Goal: Task Accomplishment & Management: Complete application form

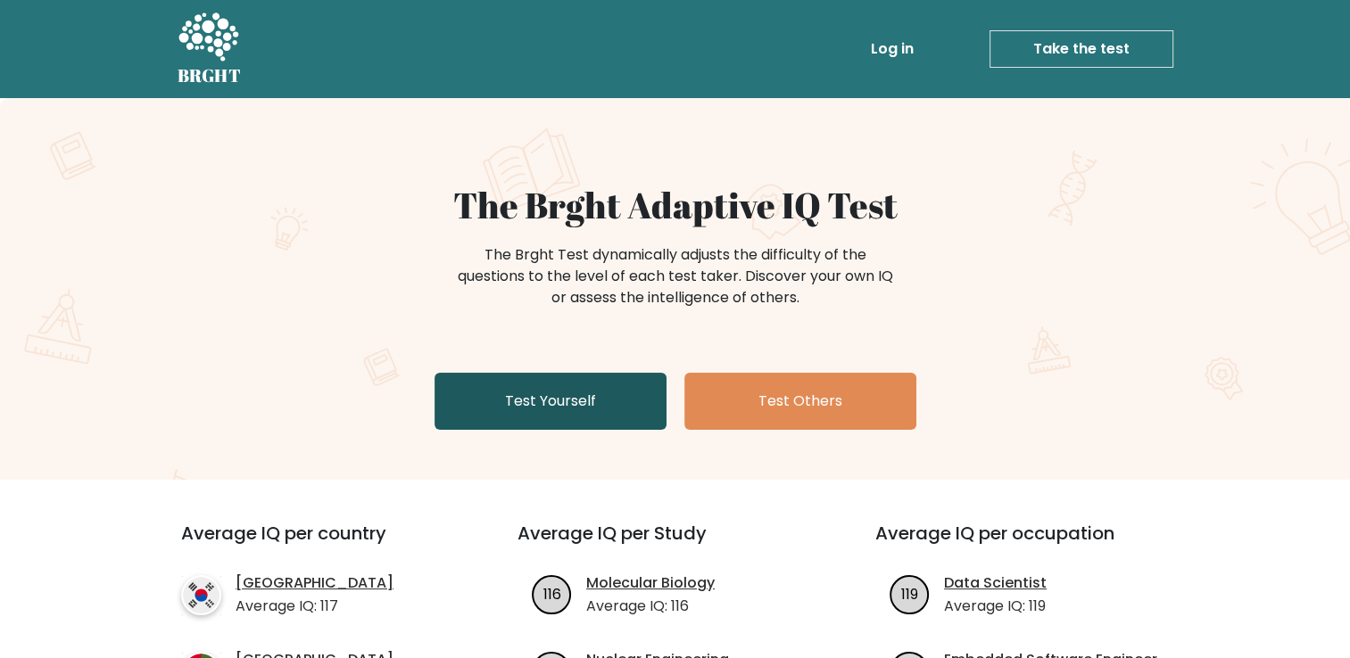
click at [609, 384] on link "Test Yourself" at bounding box center [550, 401] width 232 height 57
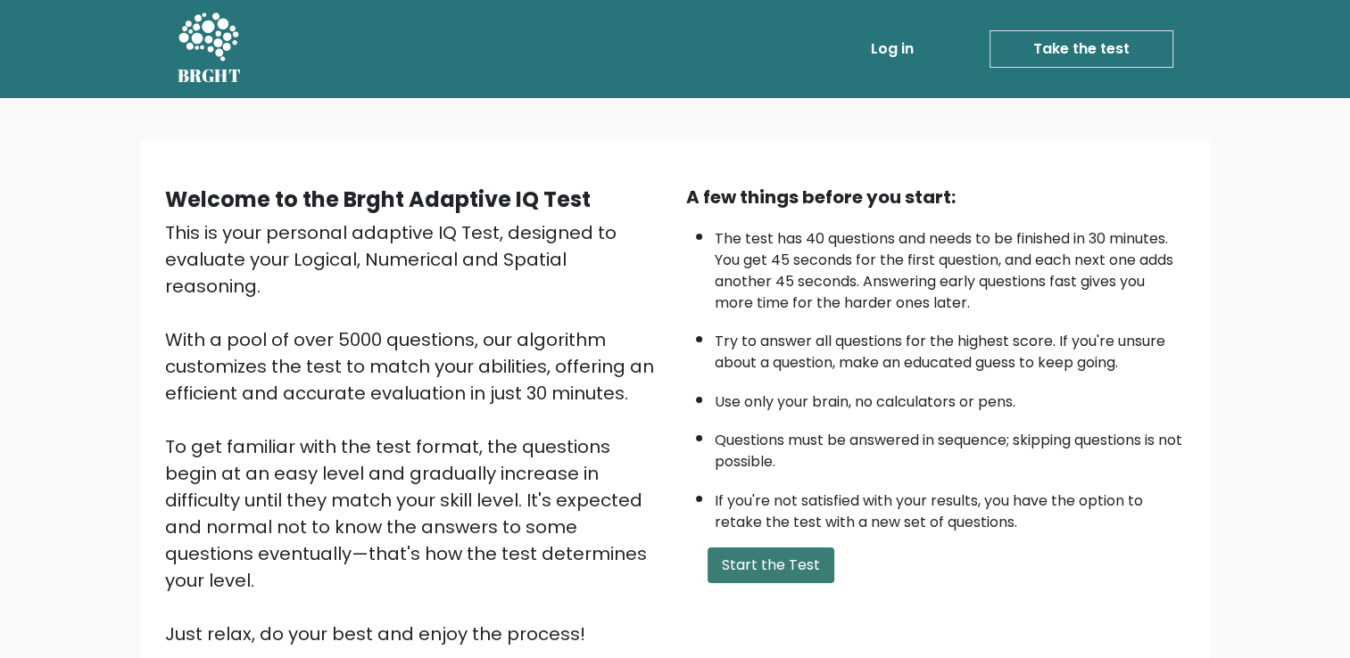
click at [753, 562] on button "Start the Test" at bounding box center [770, 566] width 127 height 36
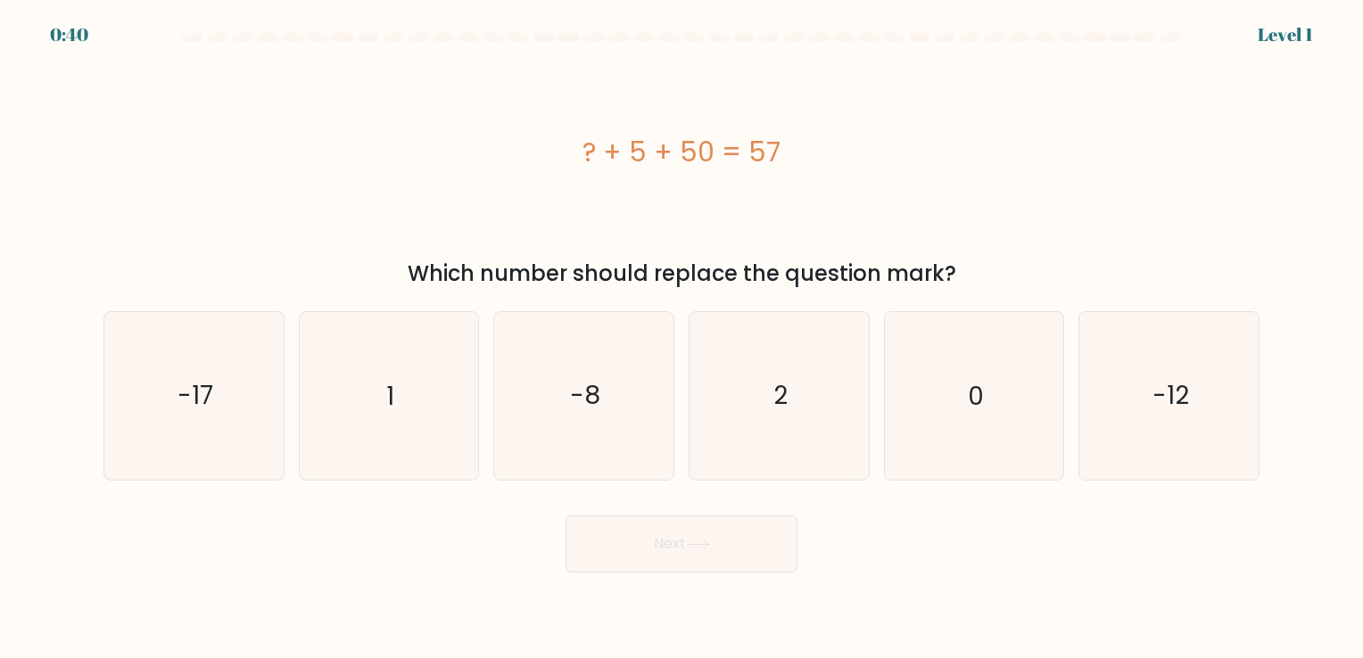
click at [601, 136] on div "? + 5 + 50 = 57" at bounding box center [681, 152] width 1156 height 40
click at [776, 430] on icon "2" at bounding box center [779, 395] width 167 height 167
click at [682, 338] on input "d. 2" at bounding box center [681, 333] width 1 height 9
radio input "true"
click at [708, 541] on icon at bounding box center [697, 545] width 21 height 8
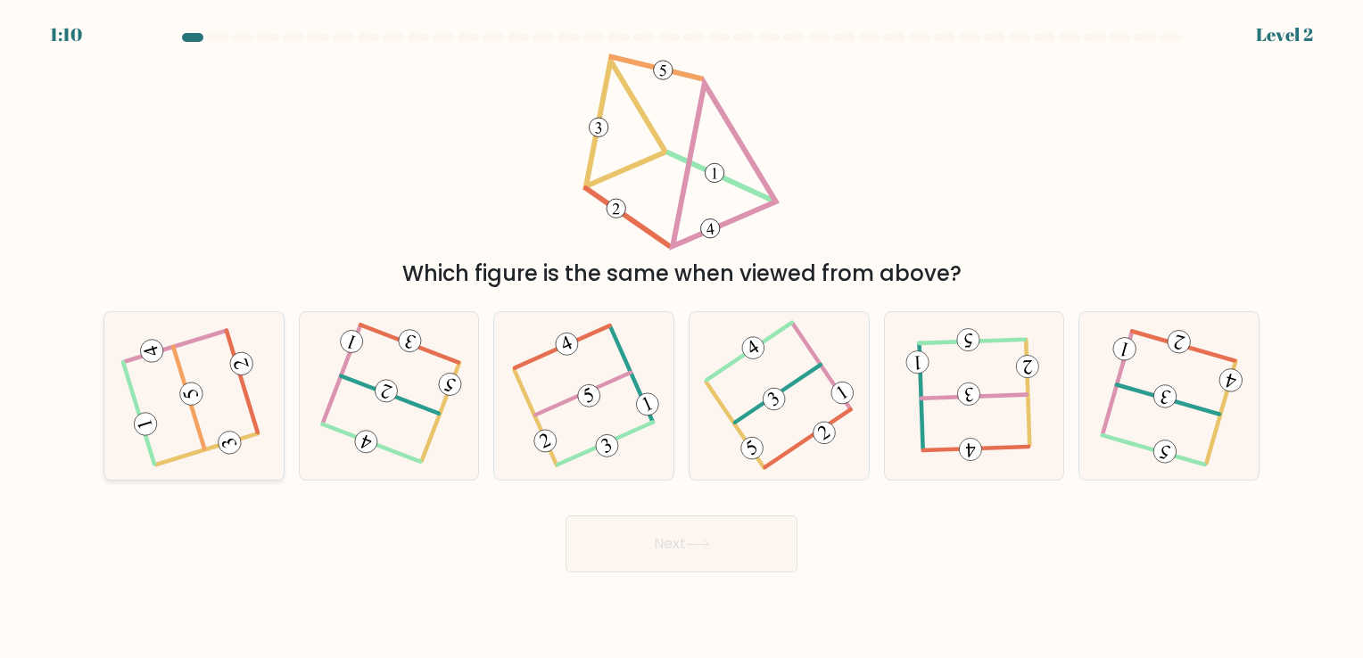
click at [184, 430] on icon at bounding box center [194, 396] width 134 height 134
click at [681, 338] on input "a." at bounding box center [681, 333] width 1 height 9
radio input "true"
click at [705, 557] on button "Next" at bounding box center [682, 544] width 232 height 57
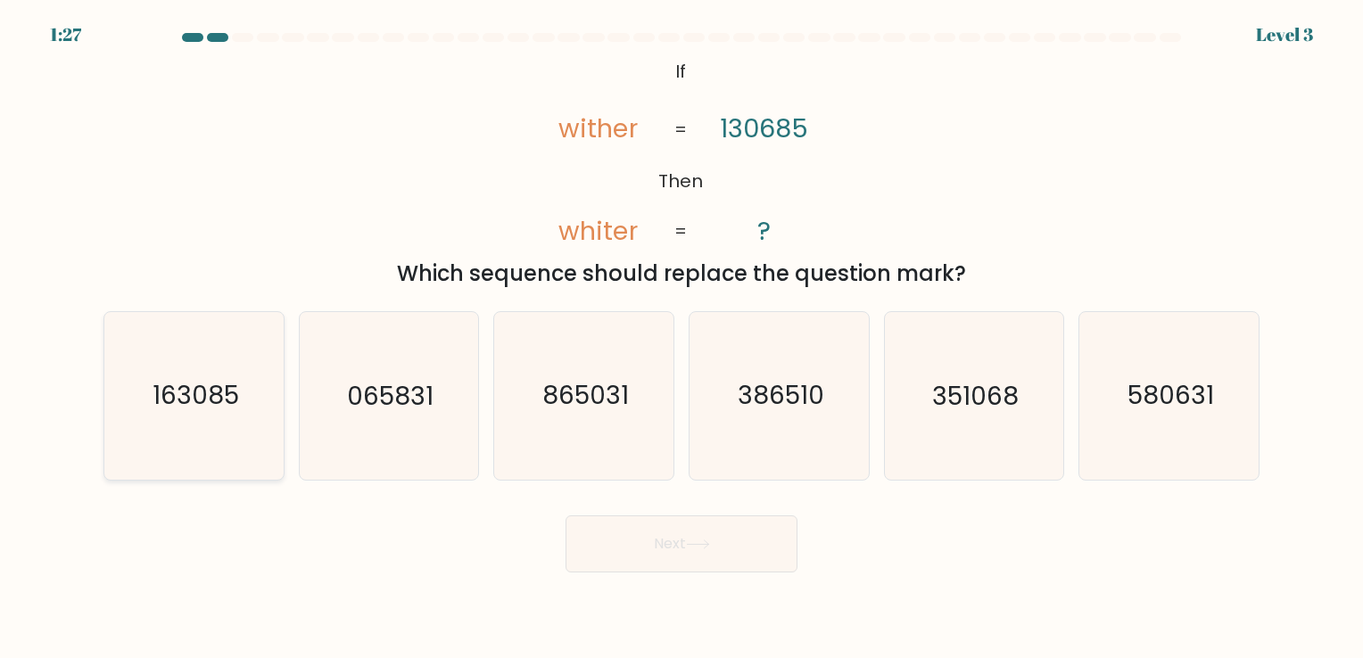
click at [229, 423] on icon "163085" at bounding box center [194, 395] width 167 height 167
click at [681, 338] on input "a. 163085" at bounding box center [681, 333] width 1 height 9
radio input "true"
click at [639, 557] on button "Next" at bounding box center [682, 544] width 232 height 57
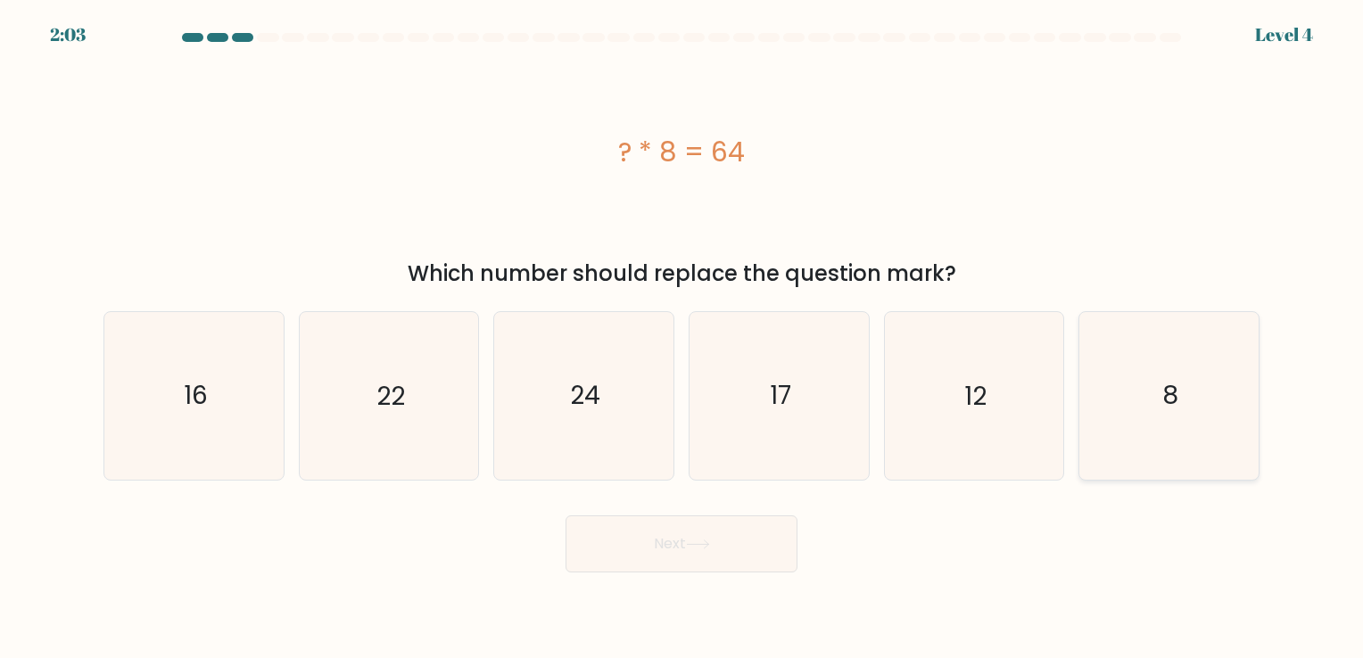
click at [1168, 417] on icon "8" at bounding box center [1169, 395] width 167 height 167
click at [682, 338] on input "f. 8" at bounding box center [681, 333] width 1 height 9
radio input "true"
click at [739, 553] on button "Next" at bounding box center [682, 544] width 232 height 57
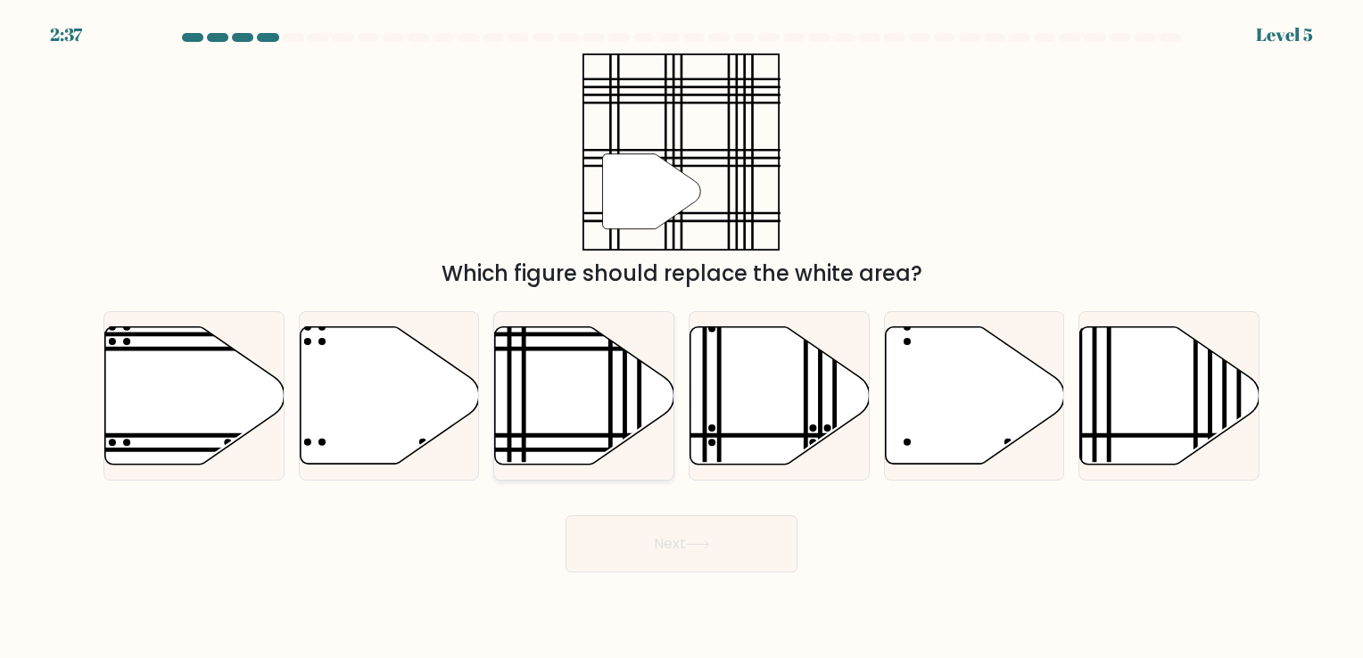
click at [560, 416] on icon at bounding box center [584, 394] width 179 height 137
click at [681, 338] on input "c." at bounding box center [681, 333] width 1 height 9
radio input "true"
click at [657, 551] on button "Next" at bounding box center [682, 544] width 232 height 57
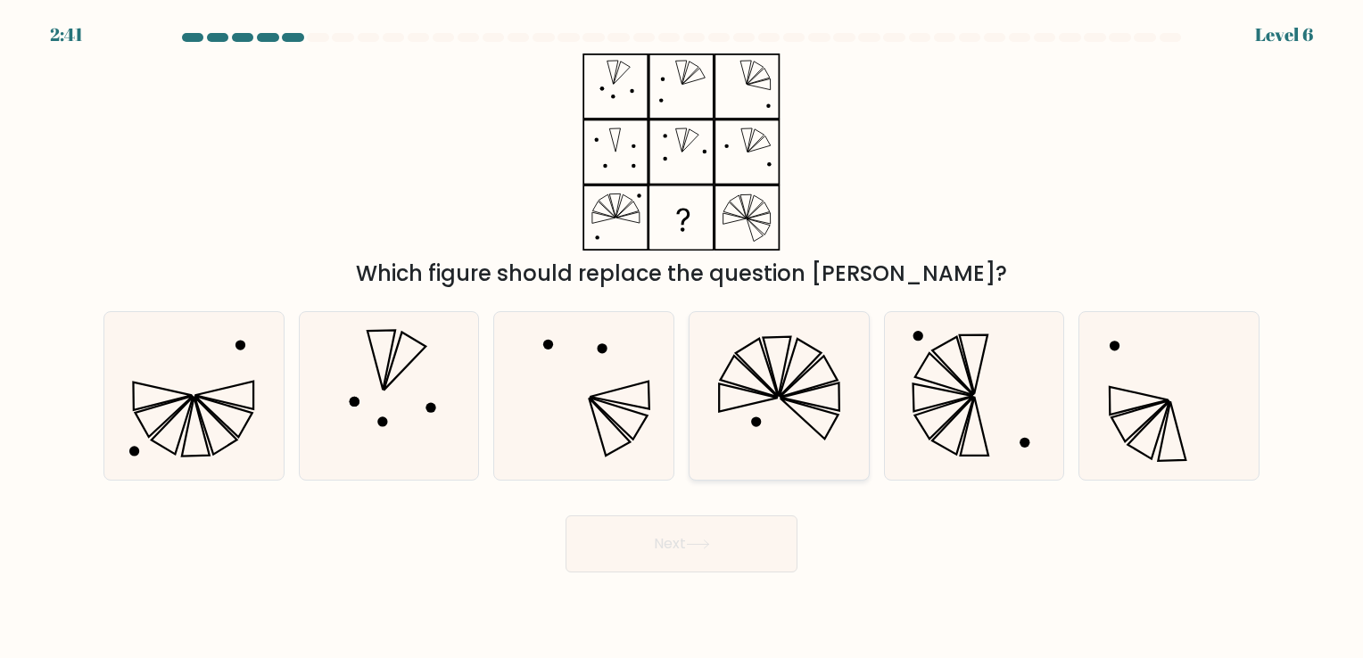
click at [817, 390] on icon at bounding box center [809, 398] width 59 height 28
click at [682, 338] on input "d." at bounding box center [681, 333] width 1 height 9
radio input "true"
click at [695, 551] on button "Next" at bounding box center [682, 544] width 232 height 57
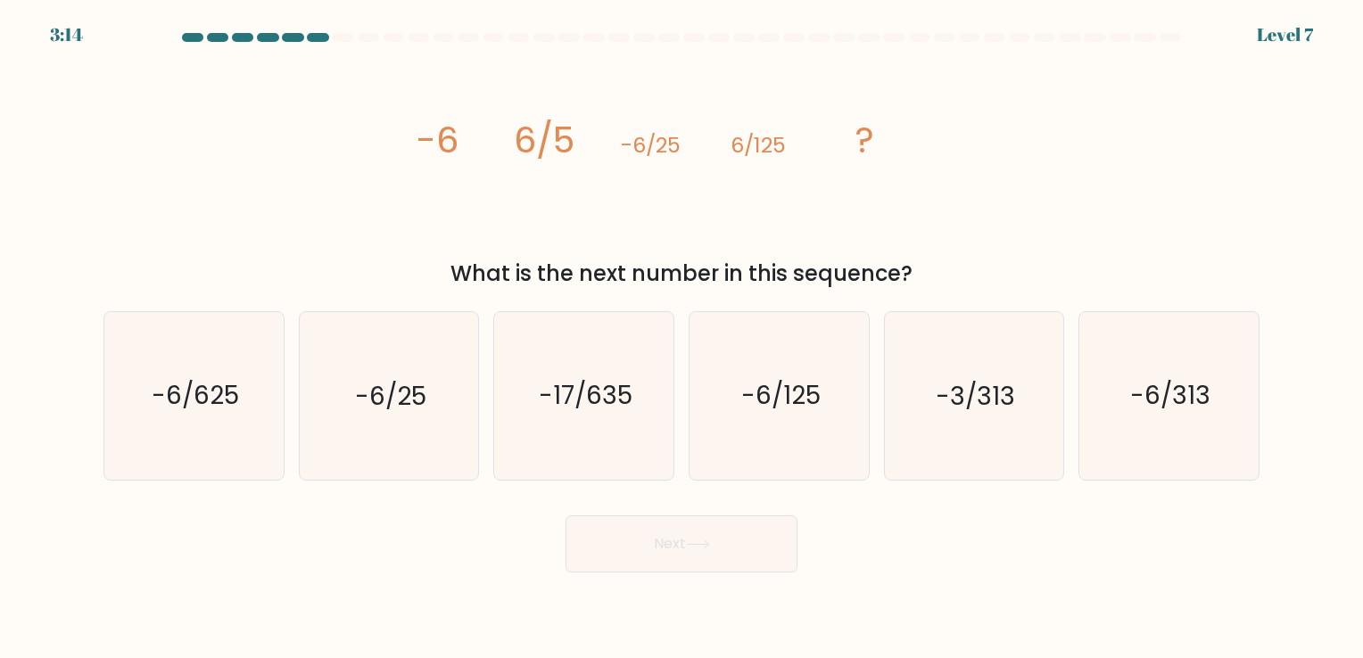
click at [731, 206] on icon "image/svg+xml -6 6/5 -6/25 6/125 ?" at bounding box center [681, 152] width 535 height 197
click at [433, 425] on icon "-6/25" at bounding box center [388, 395] width 167 height 167
click at [681, 338] on input "b. -6/25" at bounding box center [681, 333] width 1 height 9
radio input "true"
click at [699, 547] on icon at bounding box center [698, 545] width 24 height 10
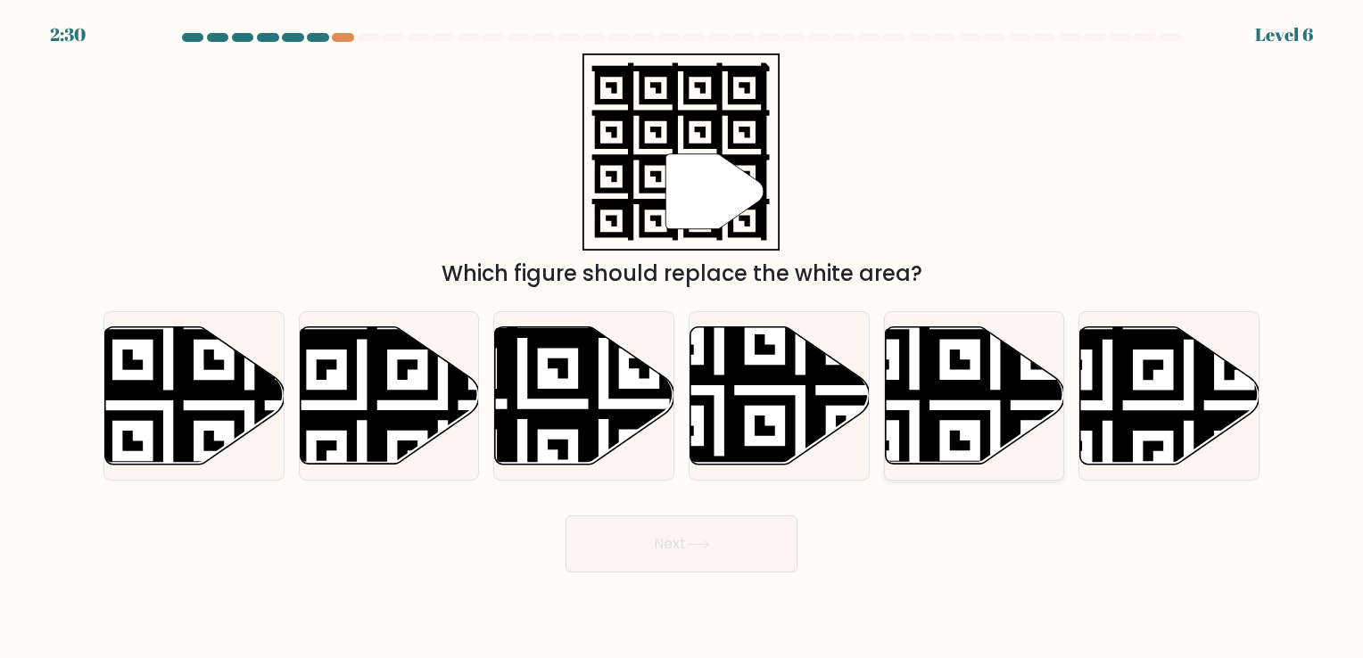
click at [969, 387] on icon at bounding box center [914, 323] width 325 height 325
click at [682, 338] on input "e." at bounding box center [681, 333] width 1 height 9
radio input "true"
click at [599, 420] on icon at bounding box center [522, 323] width 325 height 325
click at [681, 338] on input "c." at bounding box center [681, 333] width 1 height 9
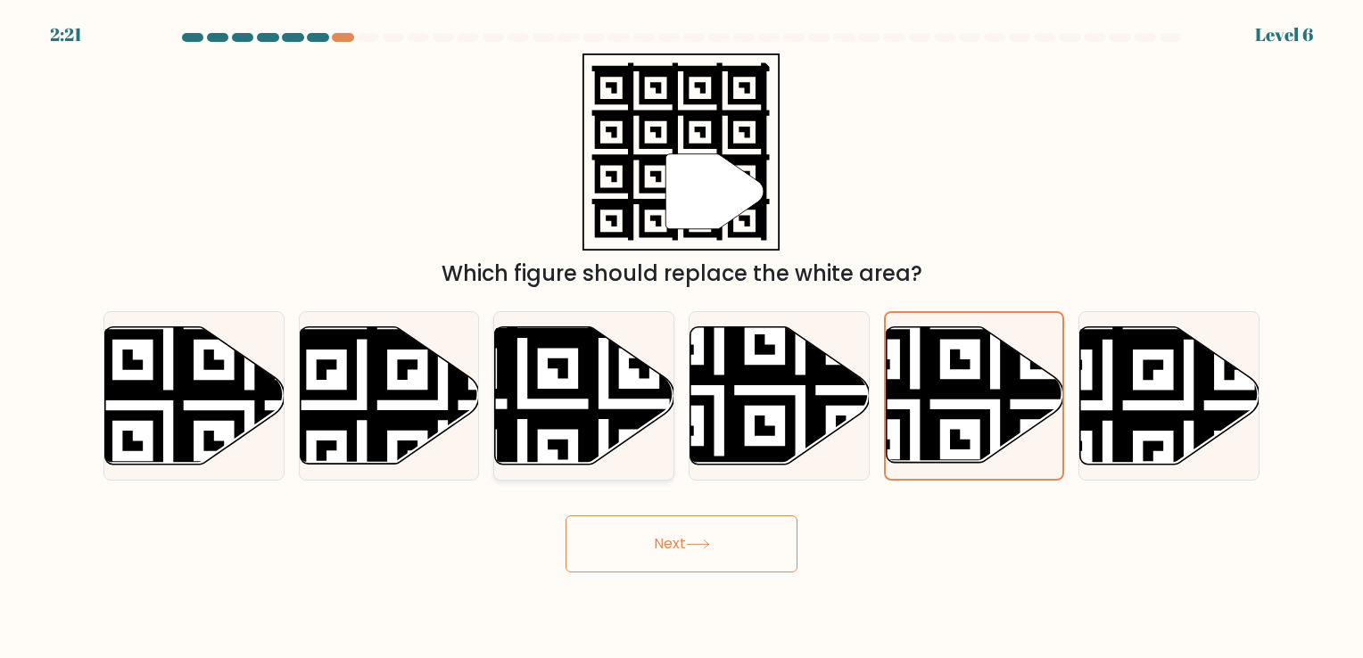
radio input "true"
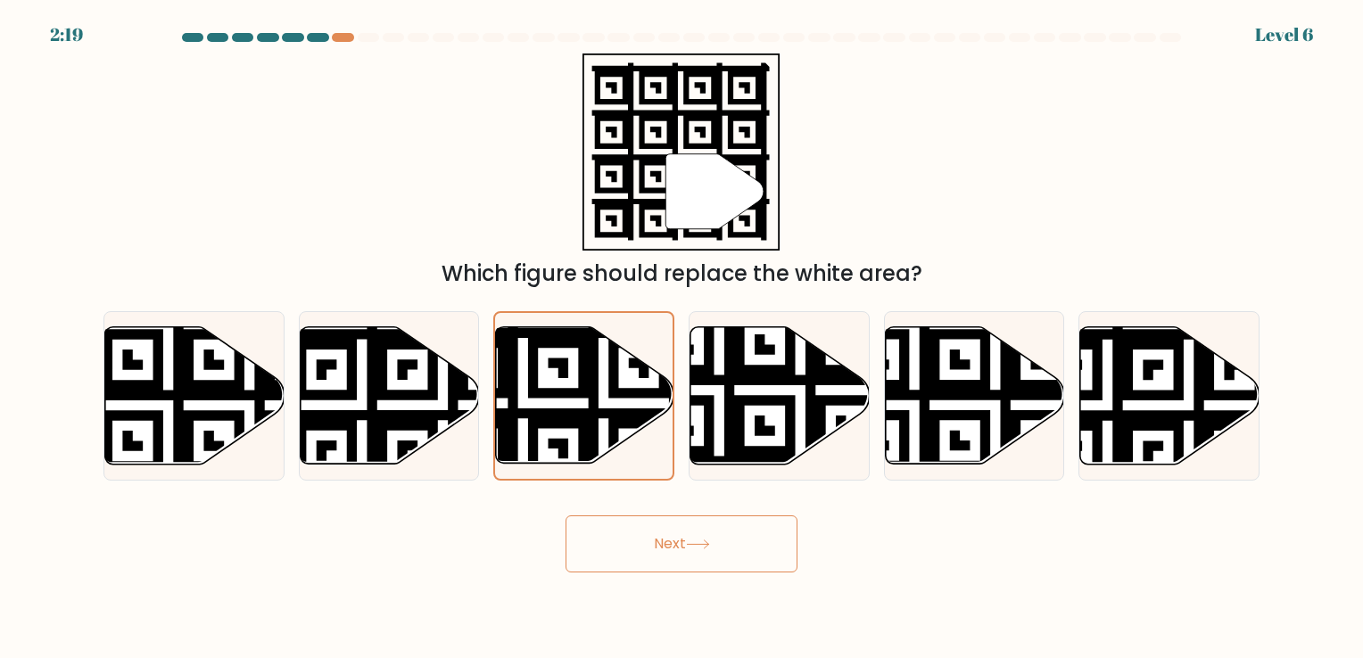
click at [739, 545] on button "Next" at bounding box center [682, 544] width 232 height 57
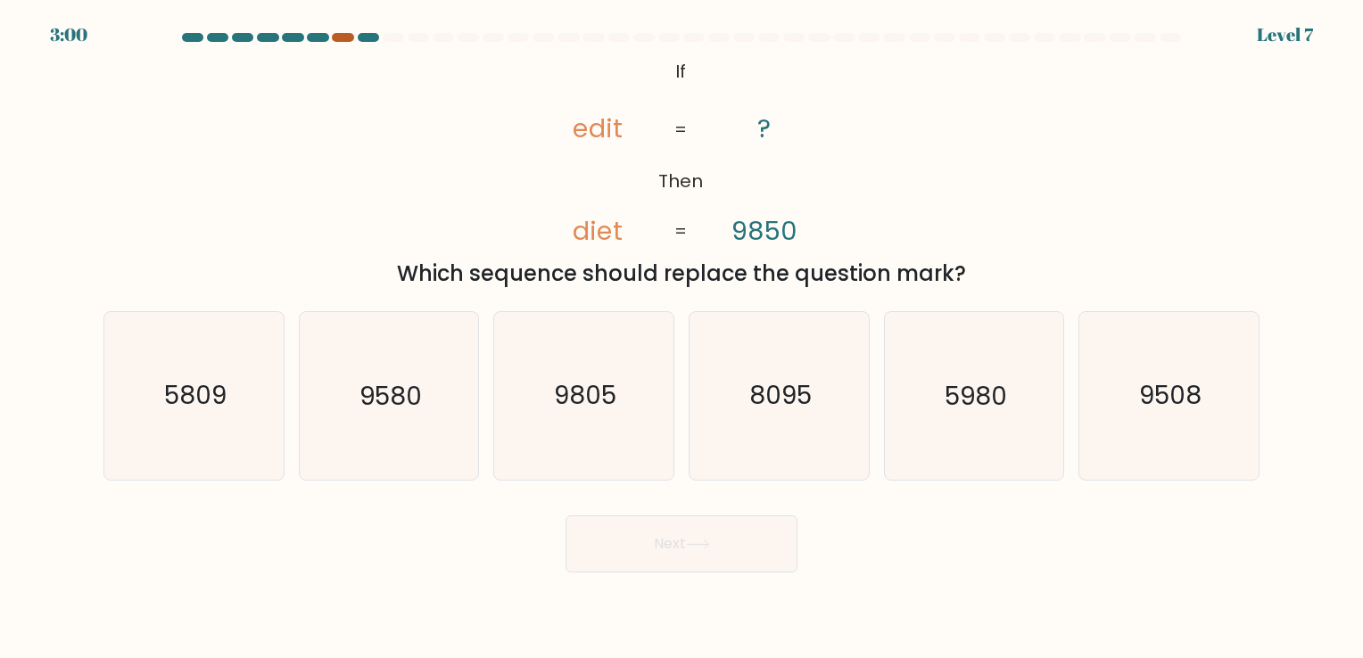
click at [339, 33] on div at bounding box center [342, 37] width 21 height 9
click at [992, 418] on icon "5980" at bounding box center [973, 395] width 167 height 167
click at [682, 338] on input "e. 5980" at bounding box center [681, 333] width 1 height 9
radio input "true"
click at [748, 526] on button "Next" at bounding box center [682, 544] width 232 height 57
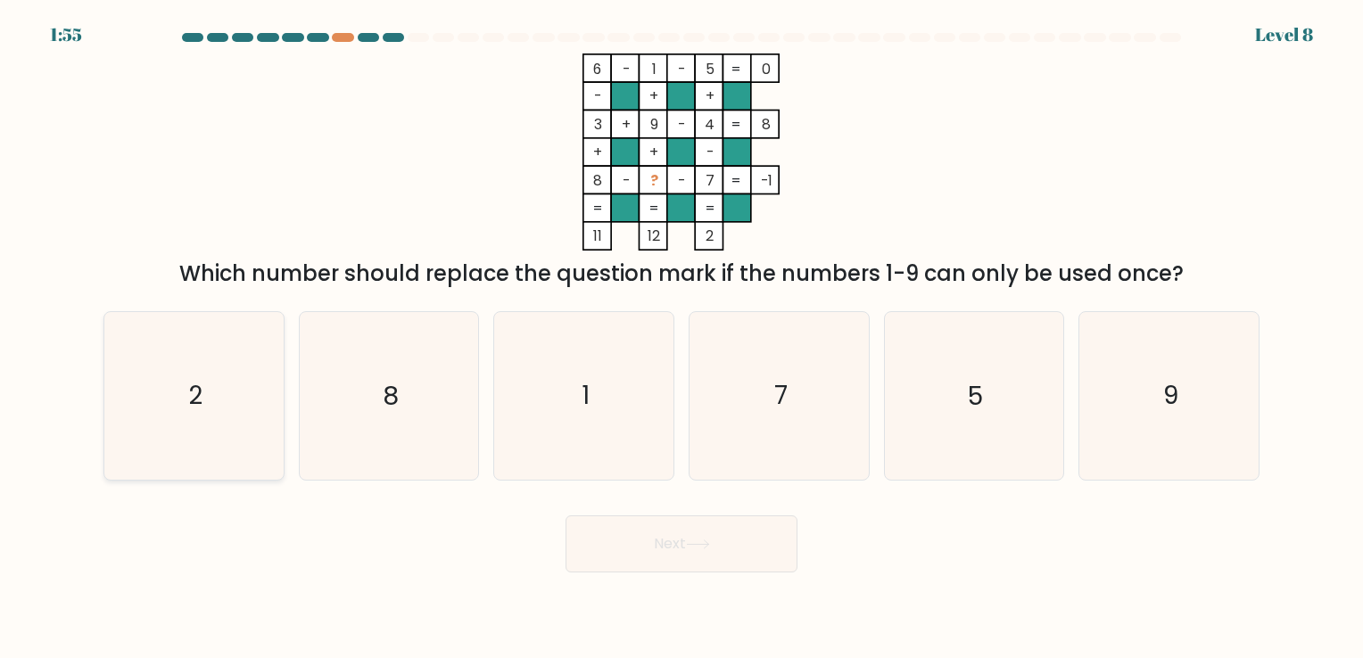
click at [250, 399] on icon "2" at bounding box center [194, 395] width 167 height 167
click at [681, 338] on input "a. 2" at bounding box center [681, 333] width 1 height 9
radio input "true"
click at [659, 559] on button "Next" at bounding box center [682, 544] width 232 height 57
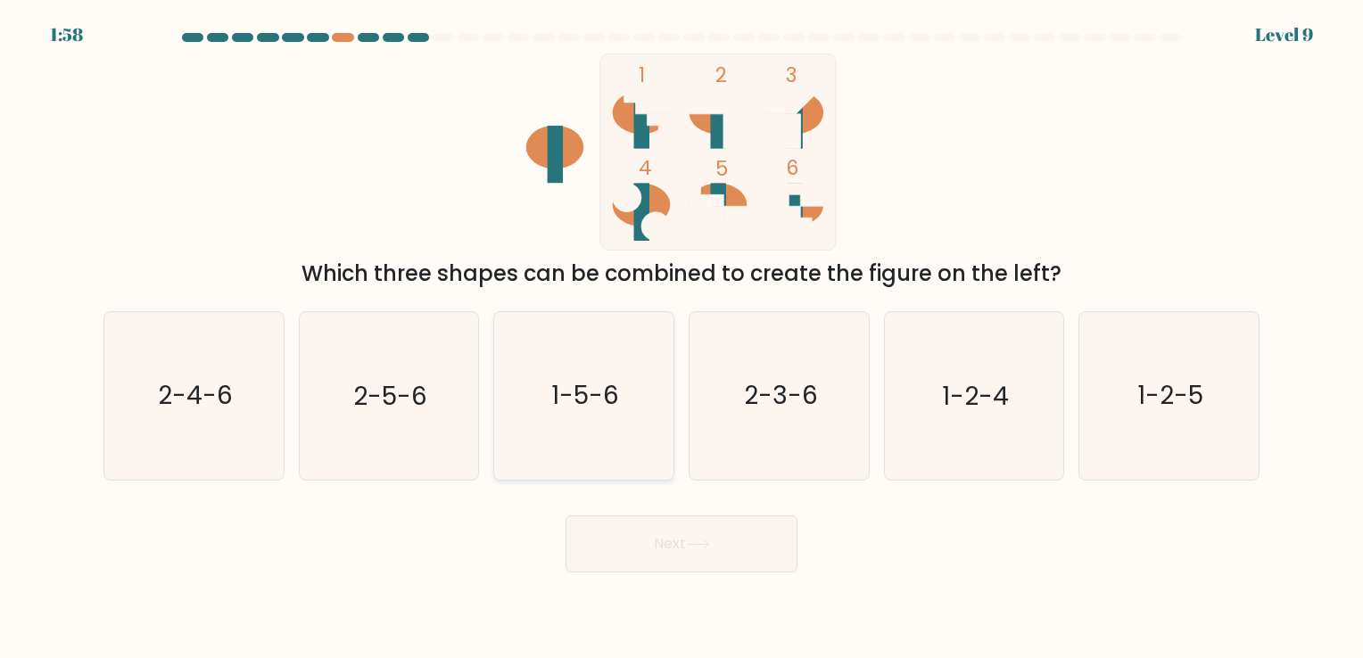
click at [562, 384] on text "1-5-6" at bounding box center [586, 396] width 68 height 35
click at [681, 338] on input "c. 1-5-6" at bounding box center [681, 333] width 1 height 9
radio input "true"
click at [656, 549] on button "Next" at bounding box center [682, 544] width 232 height 57
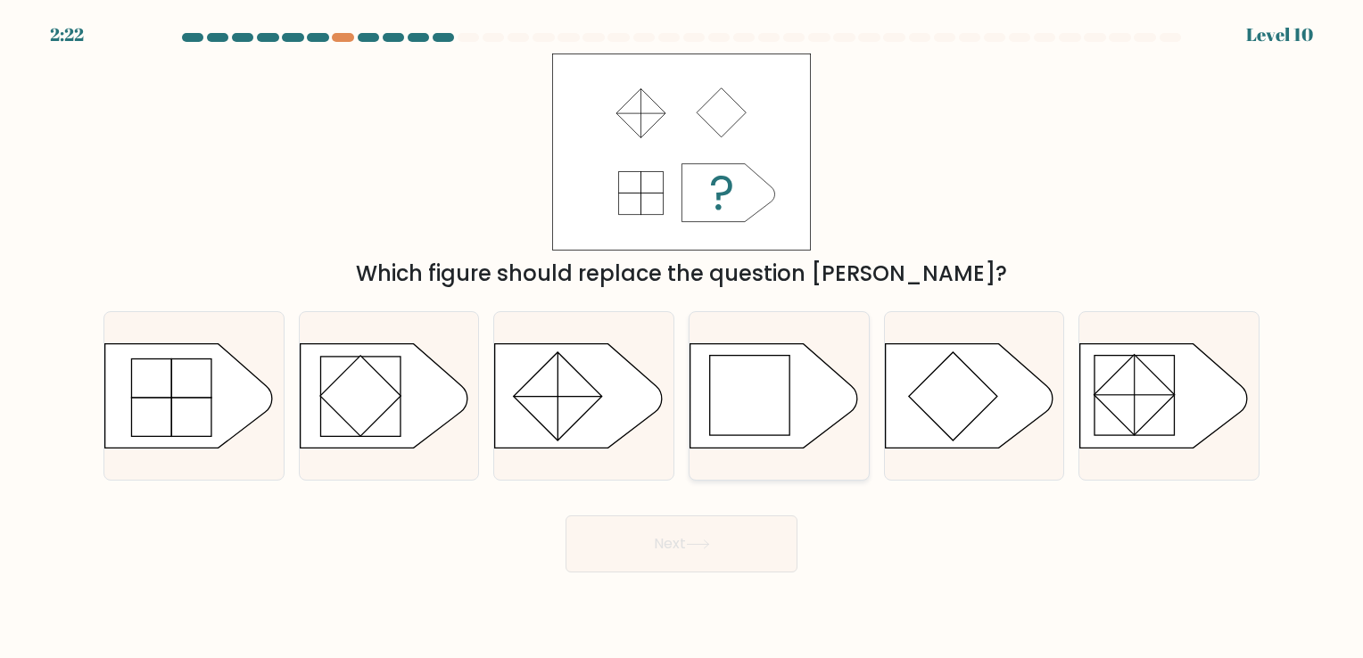
click at [739, 411] on rect at bounding box center [750, 396] width 80 height 80
click at [682, 338] on input "d." at bounding box center [681, 333] width 1 height 9
radio input "true"
click at [752, 558] on button "Next" at bounding box center [682, 544] width 232 height 57
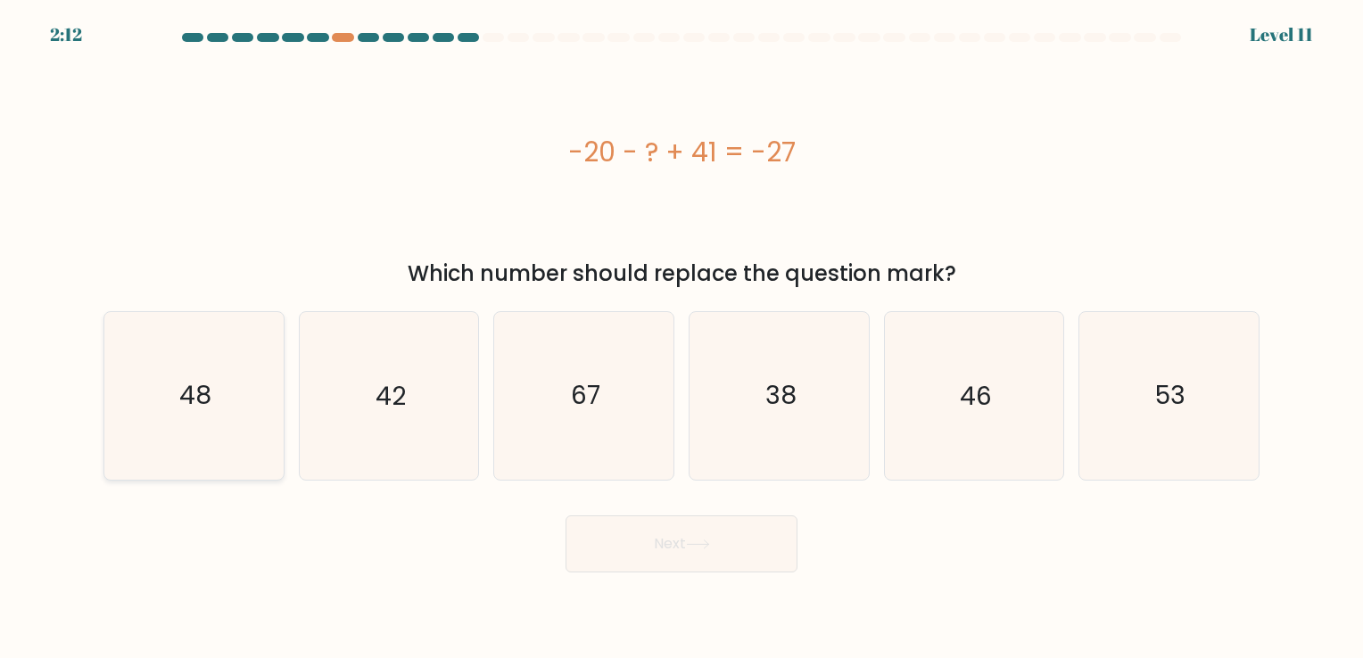
click at [263, 416] on icon "48" at bounding box center [194, 395] width 167 height 167
click at [681, 338] on input "a. 48" at bounding box center [681, 333] width 1 height 9
radio input "true"
click at [670, 548] on button "Next" at bounding box center [682, 544] width 232 height 57
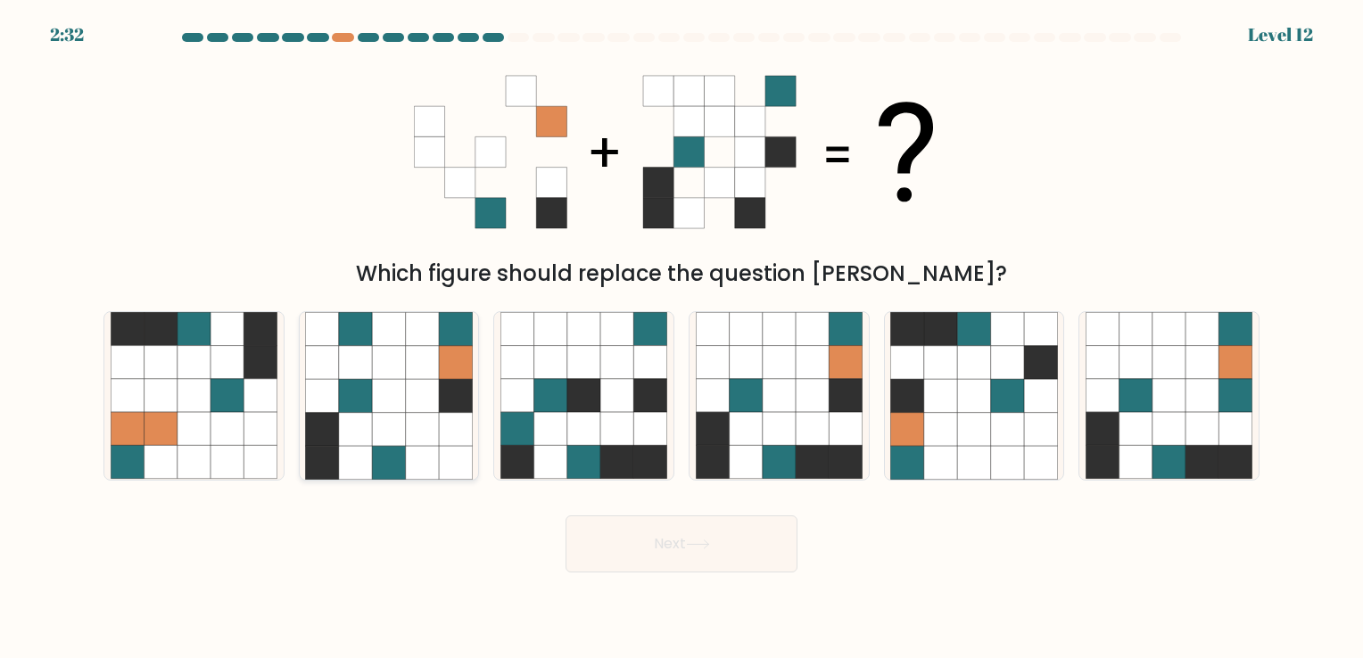
click at [400, 400] on icon at bounding box center [388, 395] width 33 height 33
click at [681, 338] on input "b." at bounding box center [681, 333] width 1 height 9
radio input "true"
click at [782, 369] on icon at bounding box center [779, 362] width 33 height 33
click at [682, 338] on input "d." at bounding box center [681, 333] width 1 height 9
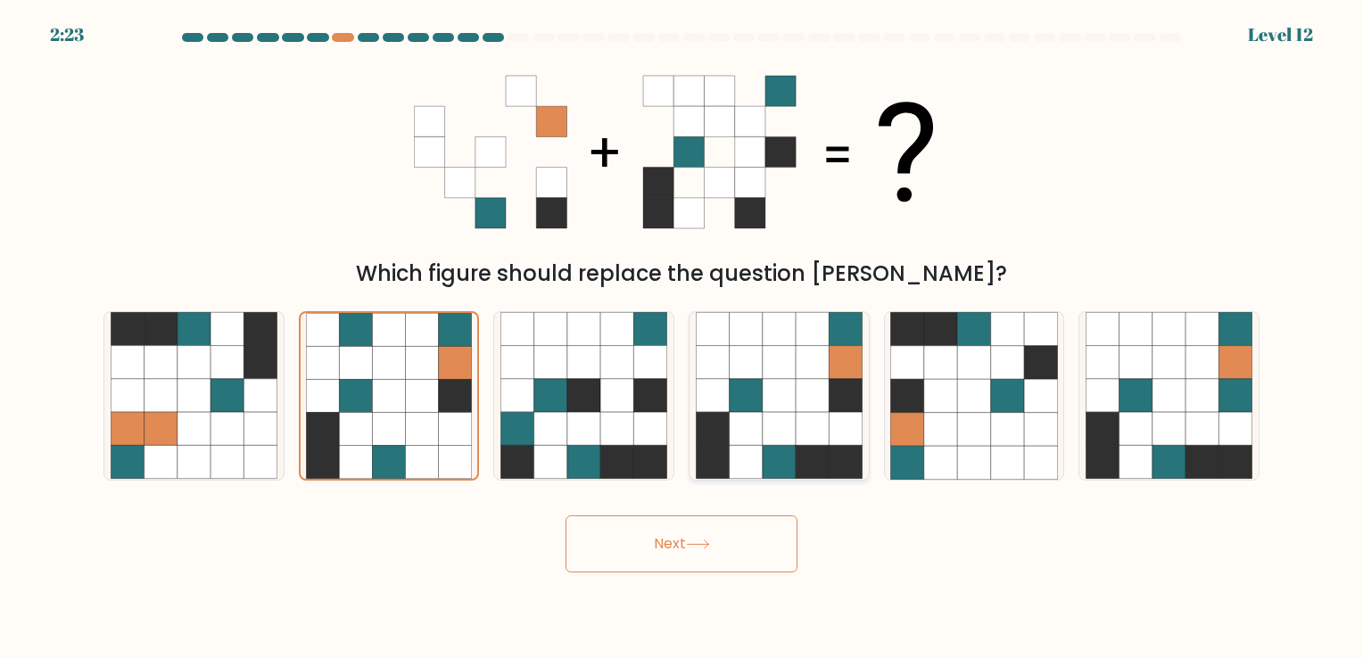
radio input "true"
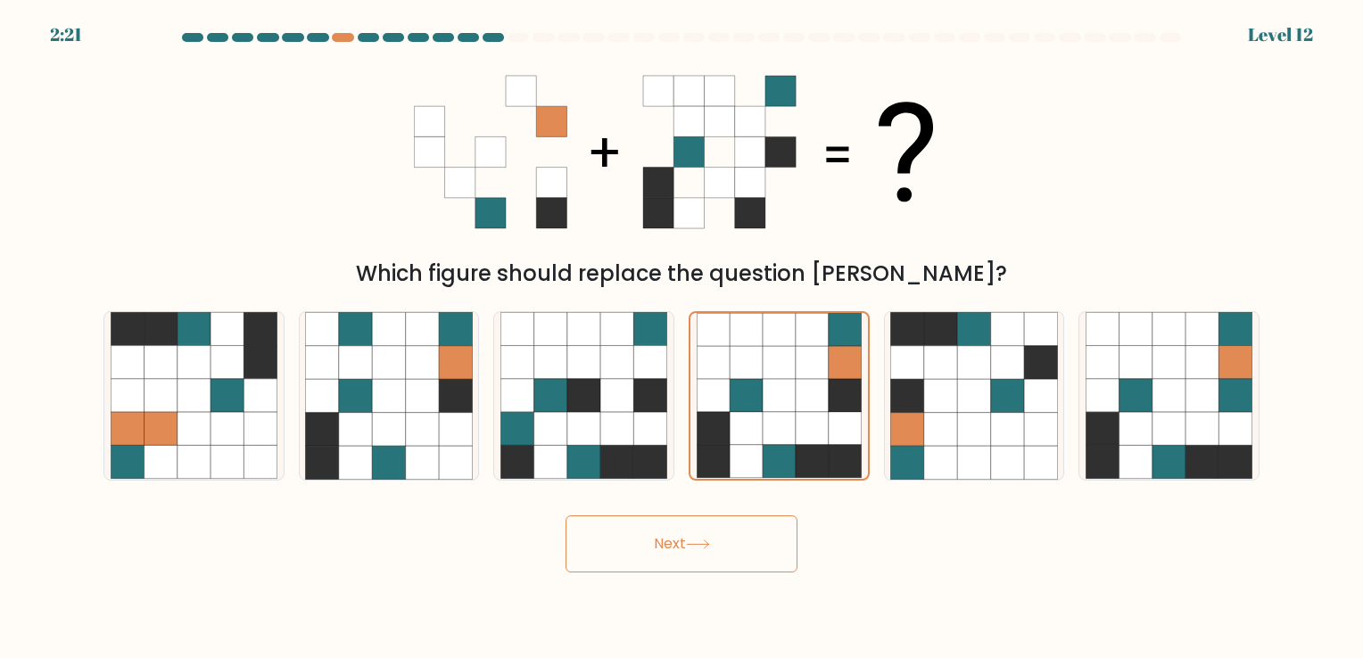
click at [770, 548] on button "Next" at bounding box center [682, 544] width 232 height 57
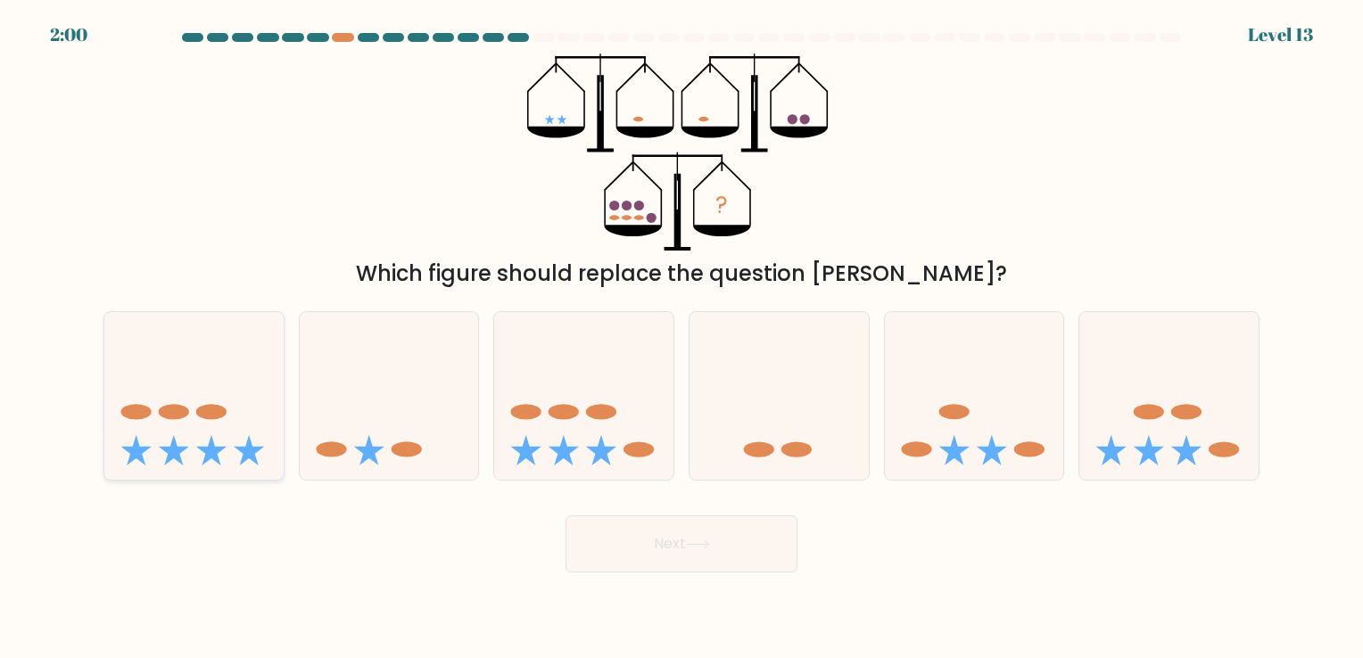
click at [244, 415] on icon at bounding box center [193, 396] width 179 height 148
click at [681, 338] on input "a." at bounding box center [681, 333] width 1 height 9
radio input "true"
click at [665, 550] on button "Next" at bounding box center [682, 544] width 232 height 57
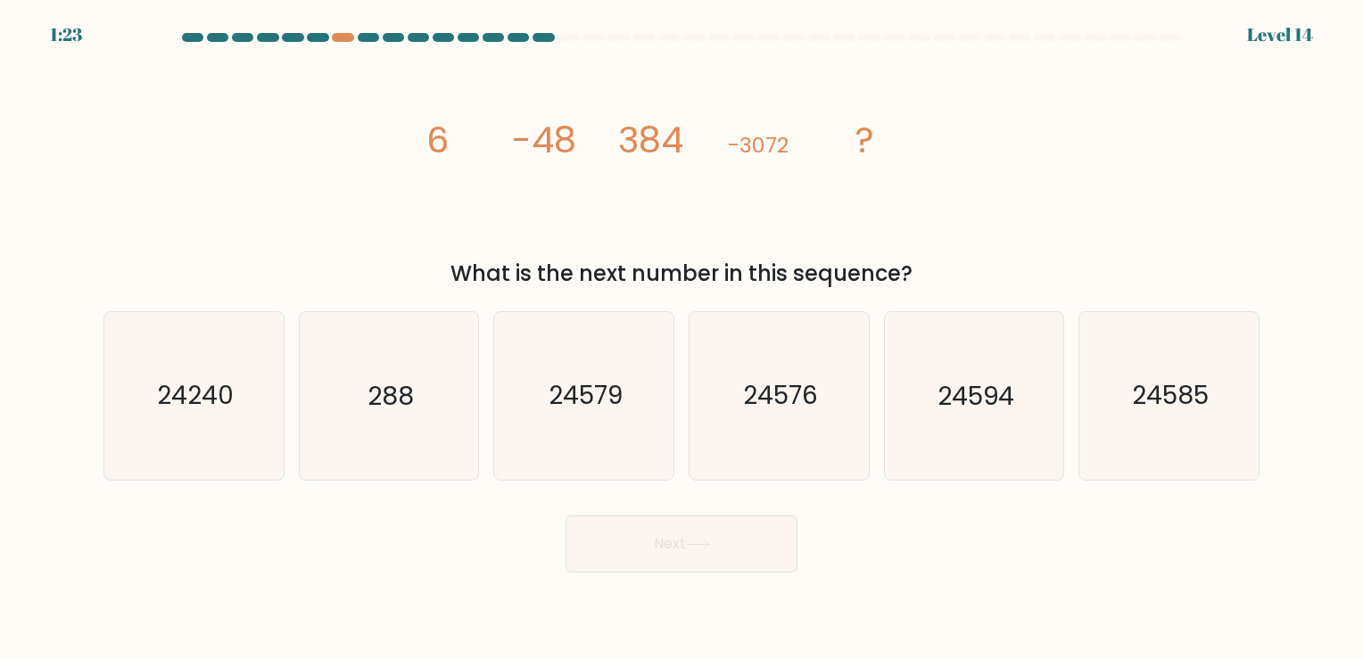
click at [796, 134] on icon "image/svg+xml 6 -48 384 -3072 ?" at bounding box center [681, 152] width 535 height 197
click at [640, 219] on icon "image/svg+xml 6 -48 384 -3072 ?" at bounding box center [681, 152] width 535 height 197
click at [973, 440] on icon "24594" at bounding box center [973, 395] width 167 height 167
click at [682, 338] on input "e. 24594" at bounding box center [681, 333] width 1 height 9
radio input "true"
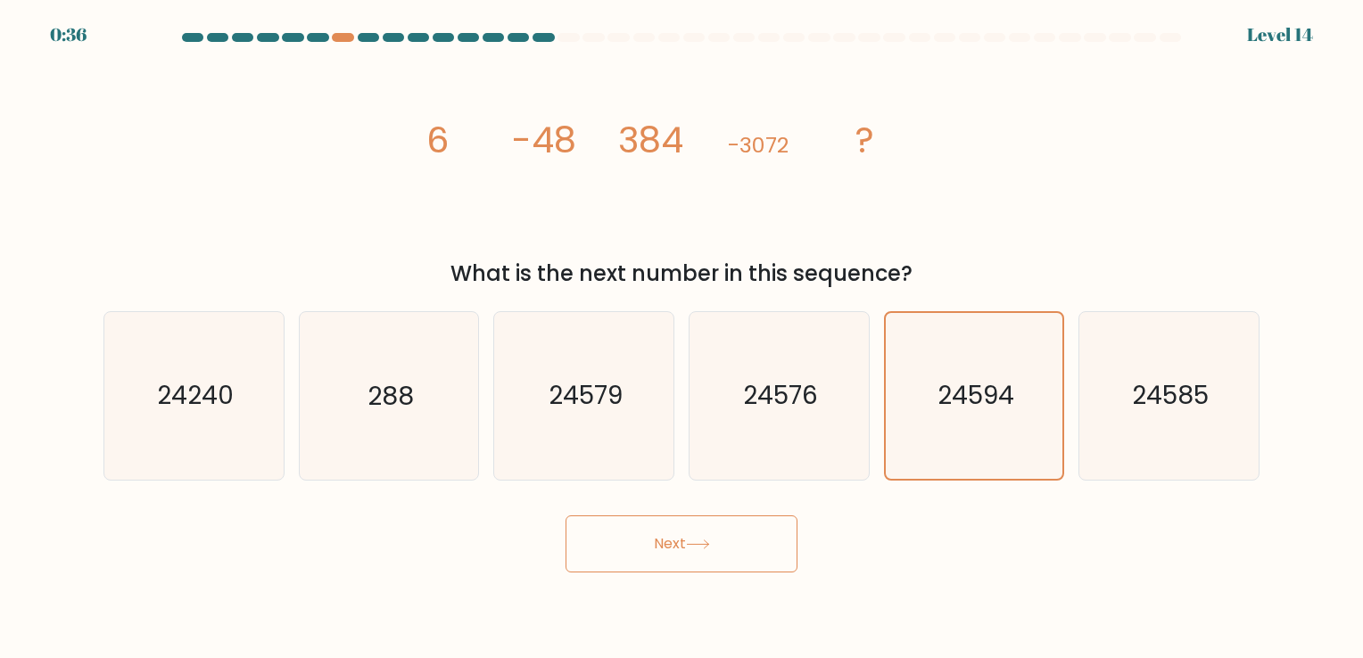
click at [675, 557] on button "Next" at bounding box center [682, 544] width 232 height 57
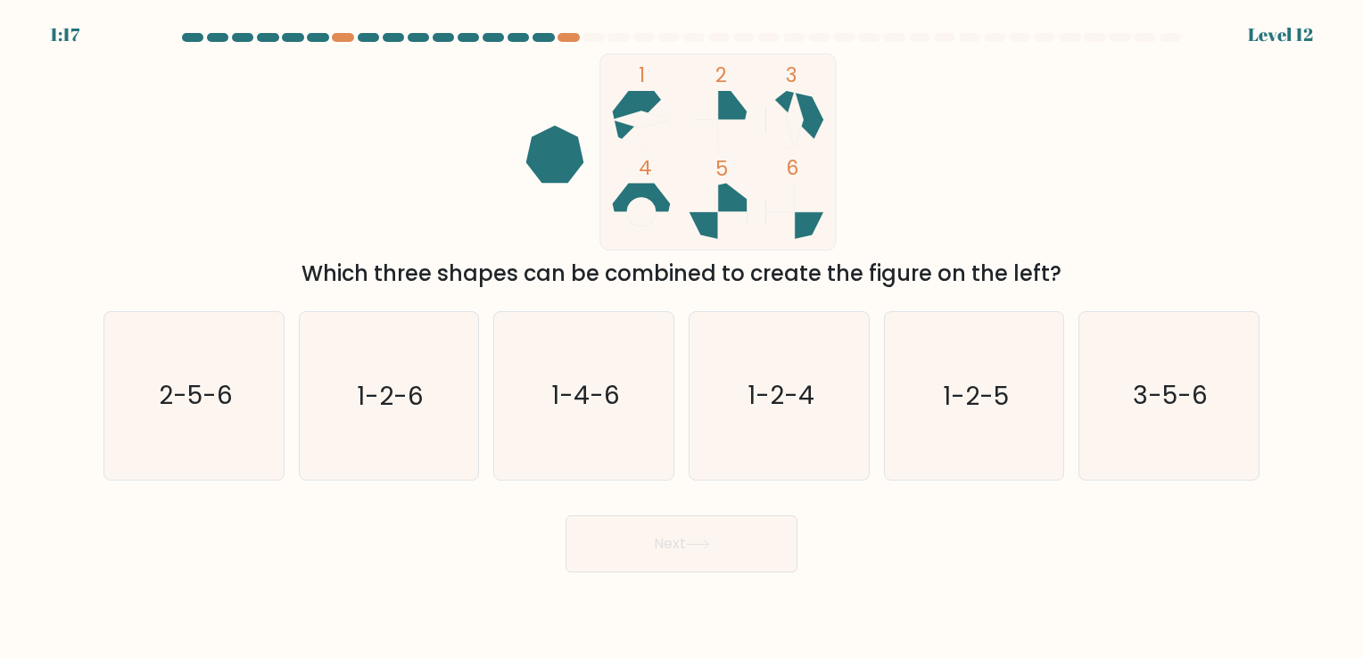
click at [822, 273] on div "Which three shapes can be combined to create the figure on the left?" at bounding box center [681, 274] width 1135 height 32
click at [892, 180] on icon "1 2 3 4 5 6" at bounding box center [682, 152] width 480 height 197
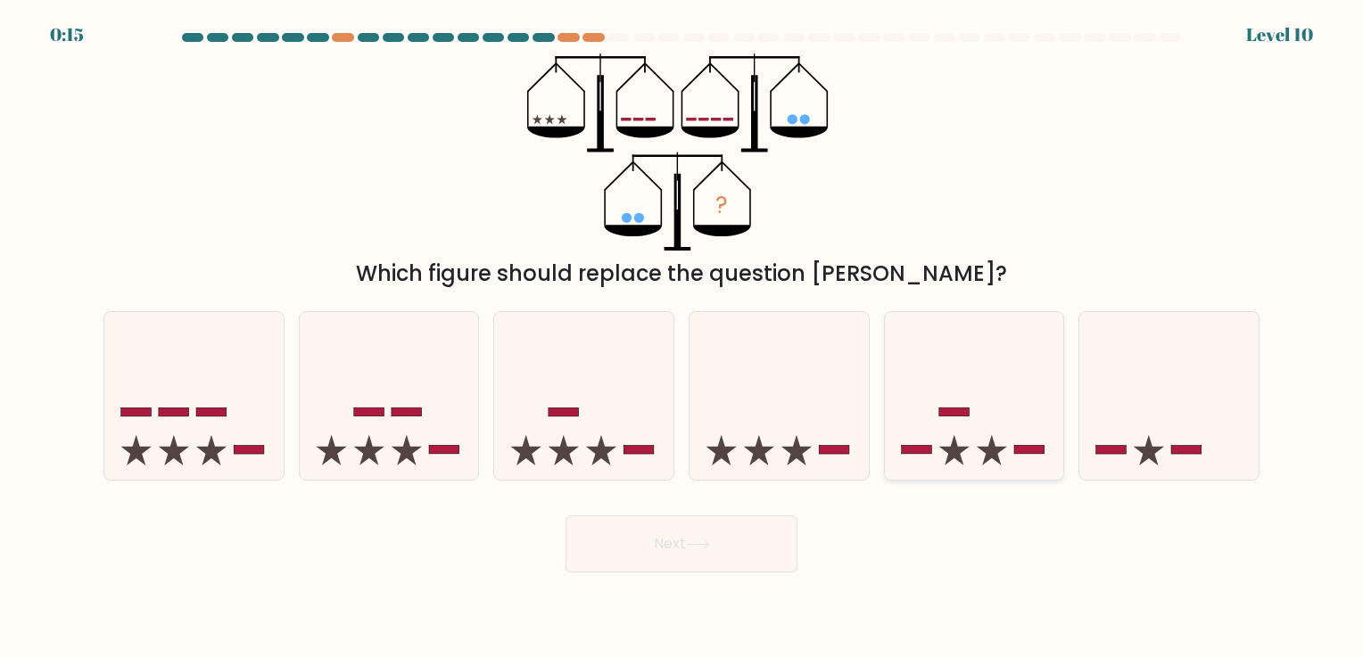
click at [915, 421] on icon at bounding box center [974, 396] width 179 height 148
click at [682, 338] on input "e." at bounding box center [681, 333] width 1 height 9
radio input "true"
click at [682, 525] on button "Next" at bounding box center [682, 544] width 232 height 57
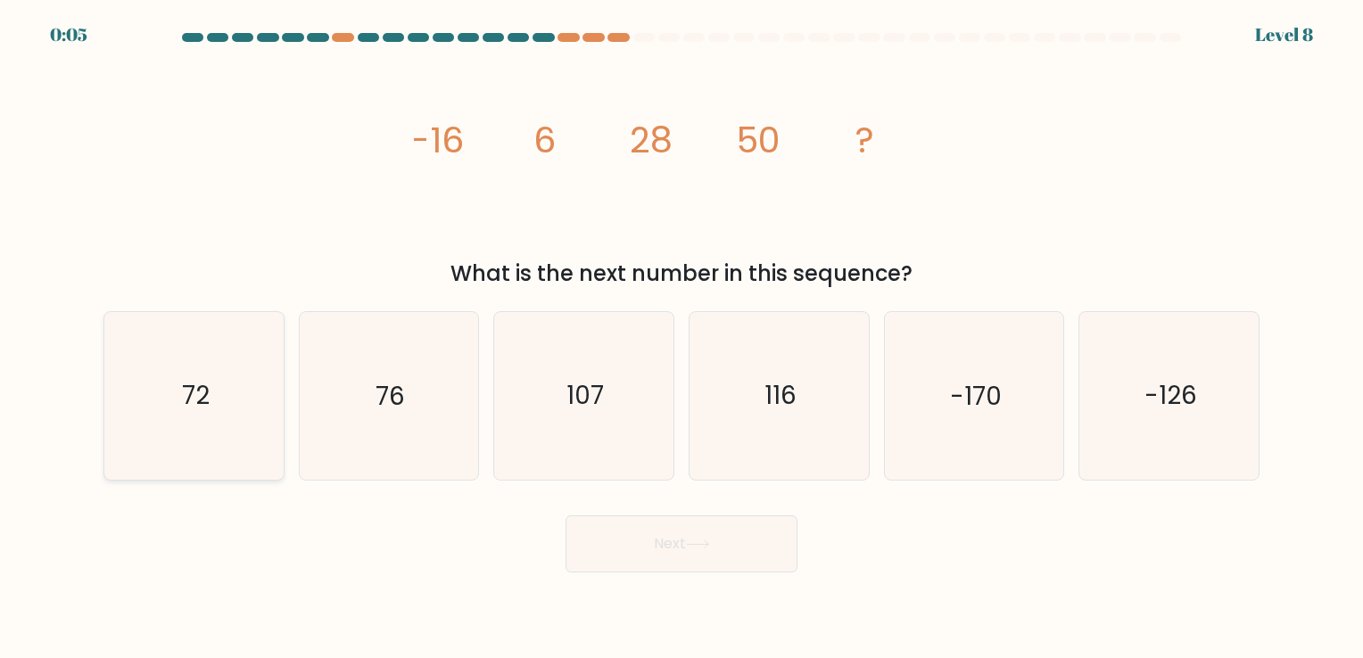
click at [200, 381] on text "72" at bounding box center [196, 396] width 28 height 35
click at [681, 338] on input "a. 72" at bounding box center [681, 333] width 1 height 9
radio input "true"
click at [688, 541] on button "Next" at bounding box center [682, 544] width 232 height 57
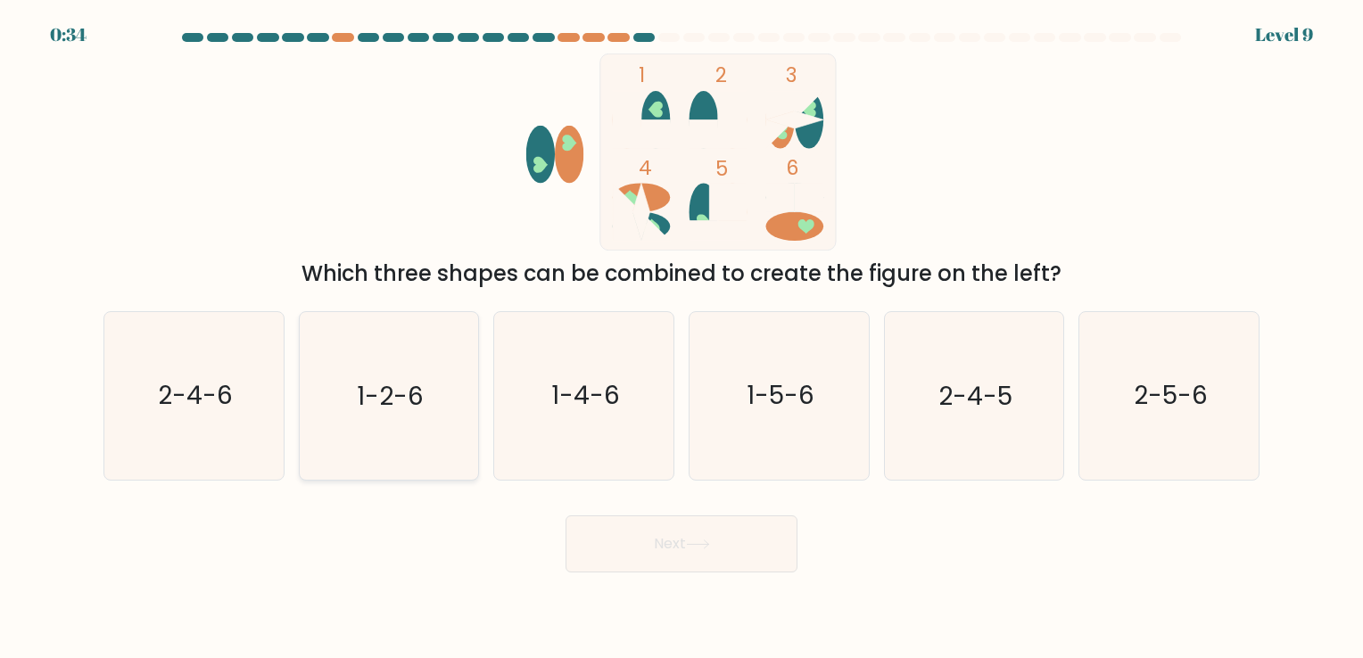
click at [422, 410] on text "1-2-6" at bounding box center [390, 396] width 67 height 35
click at [681, 338] on input "b. 1-2-6" at bounding box center [681, 333] width 1 height 9
radio input "true"
click at [692, 538] on button "Next" at bounding box center [682, 544] width 232 height 57
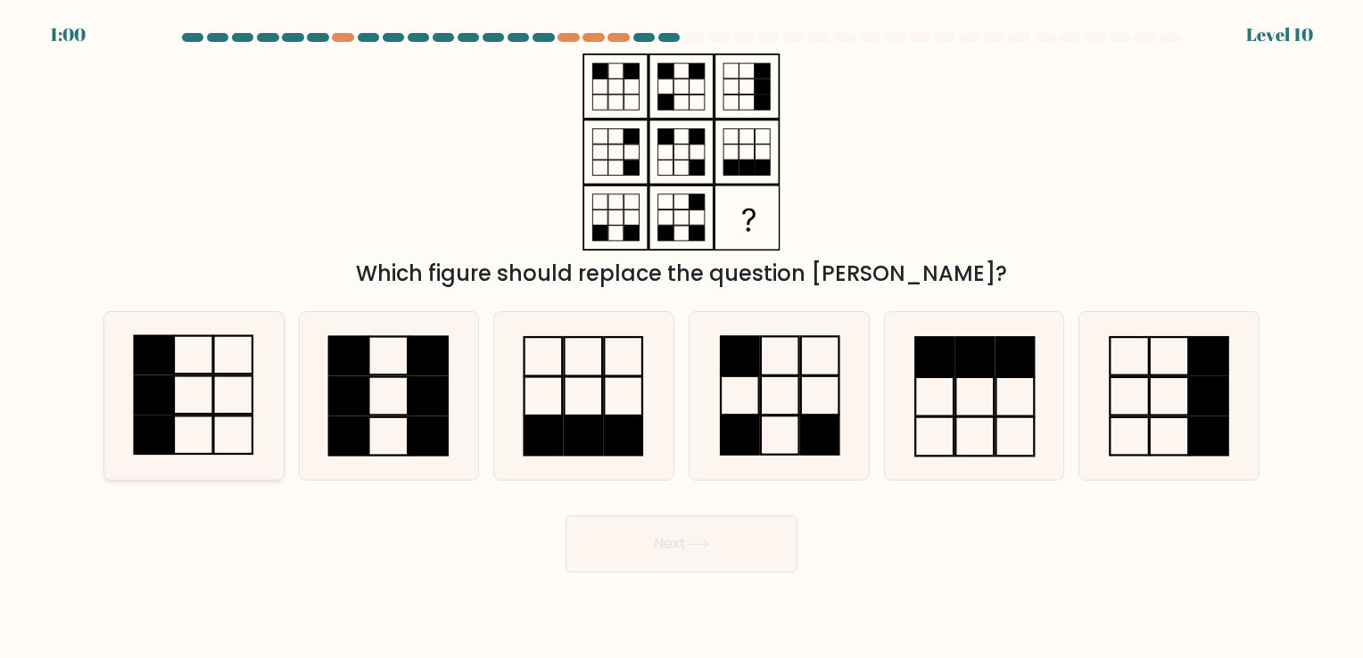
click at [178, 399] on icon at bounding box center [194, 395] width 167 height 167
click at [681, 338] on input "a." at bounding box center [681, 333] width 1 height 9
radio input "true"
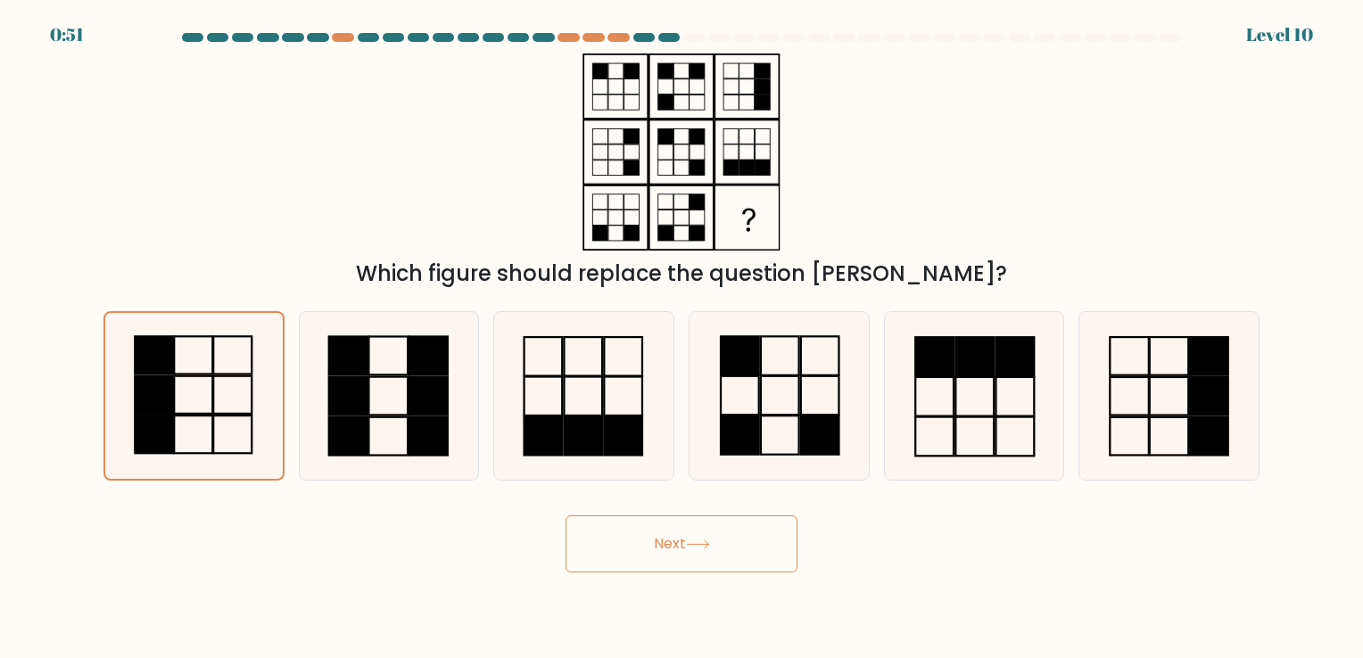
click at [673, 549] on button "Next" at bounding box center [682, 544] width 232 height 57
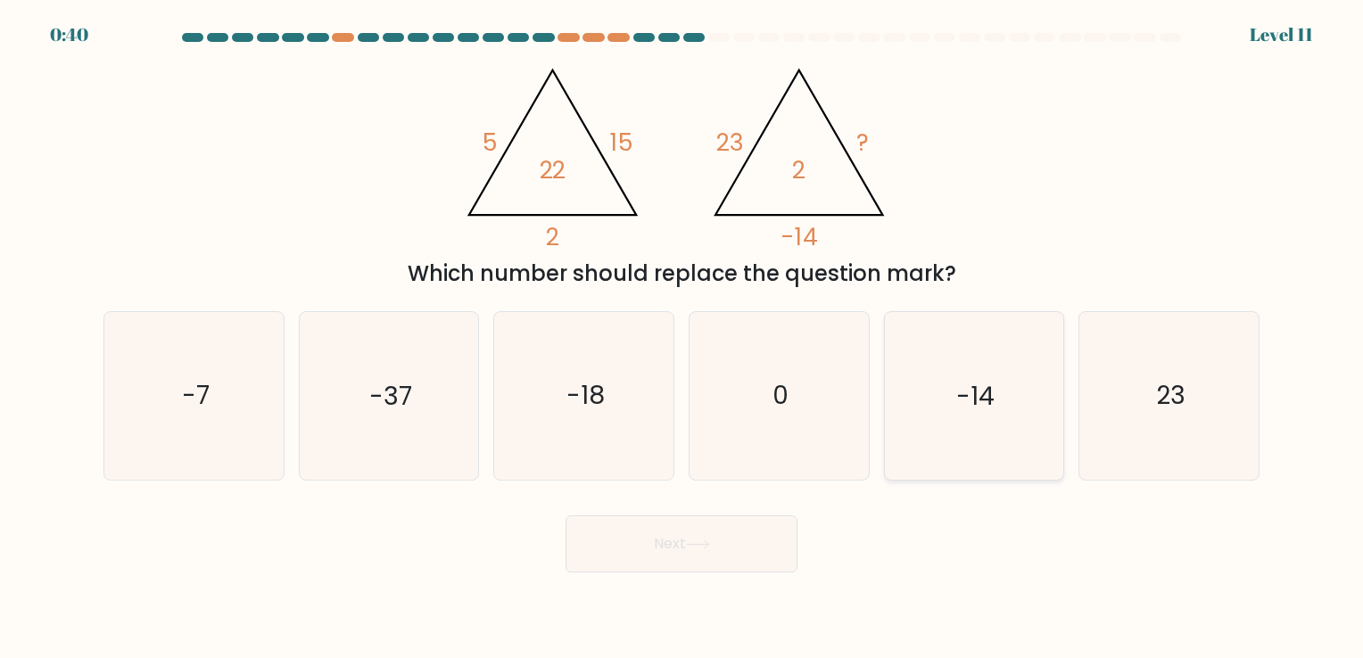
click at [937, 425] on icon "-14" at bounding box center [973, 395] width 167 height 167
click at [682, 338] on input "e. -14" at bounding box center [681, 333] width 1 height 9
radio input "true"
click at [376, 377] on icon "-37" at bounding box center [388, 395] width 167 height 167
click at [681, 338] on input "b. -37" at bounding box center [681, 333] width 1 height 9
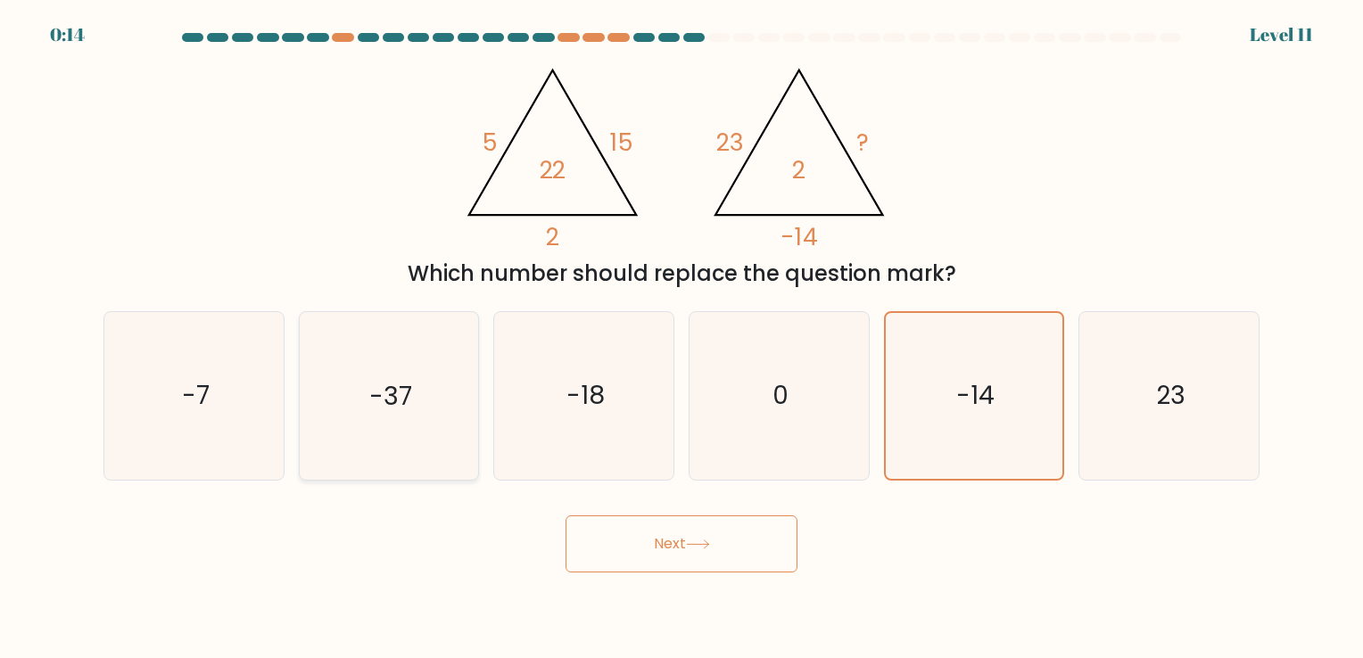
radio input "true"
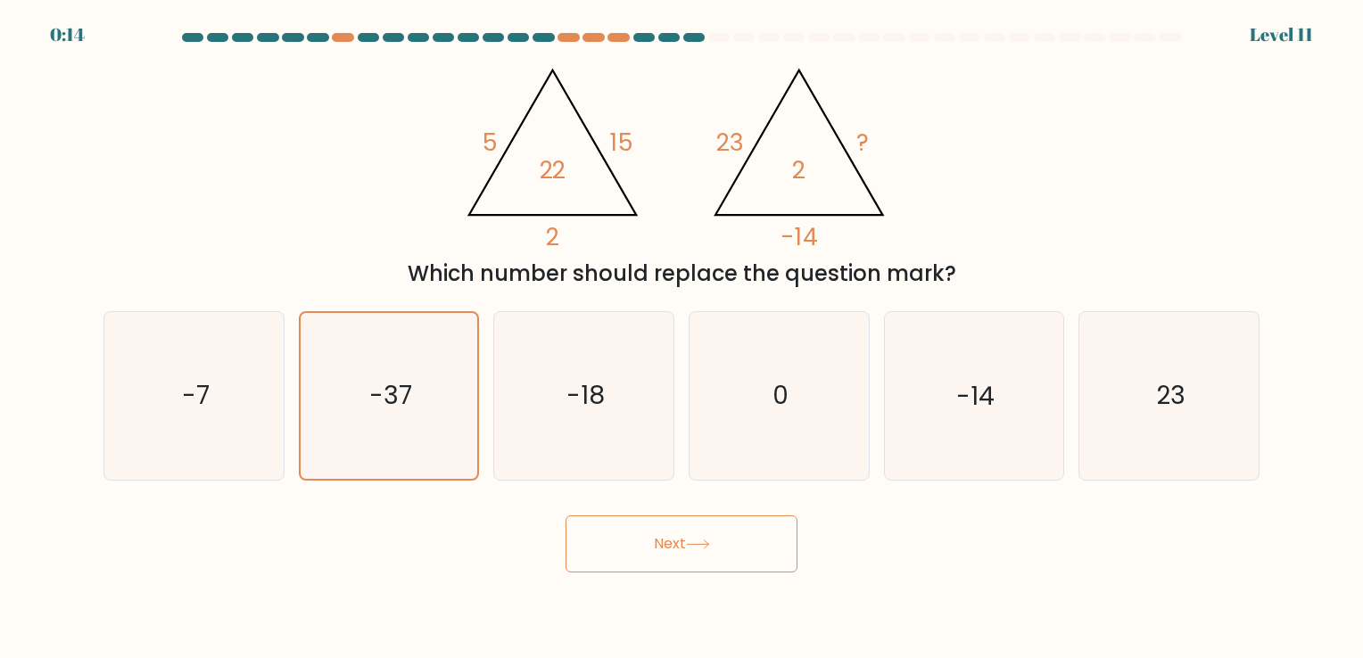
click at [696, 542] on icon at bounding box center [698, 545] width 24 height 10
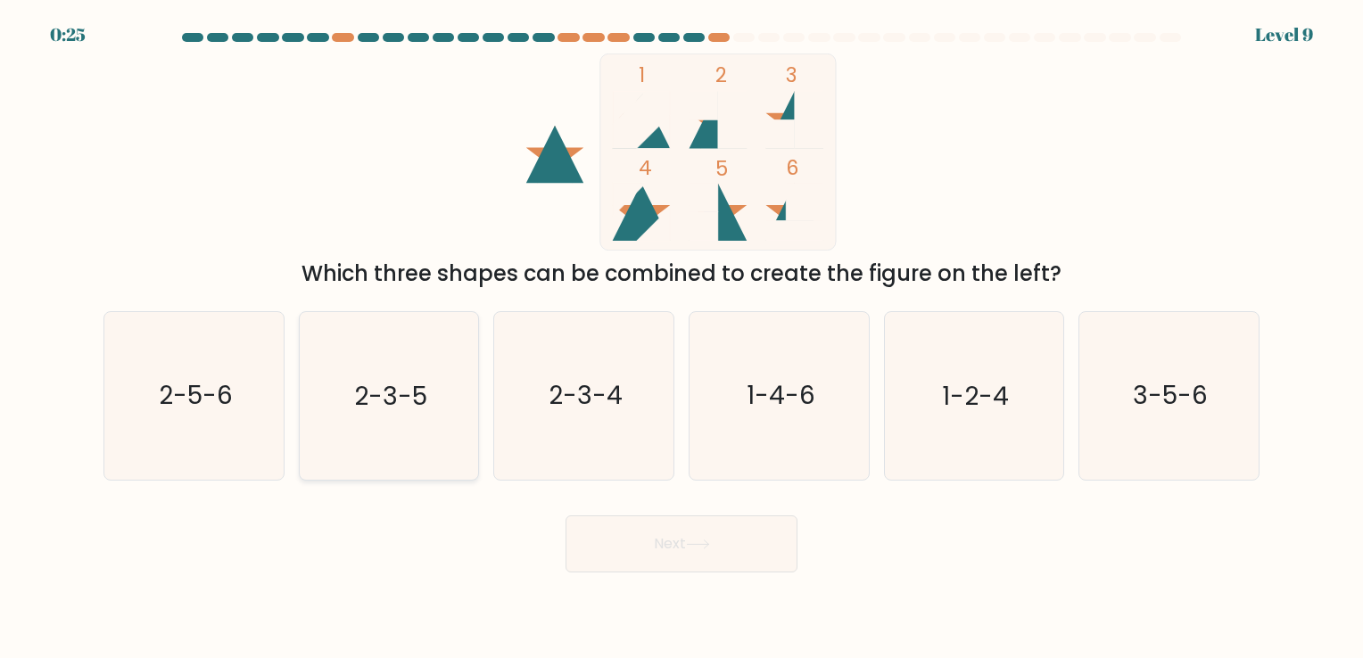
click at [402, 430] on icon "2-3-5" at bounding box center [388, 395] width 167 height 167
click at [681, 338] on input "b. 2-3-5" at bounding box center [681, 333] width 1 height 9
radio input "true"
click at [716, 539] on button "Next" at bounding box center [682, 544] width 232 height 57
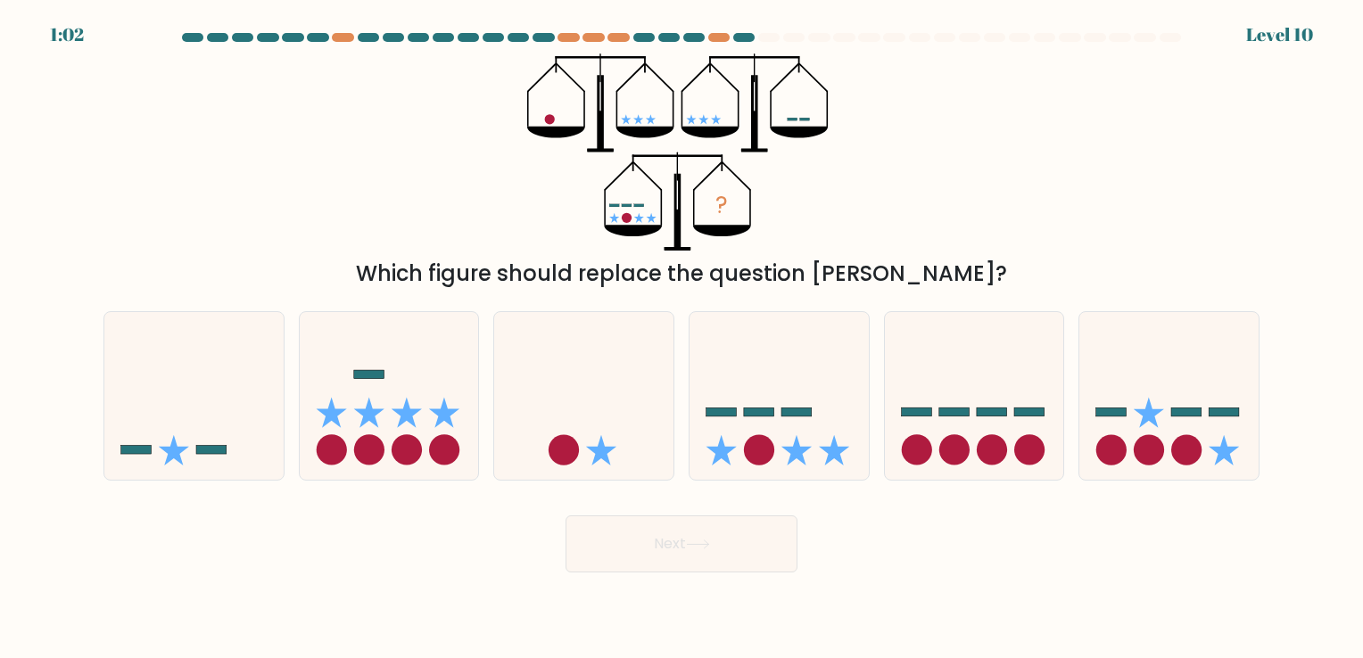
click at [945, 121] on div "? Which figure should replace the question mark?" at bounding box center [681, 172] width 1177 height 236
click at [579, 416] on icon at bounding box center [583, 396] width 179 height 148
click at [681, 338] on input "c." at bounding box center [681, 333] width 1 height 9
radio input "true"
click at [673, 549] on button "Next" at bounding box center [682, 544] width 232 height 57
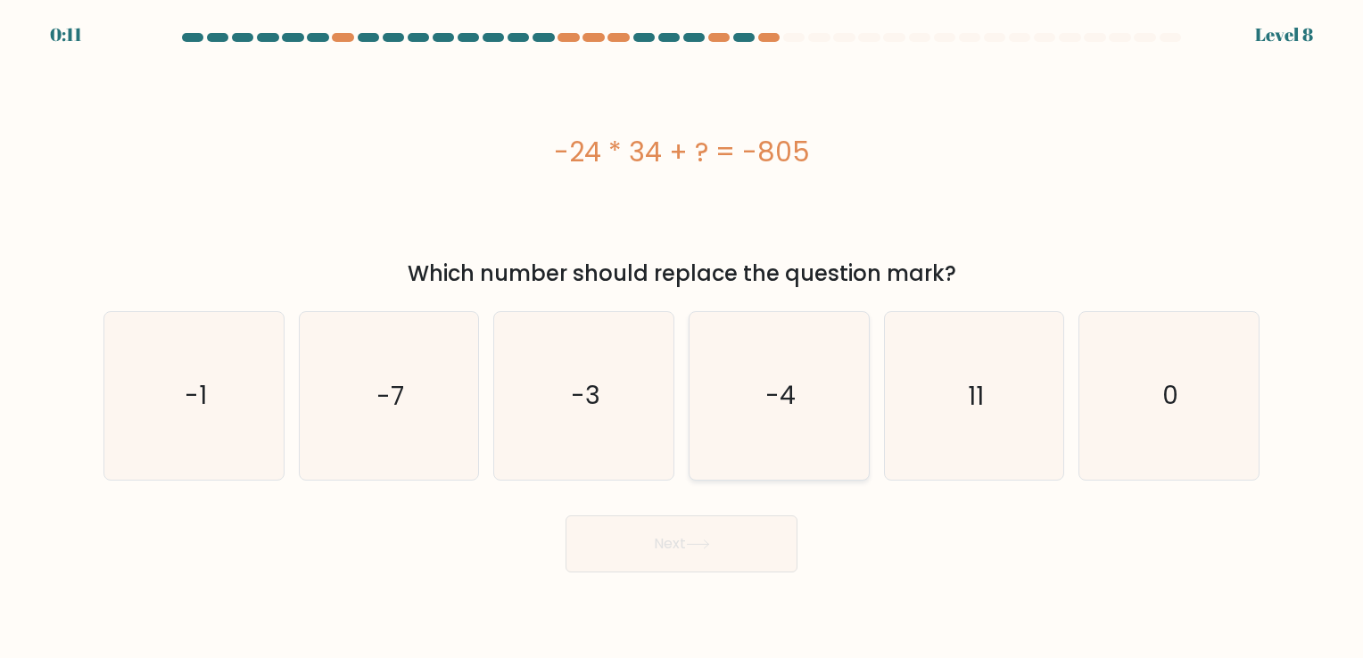
click at [922, 408] on icon "11" at bounding box center [973, 395] width 167 height 167
click at [682, 338] on input "e. 11" at bounding box center [681, 333] width 1 height 9
radio input "true"
click at [705, 554] on button "Next" at bounding box center [682, 544] width 232 height 57
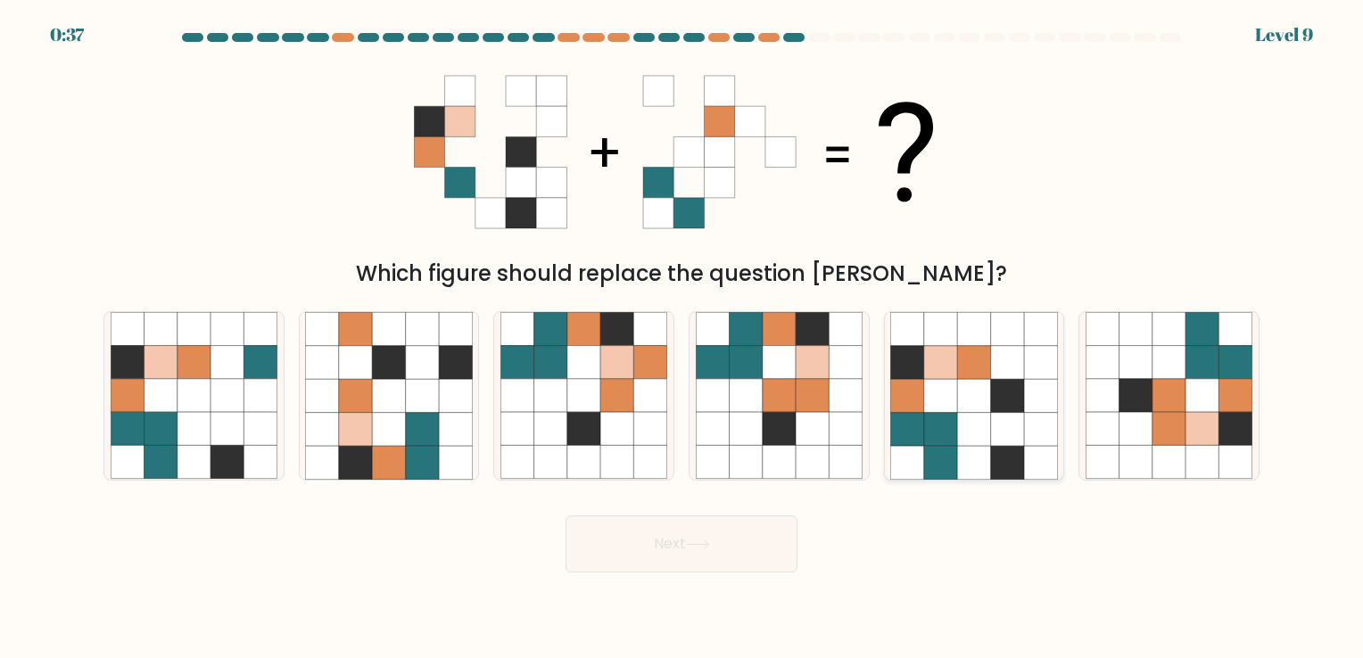
click at [1020, 396] on icon at bounding box center [1007, 395] width 33 height 33
click at [682, 338] on input "e." at bounding box center [681, 333] width 1 height 9
radio input "true"
click at [689, 554] on button "Next" at bounding box center [682, 544] width 232 height 57
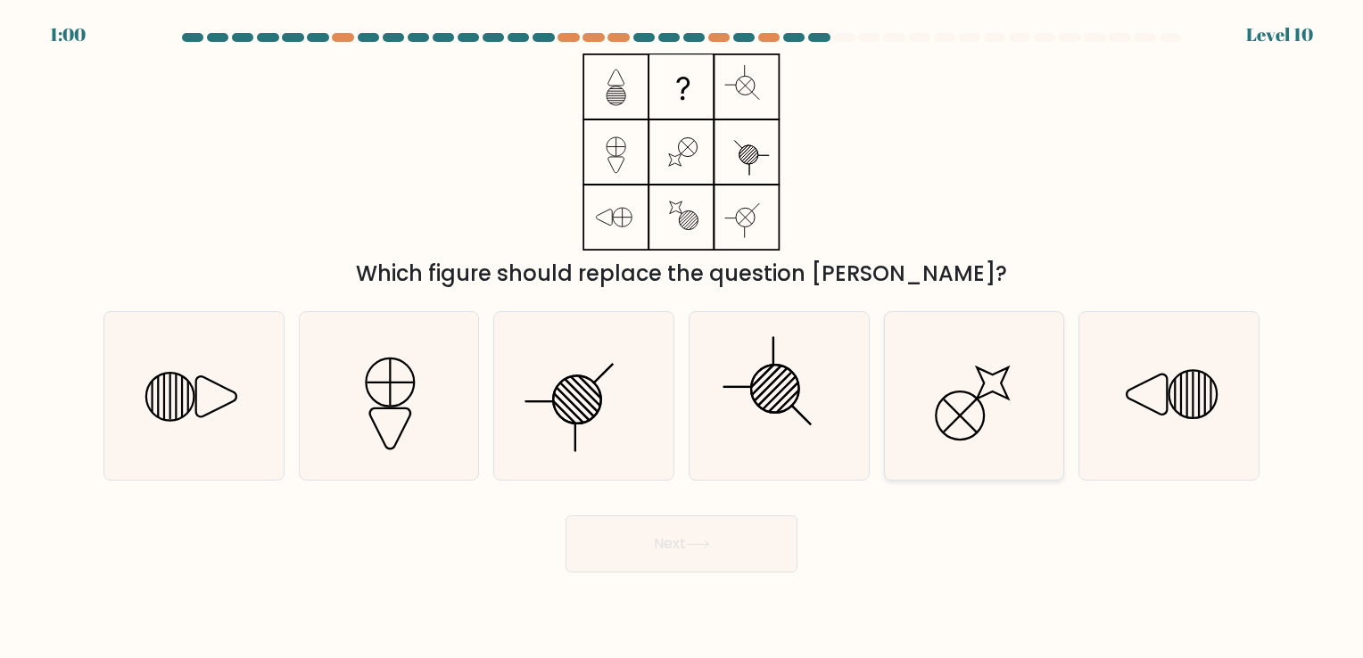
click at [954, 382] on icon at bounding box center [973, 395] width 167 height 167
click at [682, 338] on input "e." at bounding box center [681, 333] width 1 height 9
radio input "true"
click at [729, 537] on button "Next" at bounding box center [682, 544] width 232 height 57
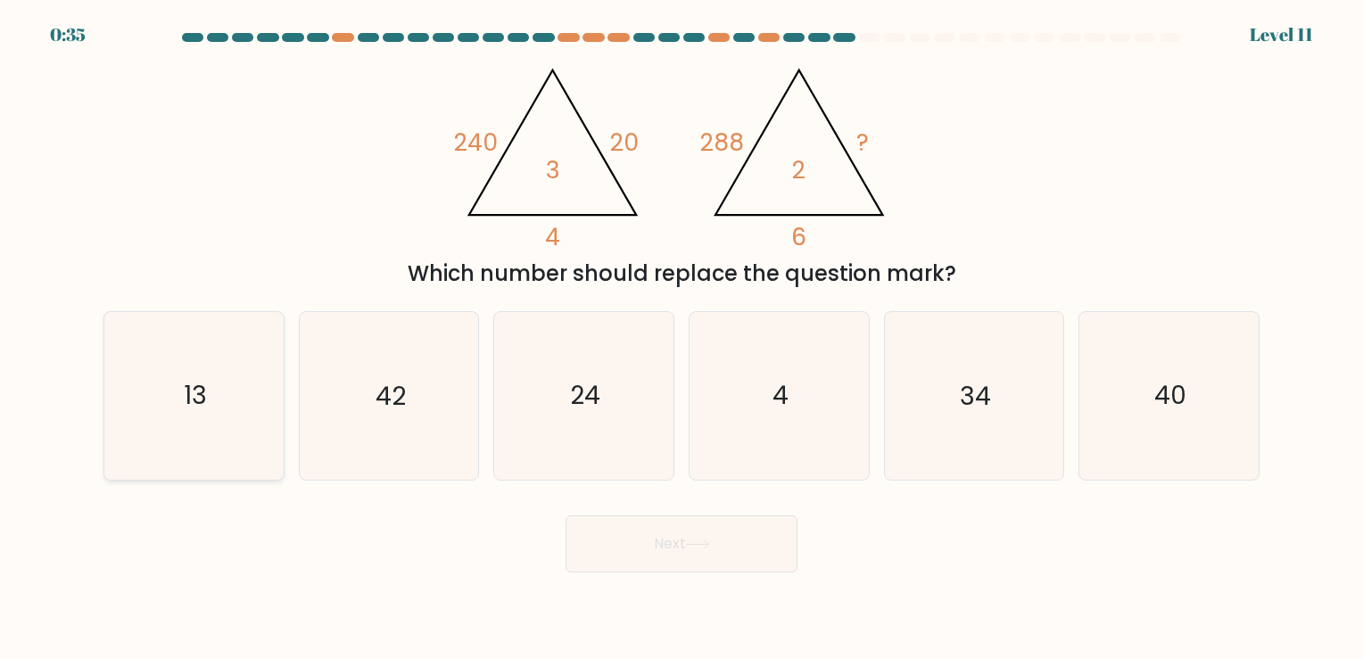
click at [244, 406] on icon "13" at bounding box center [194, 395] width 167 height 167
click at [681, 338] on input "a. 13" at bounding box center [681, 333] width 1 height 9
radio input "true"
click at [750, 548] on button "Next" at bounding box center [682, 544] width 232 height 57
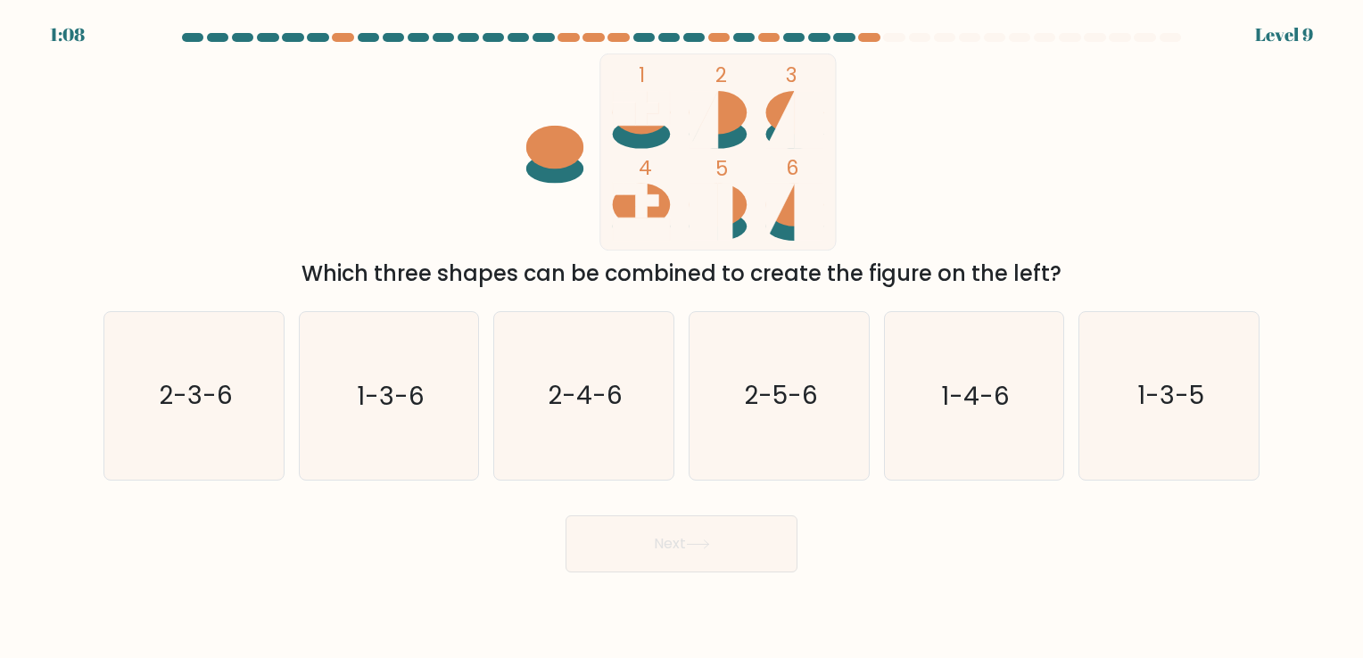
click at [707, 266] on div "Which three shapes can be combined to create the figure on the left?" at bounding box center [681, 274] width 1135 height 32
click at [863, 37] on div at bounding box center [868, 37] width 21 height 9
click at [199, 394] on text "2-3-6" at bounding box center [196, 396] width 74 height 35
click at [681, 338] on input "a. 2-3-6" at bounding box center [681, 333] width 1 height 9
radio input "true"
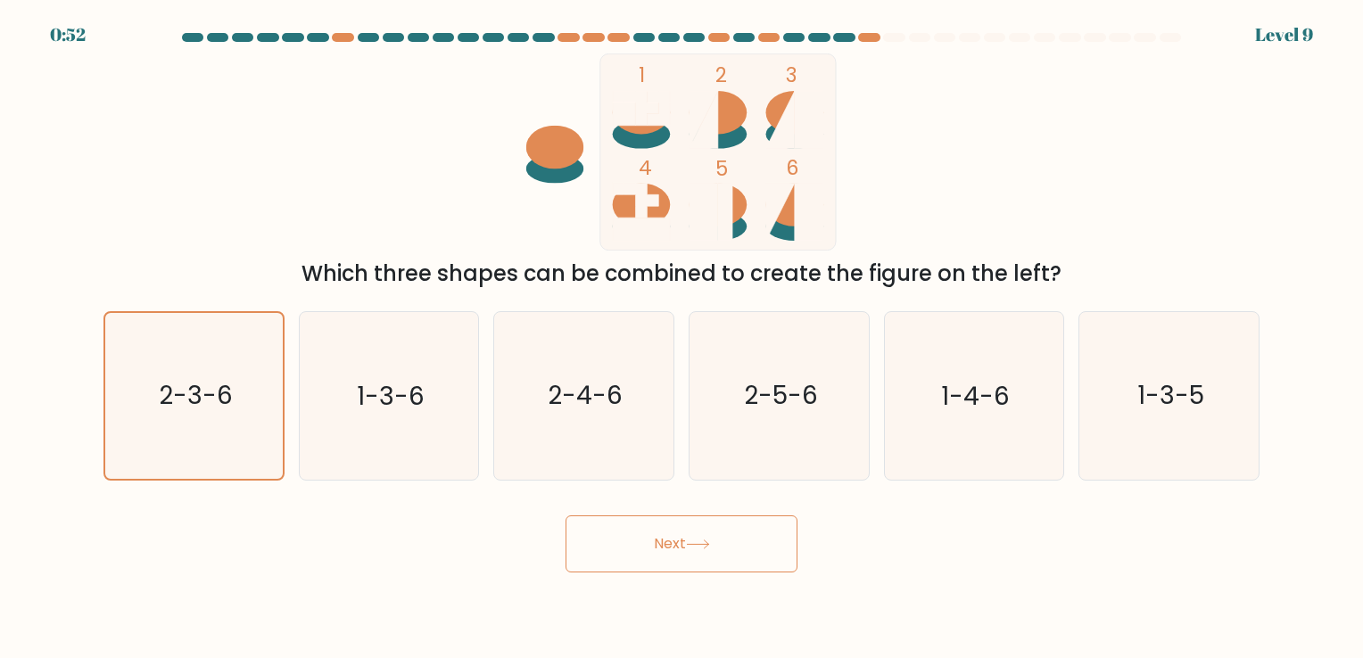
click at [614, 559] on button "Next" at bounding box center [682, 544] width 232 height 57
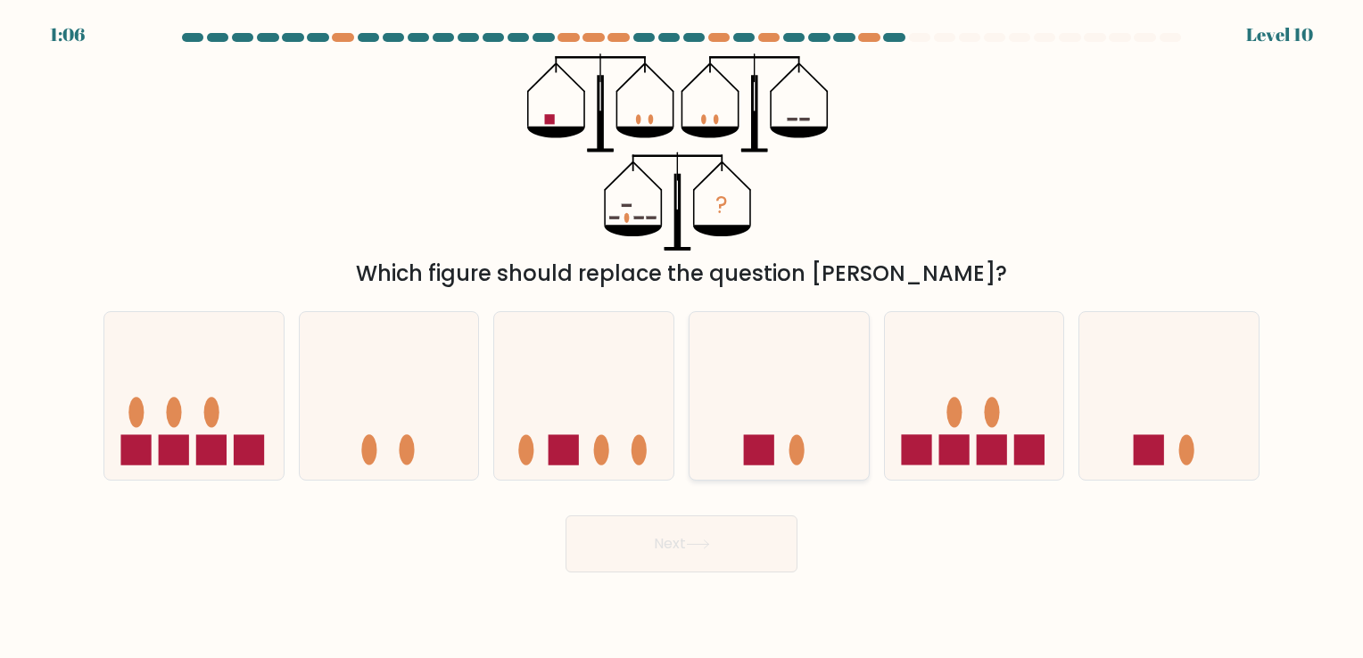
click at [766, 423] on icon at bounding box center [778, 396] width 179 height 148
click at [682, 338] on input "d." at bounding box center [681, 333] width 1 height 9
radio input "true"
click at [576, 412] on icon at bounding box center [583, 396] width 179 height 148
click at [681, 338] on input "c." at bounding box center [681, 333] width 1 height 9
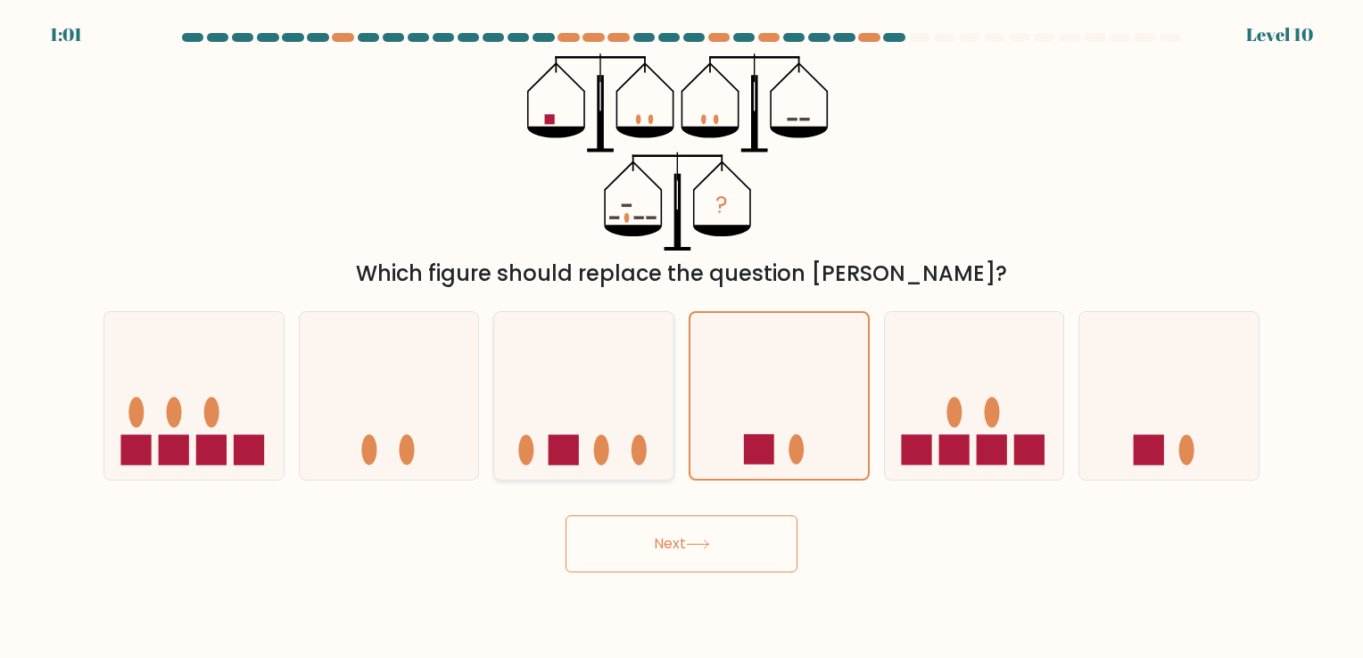
radio input "true"
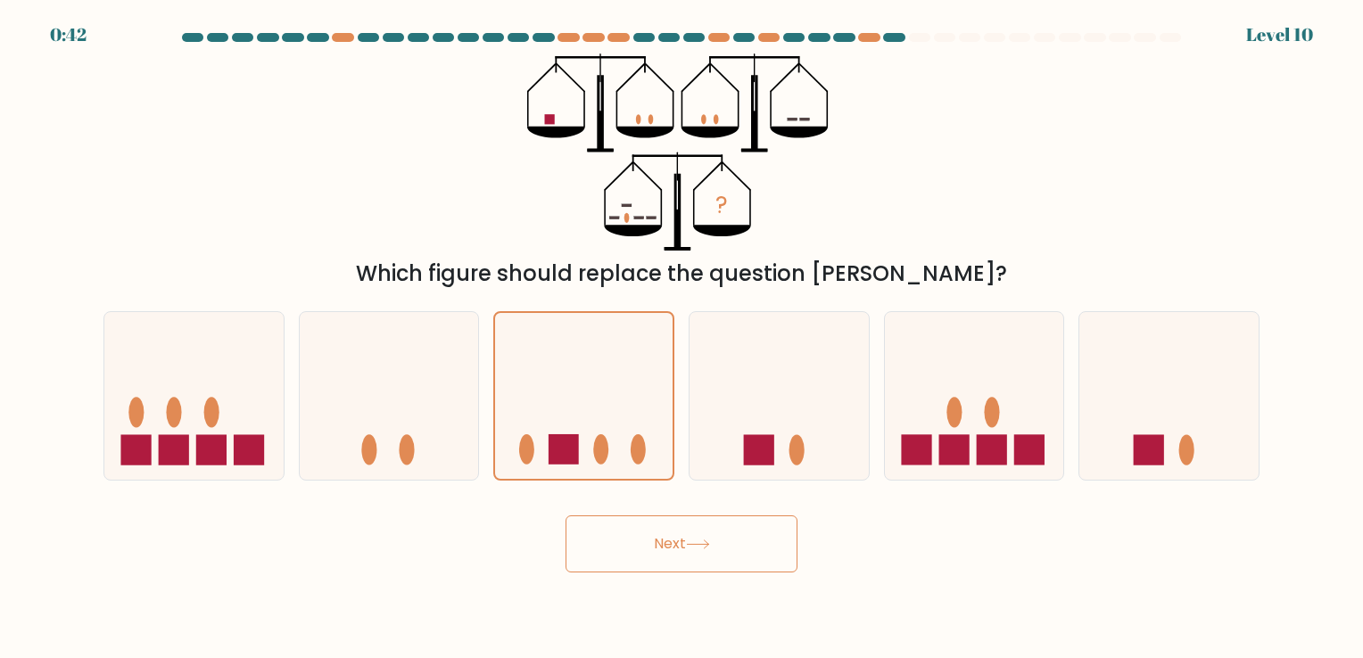
click at [686, 554] on button "Next" at bounding box center [682, 544] width 232 height 57
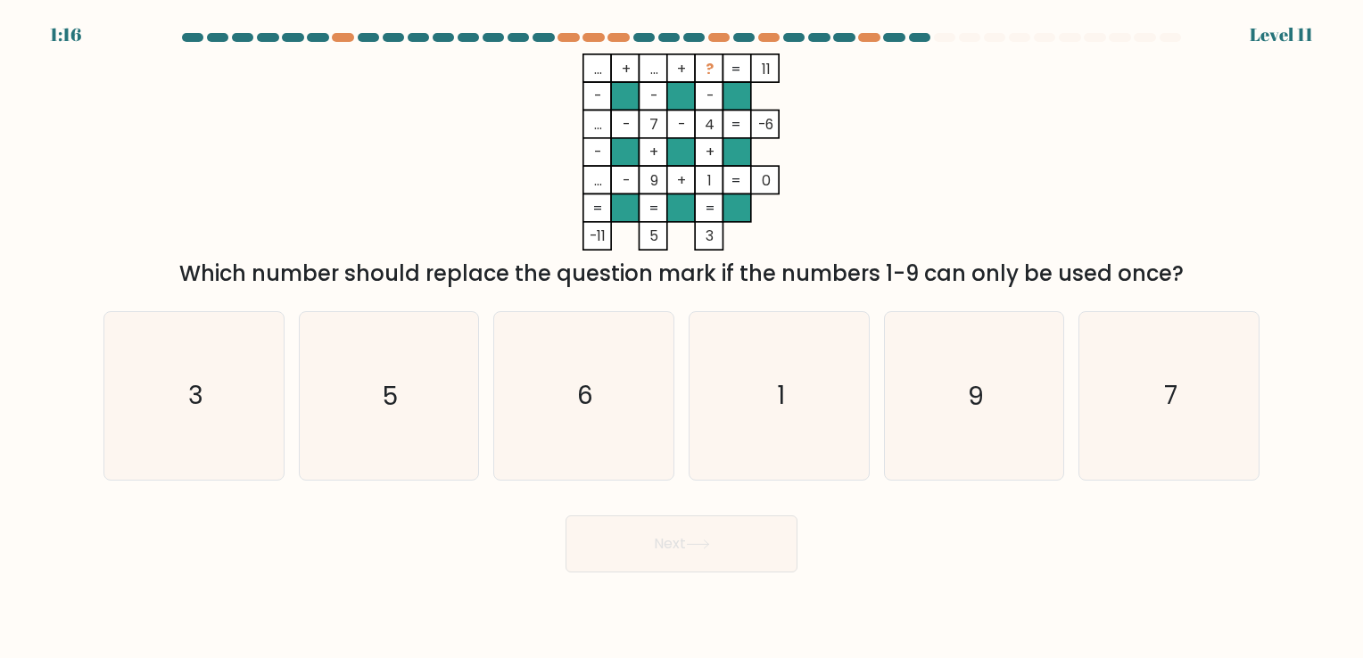
click at [968, 237] on div "... + ... + ? 11 - - - ... - 7 - 4 -6 - + + ... - 9 + 1 = 0 = = = = -11 5 3 = W…" at bounding box center [681, 172] width 1177 height 236
click at [617, 392] on icon "6" at bounding box center [583, 395] width 167 height 167
click at [681, 338] on input "c. 6" at bounding box center [681, 333] width 1 height 9
radio input "true"
click at [703, 539] on button "Next" at bounding box center [682, 544] width 232 height 57
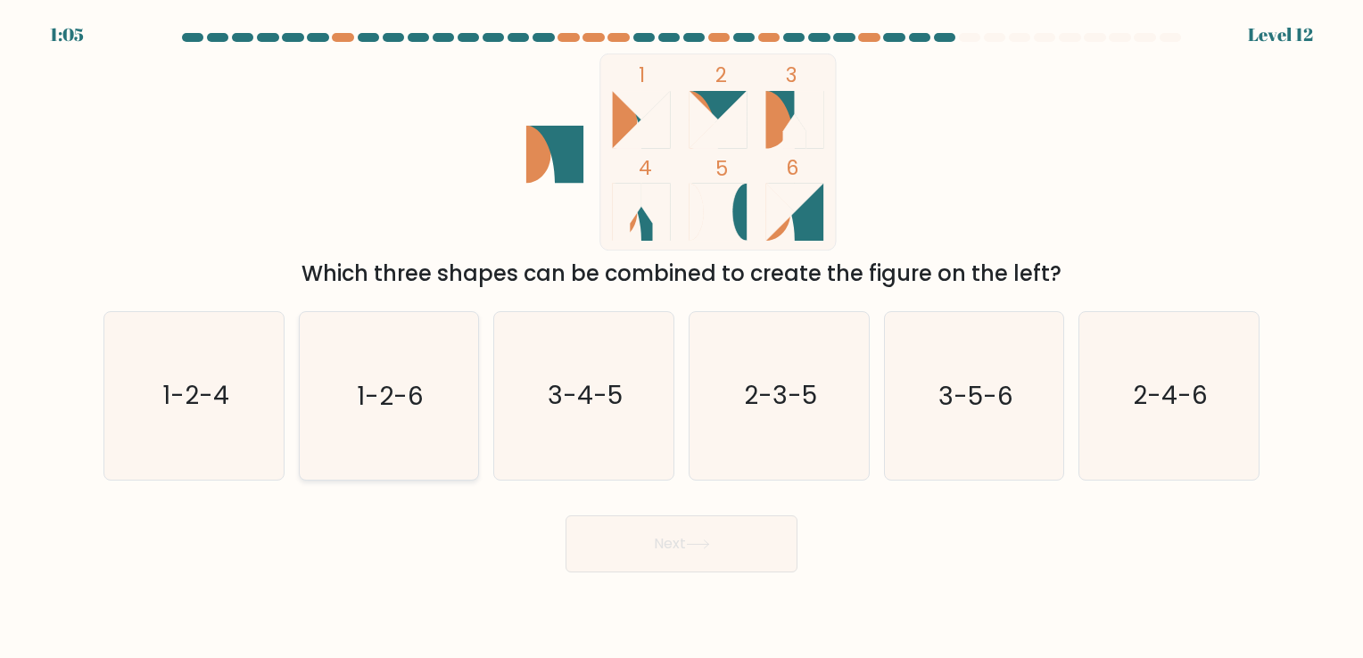
drag, startPoint x: 388, startPoint y: 409, endPoint x: 417, endPoint y: 416, distance: 30.3
click at [389, 408] on text "1-2-6" at bounding box center [390, 396] width 67 height 35
click at [681, 338] on input "b. 1-2-6" at bounding box center [681, 333] width 1 height 9
radio input "true"
click at [713, 551] on button "Next" at bounding box center [682, 544] width 232 height 57
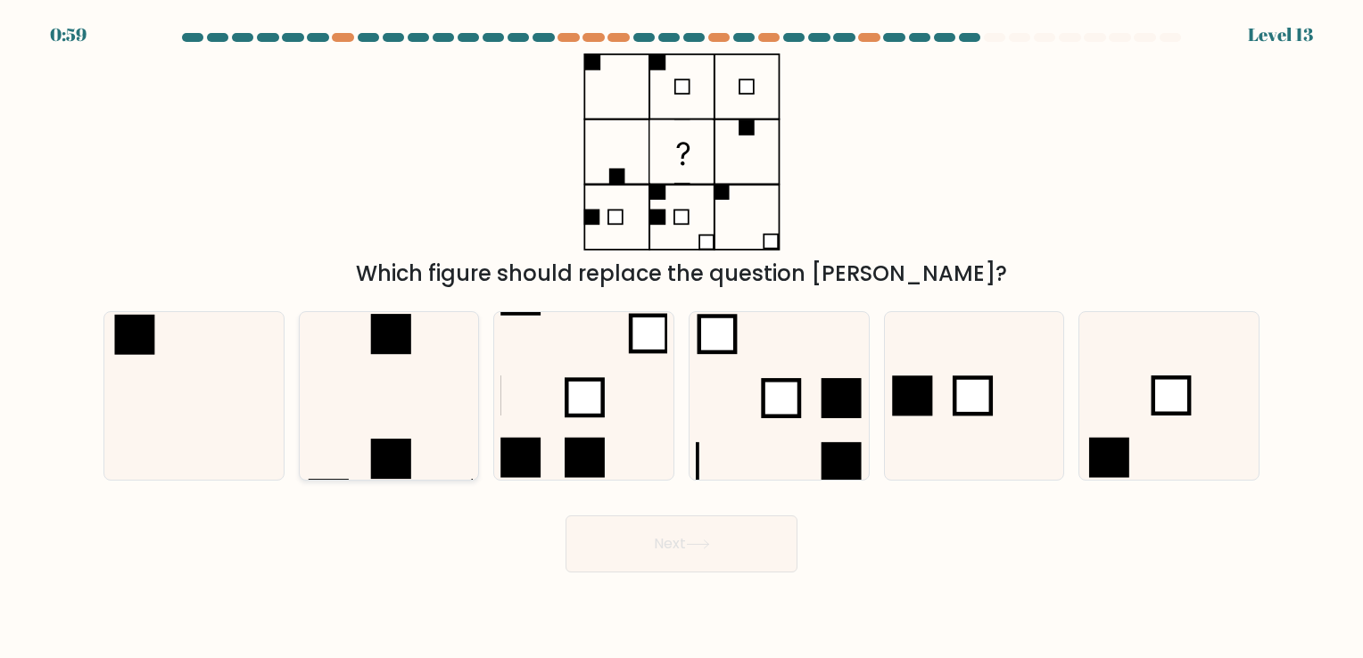
click at [397, 395] on icon at bounding box center [388, 395] width 167 height 167
click at [681, 338] on input "b." at bounding box center [681, 333] width 1 height 9
radio input "true"
click at [690, 553] on button "Next" at bounding box center [682, 544] width 232 height 57
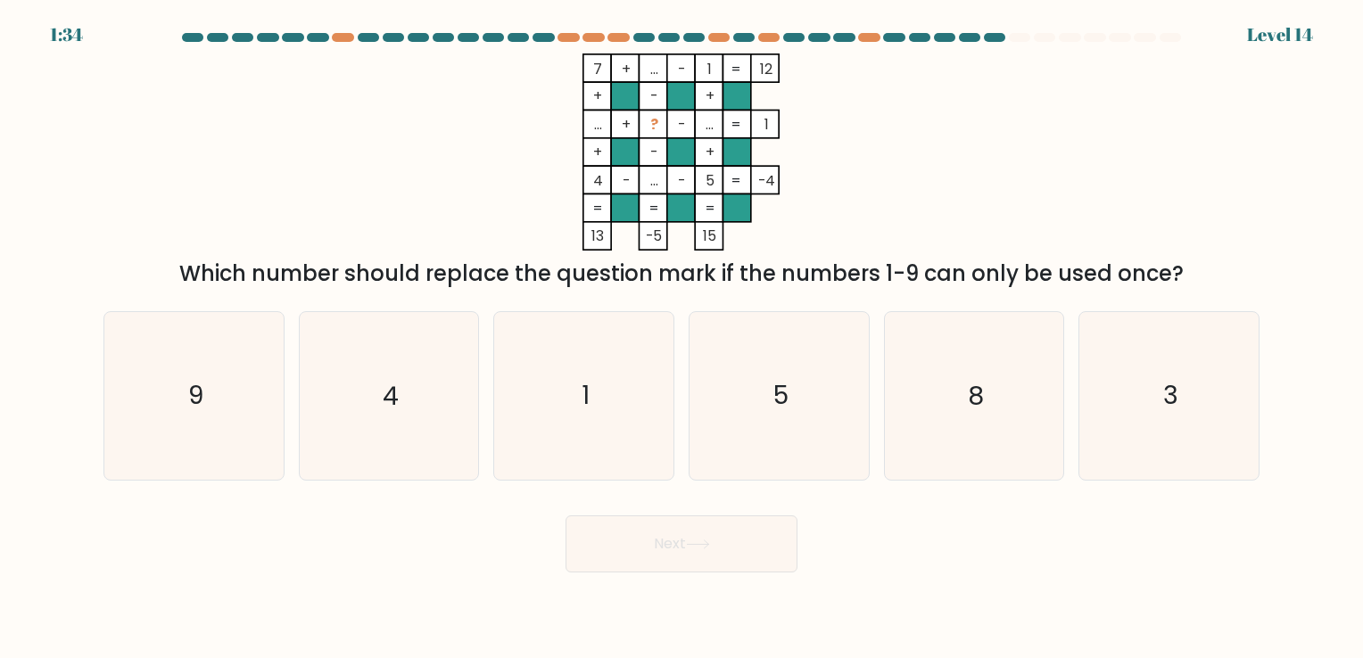
click at [764, 125] on tspan "1" at bounding box center [766, 124] width 4 height 21
click at [708, 120] on tspan "..." at bounding box center [710, 124] width 8 height 21
drag, startPoint x: 708, startPoint y: 120, endPoint x: 650, endPoint y: 122, distance: 58.0
click at [655, 122] on tspan "?" at bounding box center [654, 124] width 8 height 21
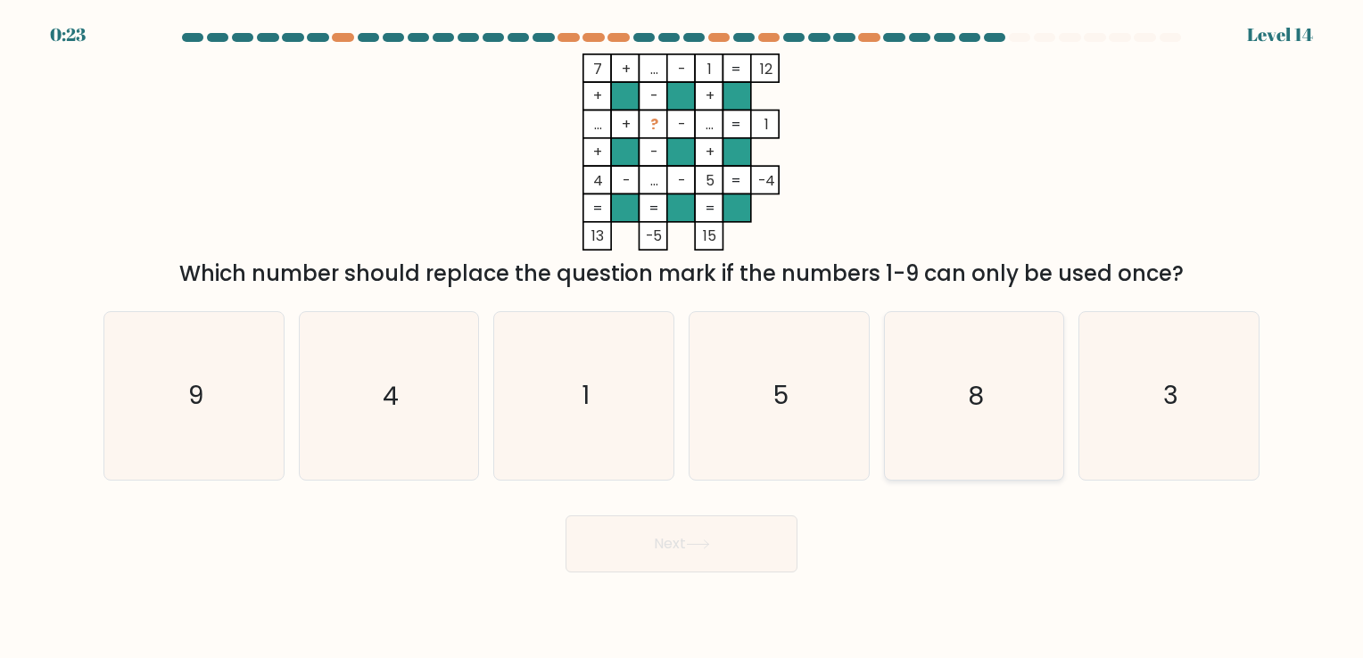
drag, startPoint x: 966, startPoint y: 408, endPoint x: 942, endPoint y: 419, distance: 26.7
click at [966, 407] on icon "8" at bounding box center [973, 395] width 167 height 167
click at [682, 338] on input "e. 8" at bounding box center [681, 333] width 1 height 9
radio input "true"
click at [733, 526] on button "Next" at bounding box center [682, 544] width 232 height 57
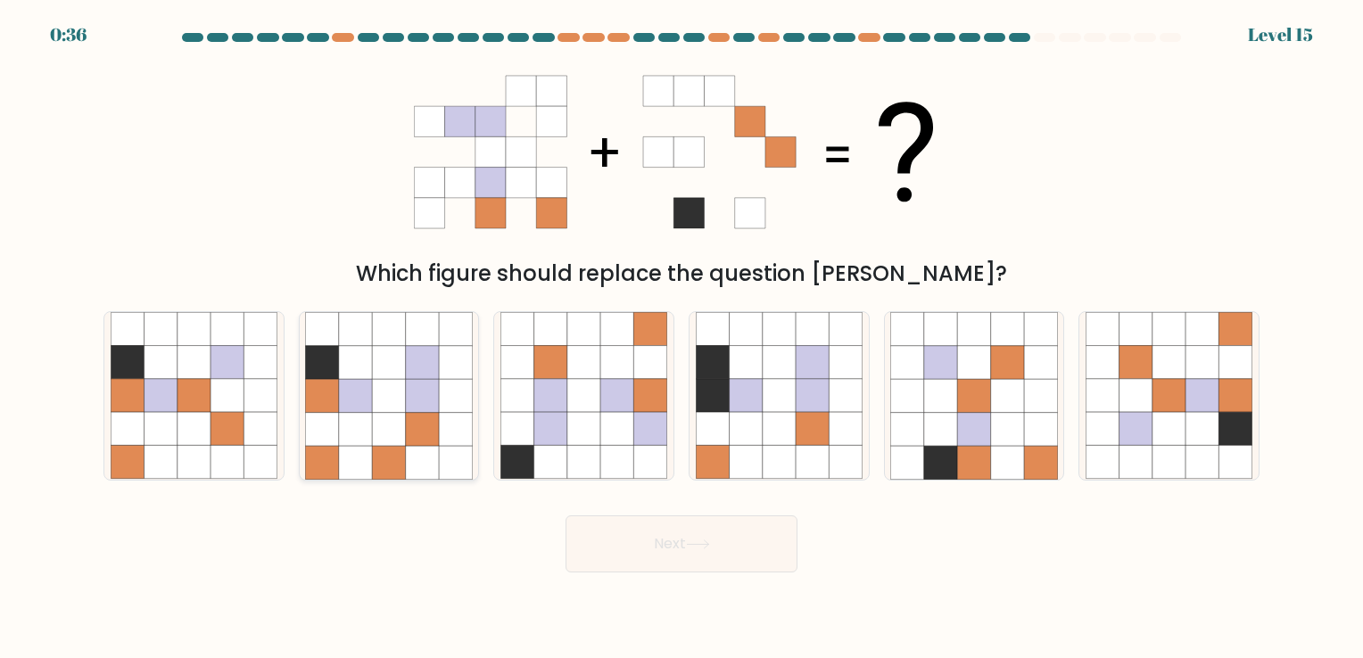
click at [414, 407] on icon at bounding box center [422, 395] width 33 height 33
click at [681, 338] on input "b." at bounding box center [681, 333] width 1 height 9
radio input "true"
click at [730, 543] on button "Next" at bounding box center [682, 544] width 232 height 57
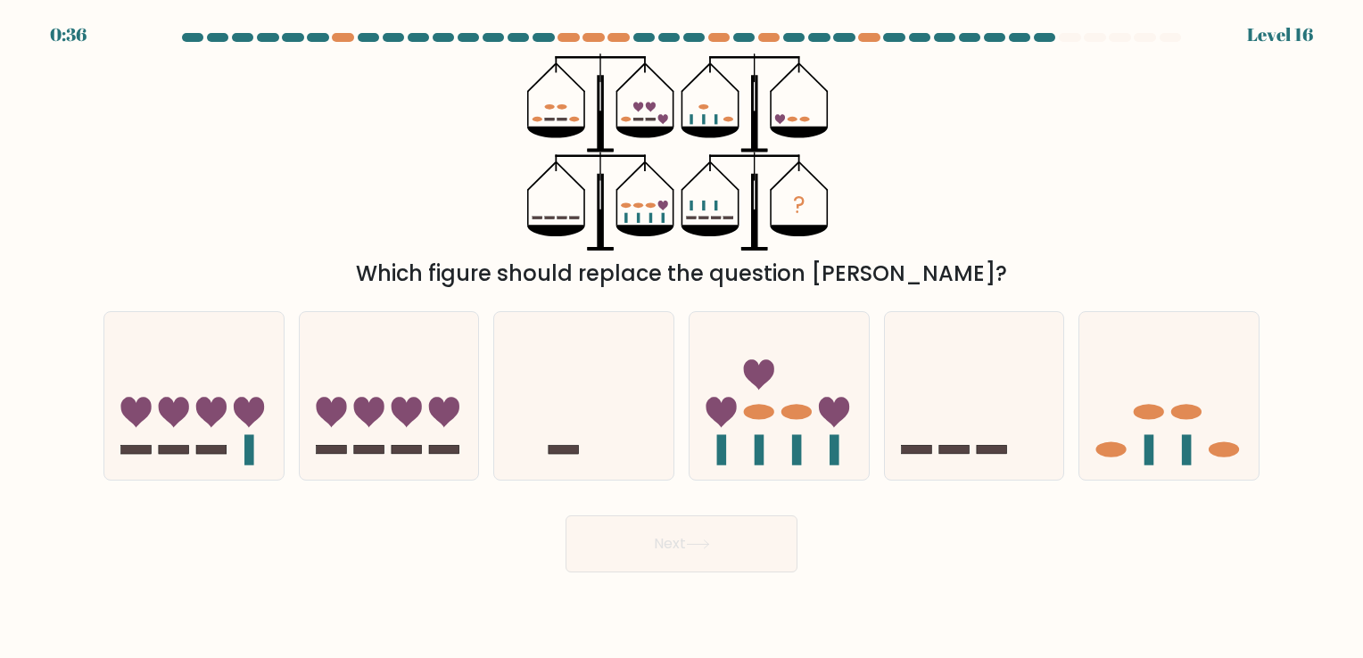
click at [992, 119] on div "? Which figure should replace the question mark?" at bounding box center [681, 172] width 1177 height 236
click at [936, 381] on icon at bounding box center [974, 396] width 179 height 148
click at [682, 338] on input "e." at bounding box center [681, 333] width 1 height 9
radio input "true"
click at [738, 530] on button "Next" at bounding box center [682, 544] width 232 height 57
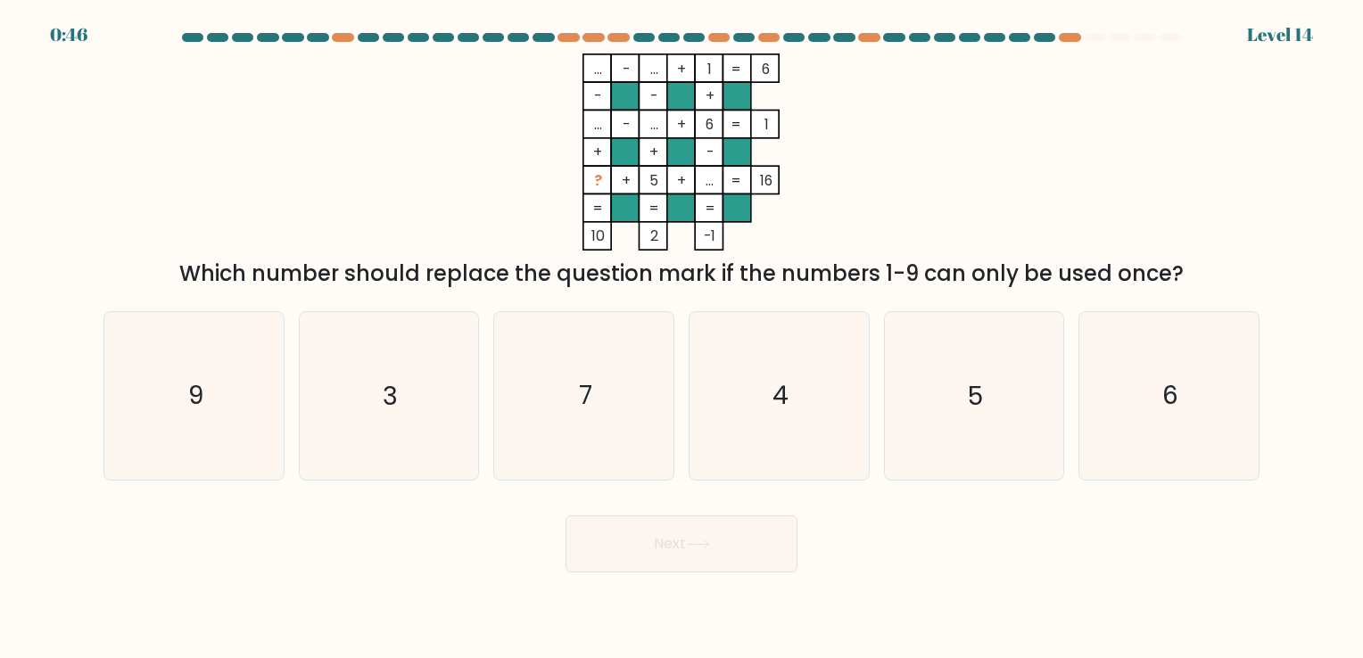
click at [707, 178] on tspan "..." at bounding box center [710, 180] width 8 height 21
click at [711, 181] on tspan "..." at bounding box center [710, 180] width 8 height 21
click at [371, 355] on icon "3" at bounding box center [388, 395] width 167 height 167
click at [681, 338] on input "b. 3" at bounding box center [681, 333] width 1 height 9
radio input "true"
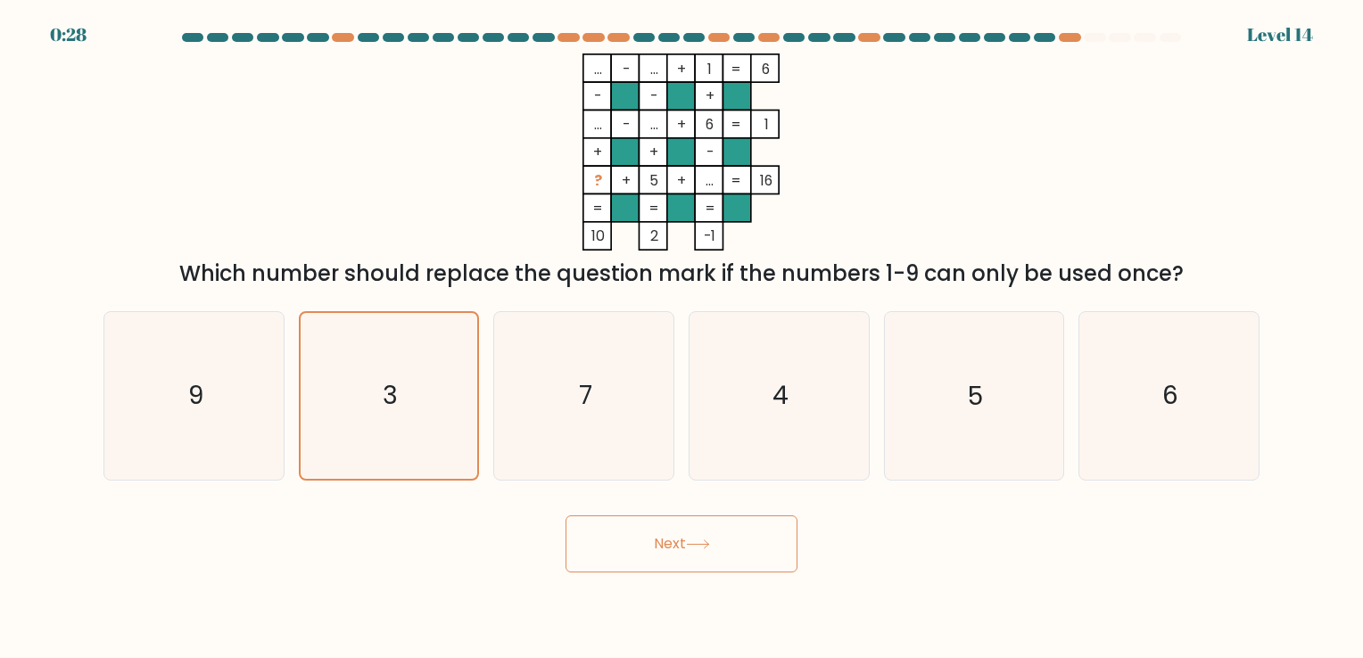
click at [724, 538] on button "Next" at bounding box center [682, 544] width 232 height 57
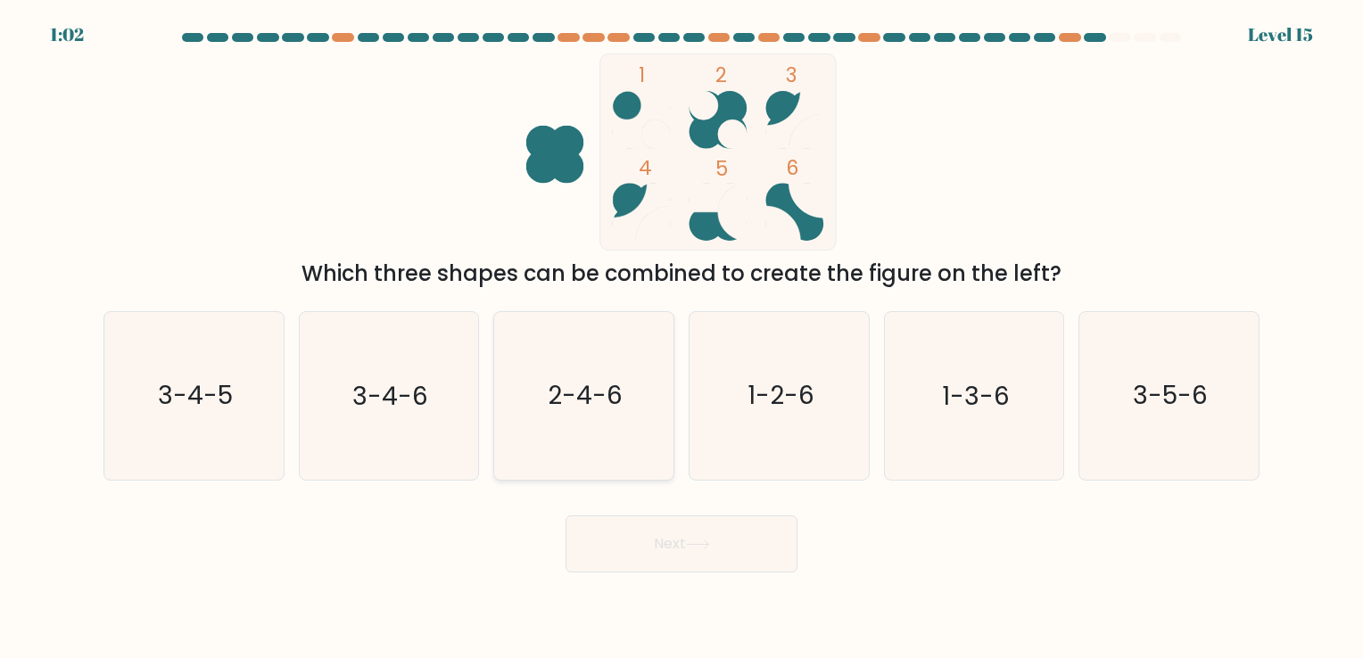
drag, startPoint x: 555, startPoint y: 428, endPoint x: 564, endPoint y: 445, distance: 19.2
click at [556, 428] on icon "2-4-6" at bounding box center [583, 395] width 167 height 167
click at [681, 338] on input "c. 2-4-6" at bounding box center [681, 333] width 1 height 9
radio input "true"
click at [603, 400] on text "2-4-6" at bounding box center [585, 396] width 75 height 35
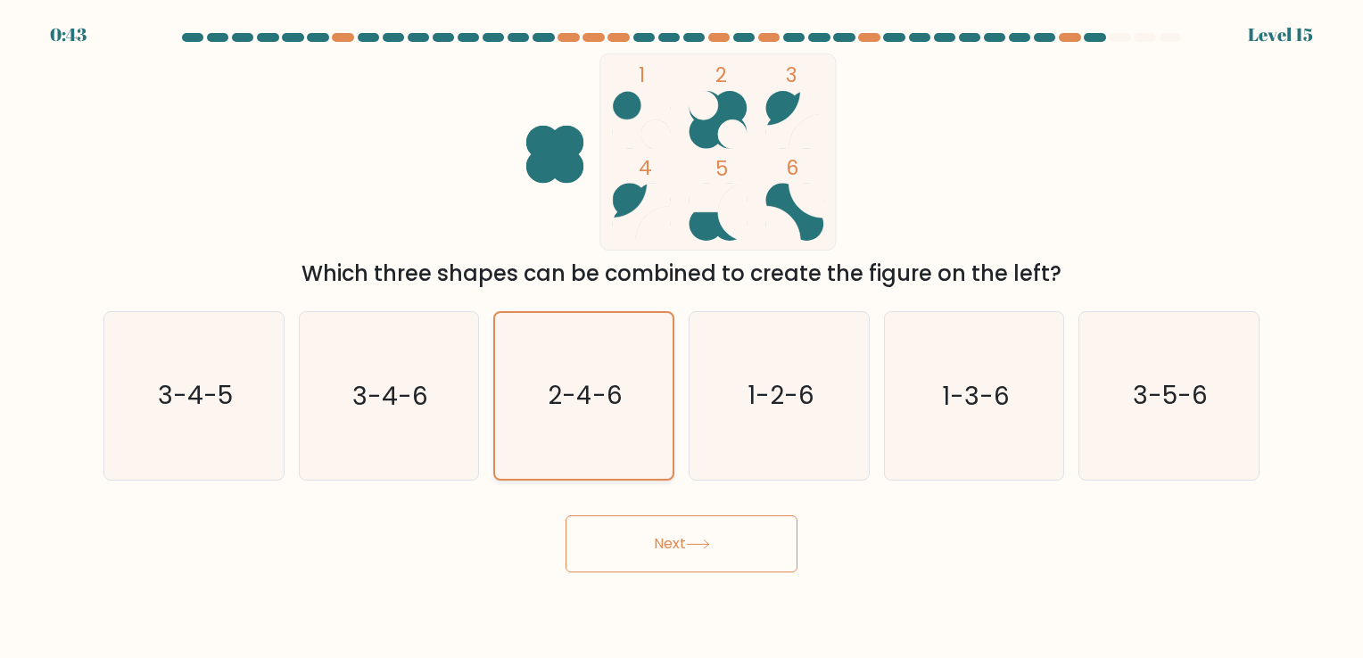
click at [681, 338] on input "c. 2-4-6" at bounding box center [681, 333] width 1 height 9
click at [692, 536] on button "Next" at bounding box center [682, 544] width 232 height 57
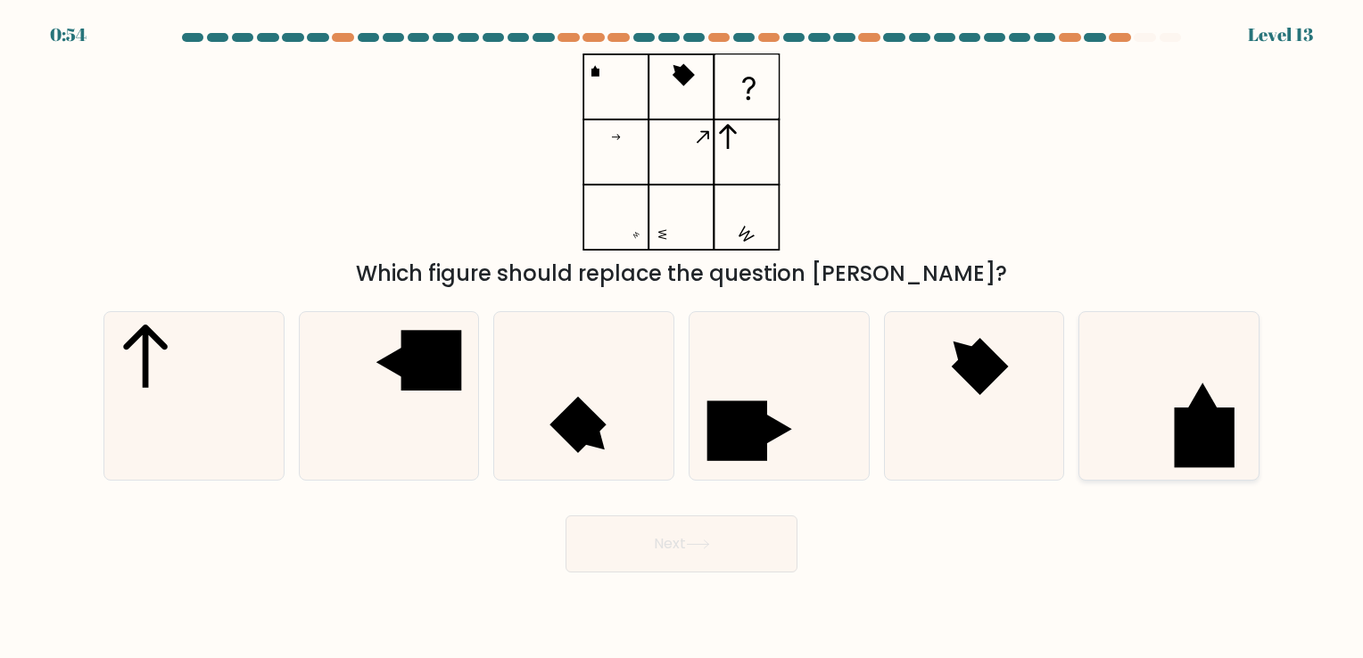
click at [1170, 421] on icon at bounding box center [1169, 395] width 167 height 167
click at [682, 338] on input "f." at bounding box center [681, 333] width 1 height 9
radio input "true"
click at [679, 541] on button "Next" at bounding box center [682, 544] width 232 height 57
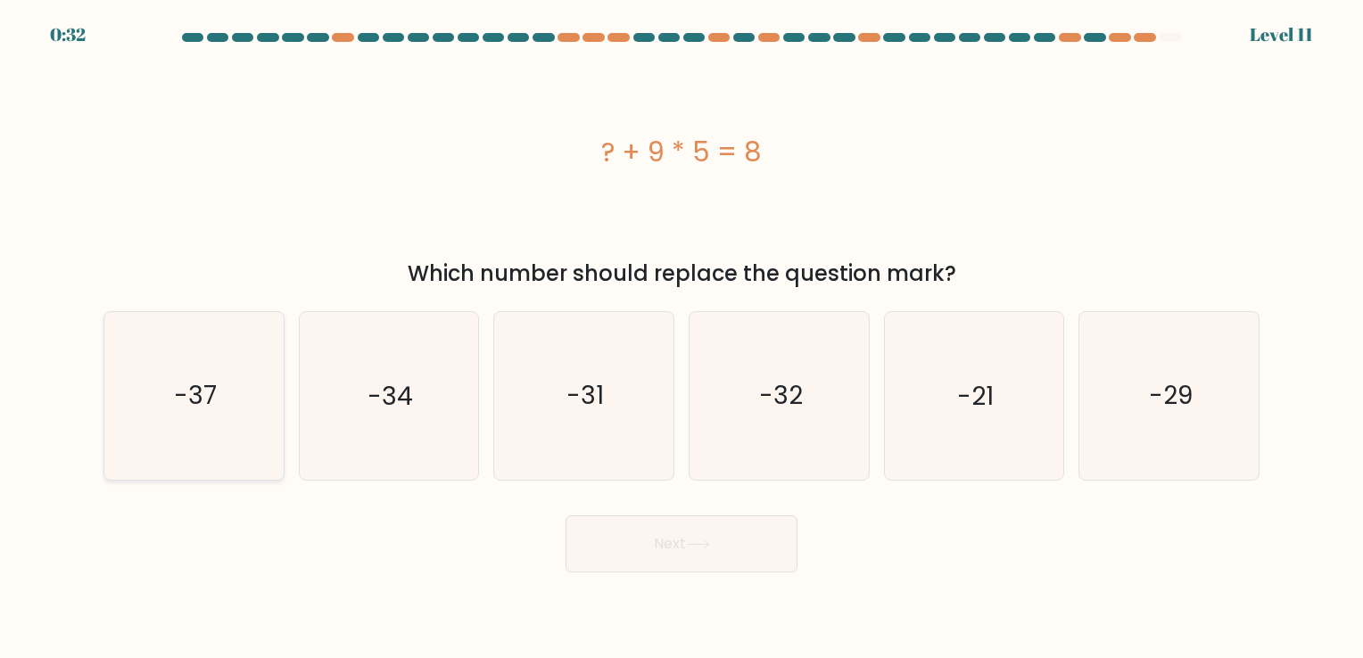
click at [209, 392] on text "-37" at bounding box center [195, 396] width 43 height 35
click at [681, 338] on input "a. -37" at bounding box center [681, 333] width 1 height 9
radio input "true"
click at [692, 541] on icon at bounding box center [698, 545] width 24 height 10
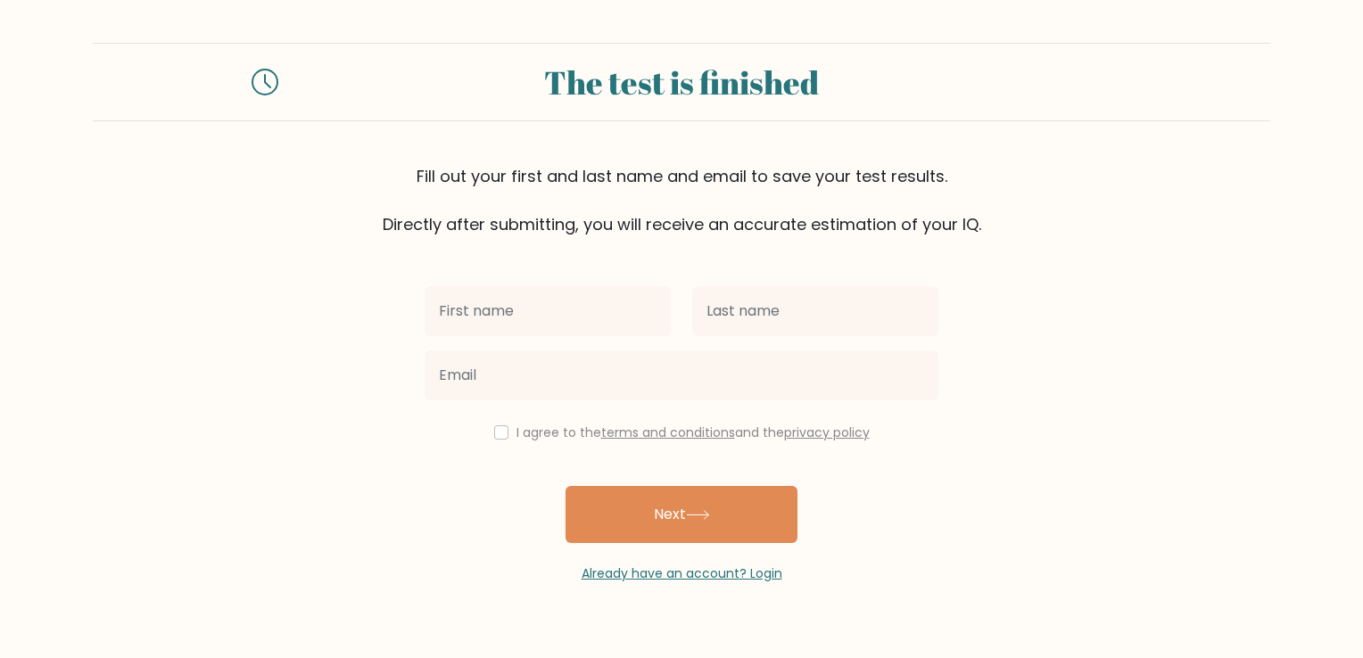
click at [590, 315] on input "text" at bounding box center [548, 311] width 246 height 50
type input "d"
type input "Dou"
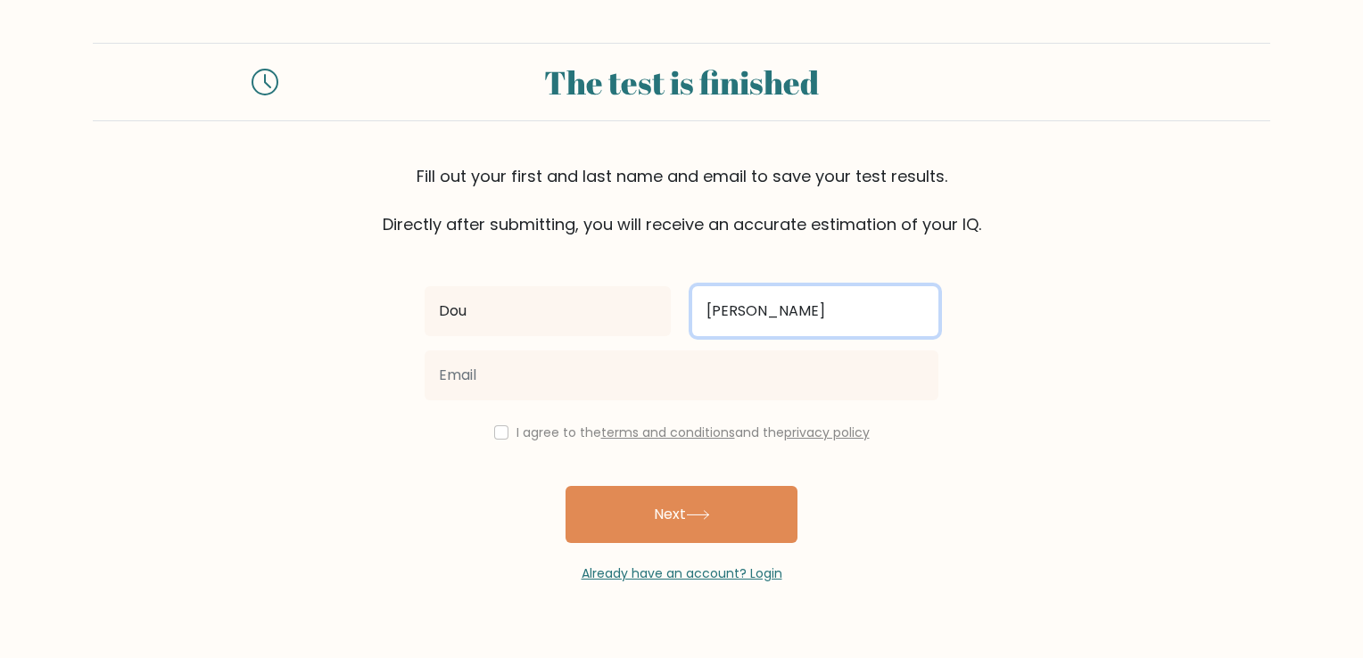
type input "[PERSON_NAME]"
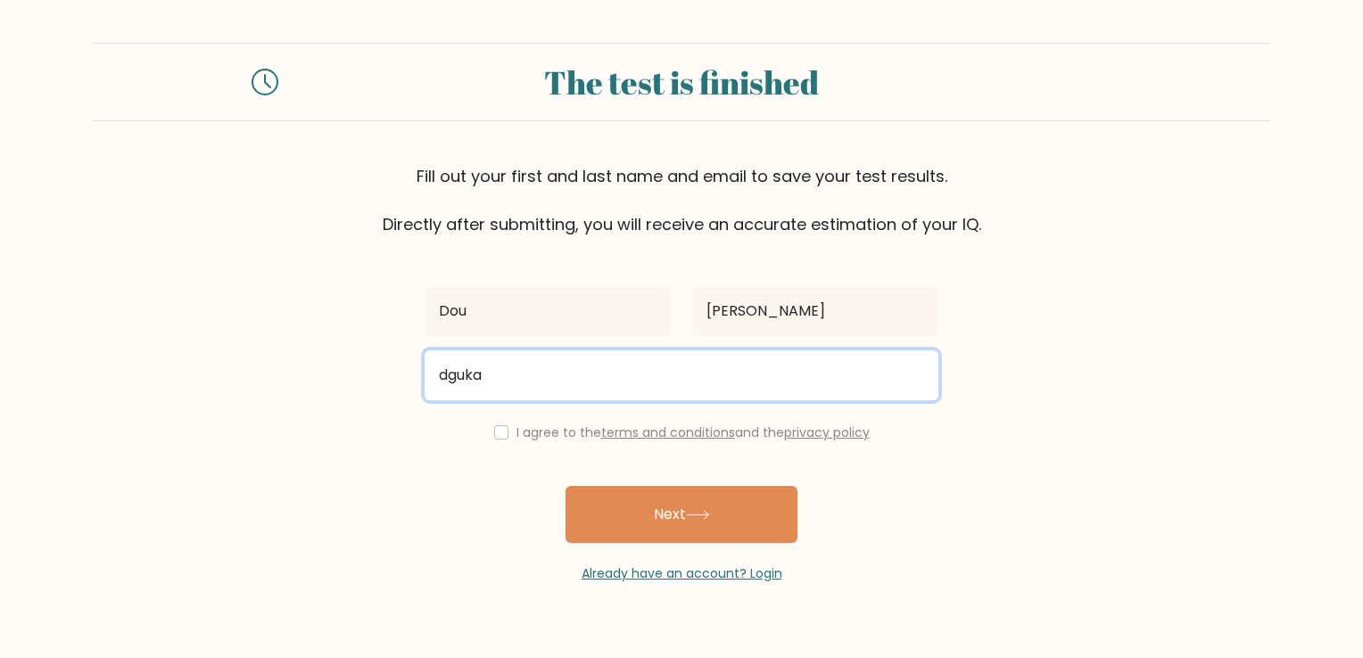
type input "dgukandmrok@gmail.com"
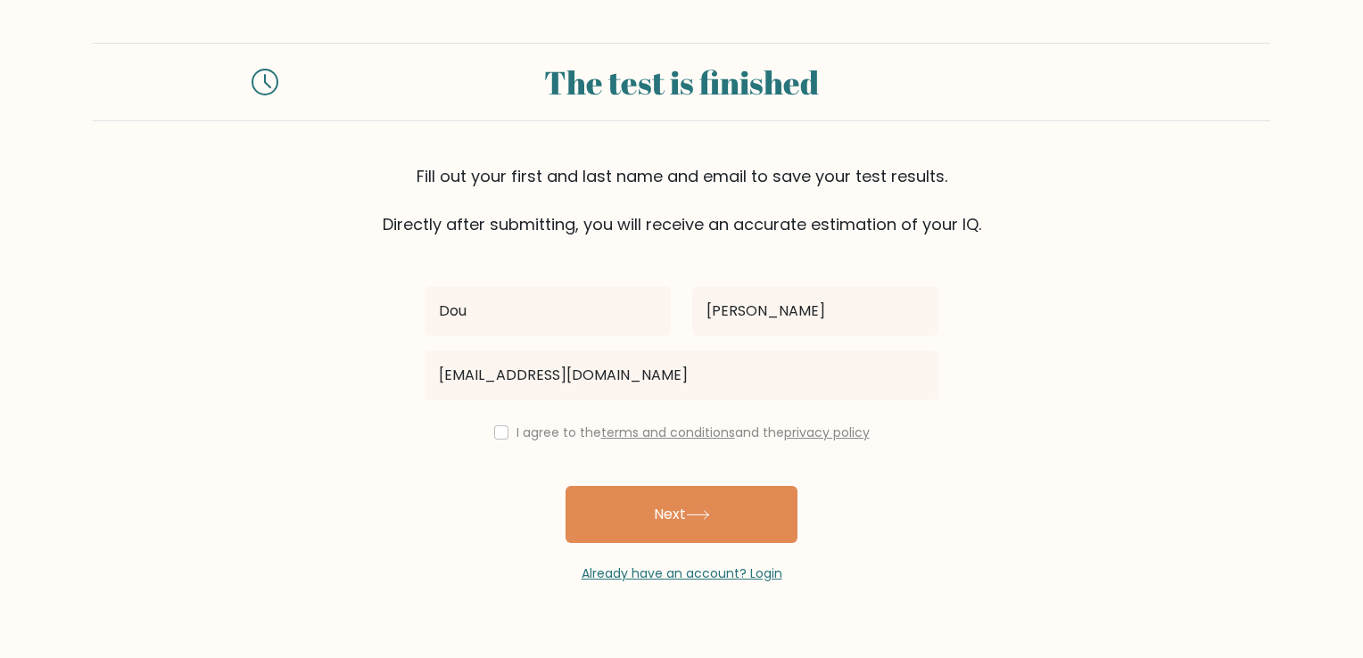
click at [520, 444] on div "Dou Kay dgukandmrok@gmail.com I agree to the terms and conditions and the priva…" at bounding box center [681, 409] width 535 height 347
click at [516, 429] on label "I agree to the terms and conditions and the privacy policy" at bounding box center [692, 433] width 353 height 18
click at [493, 435] on div "I agree to the terms and conditions and the privacy policy" at bounding box center [681, 432] width 535 height 21
click at [498, 436] on input "checkbox" at bounding box center [501, 432] width 14 height 14
checkbox input "true"
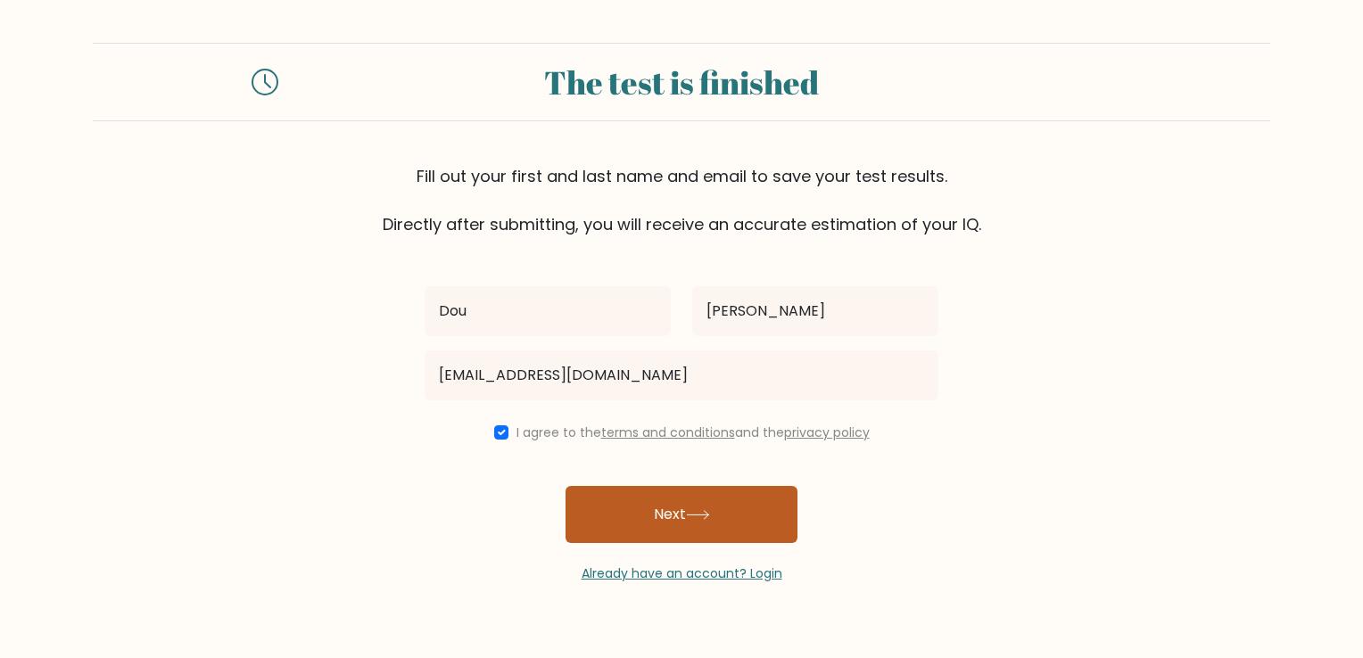
click at [678, 521] on button "Next" at bounding box center [682, 514] width 232 height 57
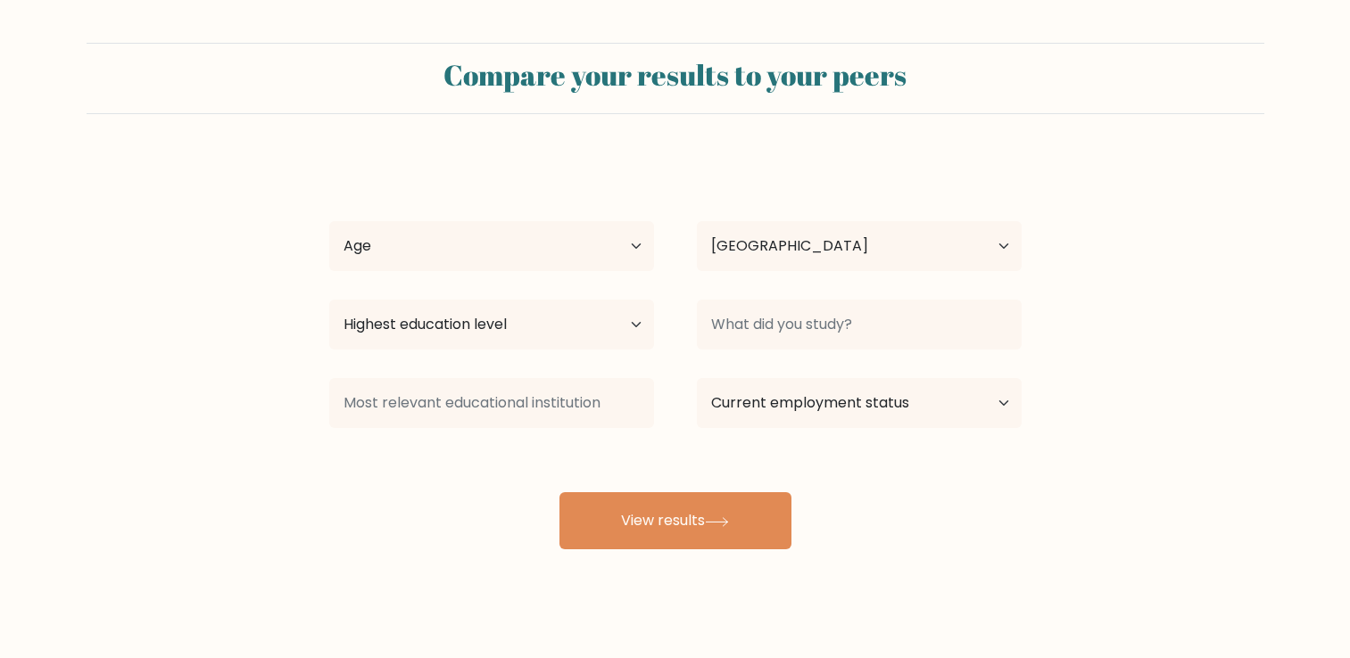
select select "NL"
click at [492, 260] on select "Age Under [DEMOGRAPHIC_DATA] [DEMOGRAPHIC_DATA] [DEMOGRAPHIC_DATA] [DEMOGRAPHIC…" at bounding box center [491, 246] width 325 height 50
select select "25_34"
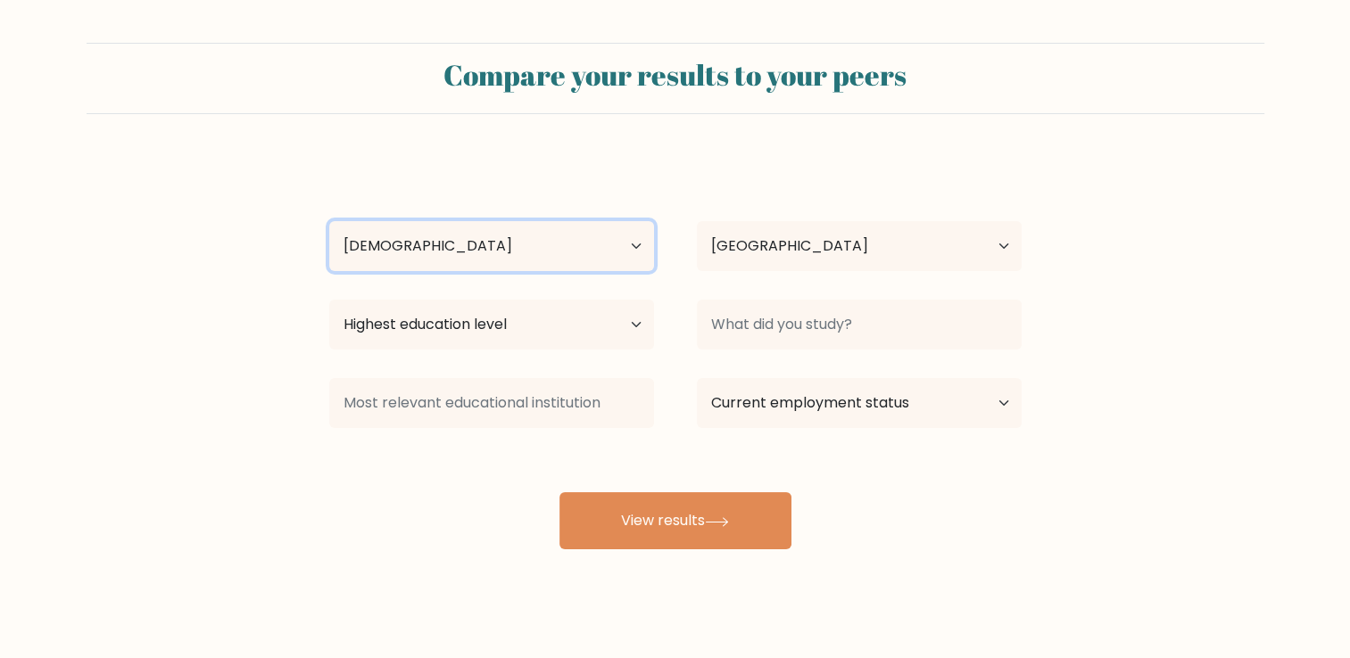
click at [329, 221] on select "Age Under [DEMOGRAPHIC_DATA] [DEMOGRAPHIC_DATA] [DEMOGRAPHIC_DATA] [DEMOGRAPHIC…" at bounding box center [491, 246] width 325 height 50
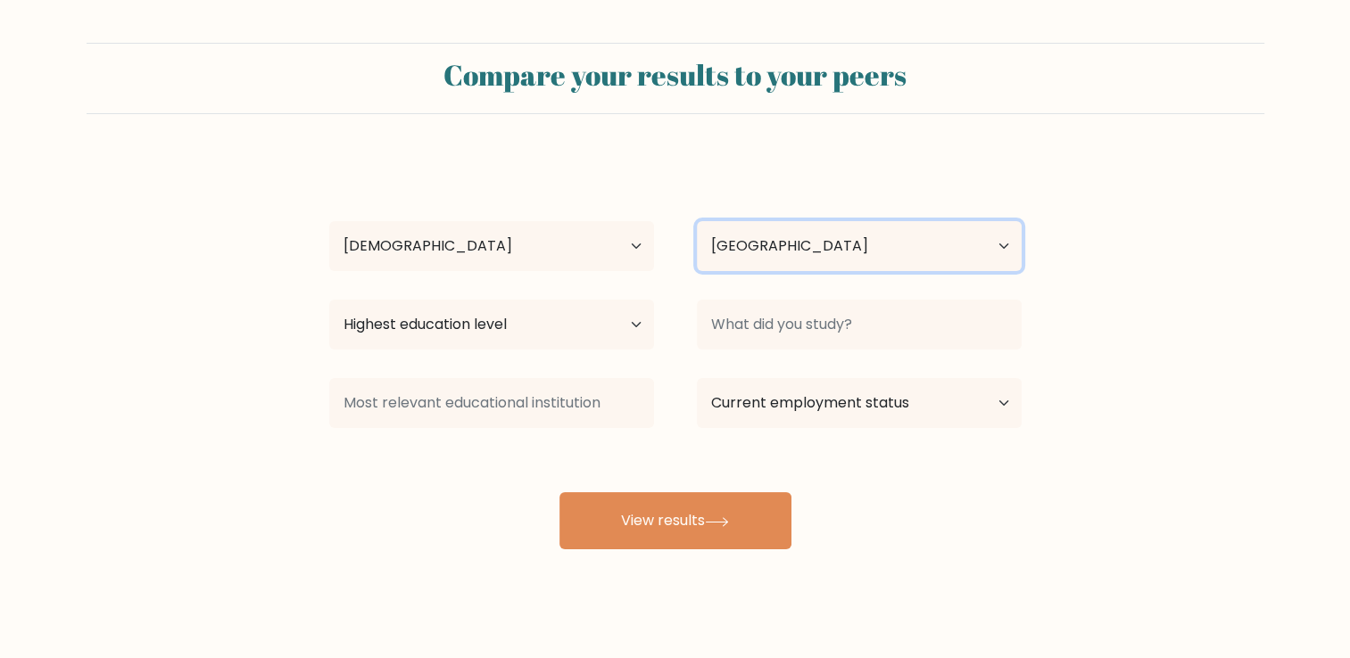
click at [822, 234] on select "Country [GEOGRAPHIC_DATA] [GEOGRAPHIC_DATA] [GEOGRAPHIC_DATA] [US_STATE] [GEOGR…" at bounding box center [859, 246] width 325 height 50
select select "TR"
click at [697, 221] on select "Country [GEOGRAPHIC_DATA] [GEOGRAPHIC_DATA] [GEOGRAPHIC_DATA] [US_STATE] [GEOGR…" at bounding box center [859, 246] width 325 height 50
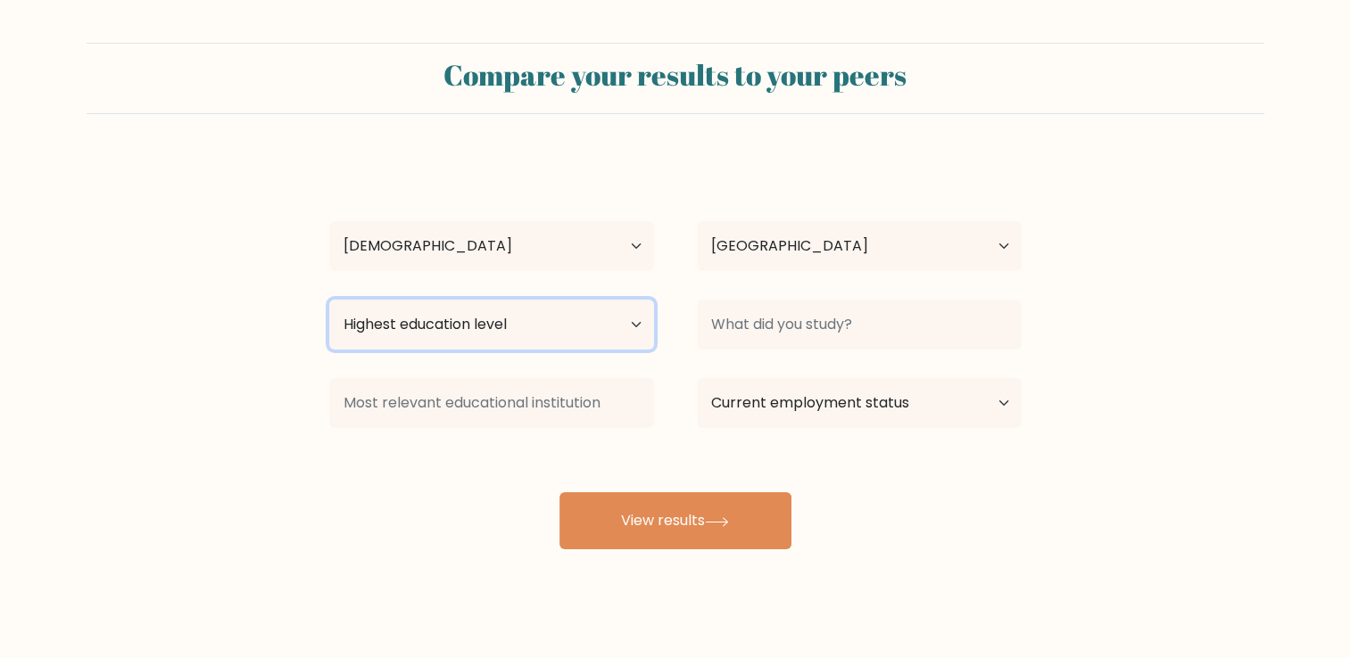
click at [433, 324] on select "Highest education level No schooling Primary Lower Secondary Upper Secondary Oc…" at bounding box center [491, 325] width 325 height 50
select select "bachelors_degree"
click at [329, 300] on select "Highest education level No schooling Primary Lower Secondary Upper Secondary Oc…" at bounding box center [491, 325] width 325 height 50
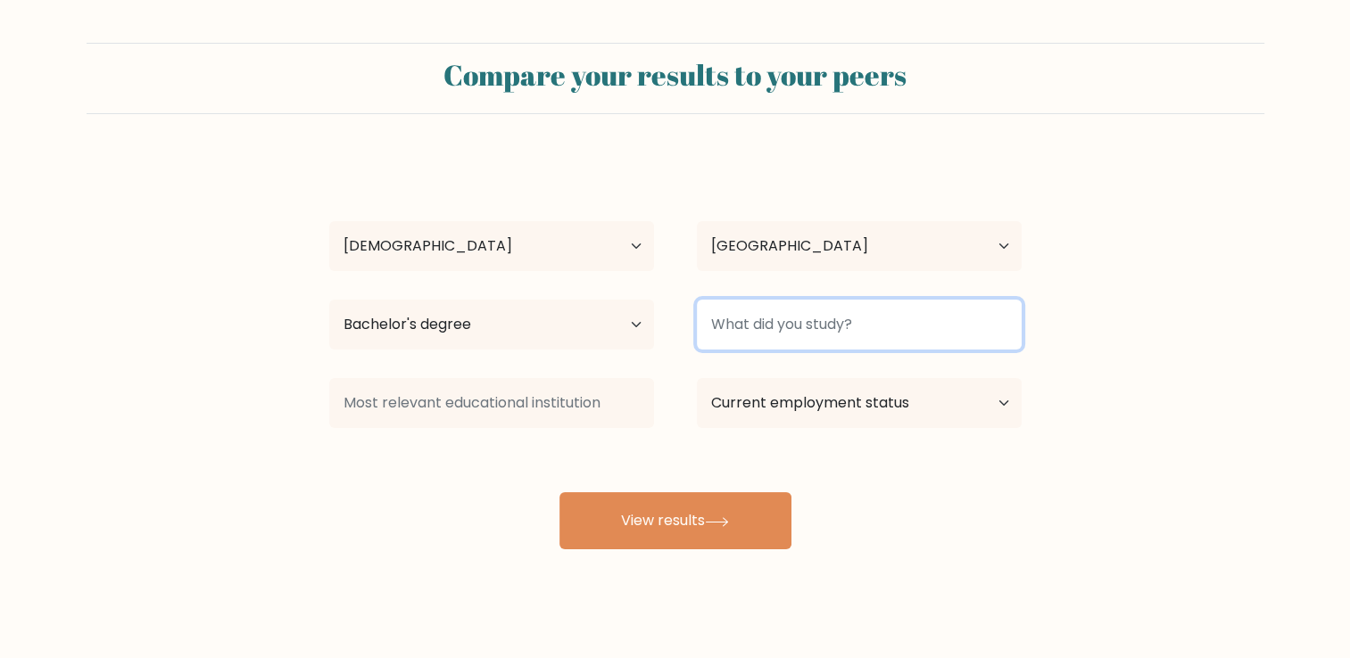
click at [810, 330] on input at bounding box center [859, 325] width 325 height 50
click at [559, 492] on button "View results" at bounding box center [675, 520] width 232 height 57
click at [810, 330] on input "Econom" at bounding box center [859, 325] width 325 height 50
type input "Economics"
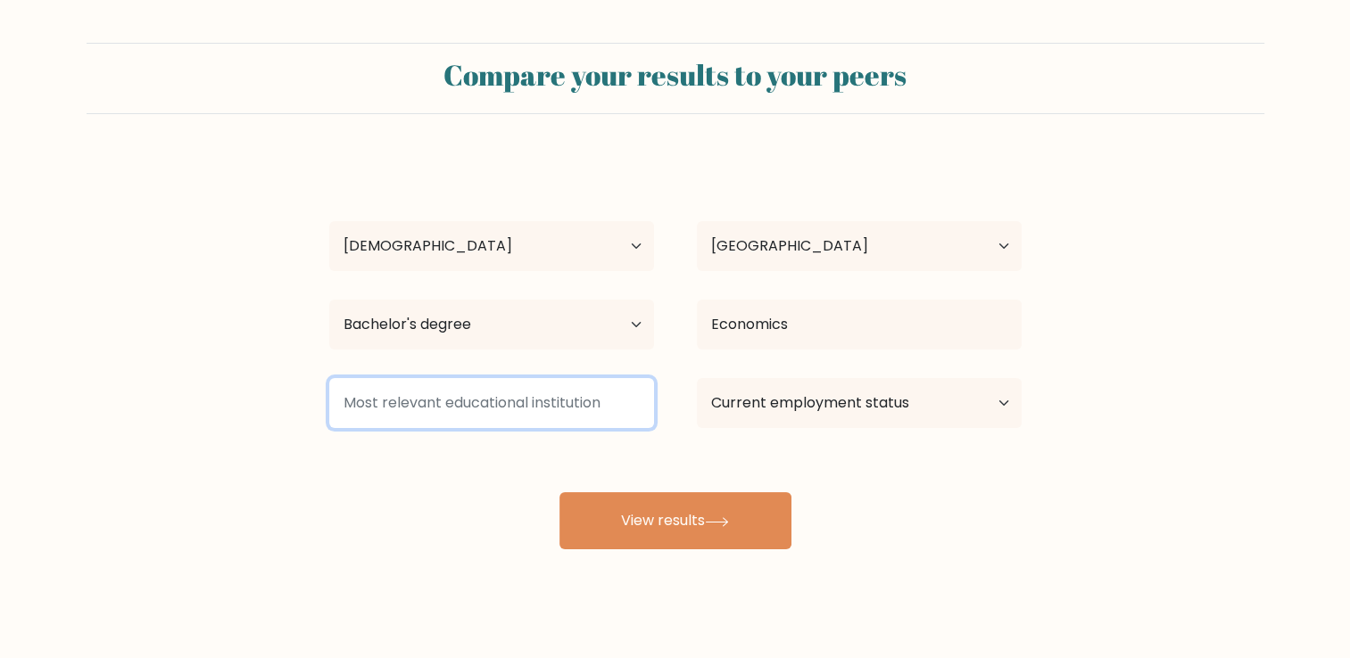
click at [583, 401] on input at bounding box center [491, 403] width 325 height 50
type input "[GEOGRAPHIC_DATA]"
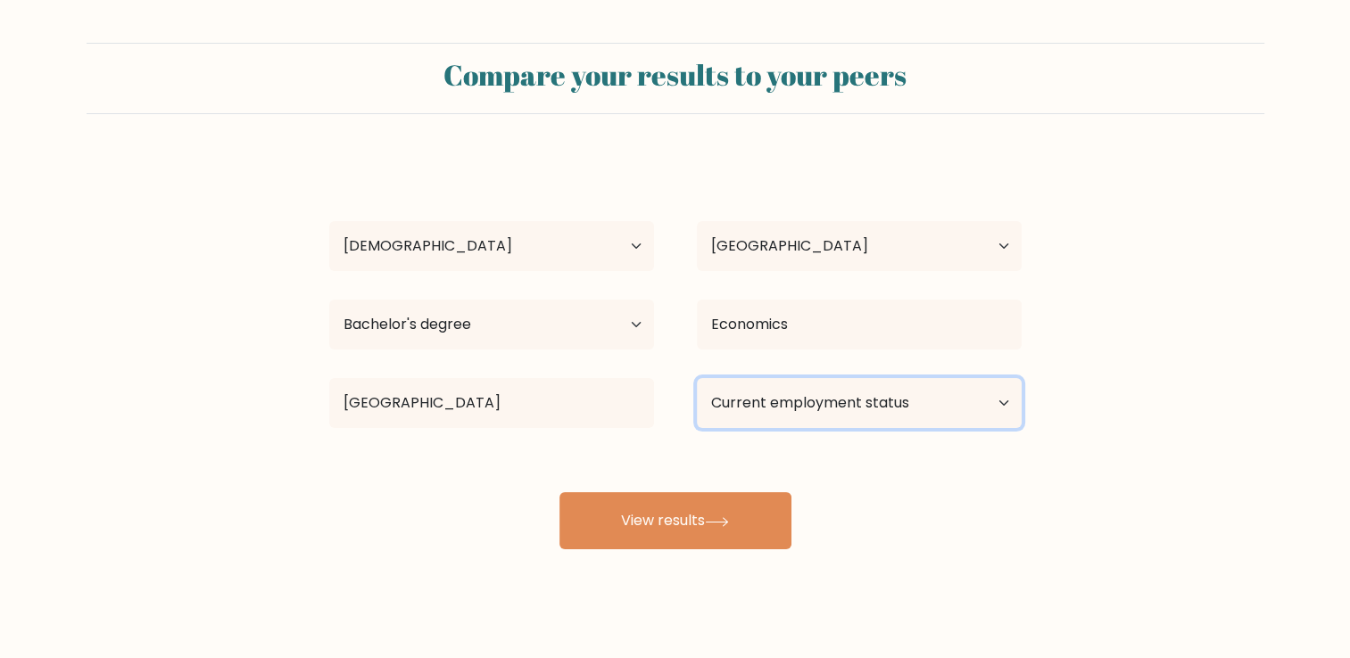
click at [772, 412] on select "Current employment status Employed Student Retired Other / prefer not to answer" at bounding box center [859, 403] width 325 height 50
select select "student"
click at [697, 378] on select "Current employment status Employed Student Retired Other / prefer not to answer" at bounding box center [859, 403] width 325 height 50
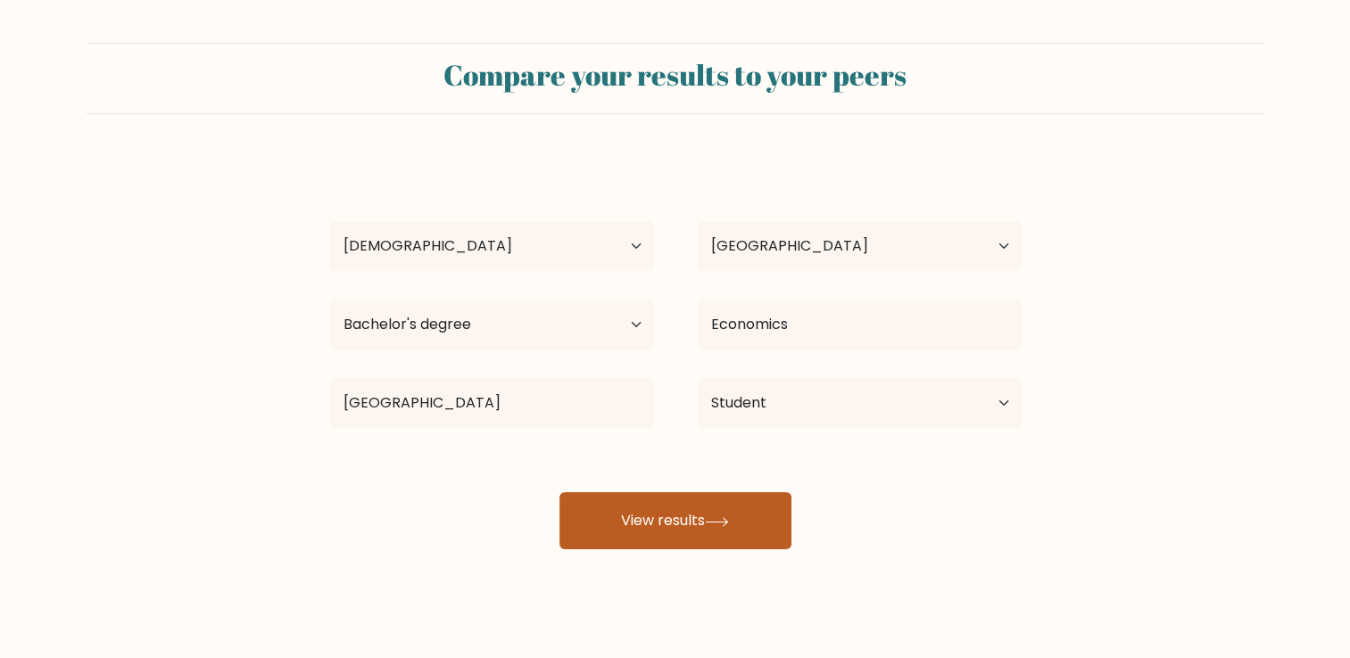
click at [712, 508] on button "View results" at bounding box center [675, 520] width 232 height 57
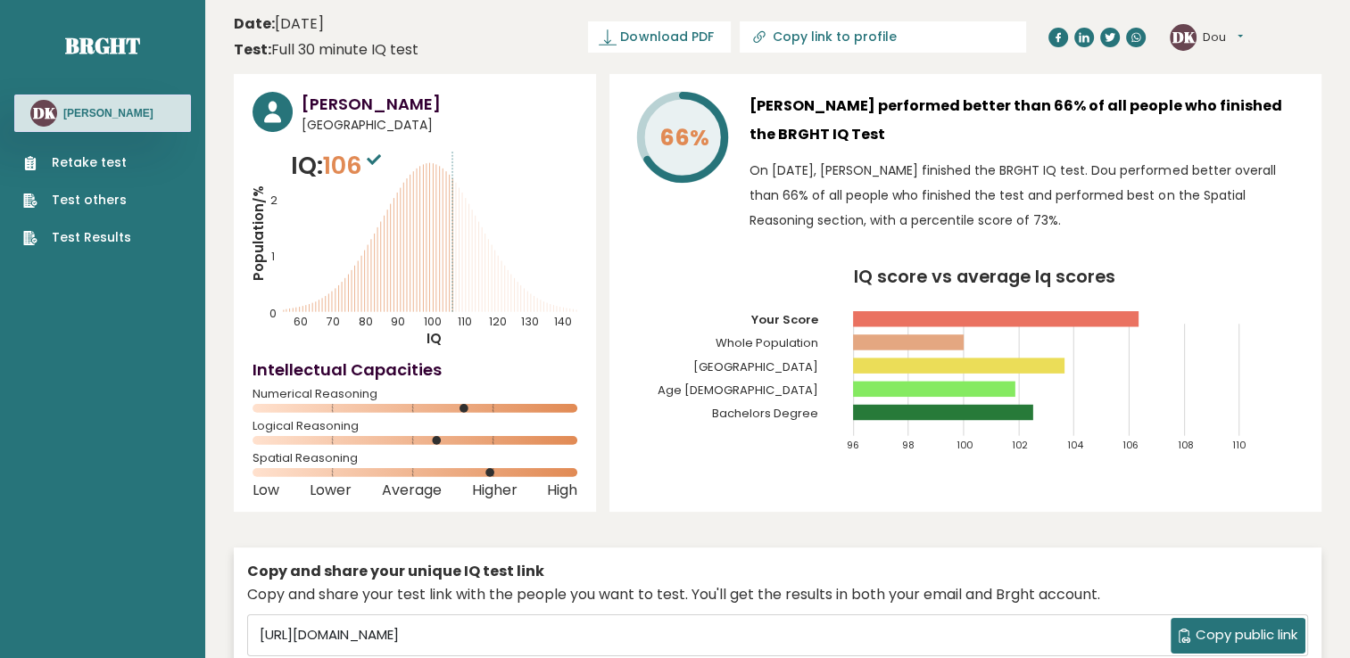
click at [660, 389] on icon "IQ score vs average Iq scores 96 98 100 102 104 106 108 110 Your Score Whole Po…" at bounding box center [965, 368] width 674 height 200
drag, startPoint x: 712, startPoint y: 305, endPoint x: 681, endPoint y: 293, distance: 33.3
click at [681, 290] on text "Bachelors Degree" at bounding box center [759, 349] width 165 height 146
click at [868, 170] on p "On October 12, 2025, Dou Kay finished the BRGHT IQ test. Dou performed better o…" at bounding box center [1025, 195] width 553 height 75
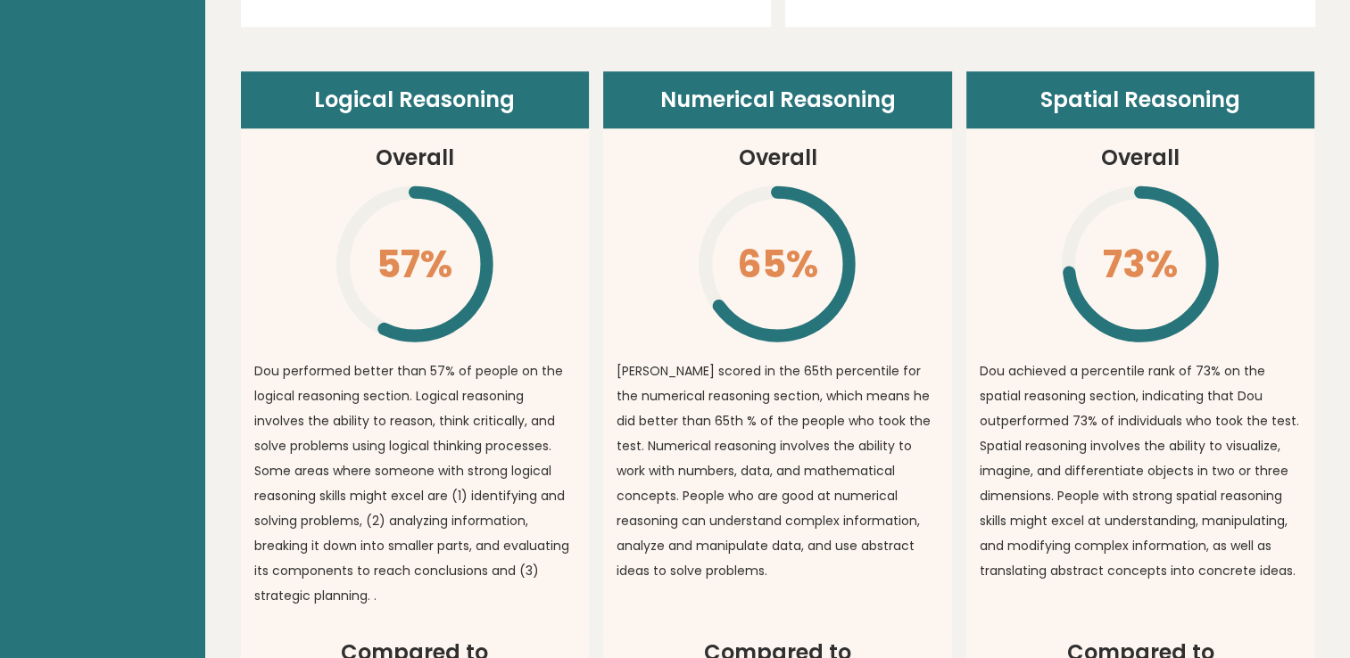
scroll to position [1249, 0]
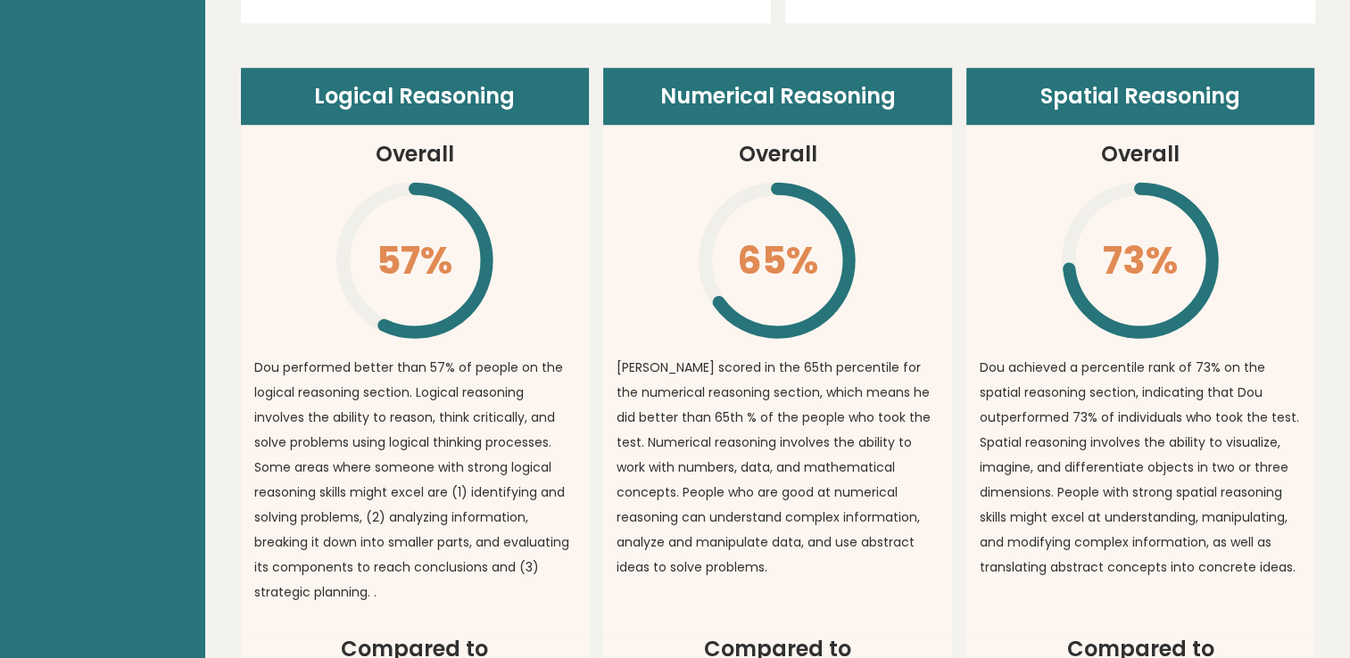
click at [846, 425] on p "Dou scored in the 65th percentile for the numerical reasoning section, which me…" at bounding box center [777, 467] width 322 height 225
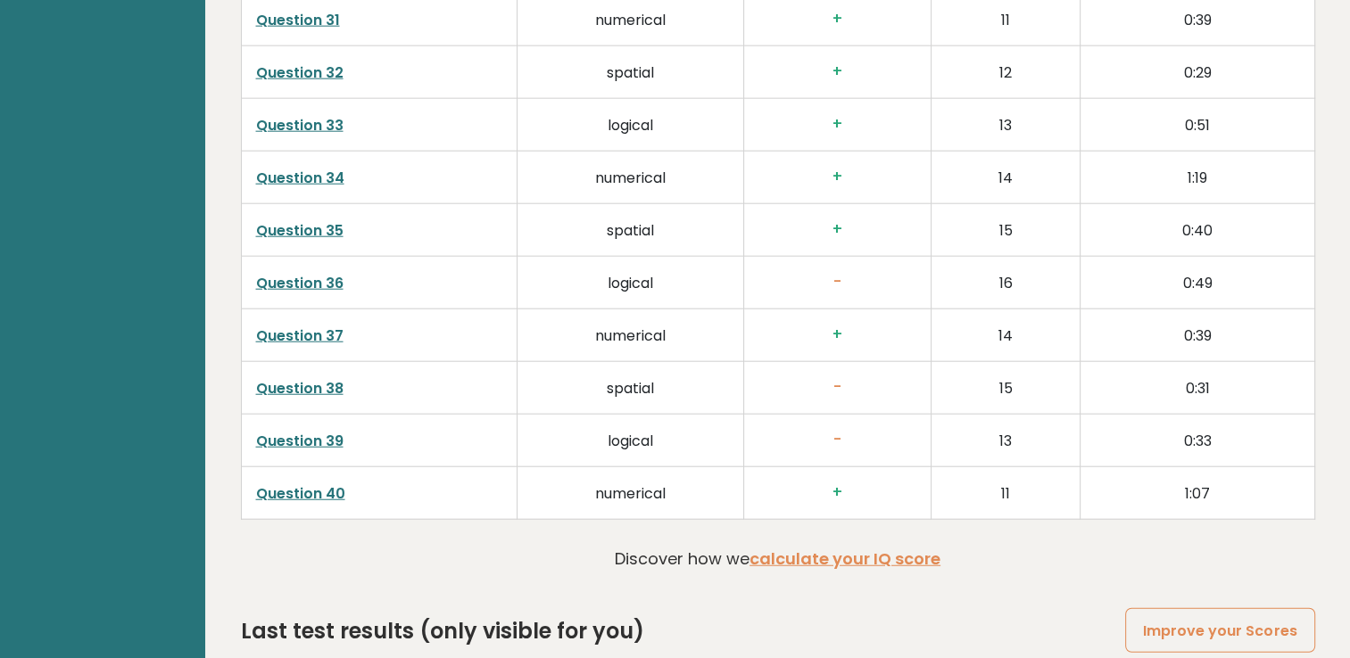
scroll to position [4542, 0]
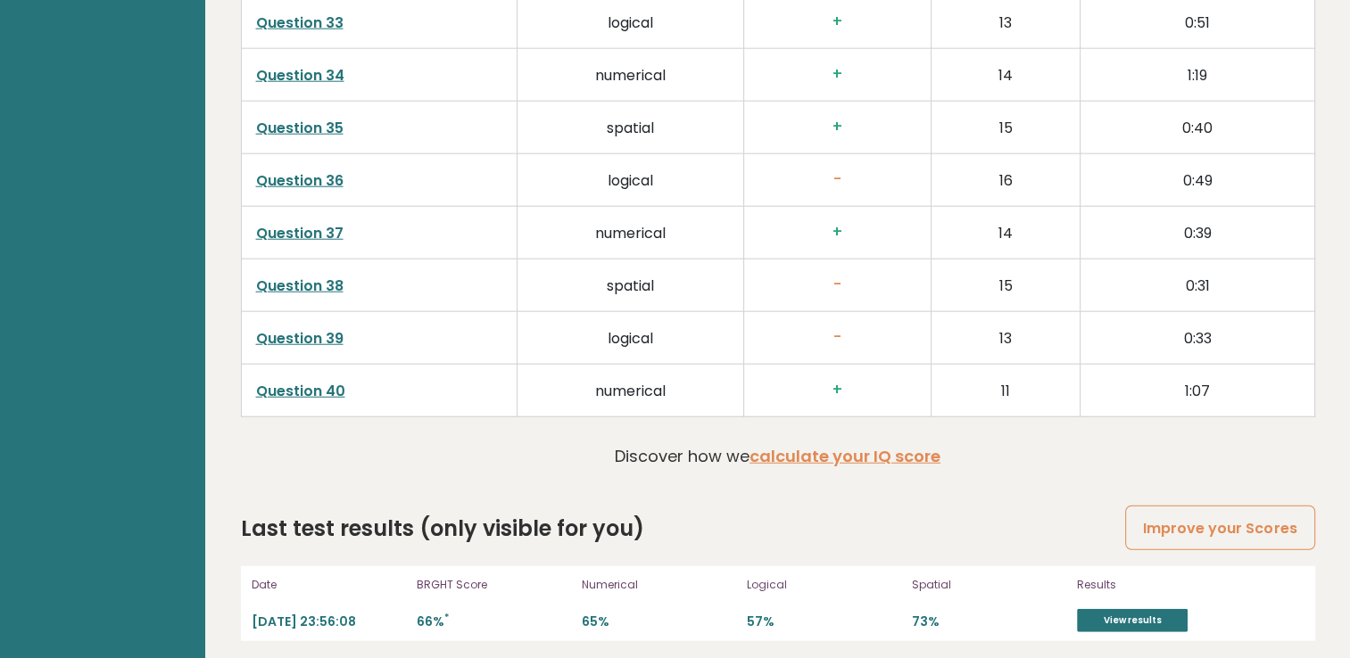
click at [689, 524] on div "Last test results (only visible for you) Improve your Scores" at bounding box center [778, 529] width 1074 height 32
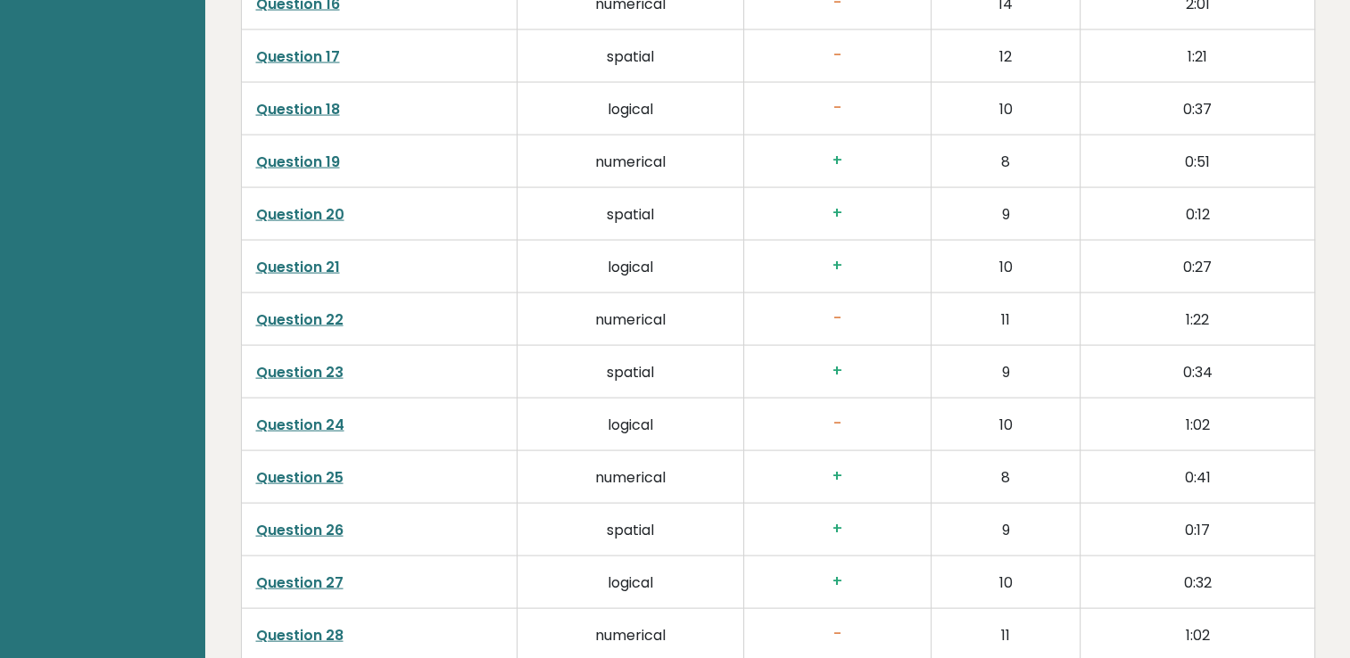
scroll to position [0, 0]
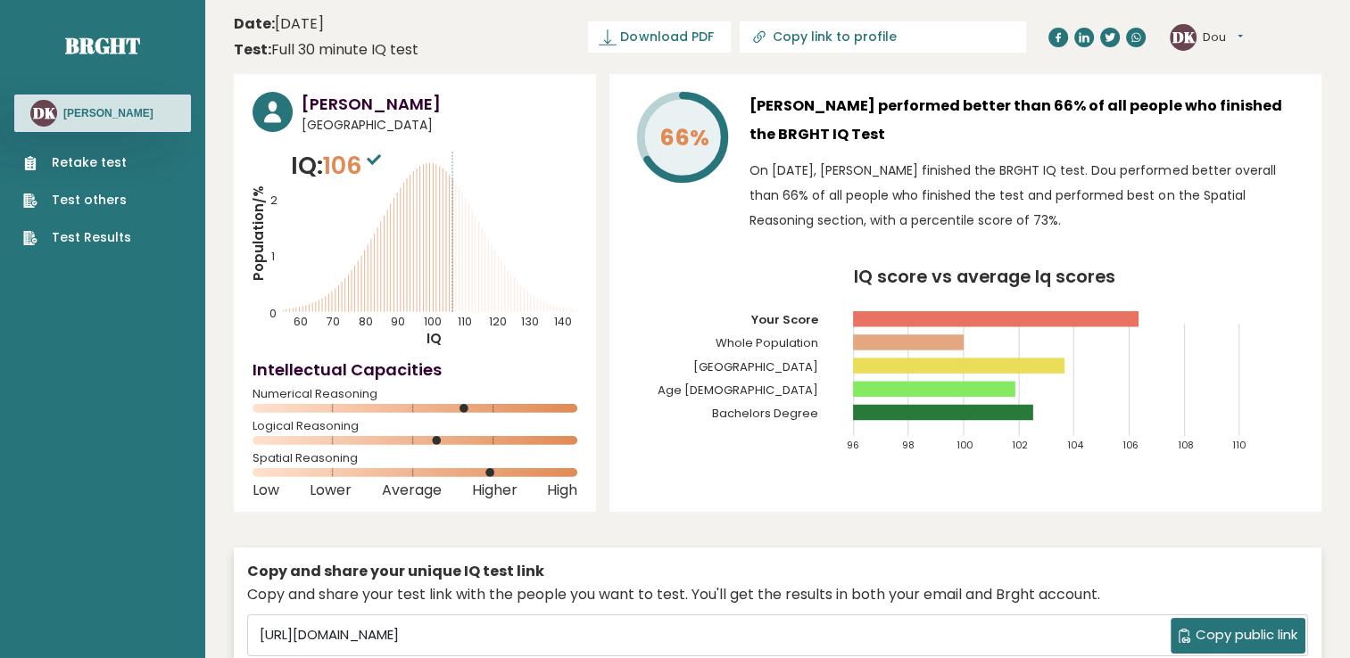
drag, startPoint x: 689, startPoint y: 524, endPoint x: 842, endPoint y: -66, distance: 609.2
click at [90, 202] on link "Test others" at bounding box center [77, 200] width 108 height 19
click at [124, 161] on link "Retake test" at bounding box center [77, 162] width 108 height 19
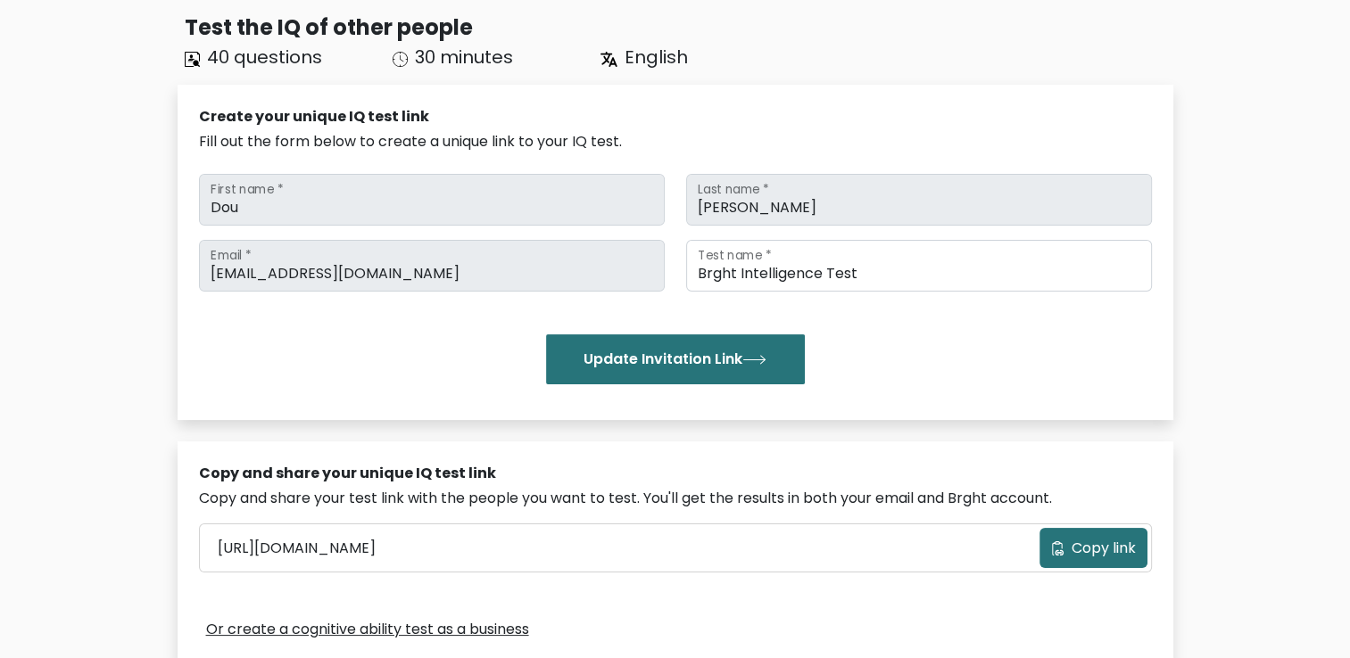
scroll to position [178, 0]
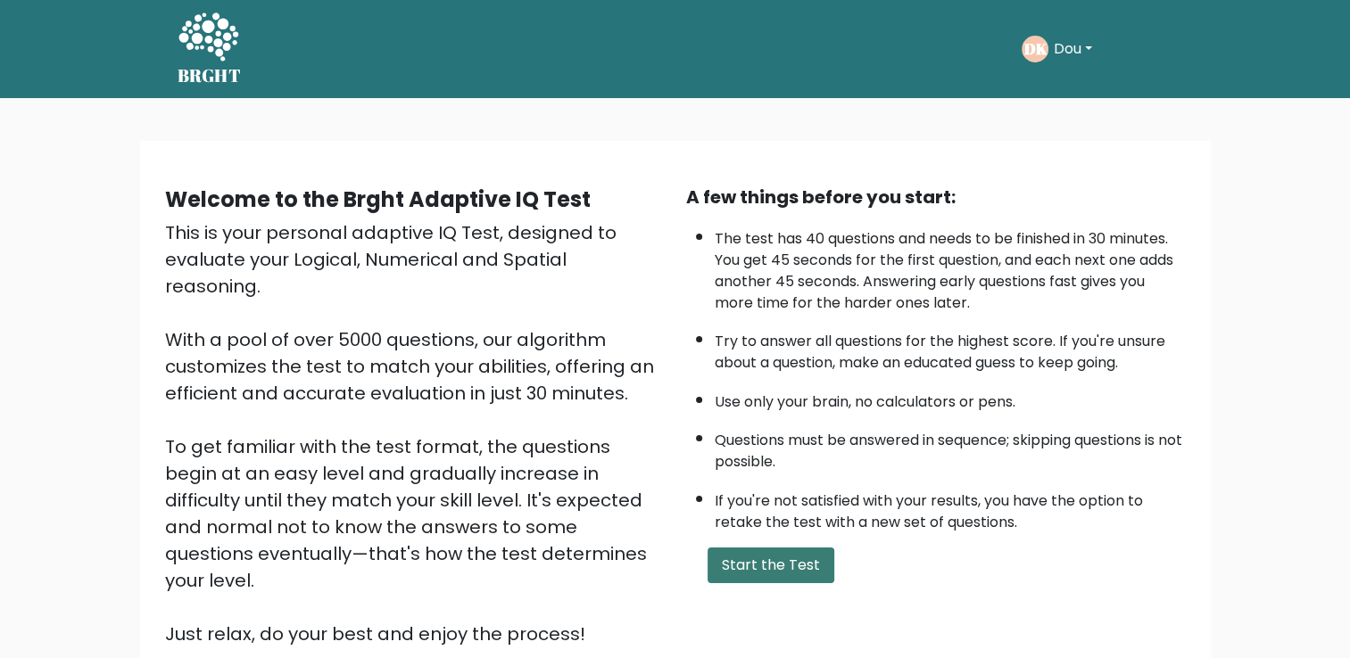
click at [796, 548] on button "Start the Test" at bounding box center [770, 566] width 127 height 36
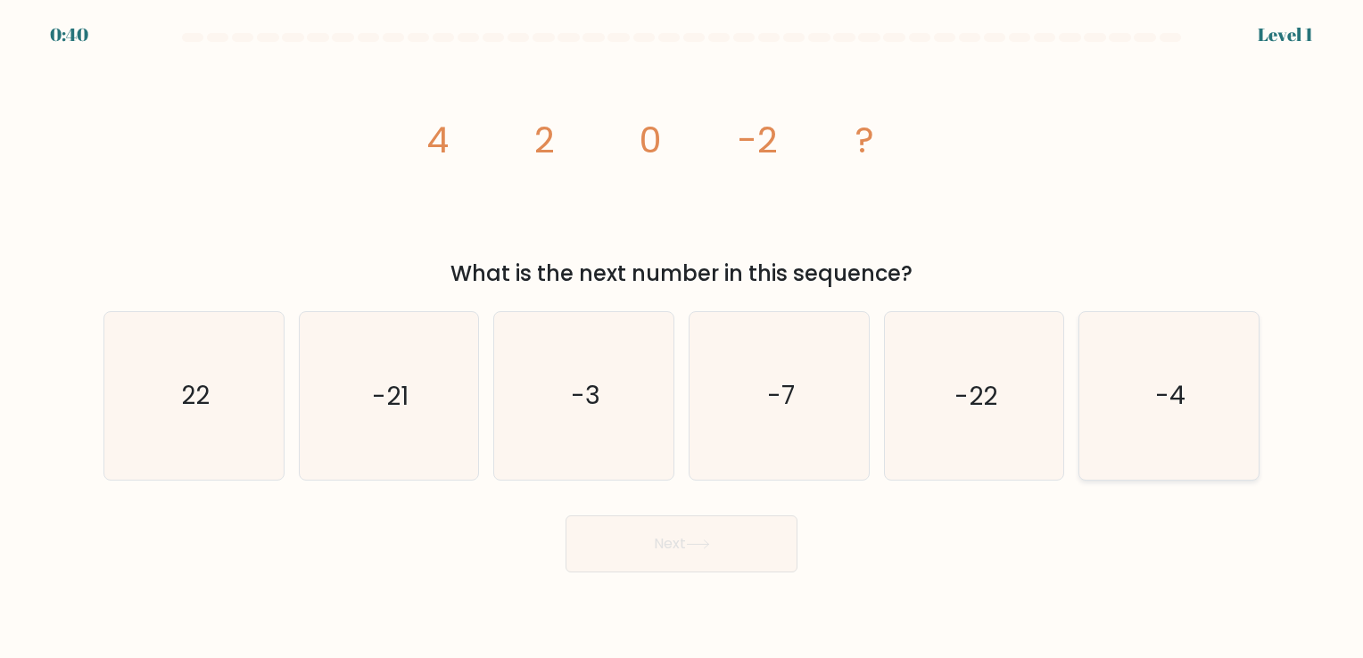
click at [1184, 409] on text "-4" at bounding box center [1170, 396] width 30 height 35
click at [682, 338] on input "f. -4" at bounding box center [681, 333] width 1 height 9
radio input "true"
click at [685, 557] on button "Next" at bounding box center [682, 544] width 232 height 57
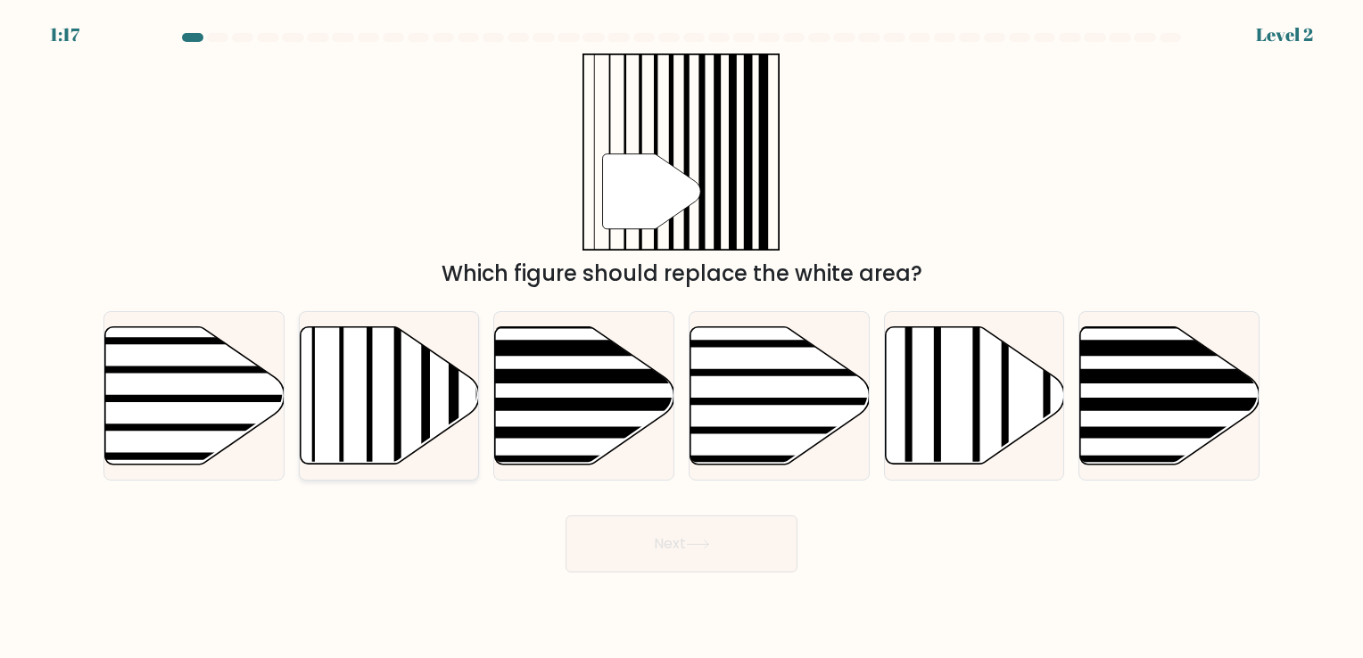
click at [364, 416] on icon at bounding box center [389, 394] width 179 height 137
click at [681, 338] on input "b." at bounding box center [681, 333] width 1 height 9
radio input "true"
click at [724, 551] on button "Next" at bounding box center [682, 544] width 232 height 57
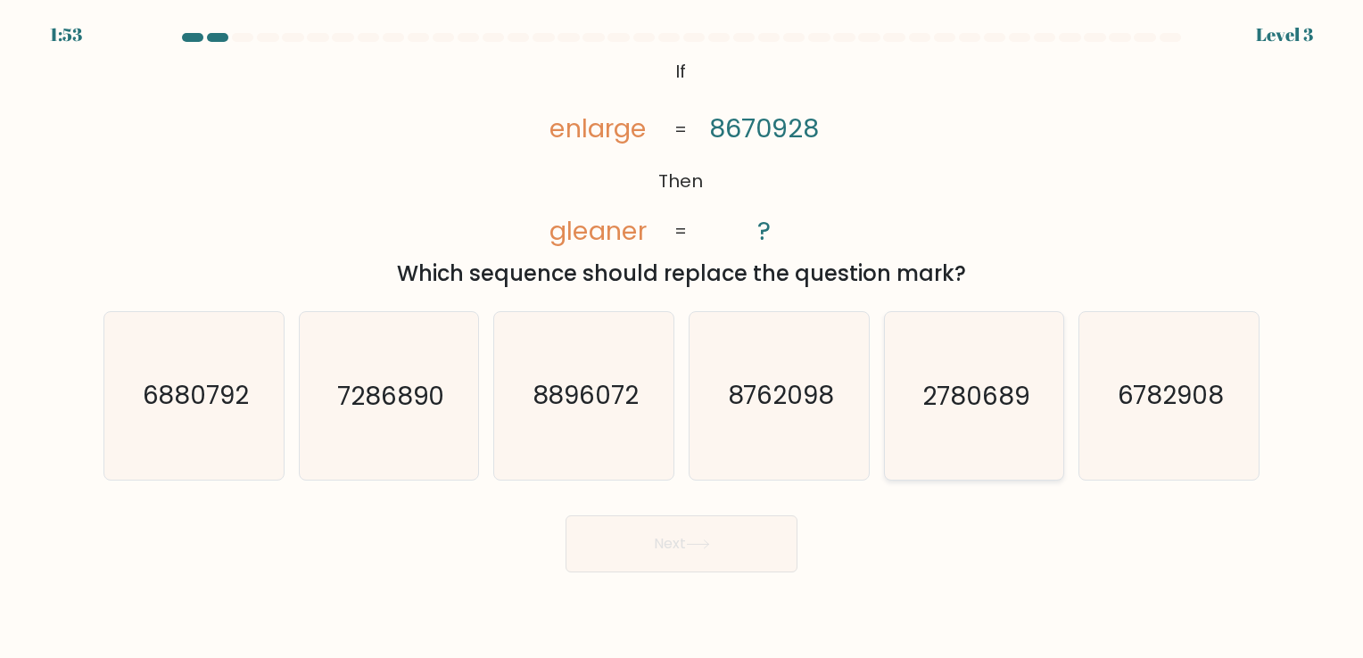
click at [970, 433] on icon "2780689" at bounding box center [973, 395] width 167 height 167
click at [682, 338] on input "e. 2780689" at bounding box center [681, 333] width 1 height 9
radio input "true"
click at [726, 543] on button "Next" at bounding box center [682, 544] width 232 height 57
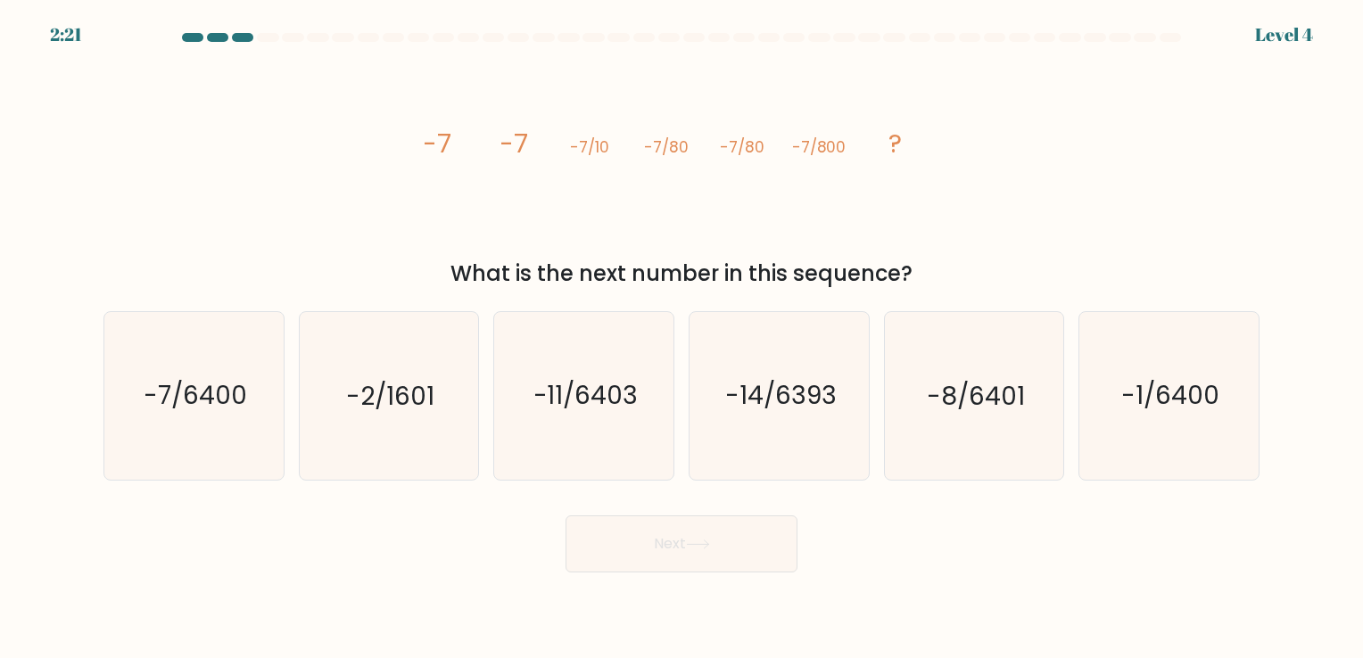
click at [846, 155] on icon "image/svg+xml -7 -7 -7/10 -7/80 -7/80 -7/800 ?" at bounding box center [681, 152] width 535 height 197
click at [199, 398] on text "-7/6400" at bounding box center [195, 396] width 103 height 35
click at [681, 338] on input "a. -7/6400" at bounding box center [681, 333] width 1 height 9
radio input "true"
click at [678, 555] on button "Next" at bounding box center [682, 544] width 232 height 57
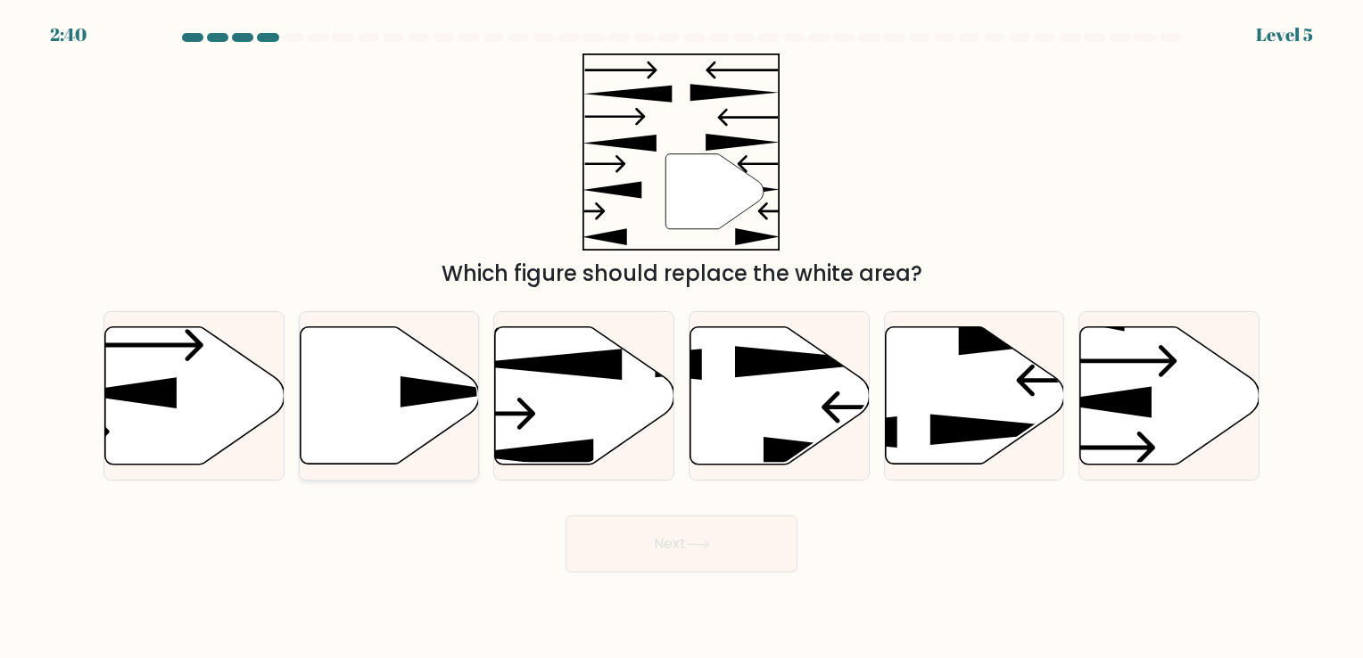
click at [396, 373] on icon at bounding box center [389, 394] width 179 height 137
click at [681, 338] on input "b." at bounding box center [681, 333] width 1 height 9
radio input "true"
click at [698, 555] on button "Next" at bounding box center [682, 544] width 232 height 57
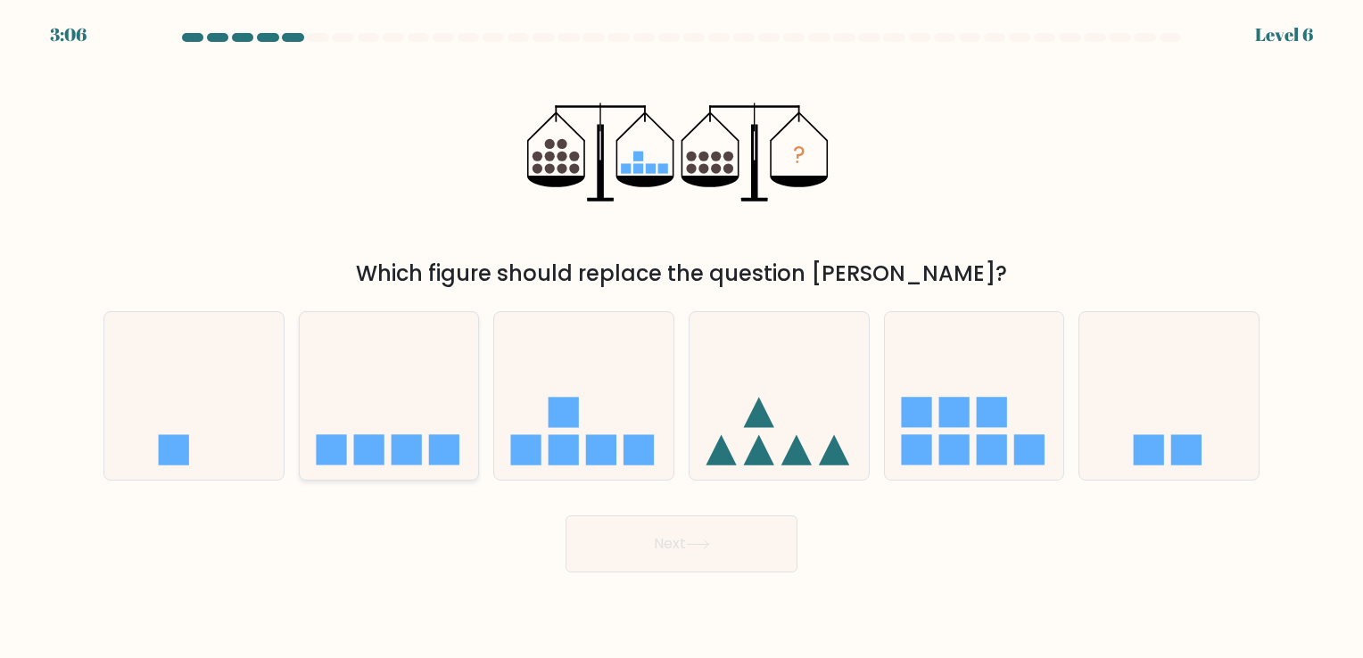
click at [413, 401] on icon at bounding box center [389, 396] width 179 height 148
click at [681, 338] on input "b." at bounding box center [681, 333] width 1 height 9
radio input "true"
click at [738, 542] on button "Next" at bounding box center [682, 544] width 232 height 57
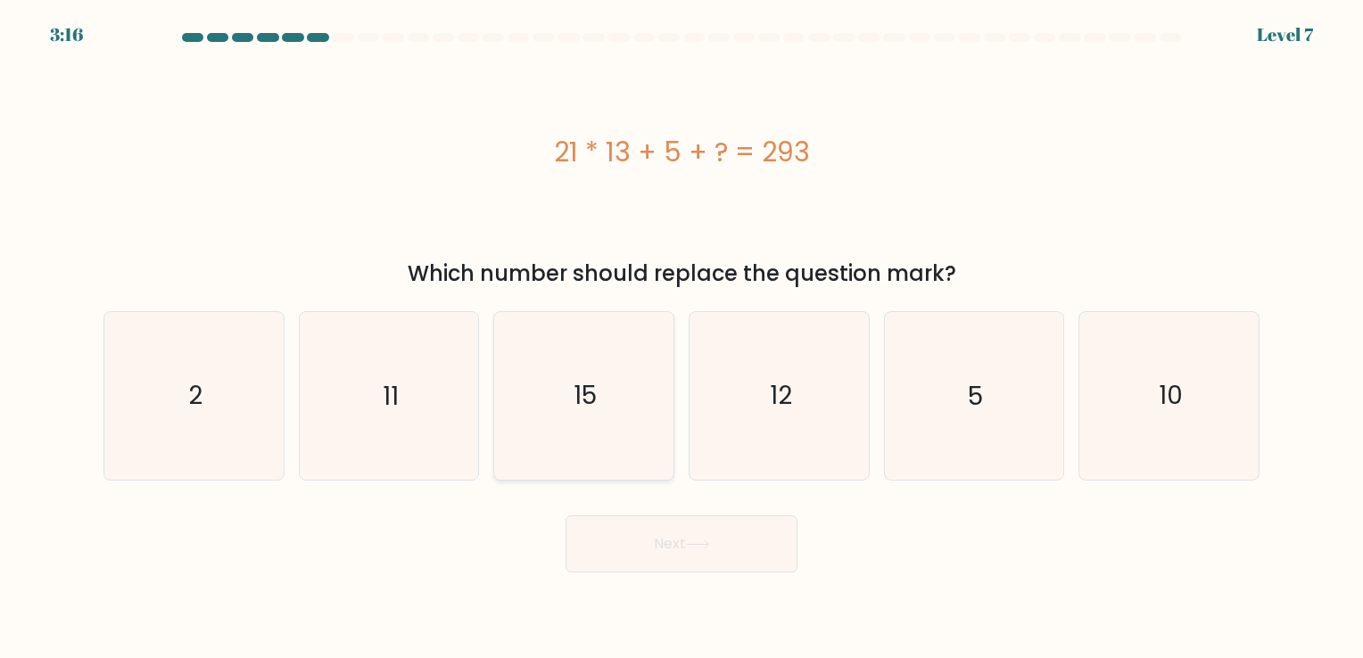
click at [567, 376] on icon "15" at bounding box center [583, 395] width 167 height 167
click at [681, 338] on input "c. 15" at bounding box center [681, 333] width 1 height 9
radio input "true"
click at [710, 539] on button "Next" at bounding box center [682, 544] width 232 height 57
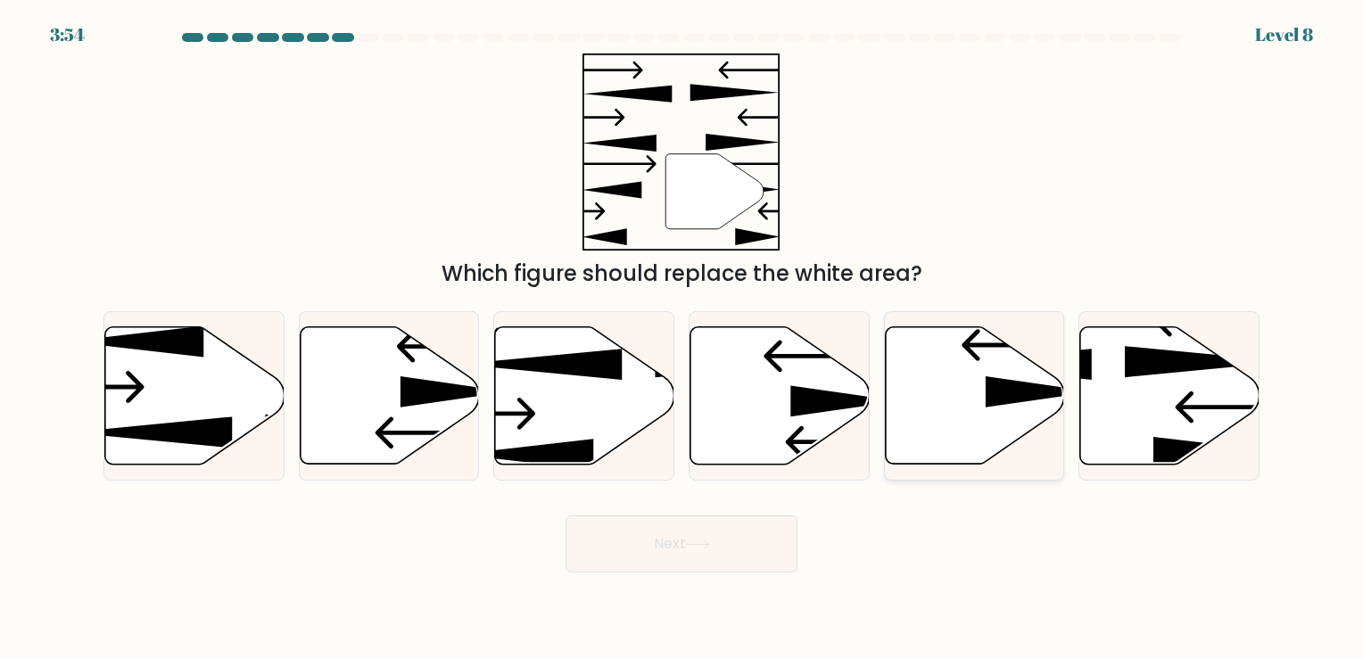
click at [981, 392] on icon at bounding box center [974, 394] width 179 height 137
click at [682, 338] on input "e." at bounding box center [681, 333] width 1 height 9
radio input "true"
click at [695, 528] on button "Next" at bounding box center [682, 544] width 232 height 57
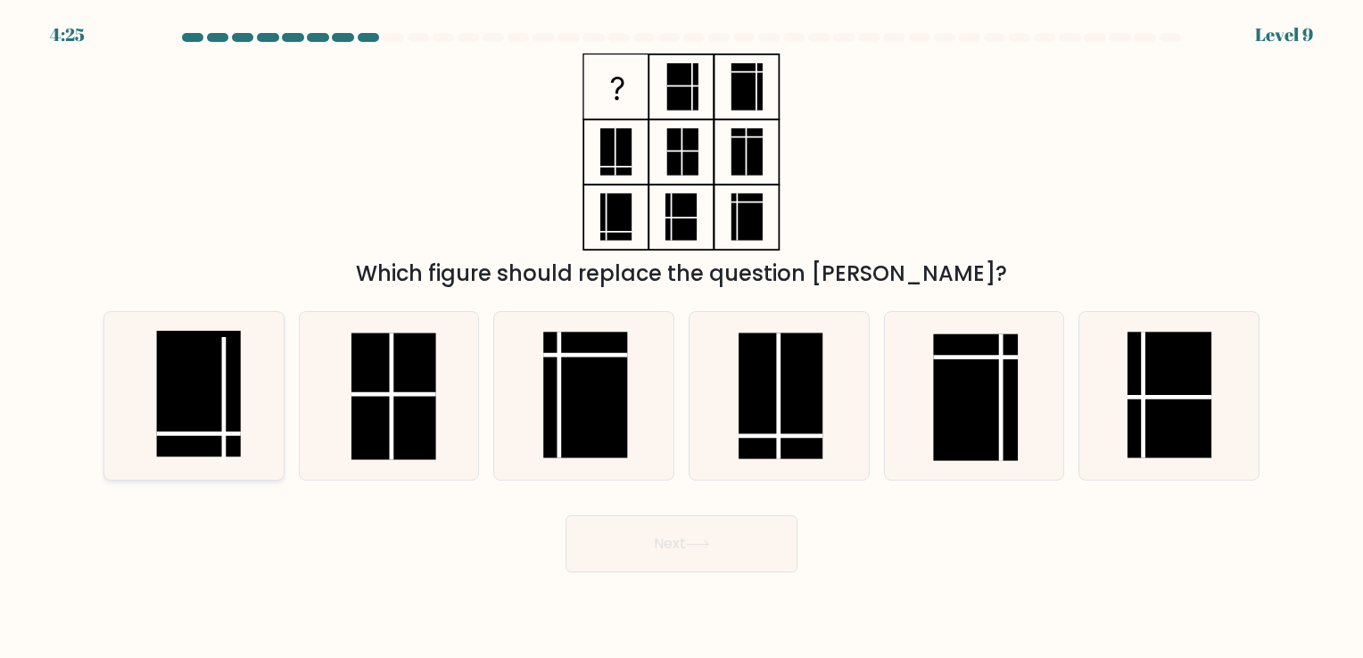
click at [168, 385] on rect at bounding box center [198, 394] width 84 height 127
click at [681, 338] on input "a." at bounding box center [681, 333] width 1 height 9
radio input "true"
click at [710, 549] on icon at bounding box center [698, 545] width 24 height 10
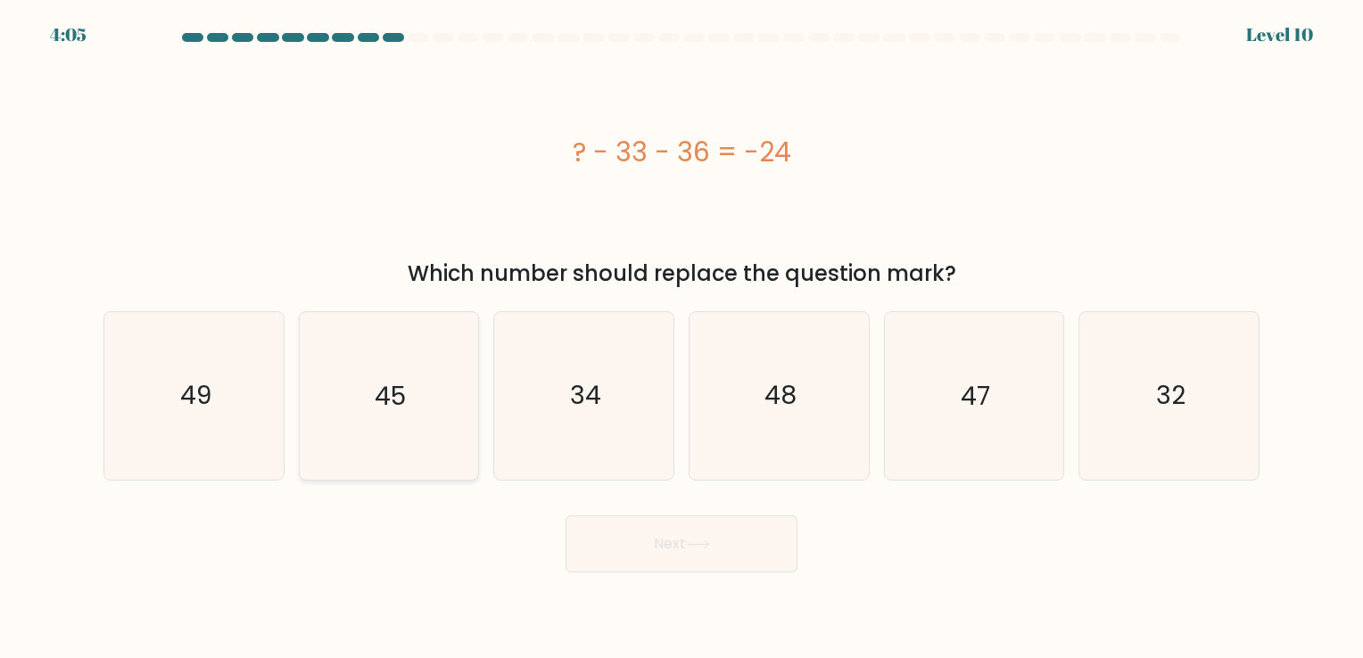
click at [410, 375] on icon "45" at bounding box center [388, 395] width 167 height 167
click at [681, 338] on input "b. 45" at bounding box center [681, 333] width 1 height 9
radio input "true"
click at [692, 555] on button "Next" at bounding box center [682, 544] width 232 height 57
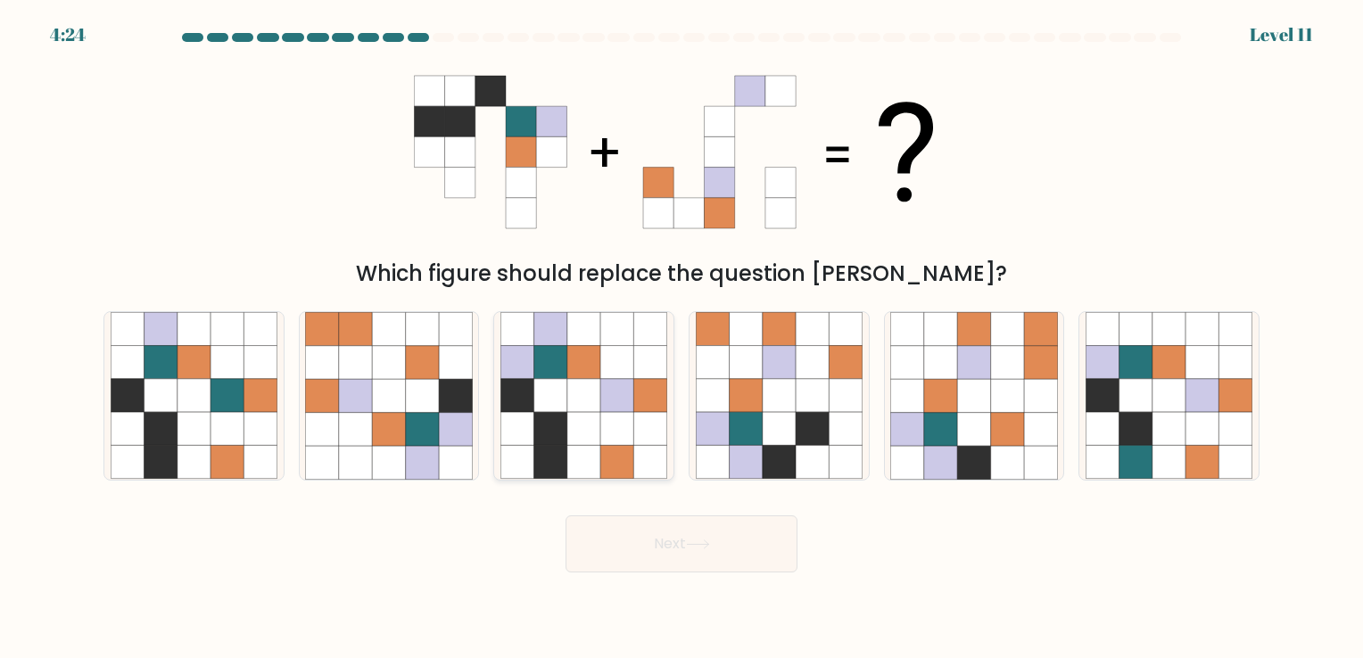
click at [574, 392] on icon at bounding box center [583, 395] width 33 height 33
click at [681, 338] on input "c." at bounding box center [681, 333] width 1 height 9
radio input "true"
click at [646, 546] on button "Next" at bounding box center [682, 544] width 232 height 57
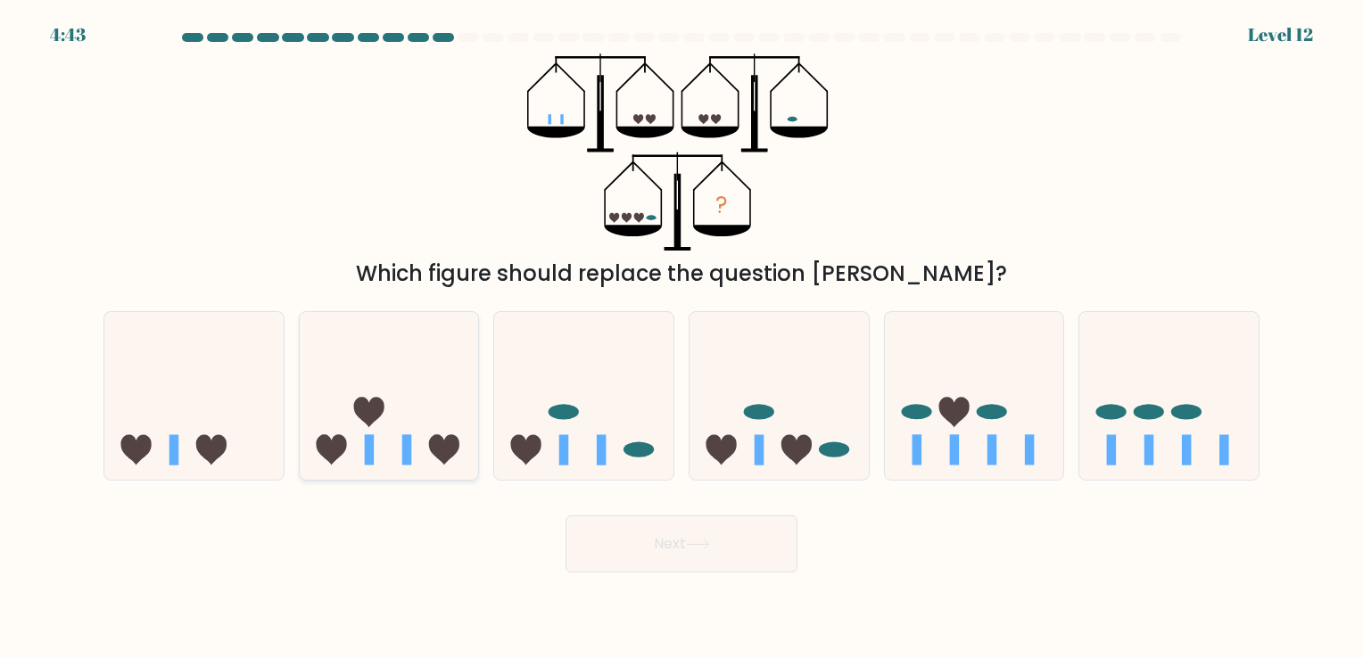
click at [396, 444] on icon at bounding box center [389, 396] width 179 height 148
click at [681, 338] on input "b." at bounding box center [681, 333] width 1 height 9
radio input "true"
click at [685, 533] on button "Next" at bounding box center [682, 544] width 232 height 57
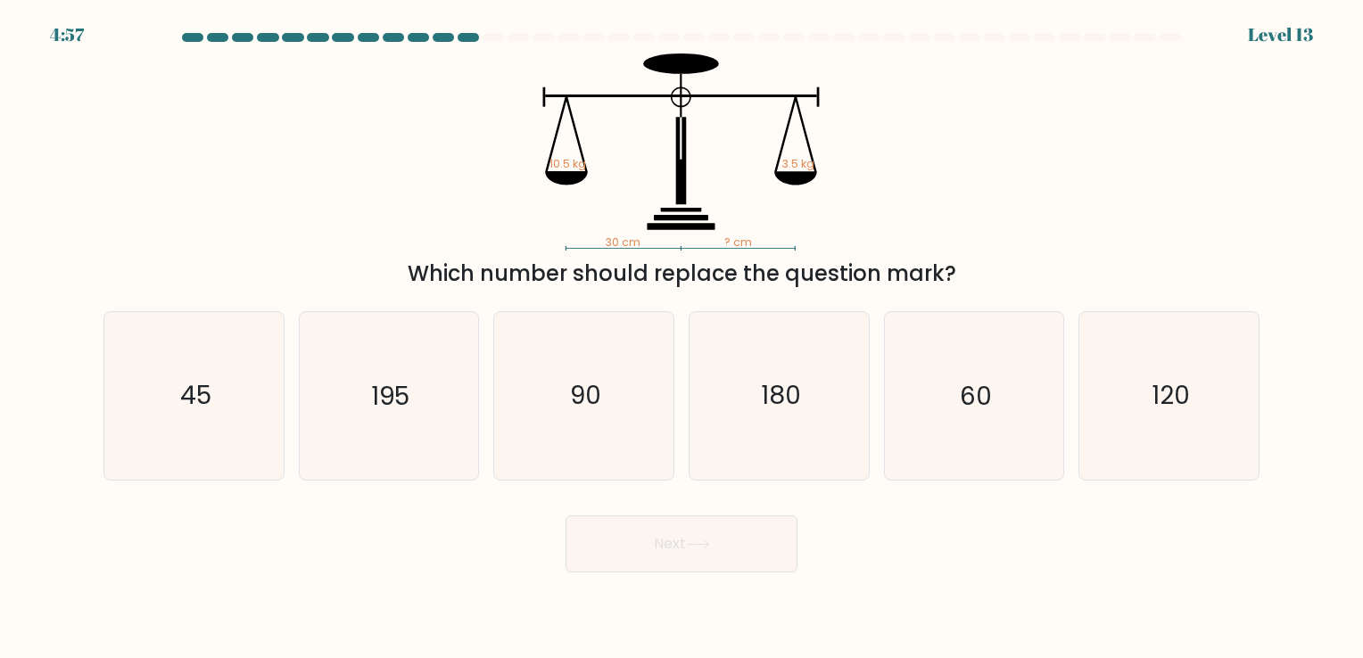
click at [1027, 212] on div "30 cm ? cm 10.5 kg 3.5 kg Which number should replace the question mark?" at bounding box center [681, 172] width 1177 height 236
click at [625, 399] on icon "90" at bounding box center [583, 395] width 167 height 167
click at [681, 338] on input "c. 90" at bounding box center [681, 333] width 1 height 9
radio input "true"
click at [689, 530] on button "Next" at bounding box center [682, 544] width 232 height 57
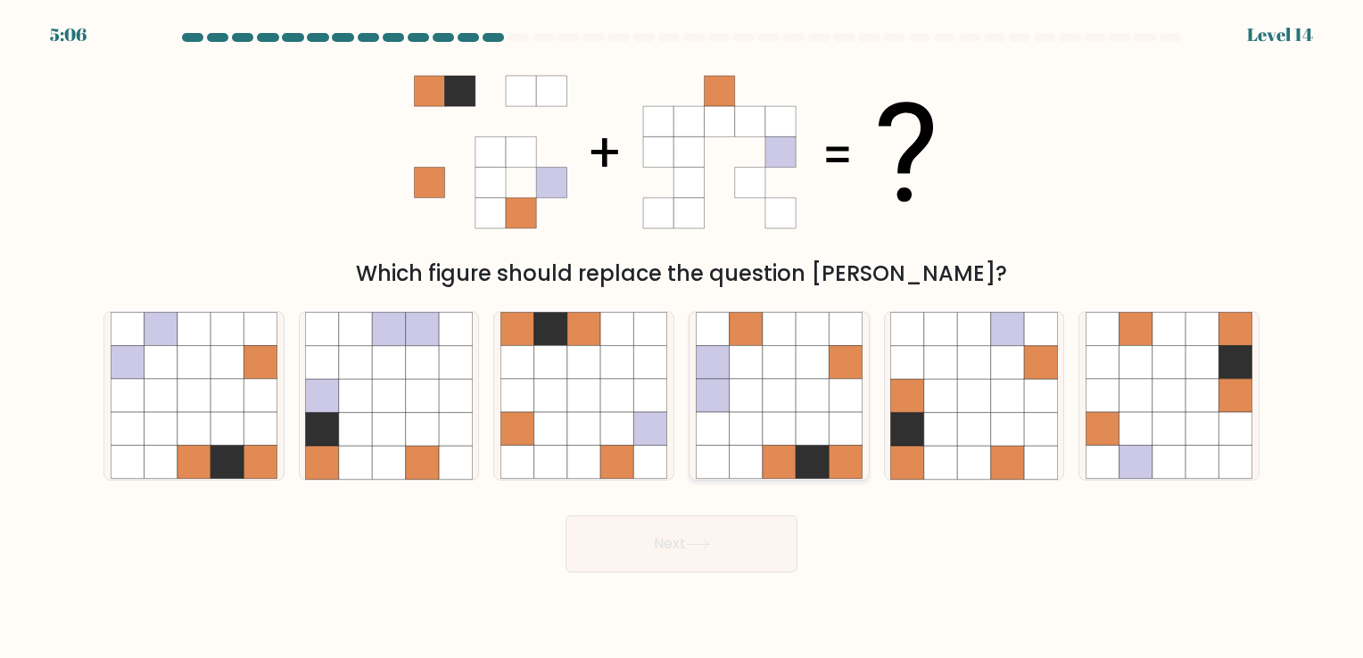
click at [755, 415] on icon at bounding box center [745, 429] width 33 height 33
click at [682, 338] on input "d." at bounding box center [681, 333] width 1 height 9
radio input "true"
click at [725, 541] on button "Next" at bounding box center [682, 544] width 232 height 57
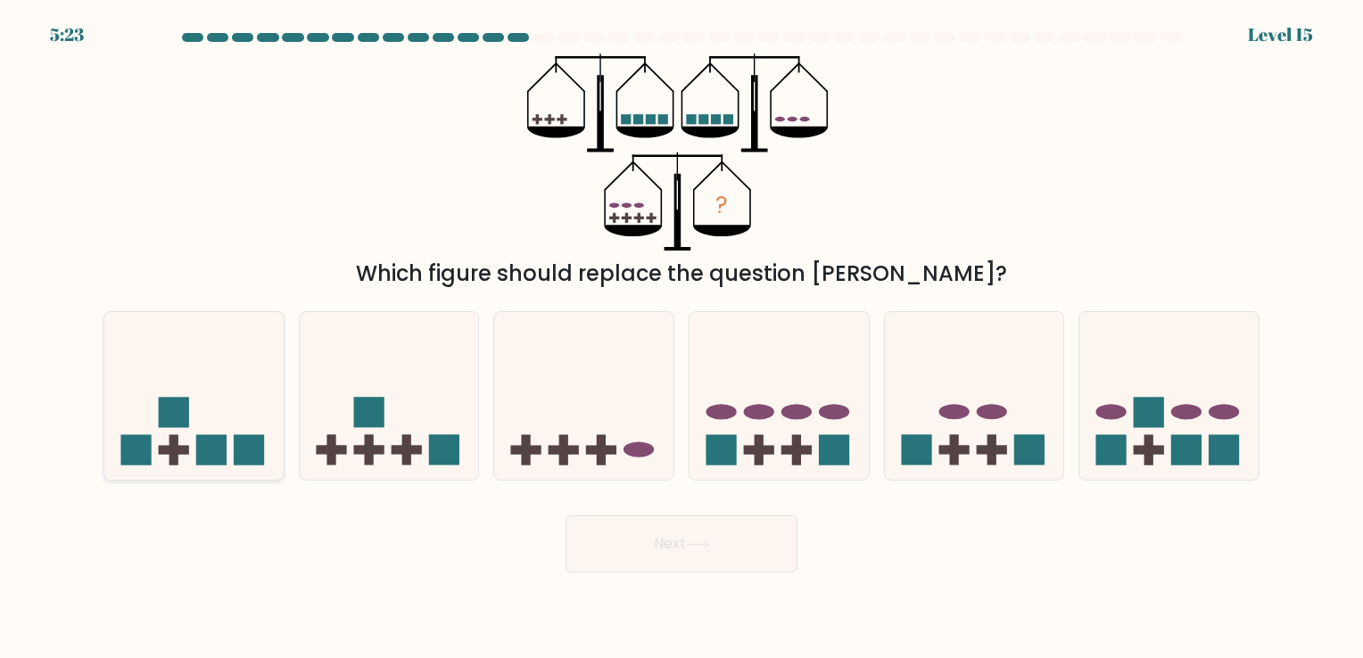
click at [221, 398] on icon at bounding box center [193, 396] width 179 height 148
click at [681, 338] on input "a." at bounding box center [681, 333] width 1 height 9
radio input "true"
click at [634, 551] on button "Next" at bounding box center [682, 544] width 232 height 57
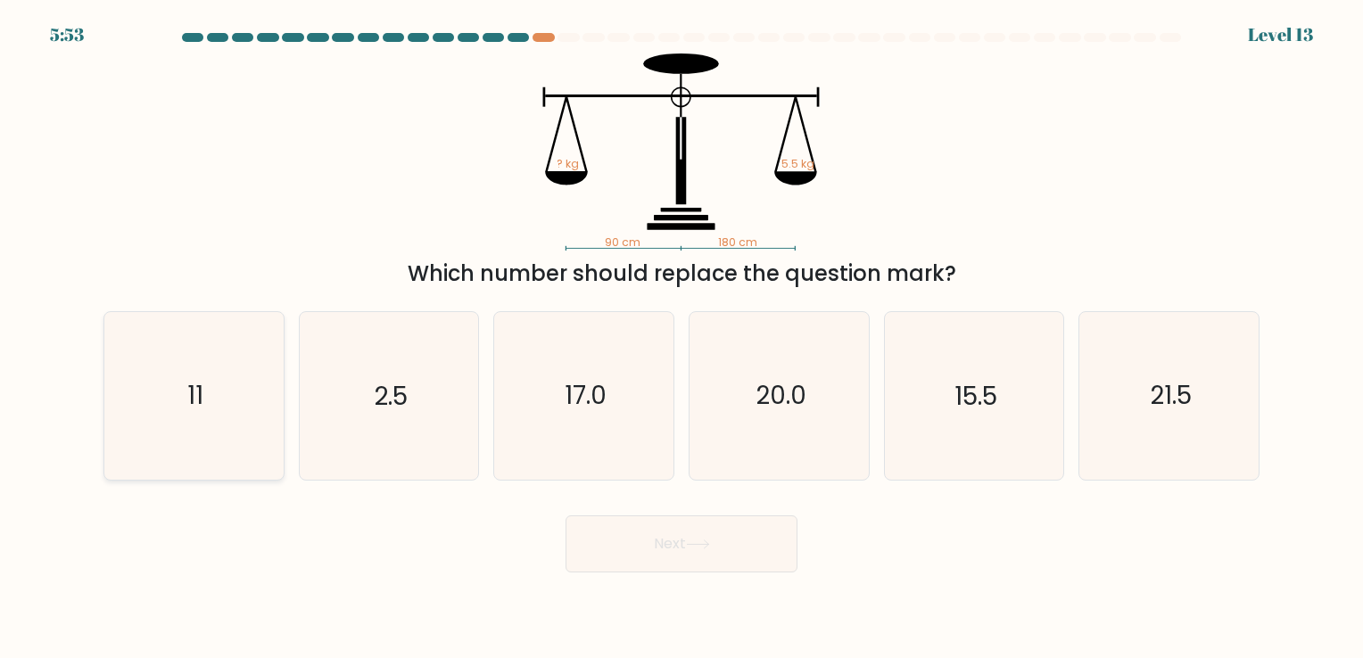
click at [203, 433] on icon "11" at bounding box center [194, 395] width 167 height 167
click at [681, 338] on input "a. 11" at bounding box center [681, 333] width 1 height 9
radio input "true"
click at [711, 539] on button "Next" at bounding box center [682, 544] width 232 height 57
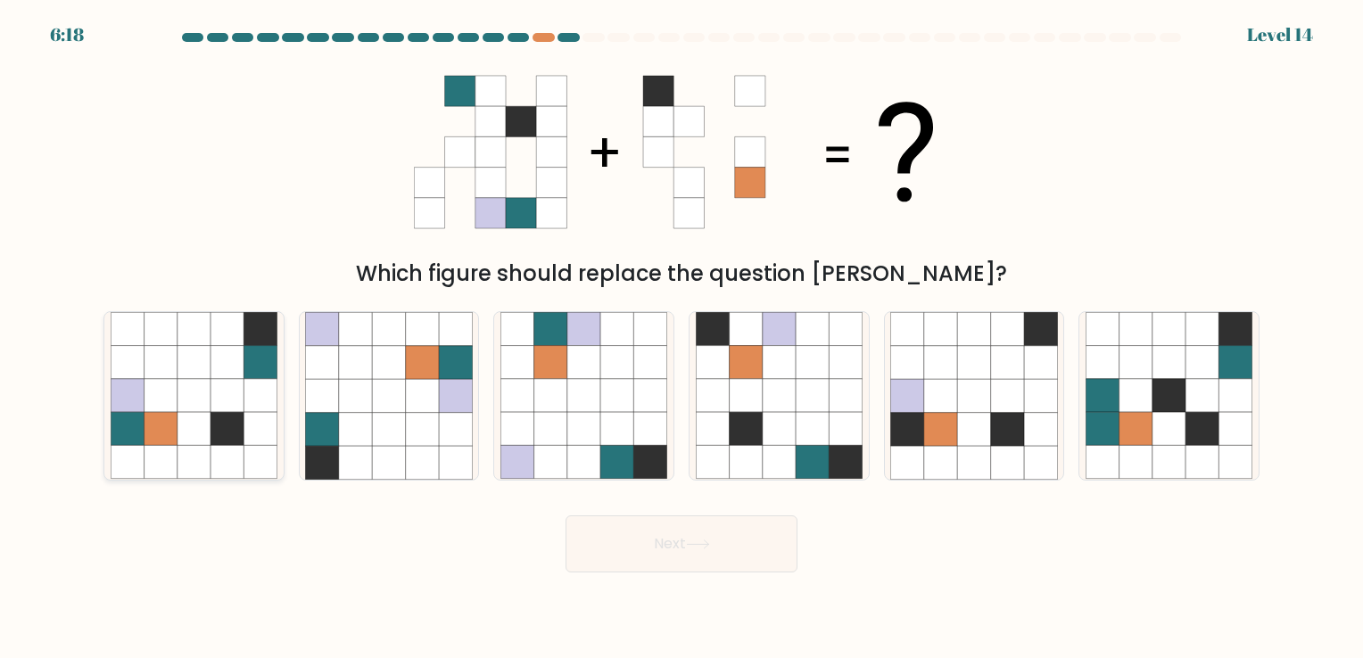
click at [235, 428] on icon at bounding box center [227, 429] width 33 height 33
click at [681, 338] on input "a." at bounding box center [681, 333] width 1 height 9
radio input "true"
click at [722, 554] on button "Next" at bounding box center [682, 544] width 232 height 57
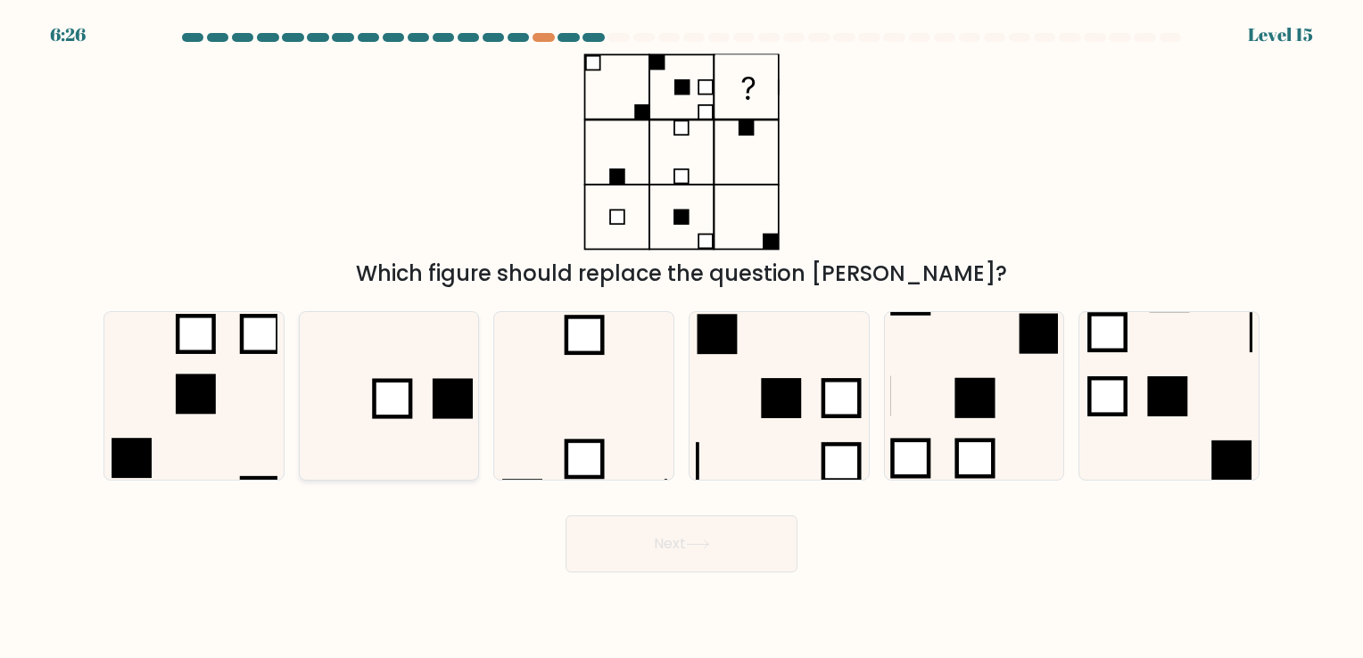
click at [414, 401] on icon at bounding box center [388, 395] width 167 height 167
click at [681, 338] on input "b." at bounding box center [681, 333] width 1 height 9
radio input "true"
click at [661, 555] on button "Next" at bounding box center [682, 544] width 232 height 57
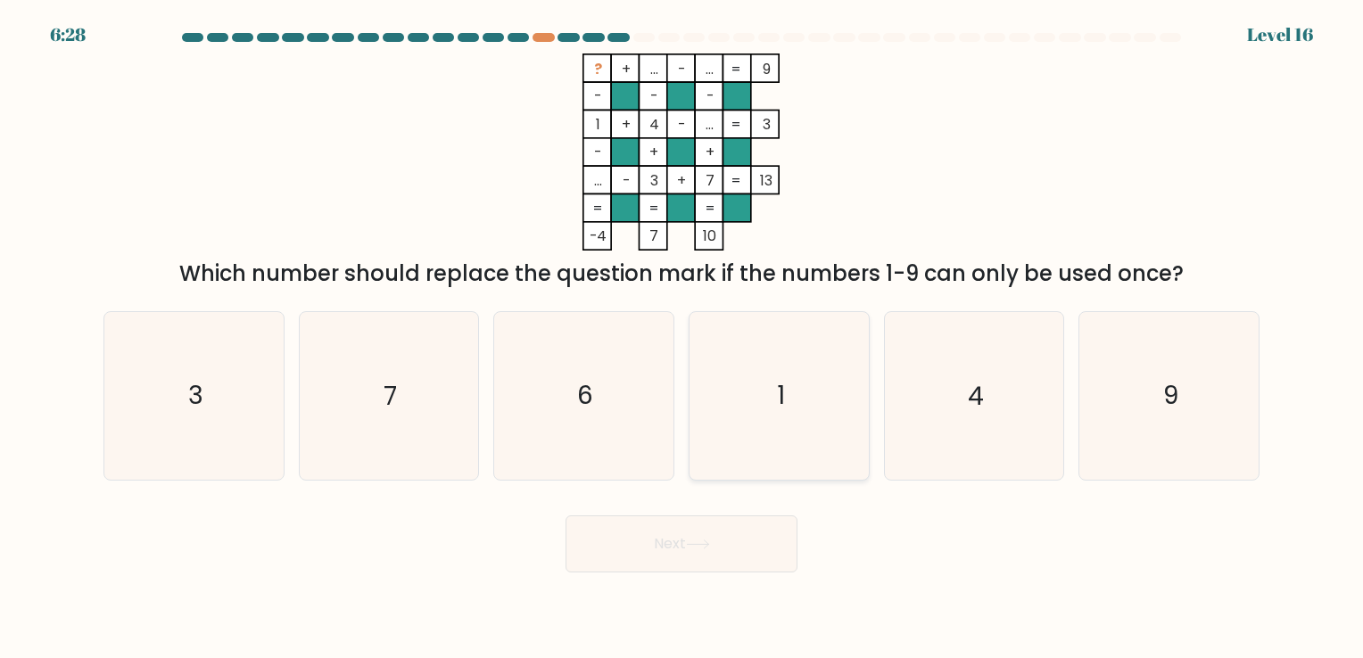
click at [753, 387] on icon "1" at bounding box center [779, 395] width 167 height 167
click at [682, 338] on input "d. 1" at bounding box center [681, 333] width 1 height 9
radio input "true"
click at [1135, 396] on icon "9" at bounding box center [1169, 395] width 167 height 167
click at [682, 338] on input "f. 9" at bounding box center [681, 333] width 1 height 9
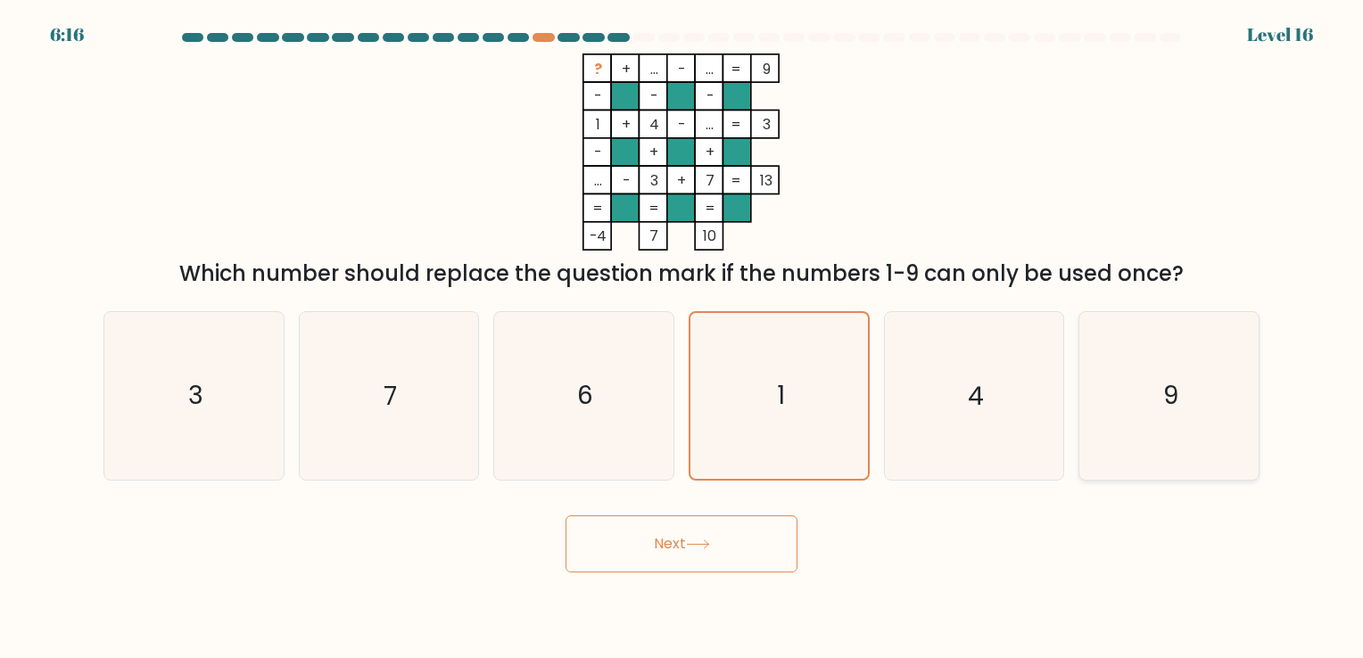
radio input "true"
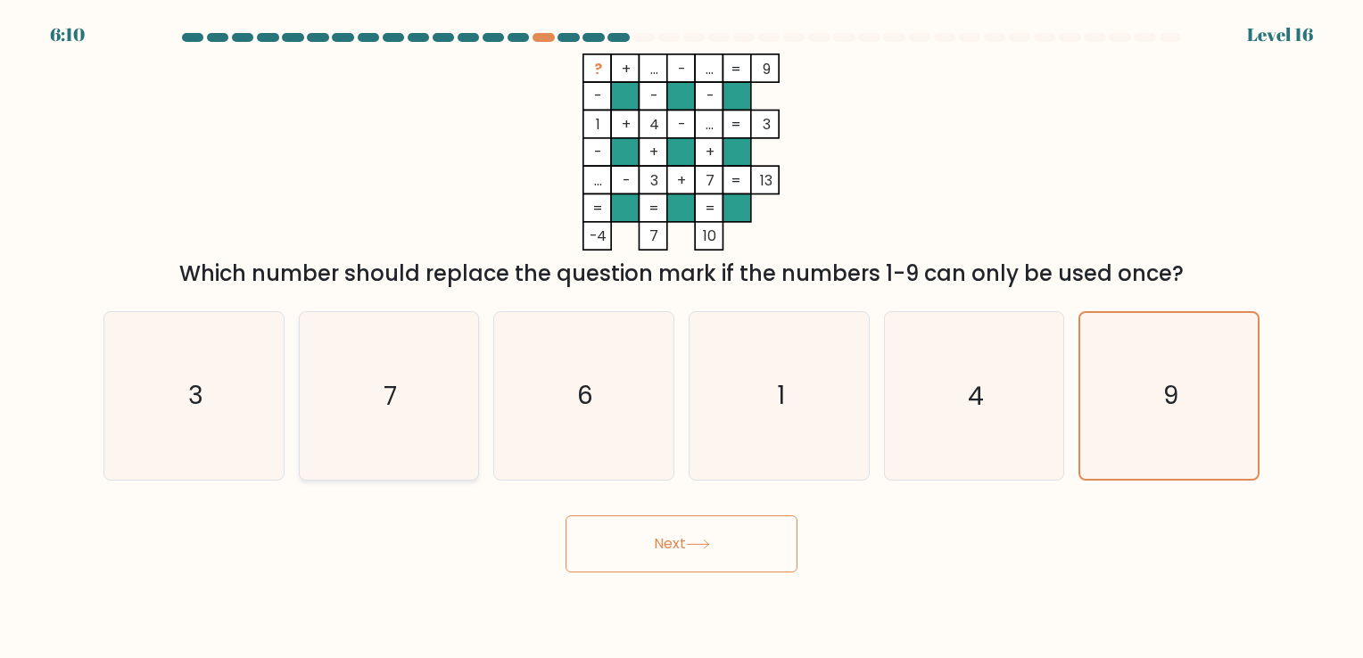
click at [407, 369] on icon "7" at bounding box center [388, 395] width 167 height 167
click at [681, 338] on input "b. 7" at bounding box center [681, 333] width 1 height 9
radio input "true"
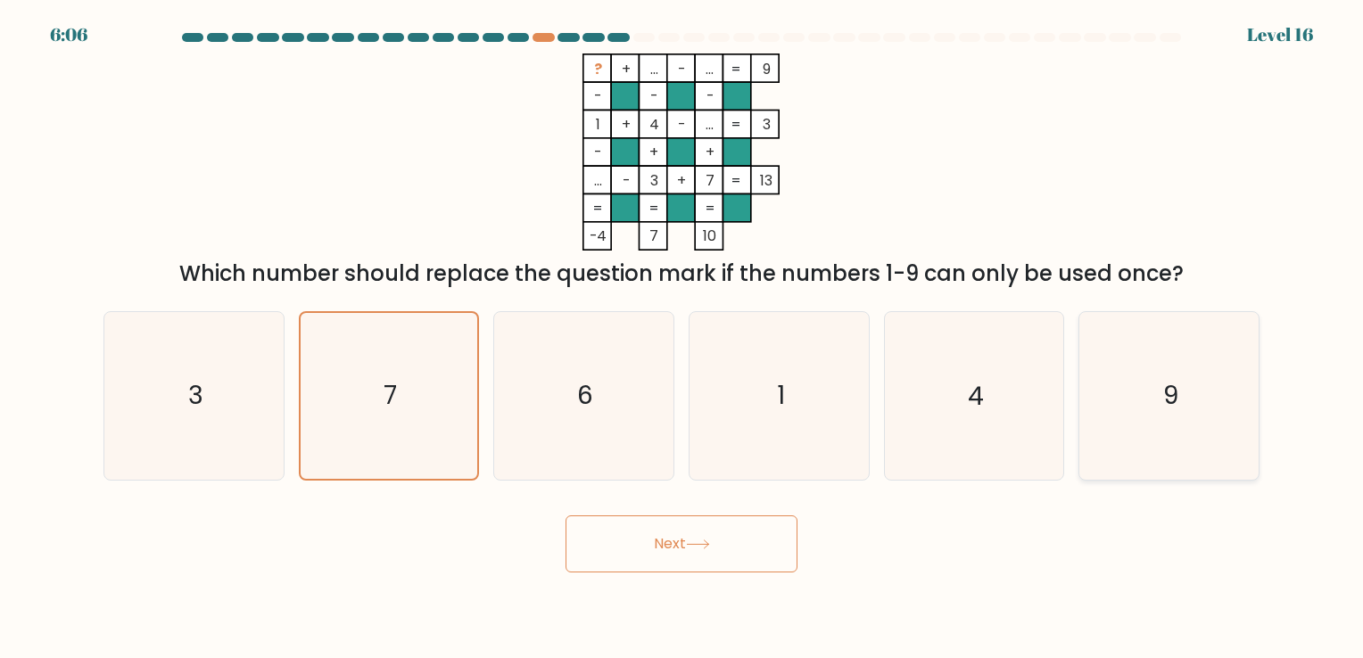
click at [1144, 406] on icon "9" at bounding box center [1169, 395] width 167 height 167
click at [682, 338] on input "f. 9" at bounding box center [681, 333] width 1 height 9
radio input "true"
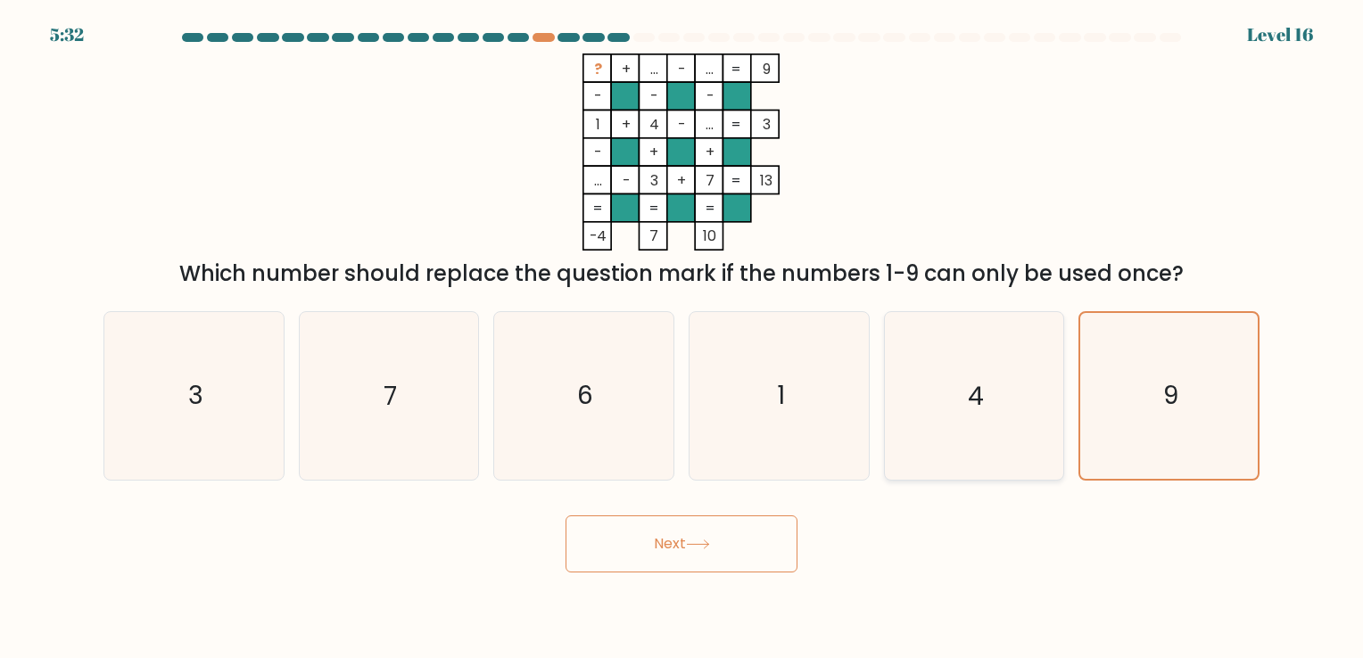
click at [992, 427] on icon "4" at bounding box center [973, 395] width 167 height 167
click at [682, 338] on input "e. 4" at bounding box center [681, 333] width 1 height 9
radio input "true"
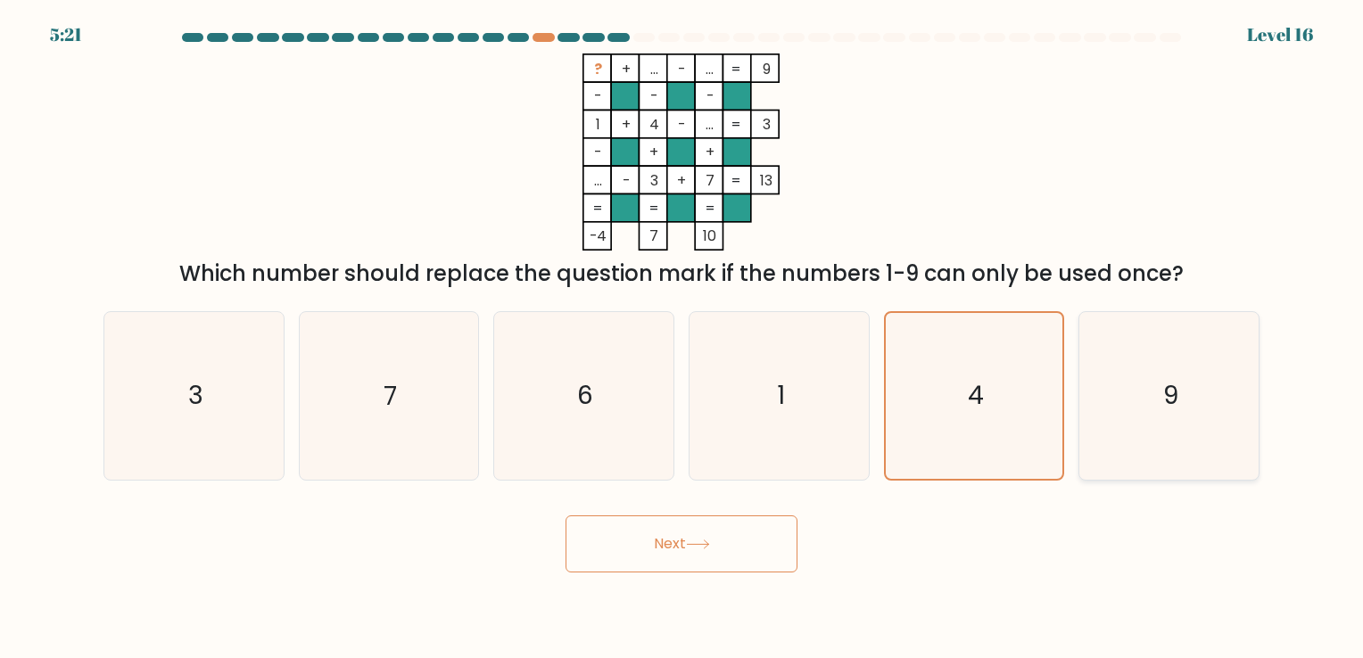
click at [1168, 383] on text "9" at bounding box center [1170, 396] width 15 height 35
click at [682, 338] on input "f. 9" at bounding box center [681, 333] width 1 height 9
radio input "true"
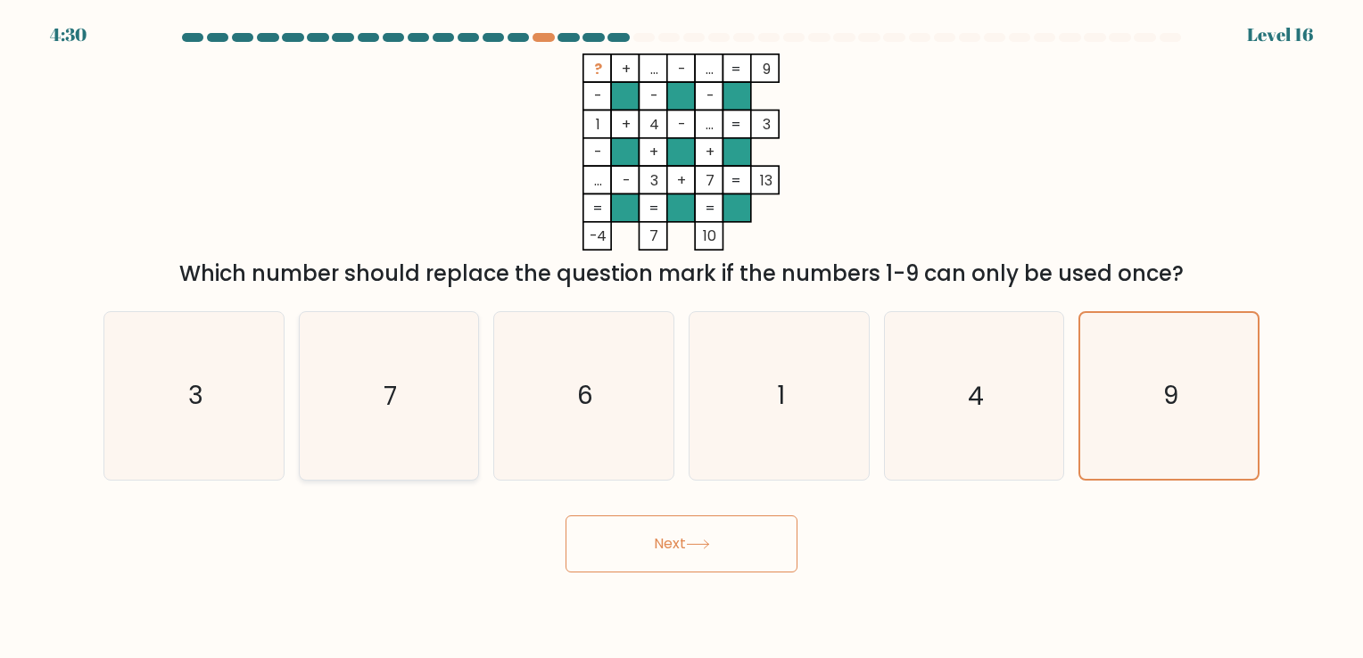
click at [355, 376] on icon "7" at bounding box center [388, 395] width 167 height 167
click at [681, 338] on input "b. 7" at bounding box center [681, 333] width 1 height 9
radio input "true"
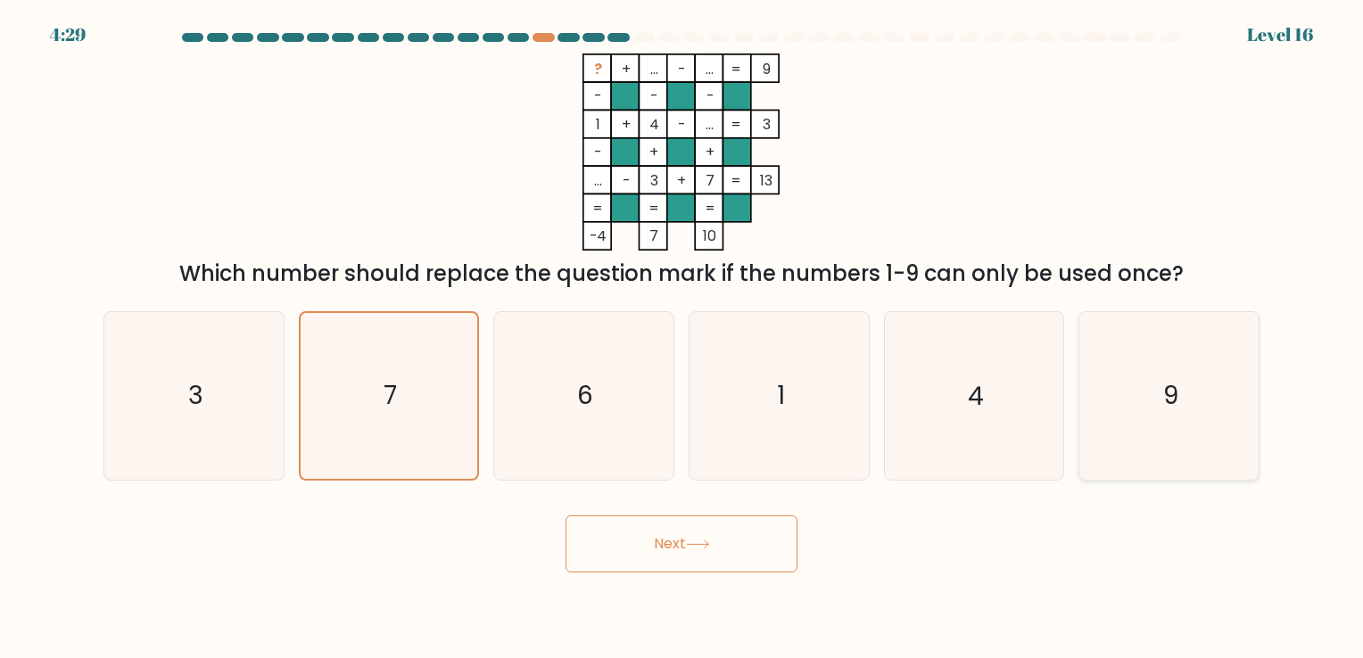
click at [1177, 410] on text "9" at bounding box center [1170, 396] width 15 height 35
click at [682, 338] on input "f. 9" at bounding box center [681, 333] width 1 height 9
radio input "true"
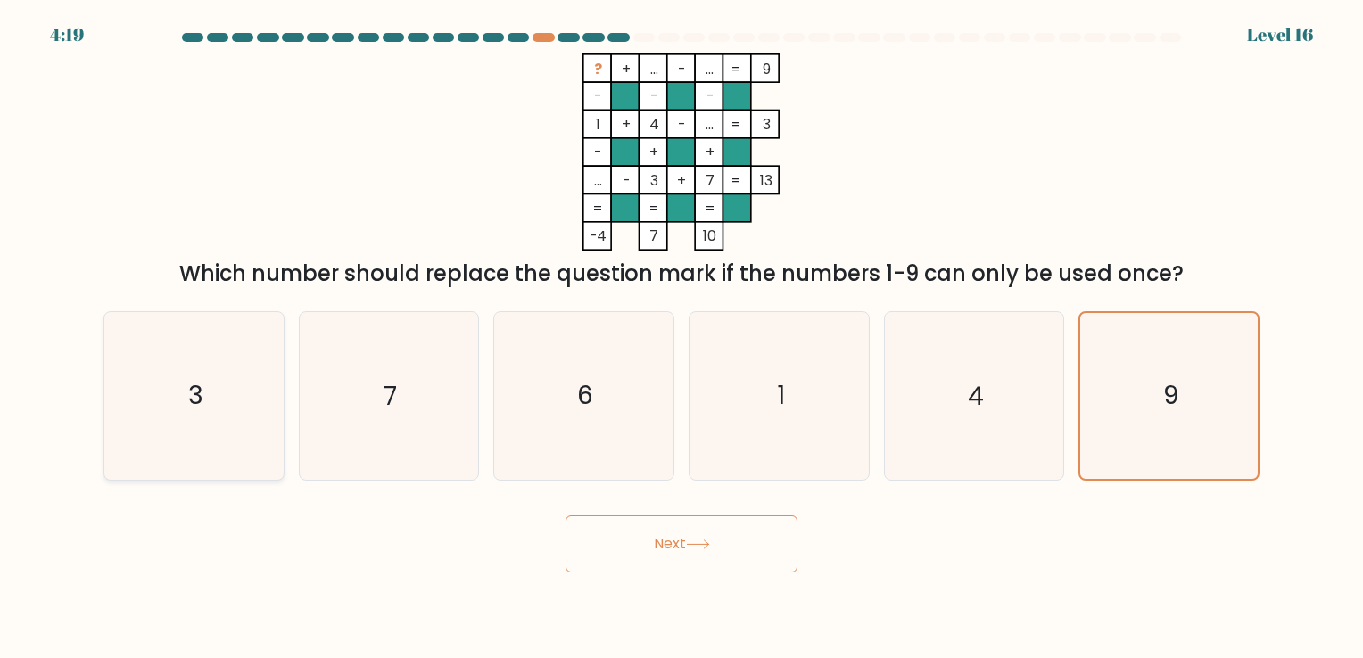
click at [252, 369] on icon "3" at bounding box center [194, 395] width 167 height 167
click at [681, 338] on input "a. 3" at bounding box center [681, 333] width 1 height 9
radio input "true"
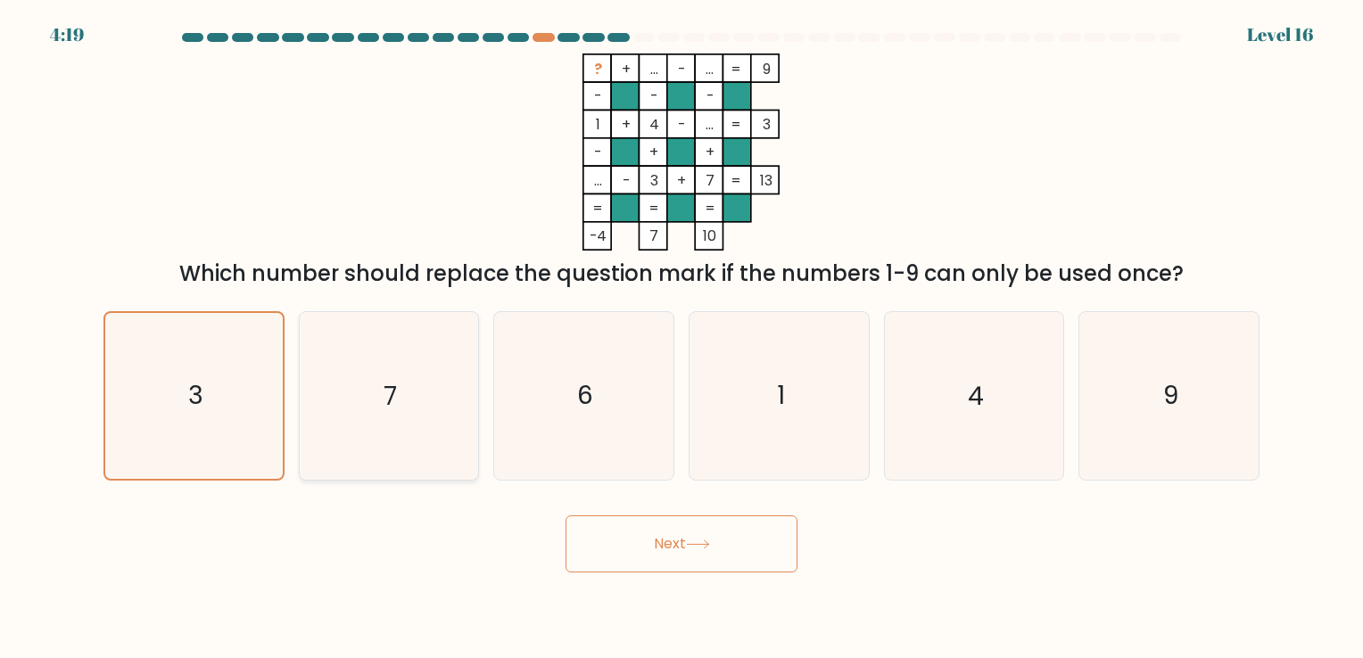
click at [339, 377] on icon "7" at bounding box center [388, 395] width 167 height 167
click at [681, 338] on input "b. 7" at bounding box center [681, 333] width 1 height 9
radio input "true"
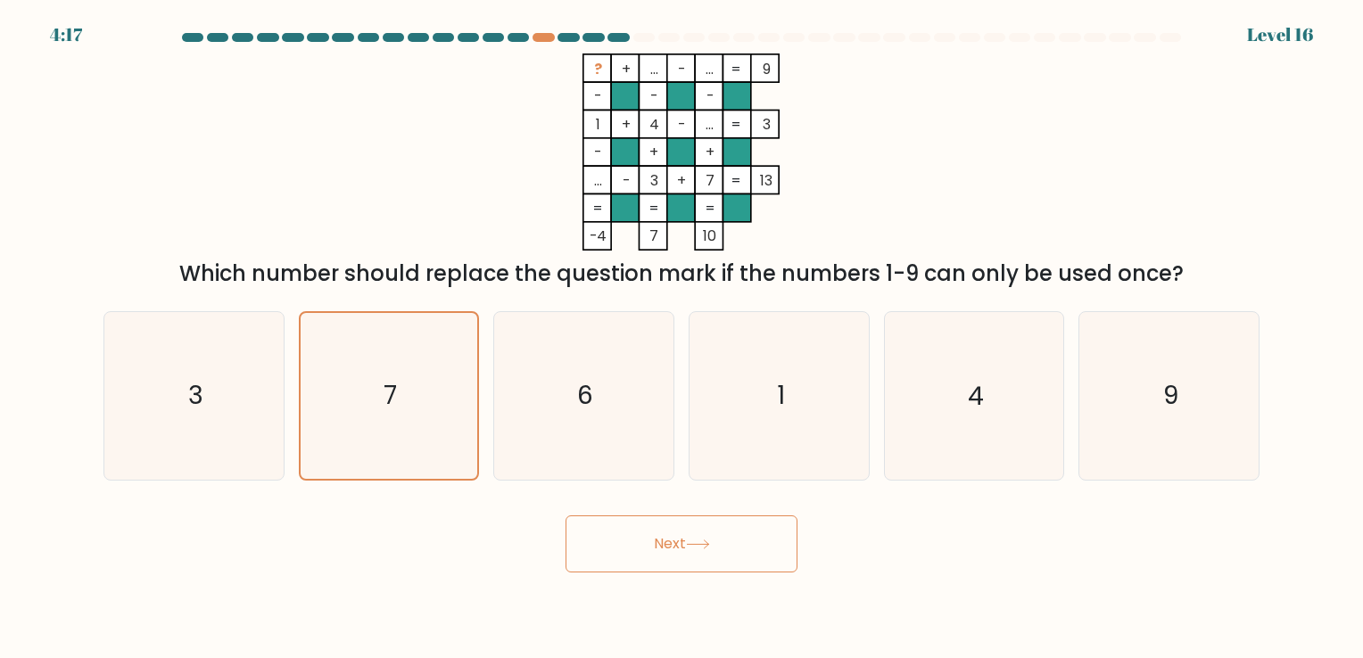
click at [678, 548] on button "Next" at bounding box center [682, 544] width 232 height 57
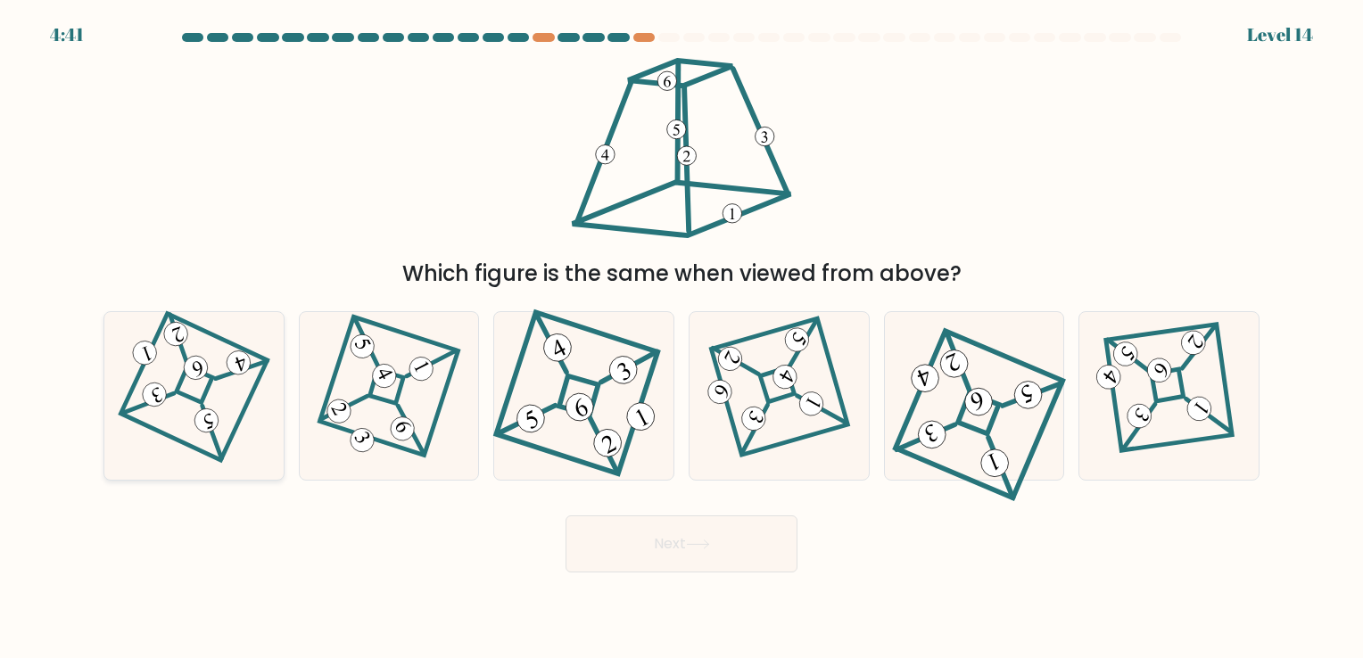
click at [207, 385] on 148 at bounding box center [194, 385] width 37 height 37
click at [681, 338] on input "a." at bounding box center [681, 333] width 1 height 9
radio input "true"
click at [740, 533] on button "Next" at bounding box center [682, 544] width 232 height 57
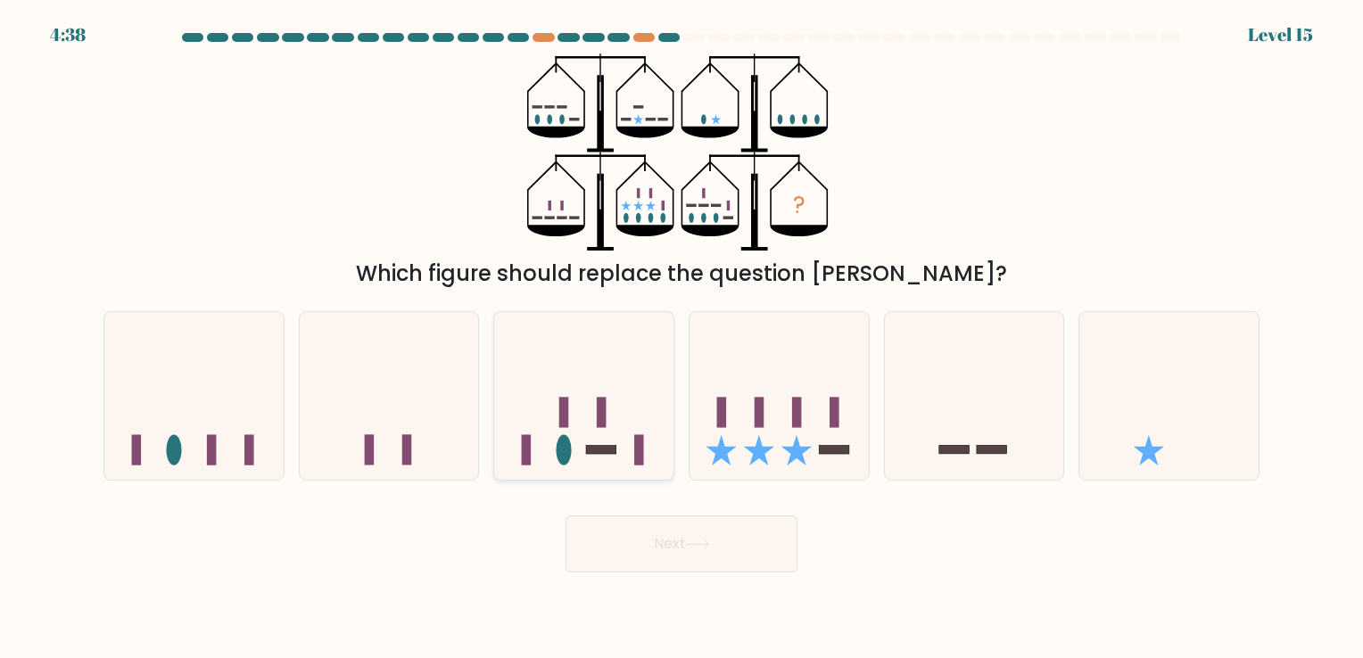
click at [594, 417] on icon at bounding box center [583, 396] width 179 height 148
click at [681, 338] on input "c." at bounding box center [681, 333] width 1 height 9
radio input "true"
click at [656, 529] on button "Next" at bounding box center [682, 544] width 232 height 57
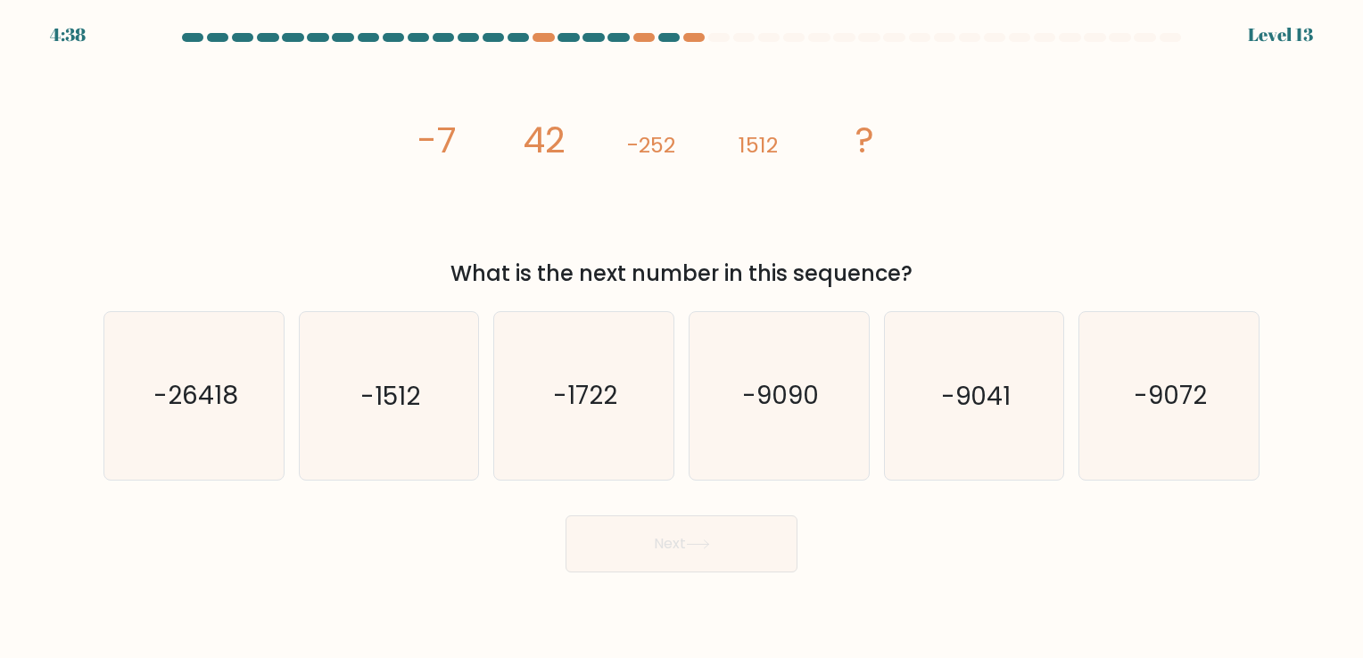
click at [648, 141] on tspan "-252" at bounding box center [651, 144] width 48 height 29
click at [778, 400] on text "-9090" at bounding box center [780, 396] width 77 height 35
click at [682, 338] on input "d. -9090" at bounding box center [681, 333] width 1 height 9
radio input "true"
click at [693, 548] on icon at bounding box center [698, 545] width 24 height 10
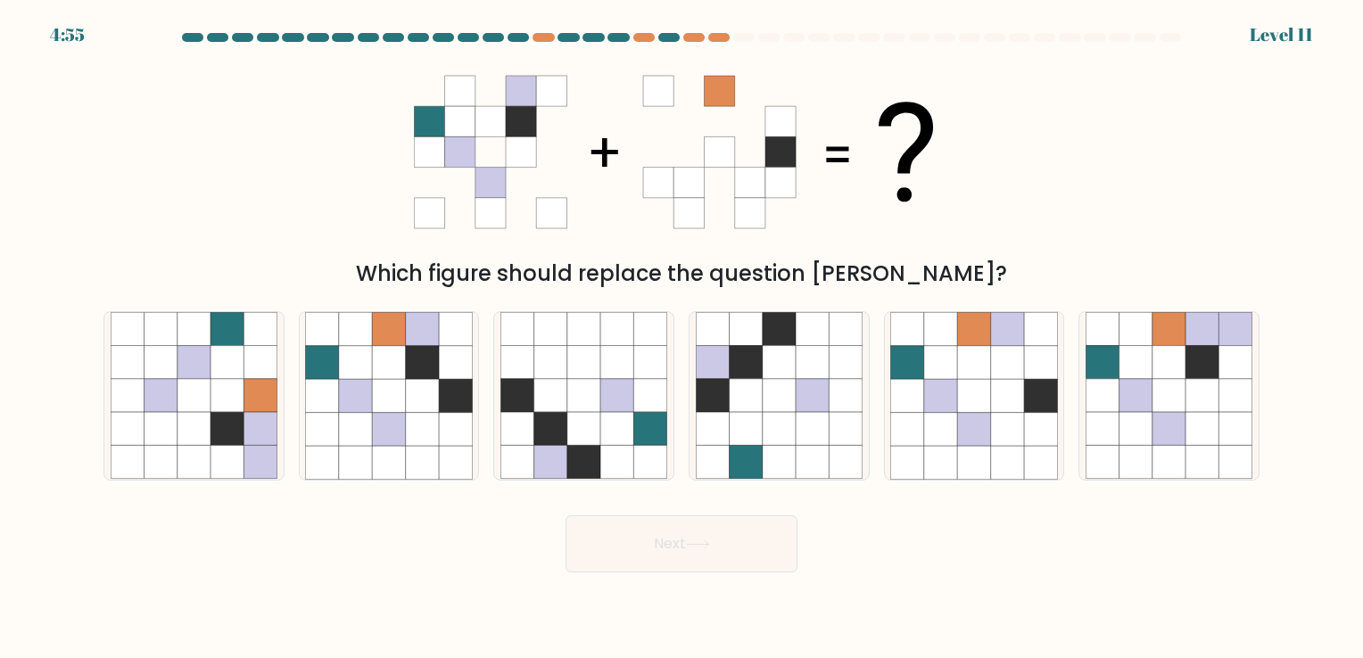
click at [915, 112] on icon at bounding box center [906, 152] width 54 height 100
click at [433, 376] on icon at bounding box center [422, 362] width 33 height 33
click at [681, 338] on input "b." at bounding box center [681, 333] width 1 height 9
radio input "true"
drag, startPoint x: 656, startPoint y: 541, endPoint x: 673, endPoint y: 551, distance: 18.8
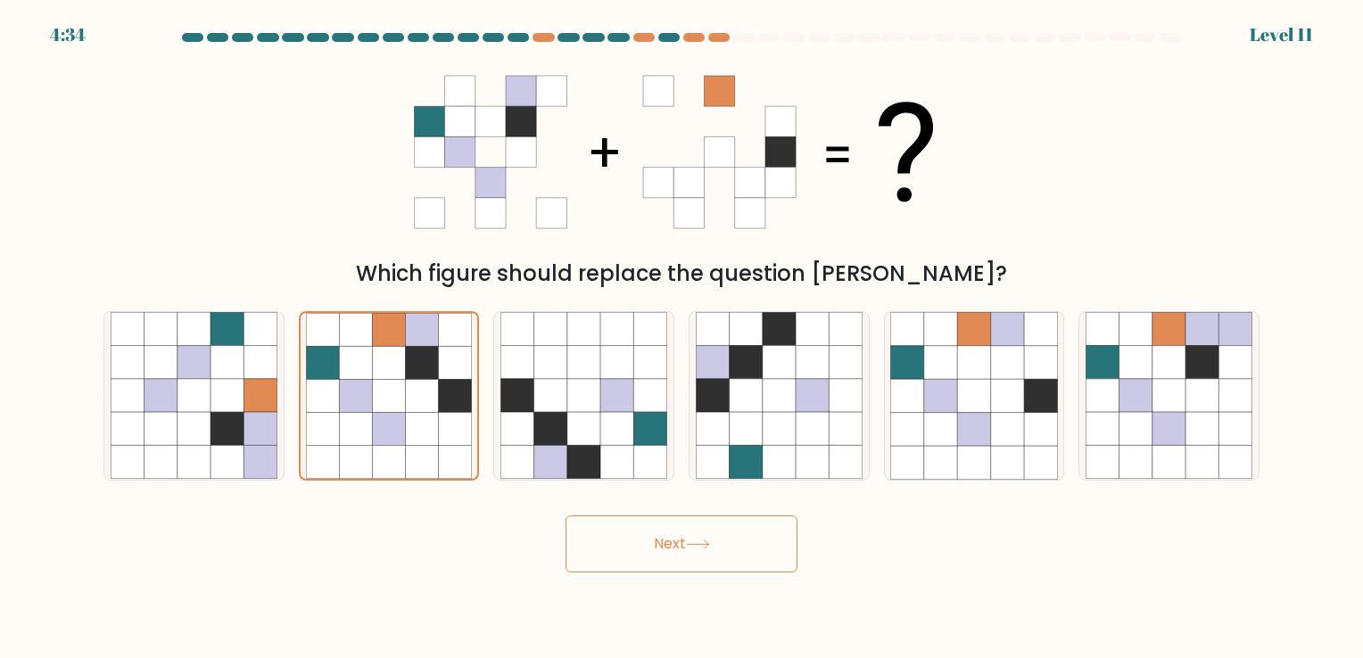
click at [656, 542] on button "Next" at bounding box center [682, 544] width 232 height 57
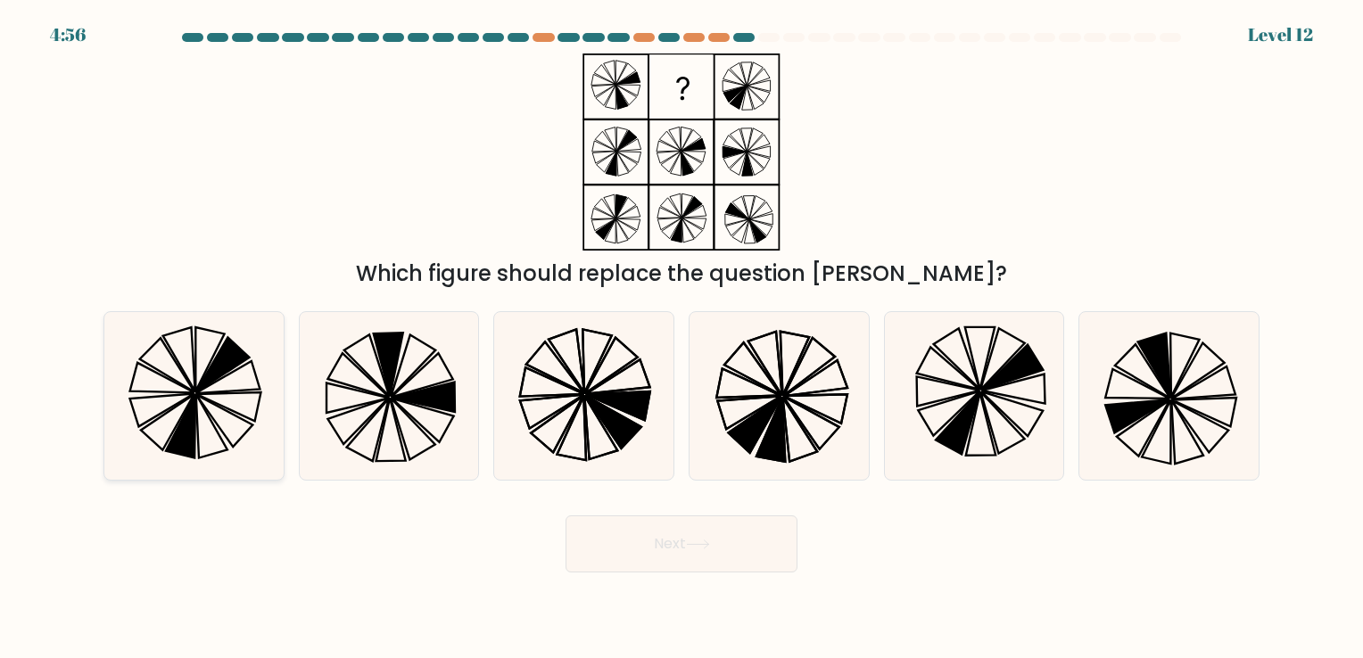
click at [221, 381] on icon at bounding box center [194, 395] width 167 height 167
click at [681, 338] on input "a." at bounding box center [681, 333] width 1 height 9
radio input "true"
click at [664, 528] on button "Next" at bounding box center [682, 544] width 232 height 57
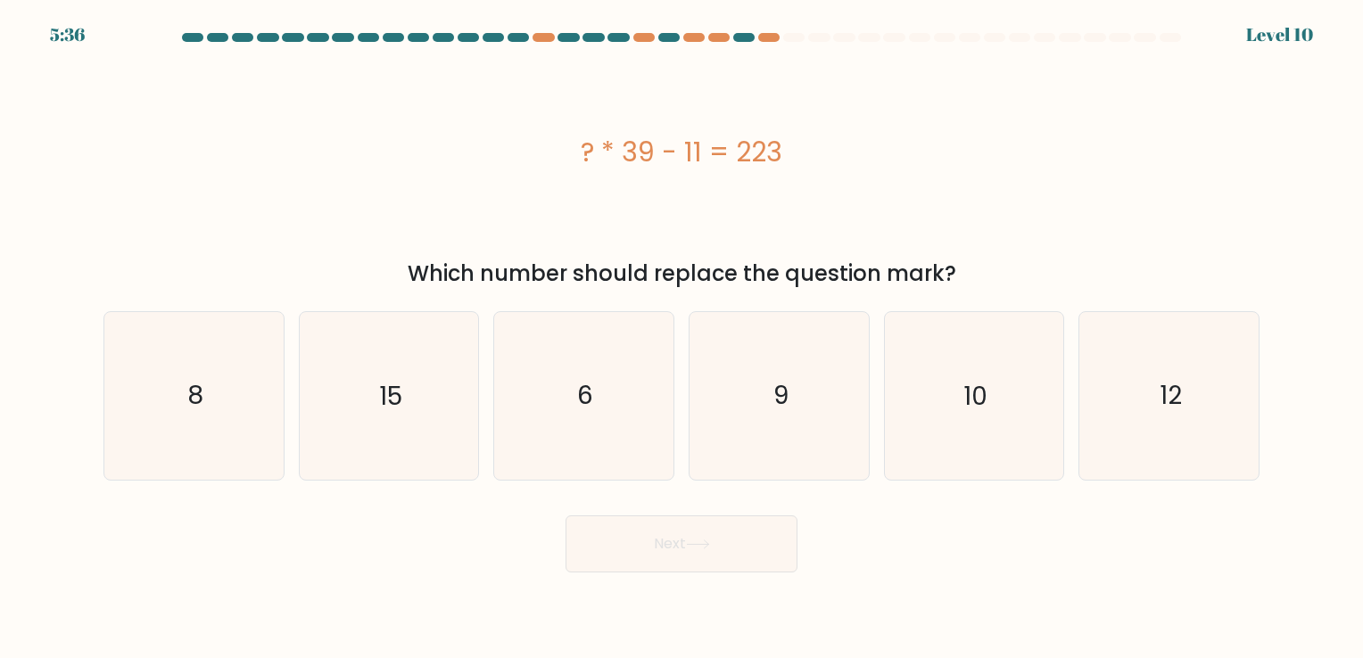
click at [656, 247] on div "? * 39 - 11 = 223" at bounding box center [681, 152] width 1156 height 197
click at [638, 466] on icon "6" at bounding box center [583, 395] width 167 height 167
click at [681, 338] on input "c. 6" at bounding box center [681, 333] width 1 height 9
radio input "true"
click at [683, 537] on button "Next" at bounding box center [682, 544] width 232 height 57
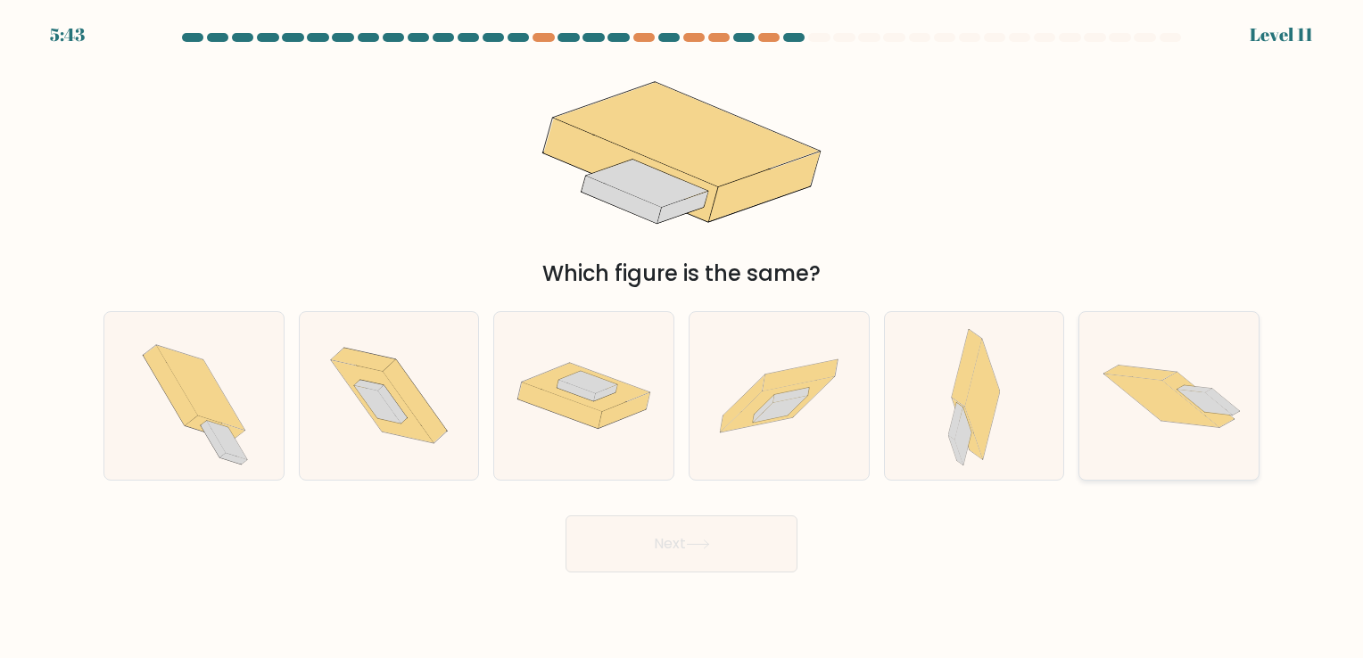
click at [1127, 434] on icon at bounding box center [1168, 396] width 179 height 120
click at [682, 338] on input "f." at bounding box center [681, 333] width 1 height 9
radio input "true"
click at [755, 544] on button "Next" at bounding box center [682, 544] width 232 height 57
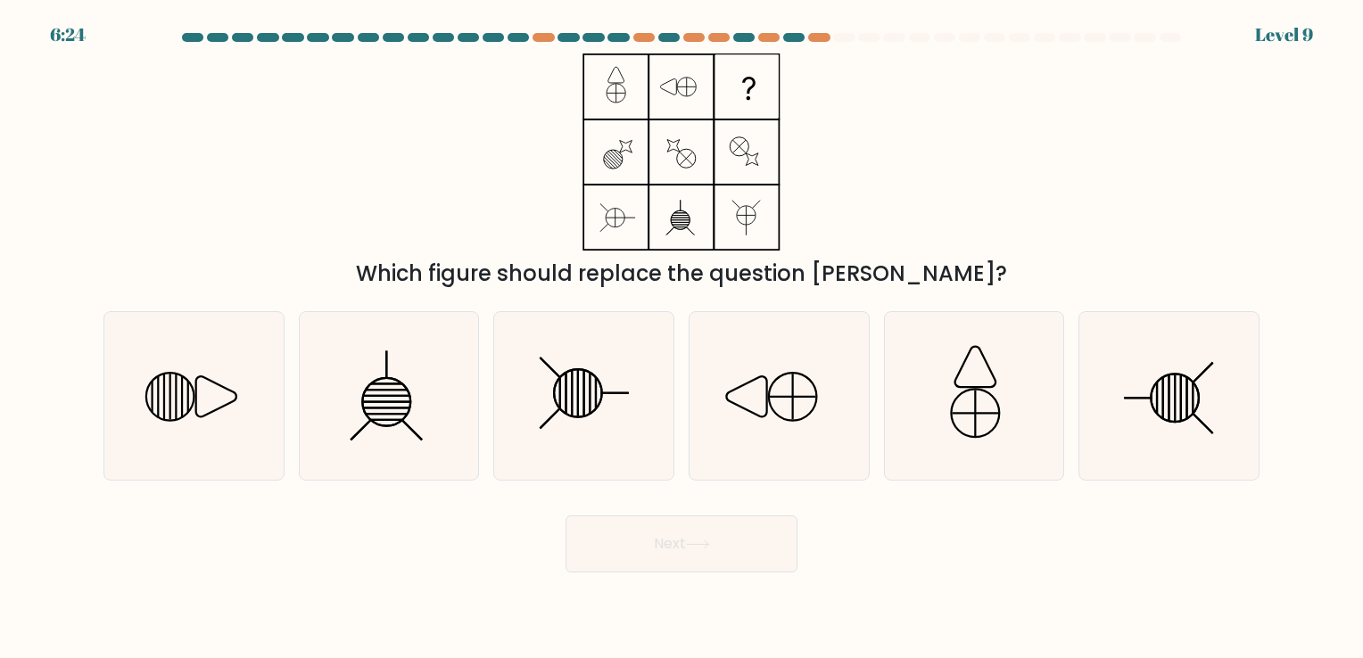
click at [881, 548] on div "Next" at bounding box center [681, 537] width 1177 height 70
click at [203, 409] on icon at bounding box center [194, 395] width 167 height 167
click at [681, 338] on input "a." at bounding box center [681, 333] width 1 height 9
radio input "true"
click at [727, 541] on button "Next" at bounding box center [682, 544] width 232 height 57
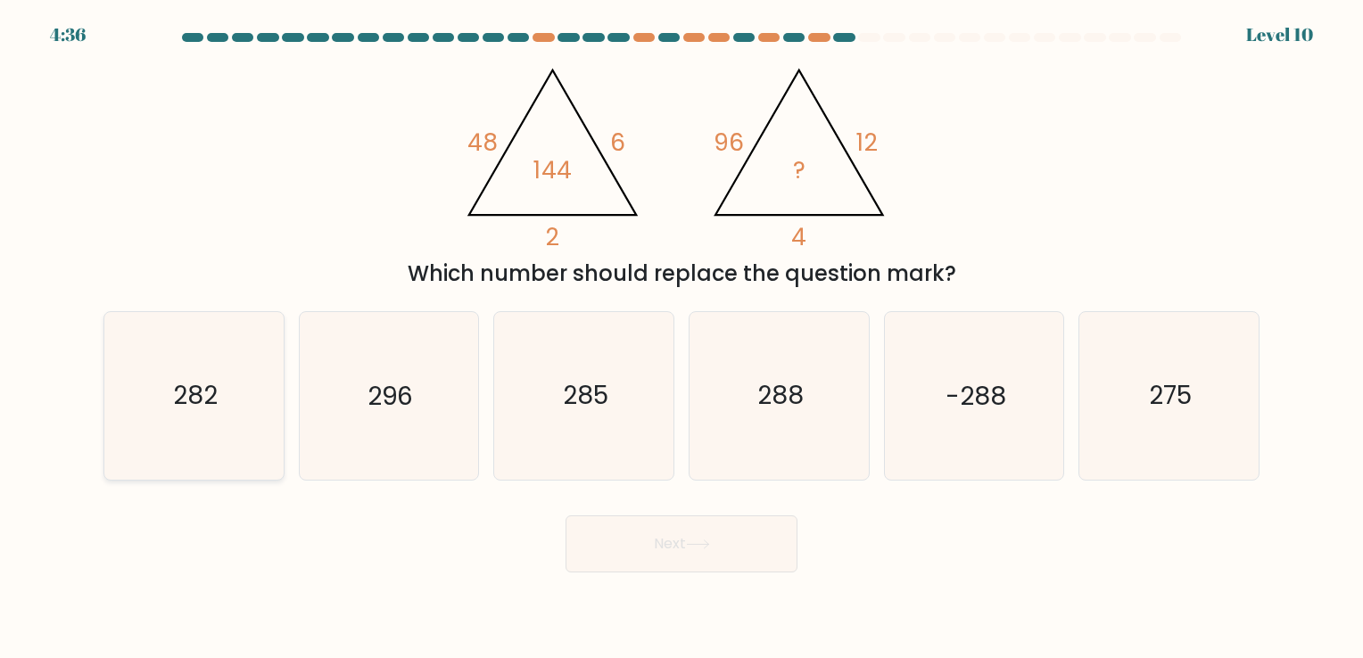
click at [233, 388] on icon "282" at bounding box center [194, 395] width 167 height 167
click at [681, 338] on input "a. 282" at bounding box center [681, 333] width 1 height 9
radio input "true"
click at [707, 561] on button "Next" at bounding box center [682, 544] width 232 height 57
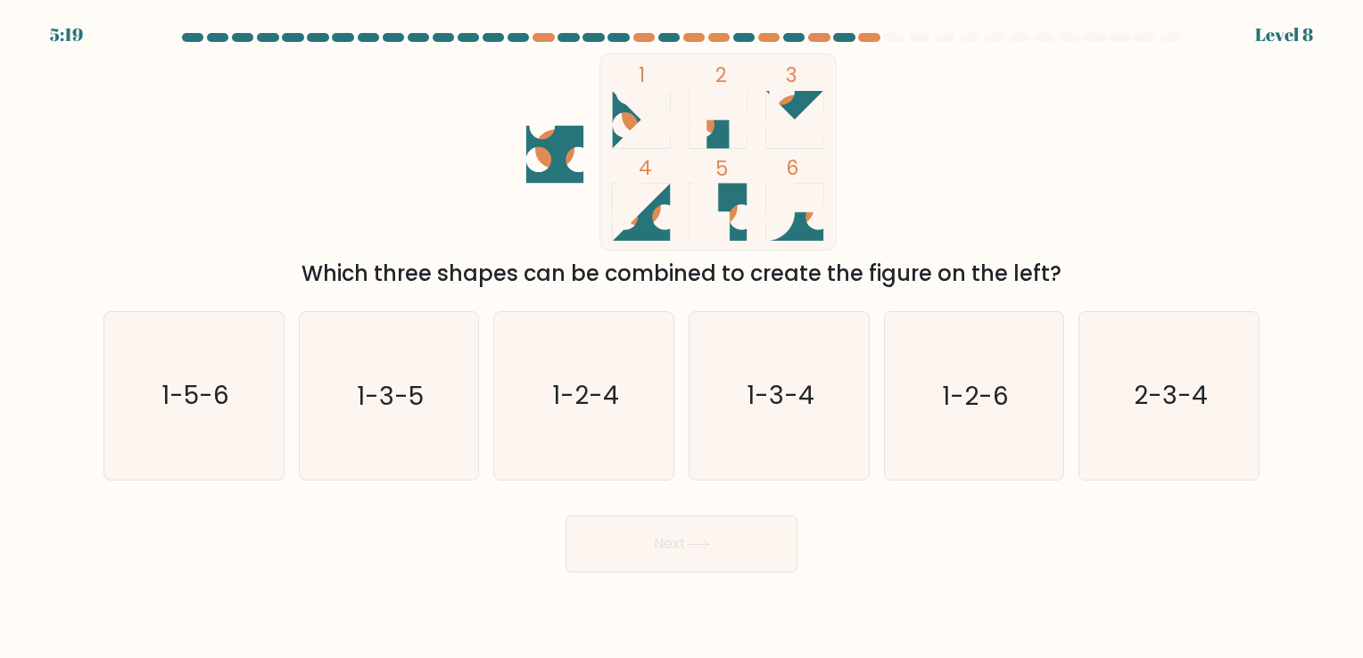
click at [917, 181] on icon "1 2 3 4 5 6" at bounding box center [682, 152] width 480 height 197
click at [745, 430] on icon "1-3-4" at bounding box center [779, 395] width 167 height 167
click at [682, 338] on input "d. 1-3-4" at bounding box center [681, 333] width 1 height 9
radio input "true"
click at [714, 555] on button "Next" at bounding box center [682, 544] width 232 height 57
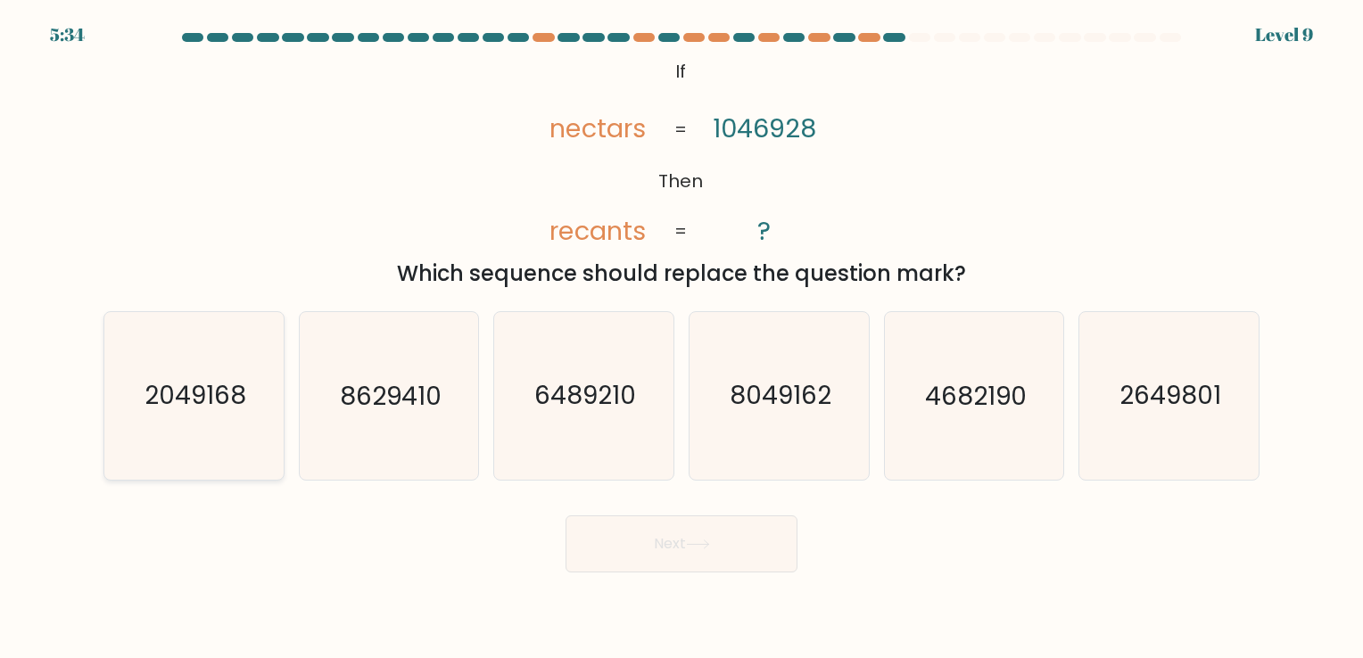
click at [250, 430] on icon "2049168" at bounding box center [194, 395] width 167 height 167
click at [681, 338] on input "a. 2049168" at bounding box center [681, 333] width 1 height 9
radio input "true"
click at [644, 557] on button "Next" at bounding box center [682, 544] width 232 height 57
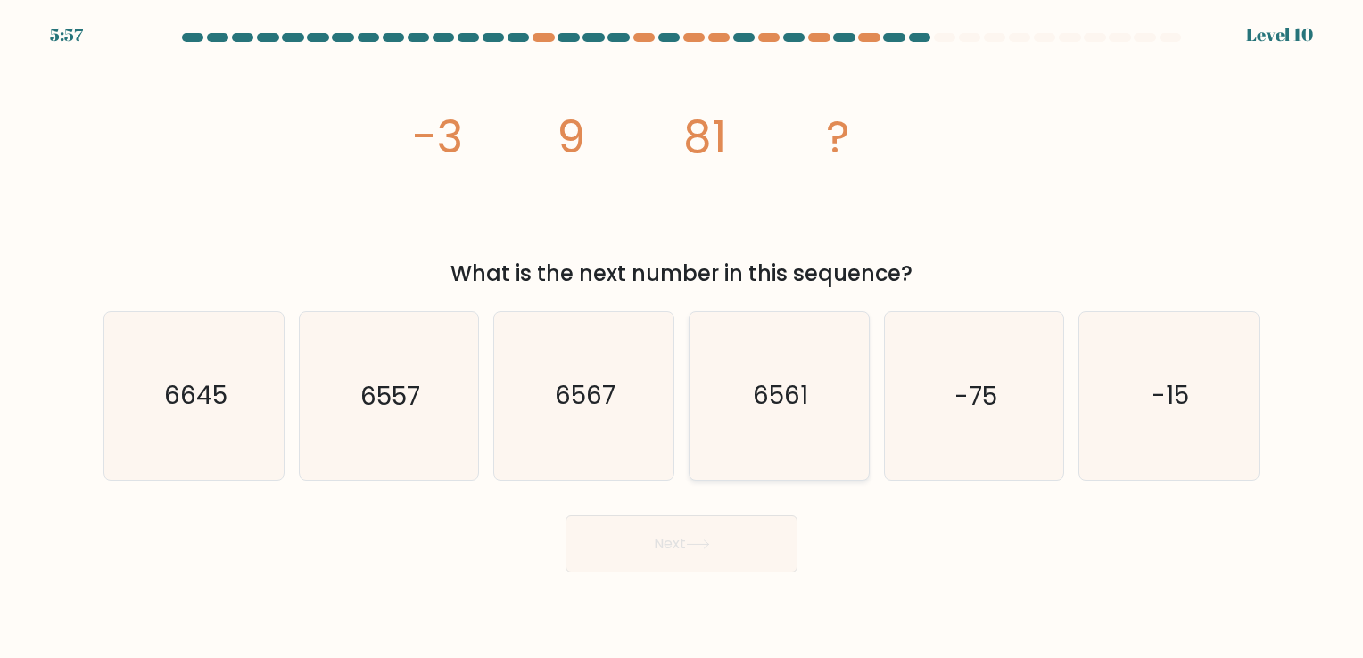
click at [817, 430] on icon "6561" at bounding box center [779, 395] width 167 height 167
click at [682, 338] on input "d. 6561" at bounding box center [681, 333] width 1 height 9
radio input "true"
click at [670, 557] on button "Next" at bounding box center [682, 544] width 232 height 57
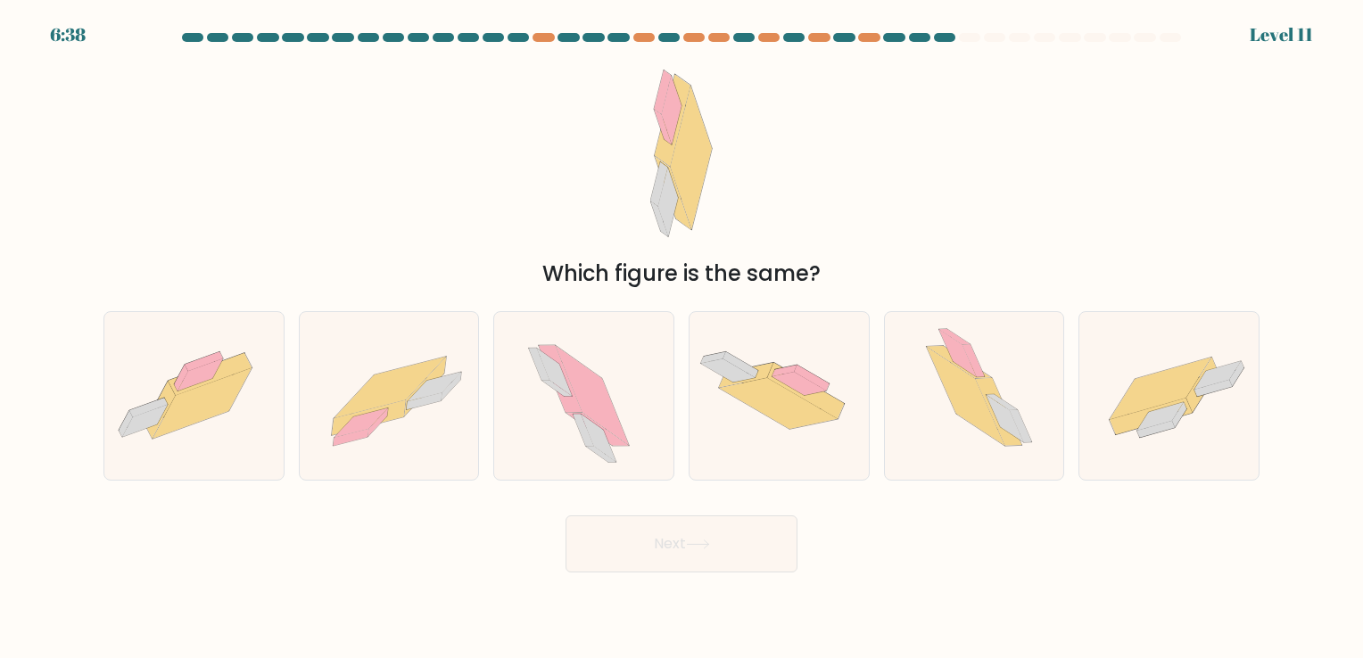
click at [846, 153] on div "Which figure is the same?" at bounding box center [681, 172] width 1177 height 236
click at [781, 424] on icon at bounding box center [778, 403] width 118 height 51
click at [682, 338] on input "d." at bounding box center [681, 333] width 1 height 9
radio input "true"
click at [364, 444] on icon at bounding box center [389, 396] width 179 height 128
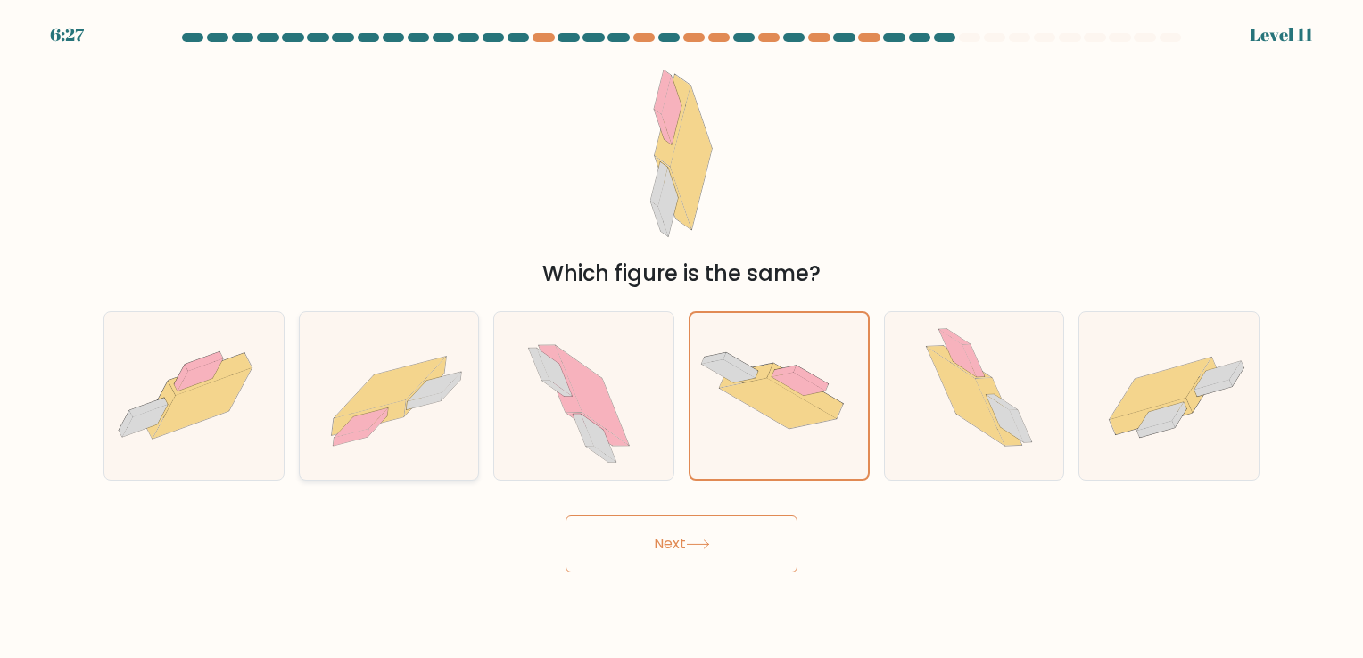
click at [681, 338] on input "b." at bounding box center [681, 333] width 1 height 9
radio input "true"
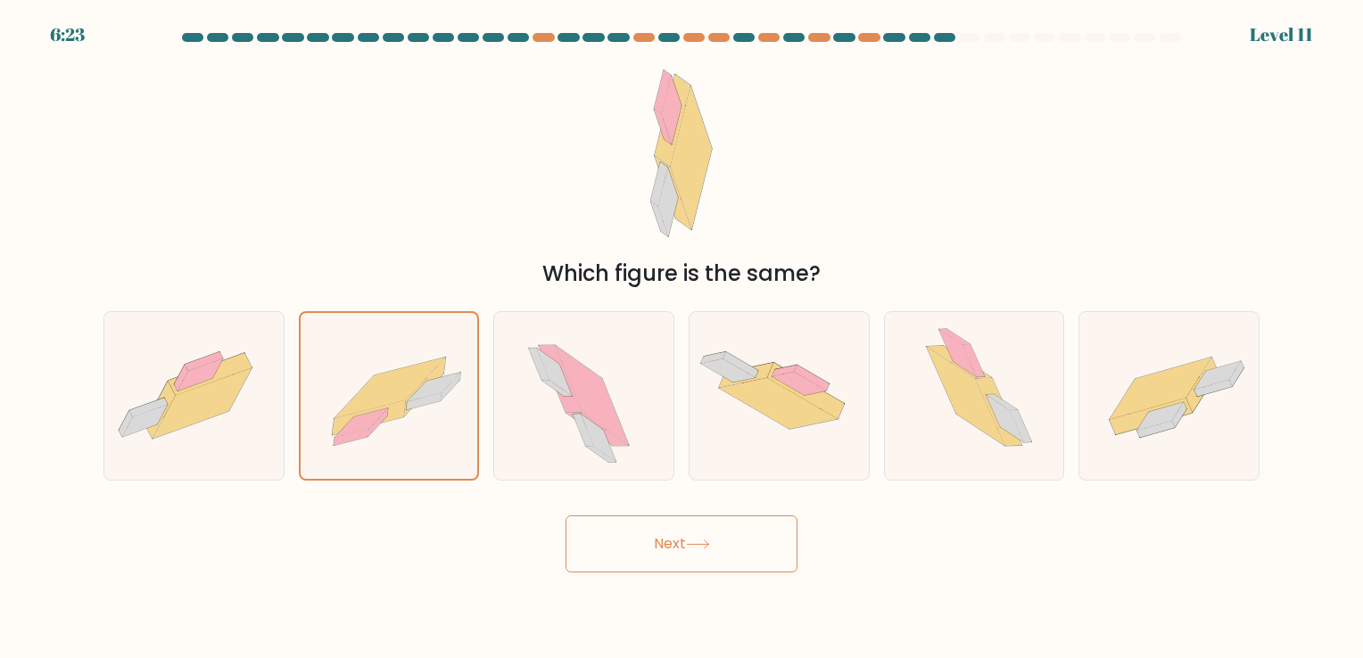
click at [680, 552] on button "Next" at bounding box center [682, 544] width 232 height 57
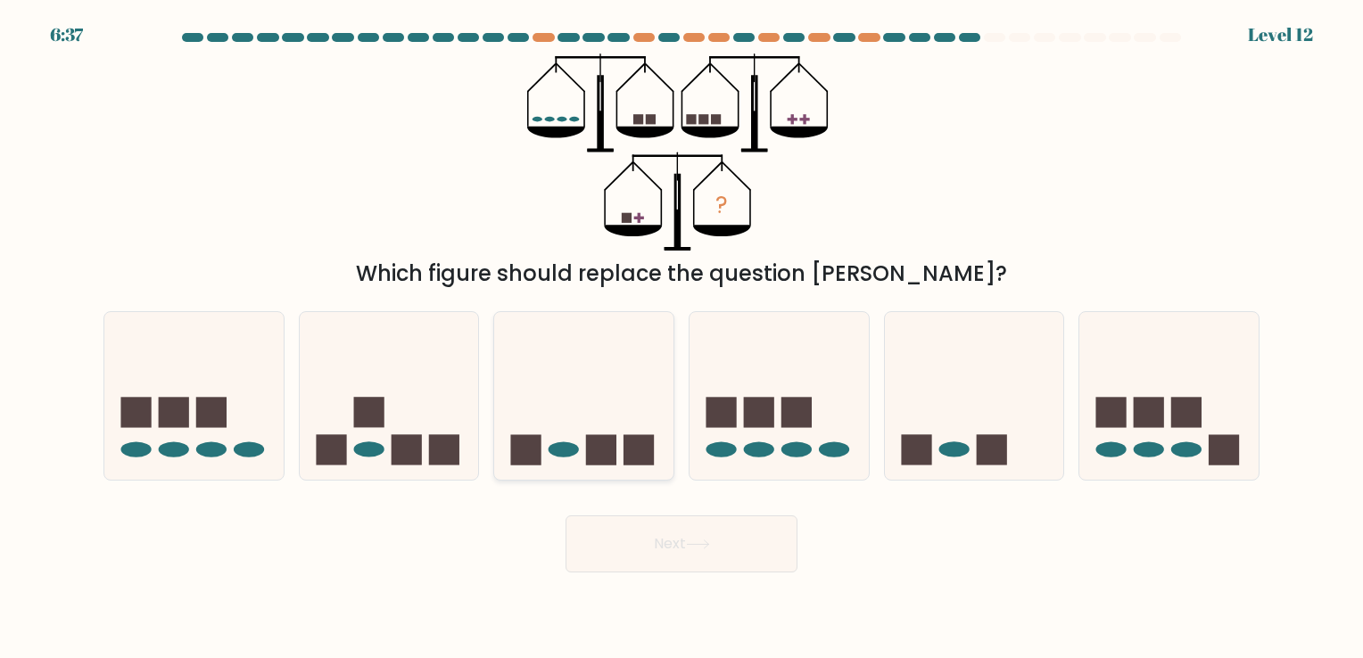
click at [568, 415] on icon at bounding box center [583, 396] width 179 height 148
click at [681, 338] on input "c." at bounding box center [681, 333] width 1 height 9
radio input "true"
click at [1024, 476] on form at bounding box center [681, 303] width 1363 height 540
drag, startPoint x: 1024, startPoint y: 476, endPoint x: 995, endPoint y: 459, distance: 33.2
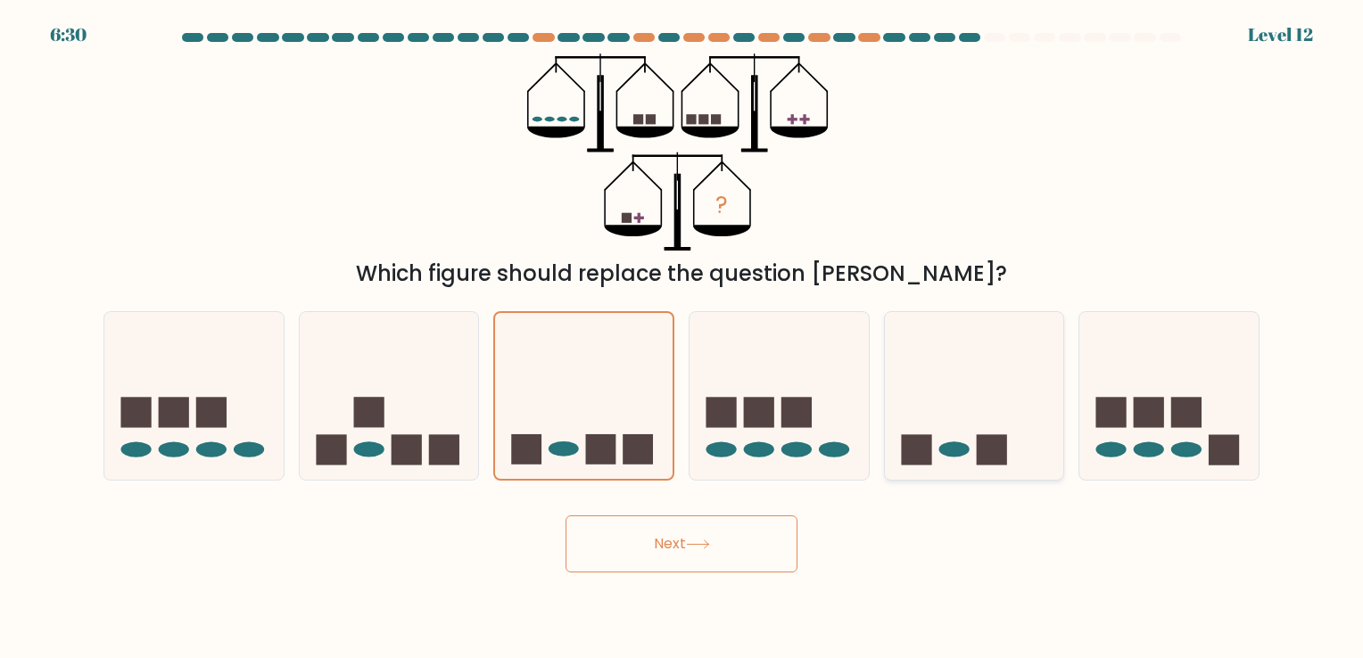
click at [1015, 458] on icon at bounding box center [974, 396] width 179 height 148
click at [682, 338] on input "e." at bounding box center [681, 333] width 1 height 9
radio input "true"
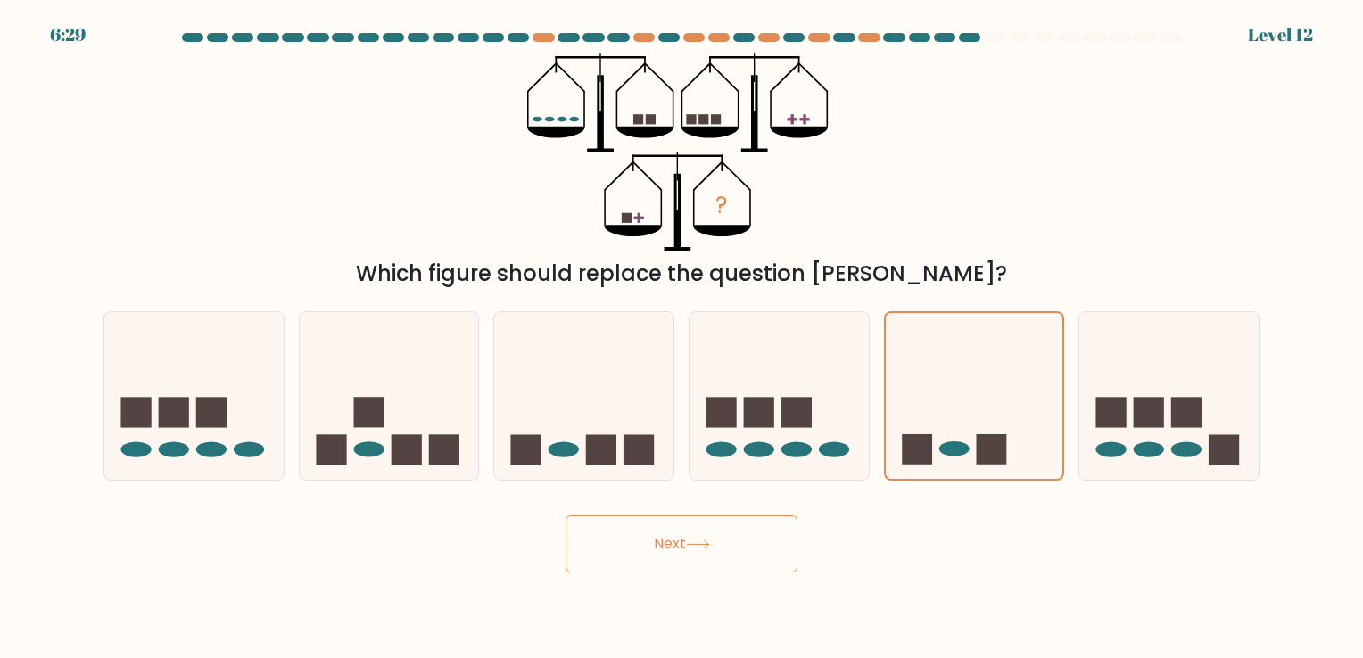
click at [640, 528] on button "Next" at bounding box center [682, 544] width 232 height 57
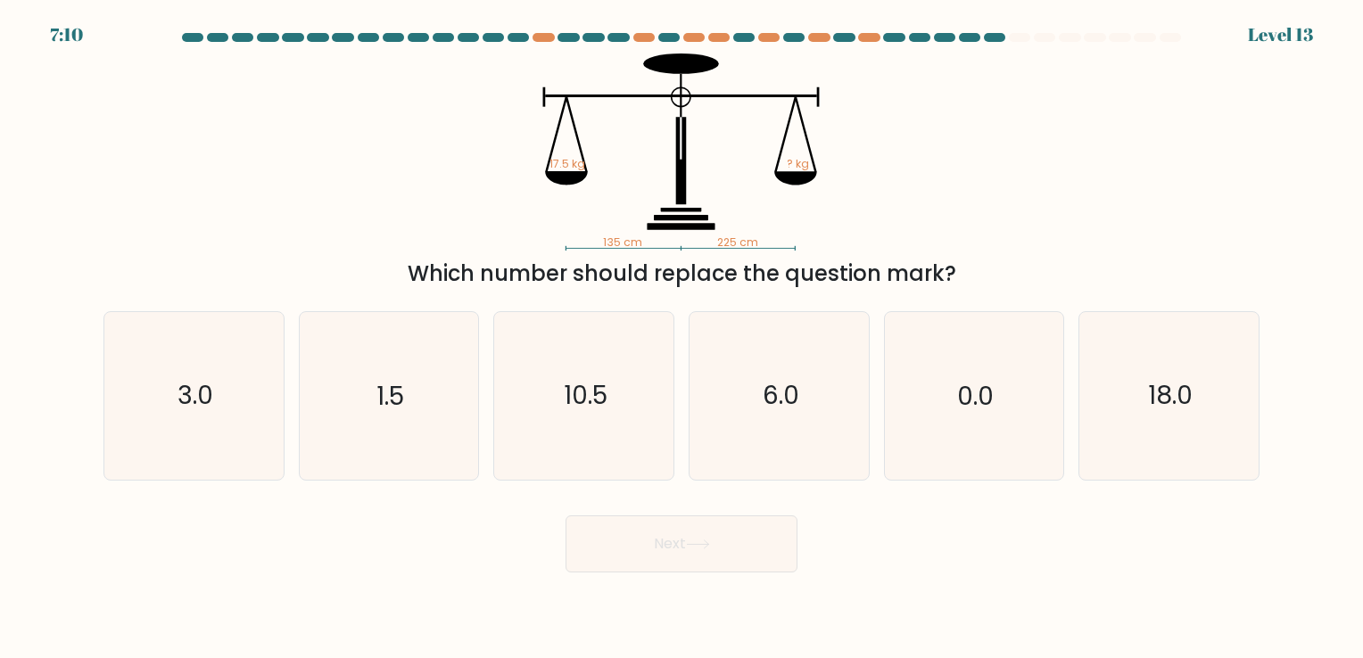
click at [745, 214] on icon "135 cm 225 cm 17.5 kg ? kg" at bounding box center [681, 152] width 535 height 197
click at [566, 379] on text "10.5" at bounding box center [586, 396] width 44 height 35
click at [681, 338] on input "c. 10.5" at bounding box center [681, 333] width 1 height 9
radio input "true"
click at [717, 533] on button "Next" at bounding box center [682, 544] width 232 height 57
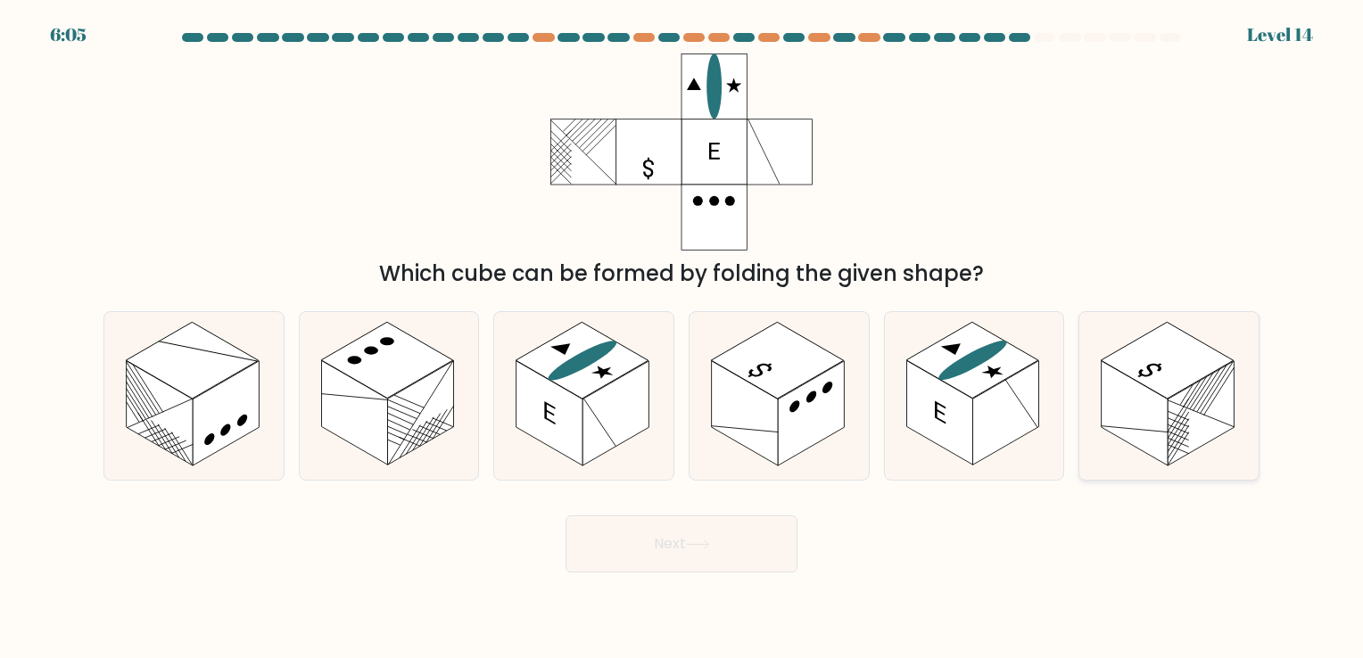
click at [1197, 406] on rect at bounding box center [1201, 413] width 66 height 104
click at [682, 338] on input "f." at bounding box center [681, 333] width 1 height 9
radio input "true"
click at [634, 546] on button "Next" at bounding box center [682, 544] width 232 height 57
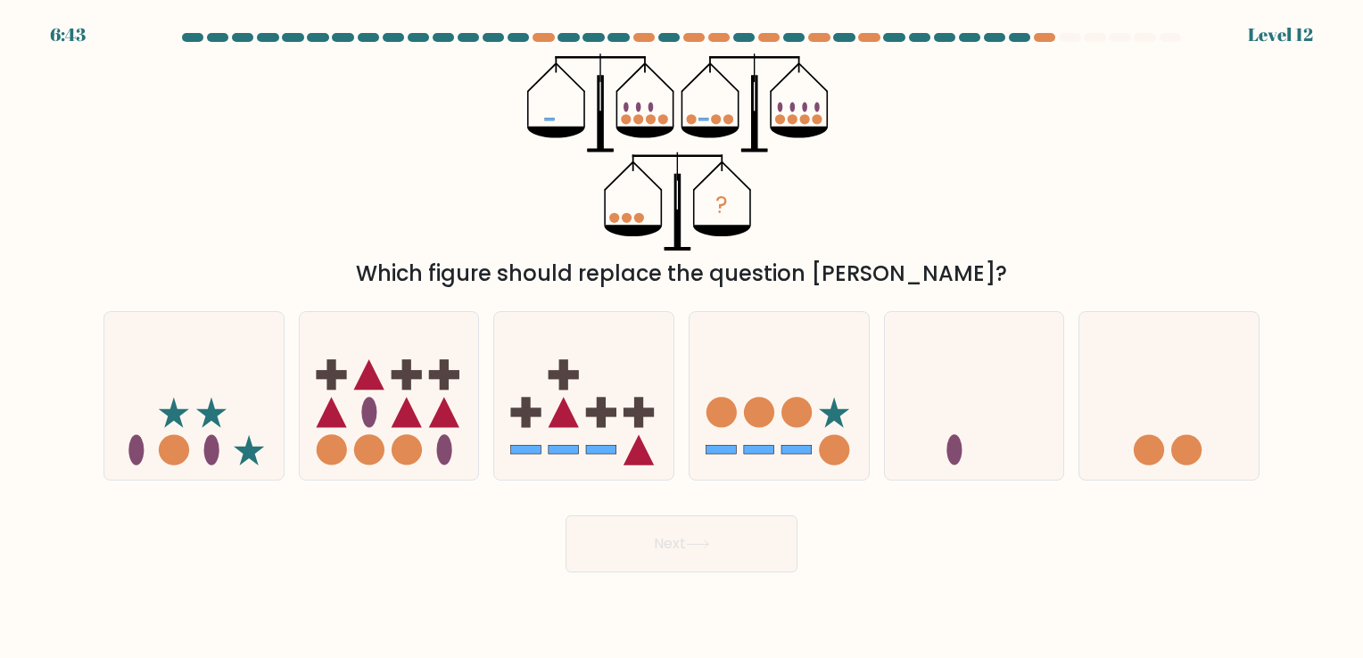
click at [905, 223] on div "? Which figure should replace the question mark?" at bounding box center [681, 172] width 1177 height 236
click at [942, 398] on icon at bounding box center [974, 396] width 179 height 148
click at [682, 338] on input "e." at bounding box center [681, 333] width 1 height 9
radio input "true"
click at [654, 555] on button "Next" at bounding box center [682, 544] width 232 height 57
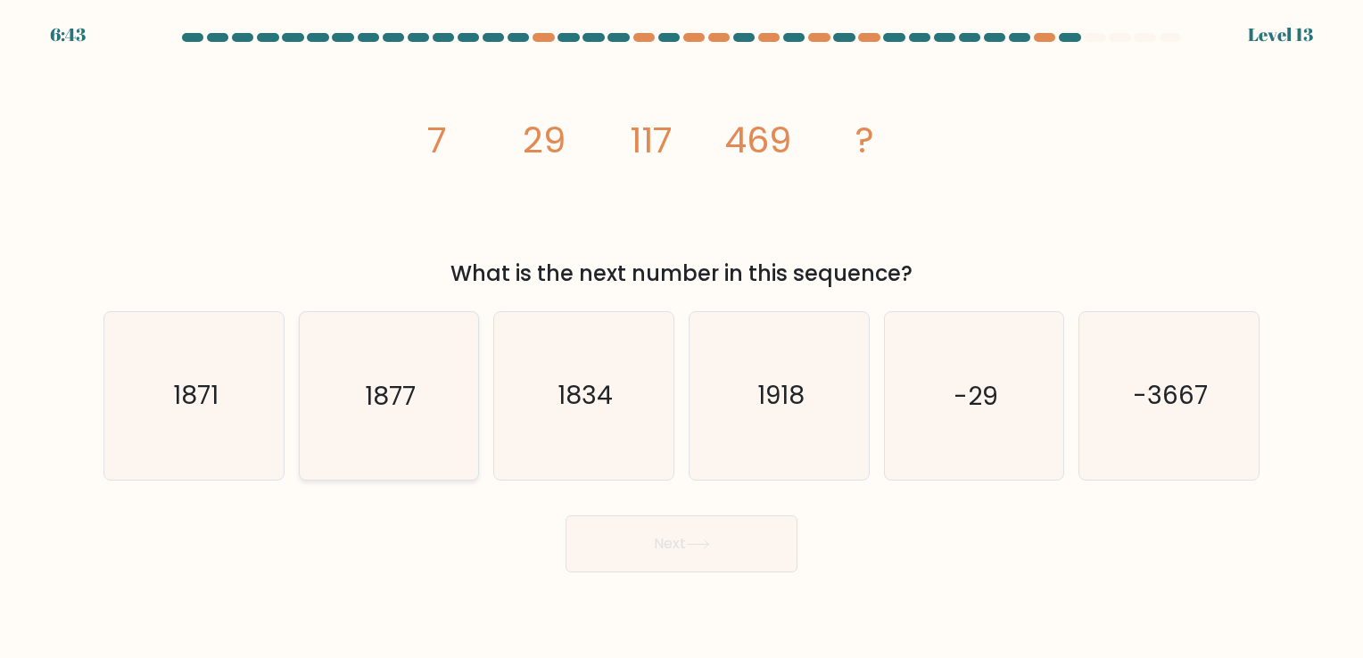
click at [403, 423] on icon "1877" at bounding box center [388, 395] width 167 height 167
click at [681, 338] on input "b. 1877" at bounding box center [681, 333] width 1 height 9
radio input "true"
click at [714, 548] on button "Next" at bounding box center [682, 544] width 232 height 57
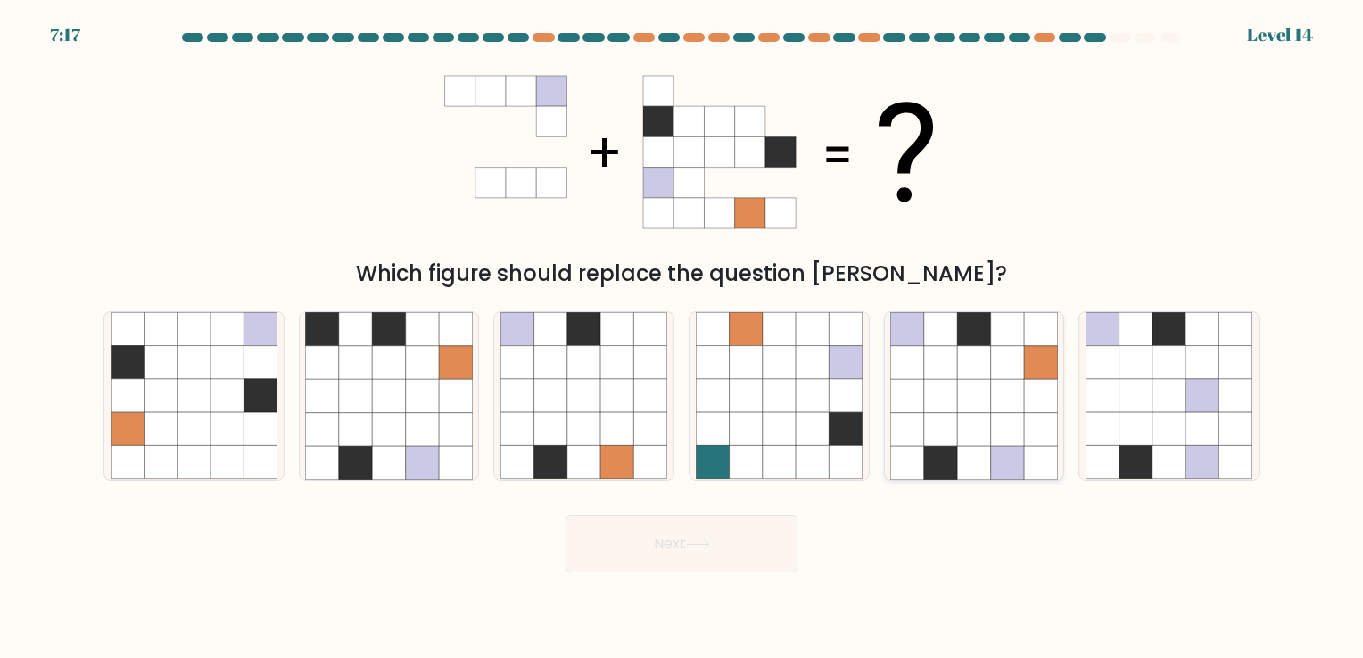
click at [963, 328] on icon at bounding box center [973, 329] width 33 height 33
click at [682, 329] on input "e." at bounding box center [681, 333] width 1 height 9
radio input "true"
click at [744, 516] on button "Next" at bounding box center [682, 544] width 232 height 57
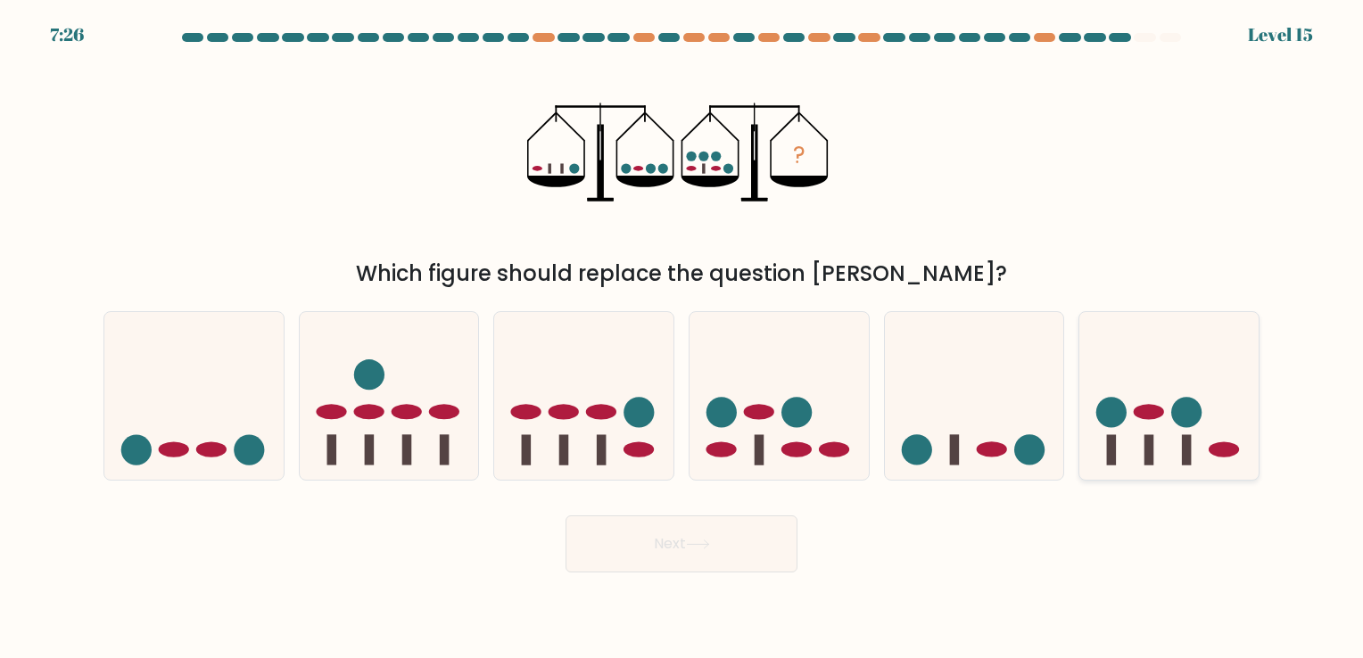
click at [1108, 401] on circle at bounding box center [1111, 412] width 30 height 30
click at [682, 338] on input "f." at bounding box center [681, 333] width 1 height 9
radio input "true"
click at [749, 530] on button "Next" at bounding box center [682, 544] width 232 height 57
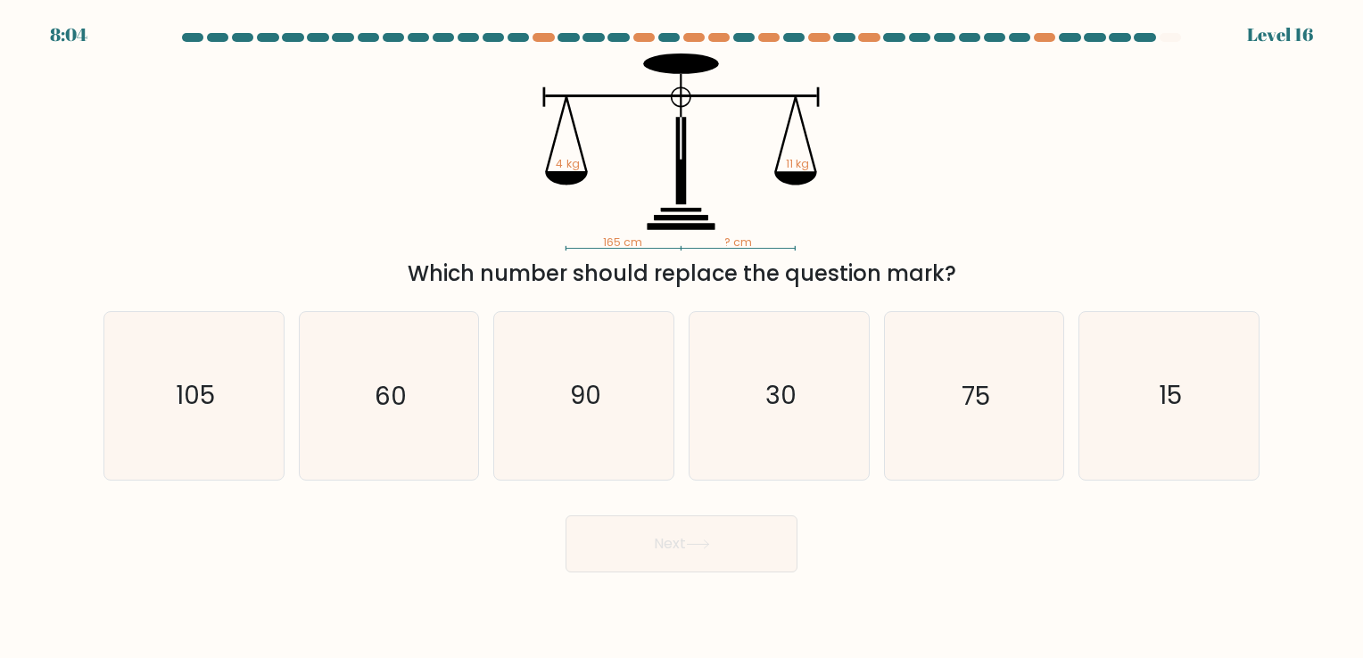
click at [944, 166] on icon "165 cm ? cm 4 kg 11 kg" at bounding box center [681, 152] width 535 height 197
click at [219, 407] on icon "105" at bounding box center [194, 395] width 167 height 167
click at [681, 338] on input "a. 105" at bounding box center [681, 333] width 1 height 9
radio input "true"
click at [455, 406] on icon "60" at bounding box center [388, 395] width 167 height 167
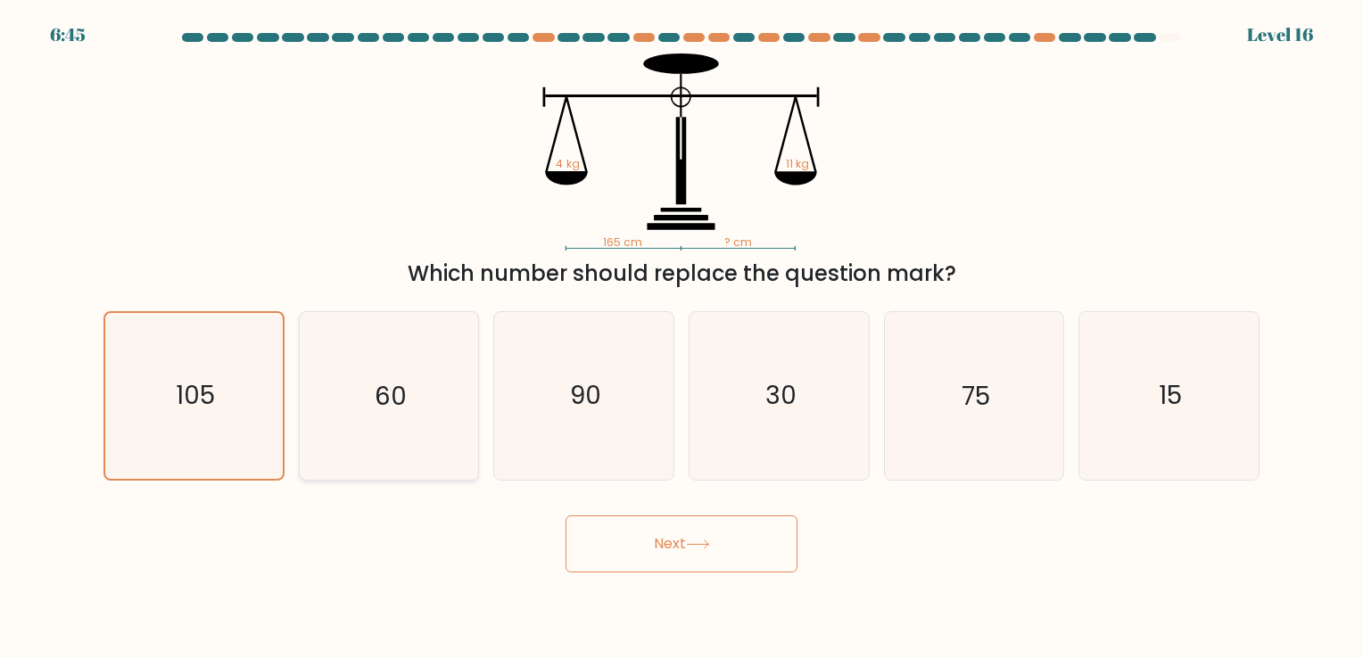
click at [681, 338] on input "b. 60" at bounding box center [681, 333] width 1 height 9
radio input "true"
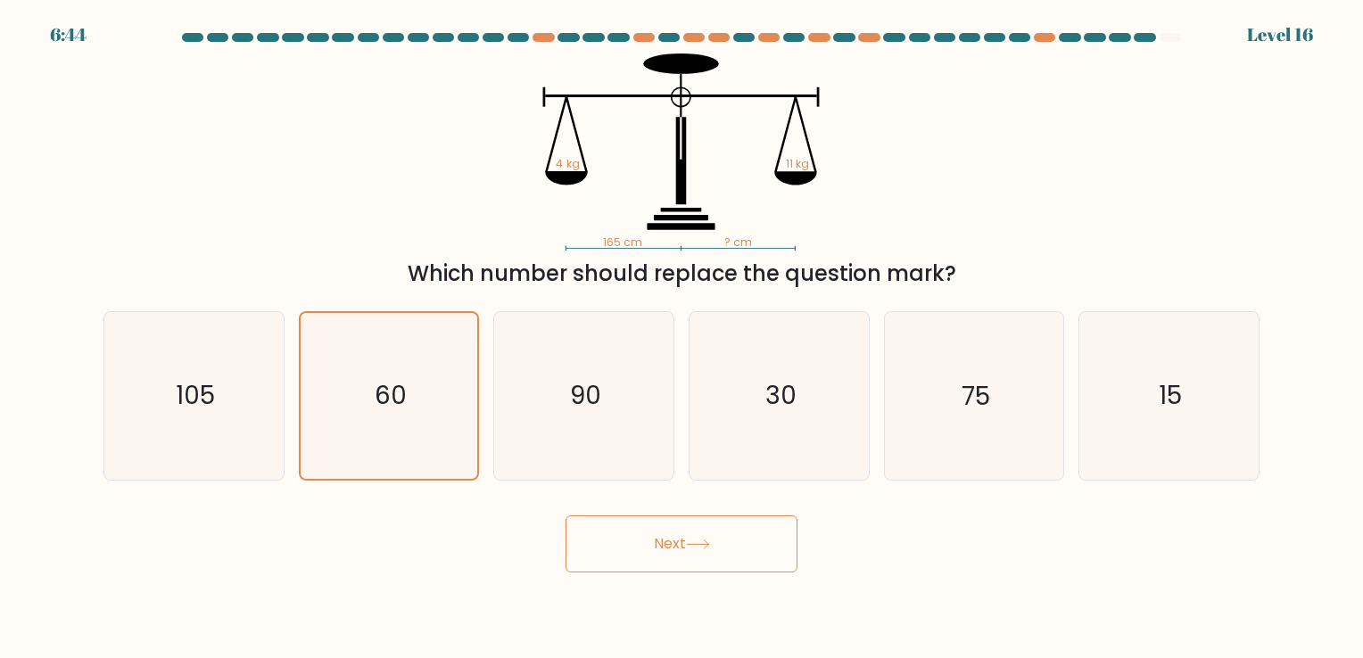
click at [667, 556] on button "Next" at bounding box center [682, 544] width 232 height 57
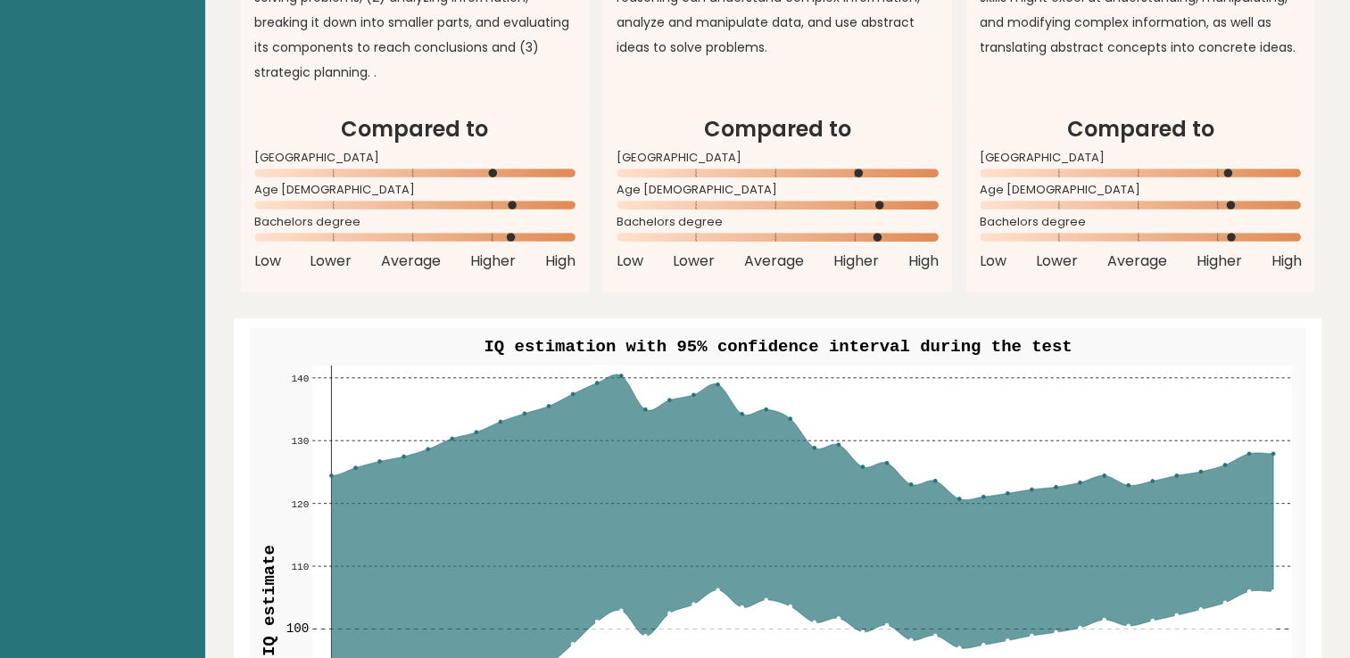
scroll to position [1784, 0]
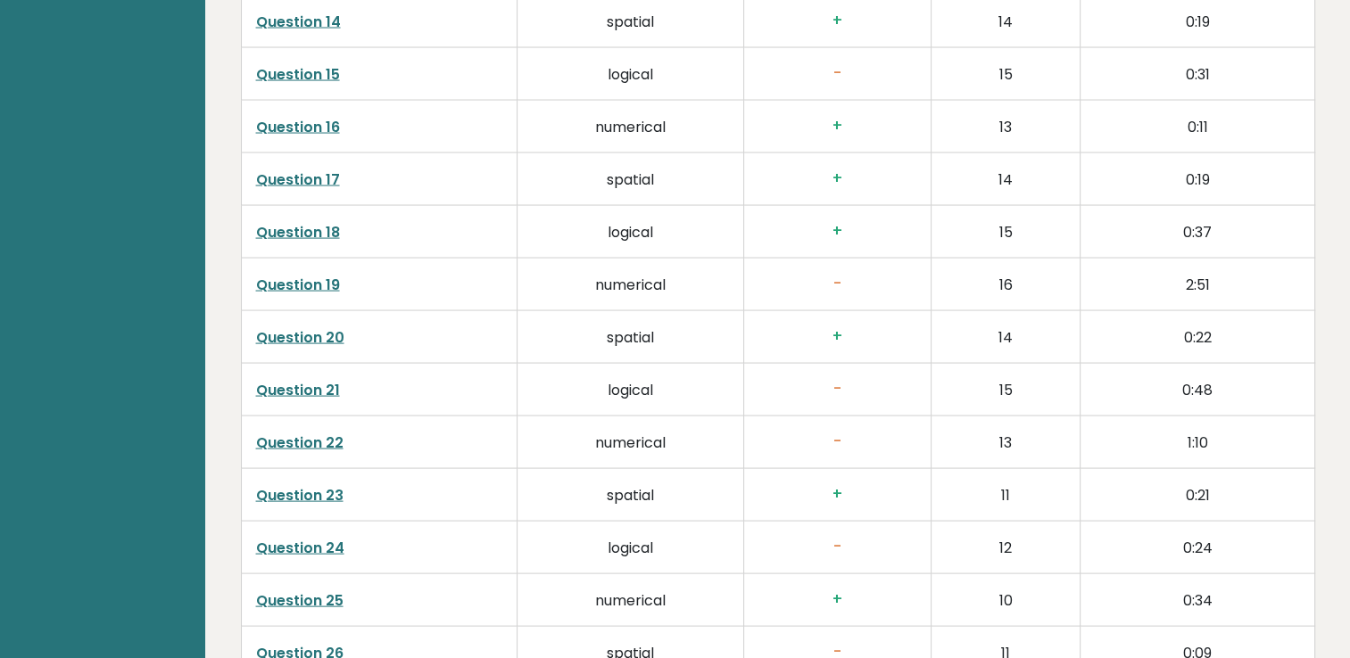
scroll to position [4631, 0]
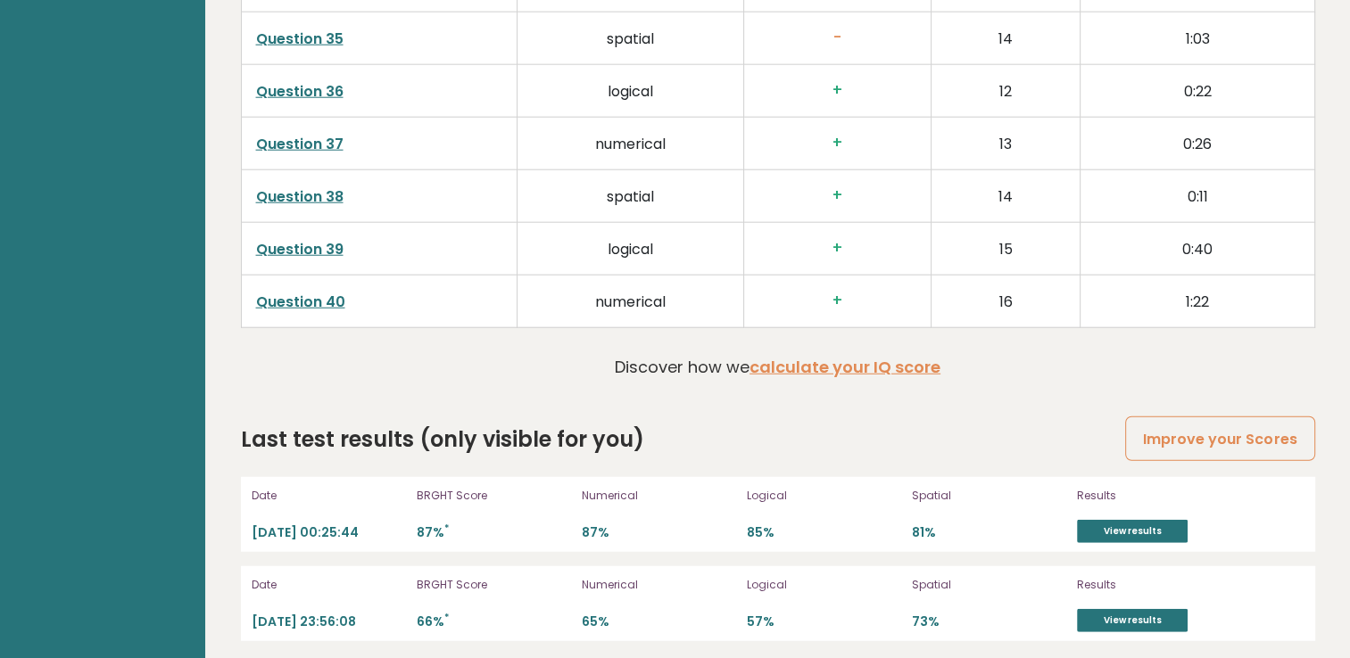
drag, startPoint x: 935, startPoint y: 166, endPoint x: 903, endPoint y: 476, distance: 312.1
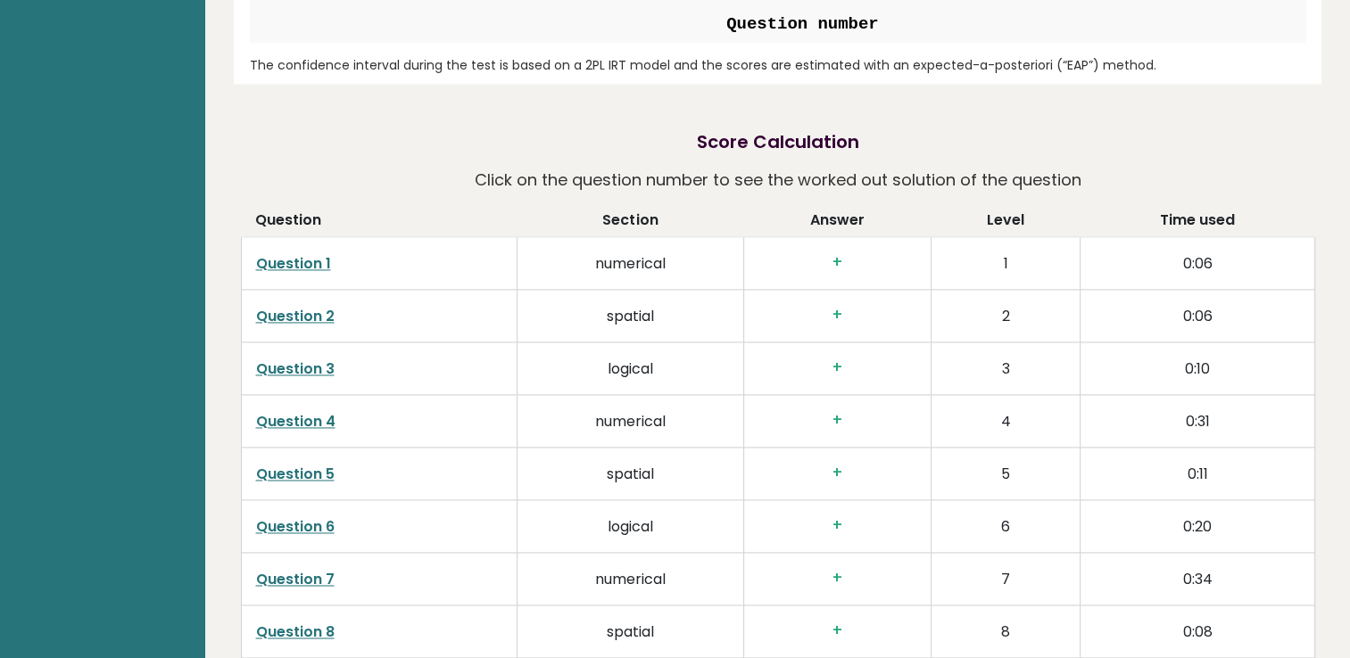
scroll to position [2614, 0]
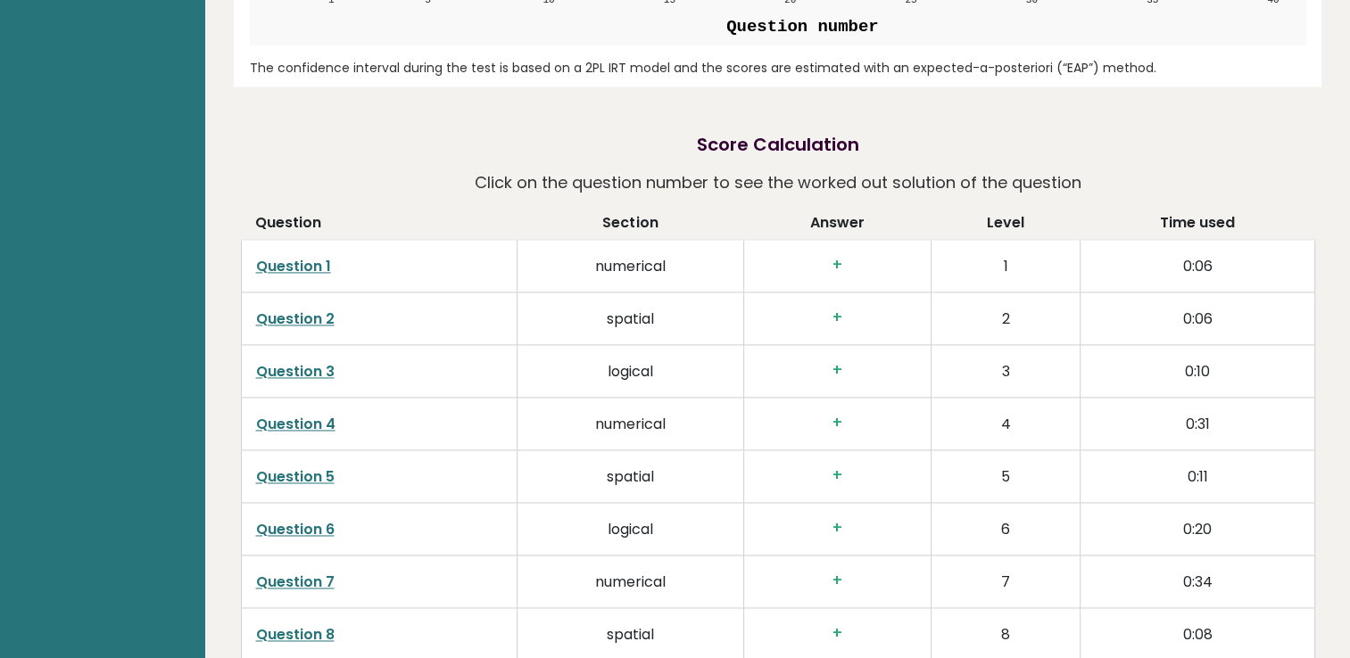
drag, startPoint x: 733, startPoint y: 409, endPoint x: 753, endPoint y: 450, distance: 45.5
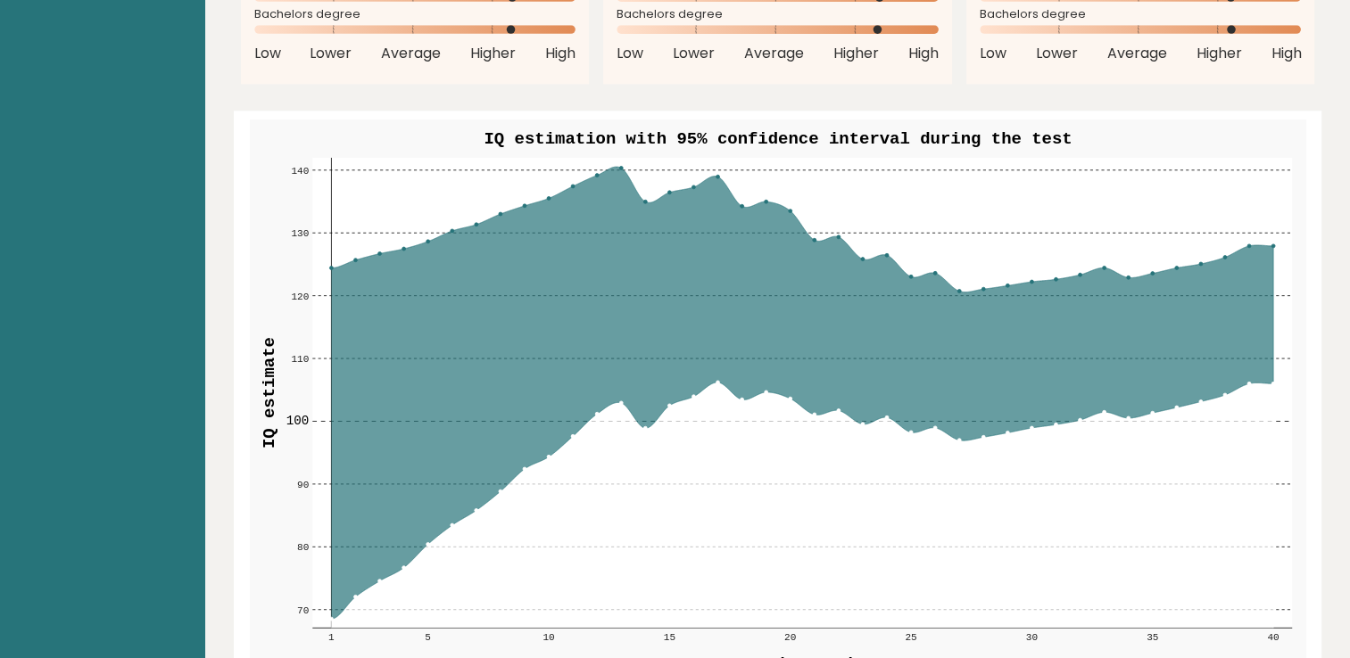
scroll to position [1901, 0]
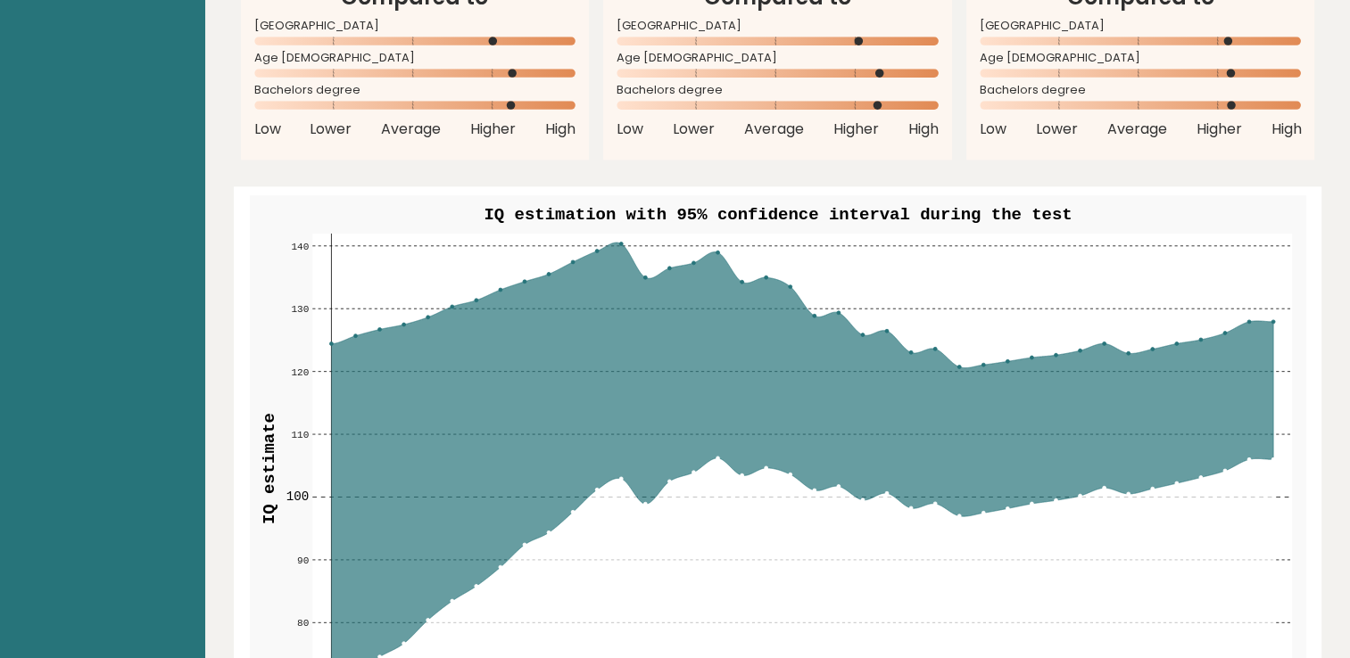
click at [869, 366] on icon at bounding box center [802, 469] width 942 height 452
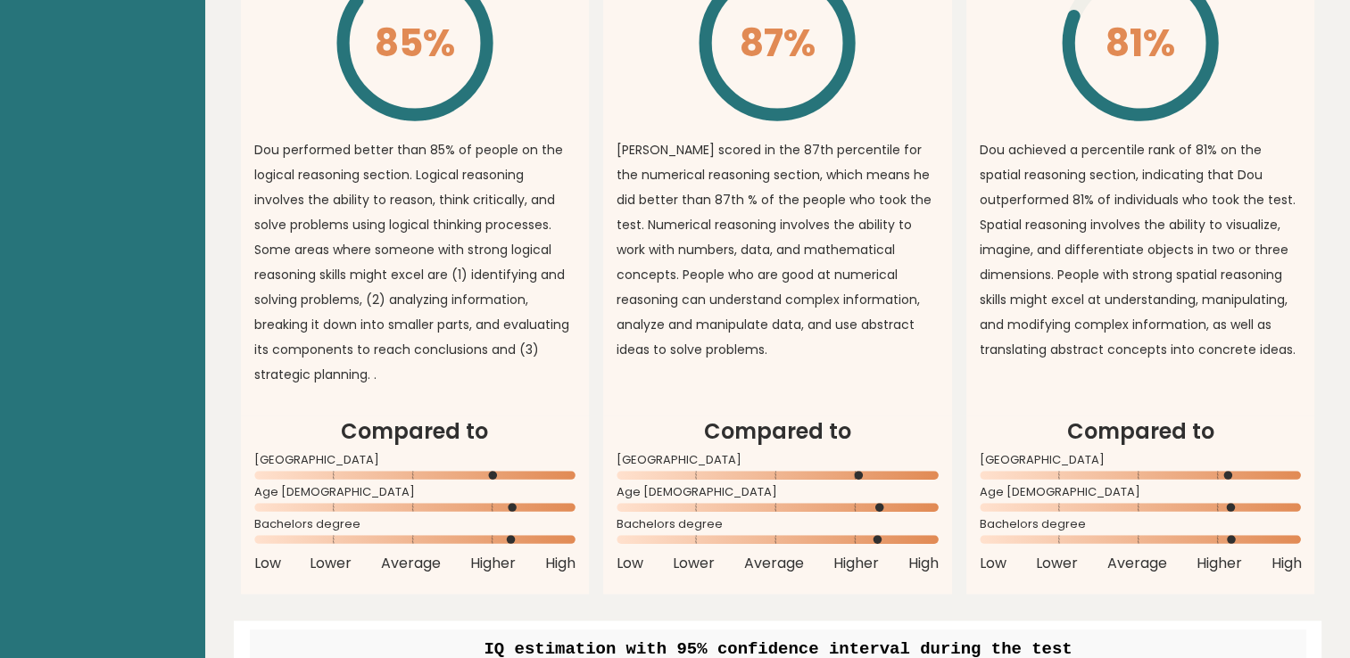
scroll to position [1455, 0]
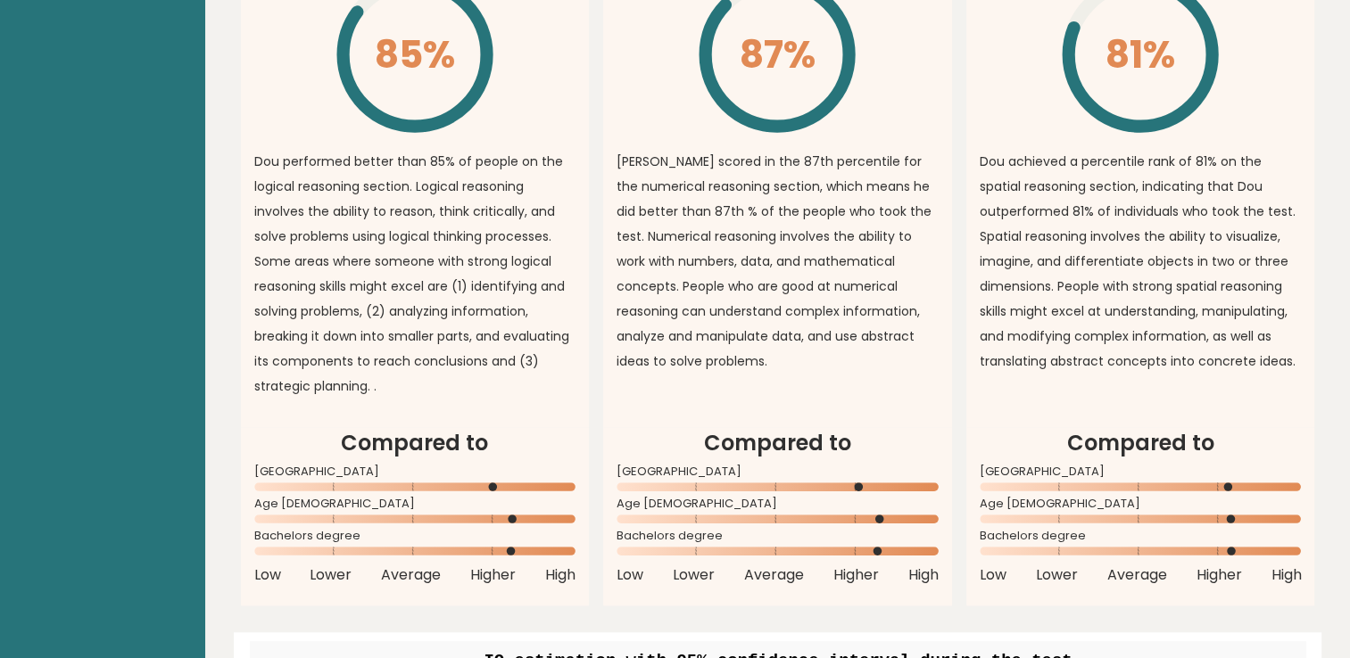
click at [664, 235] on p "Dou scored in the 87th percentile for the numerical reasoning section, which me…" at bounding box center [777, 261] width 322 height 225
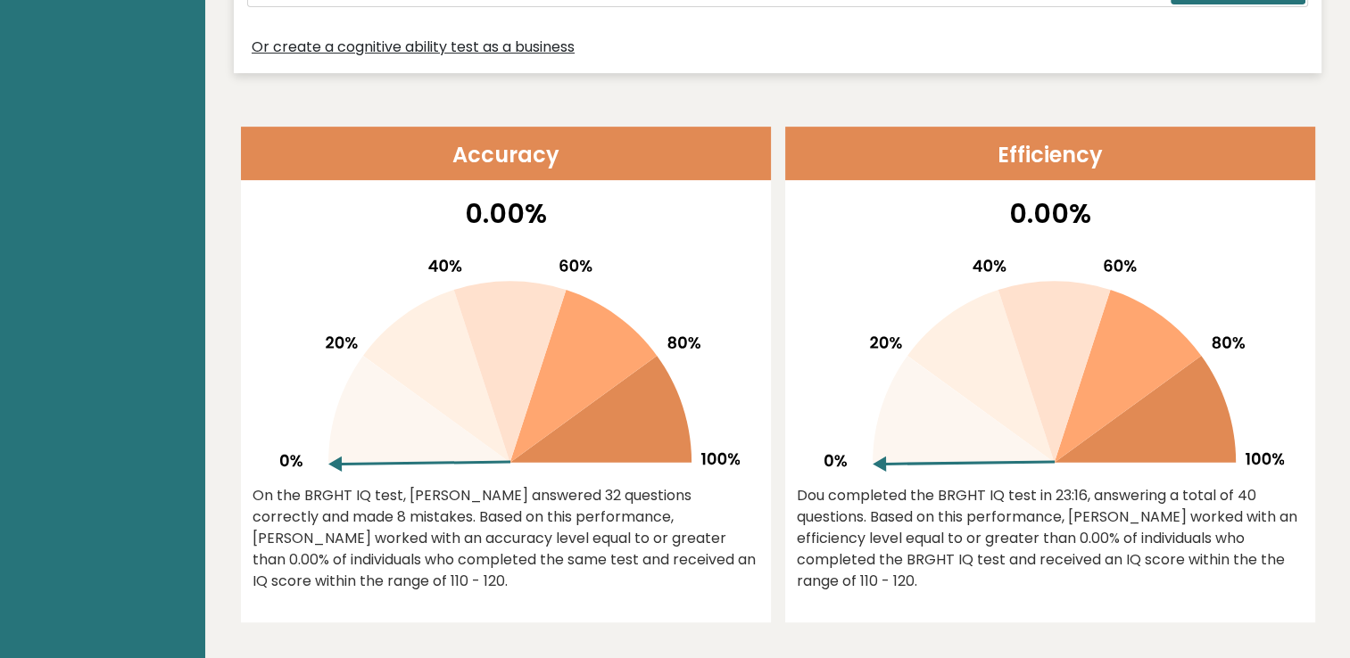
scroll to position [652, 0]
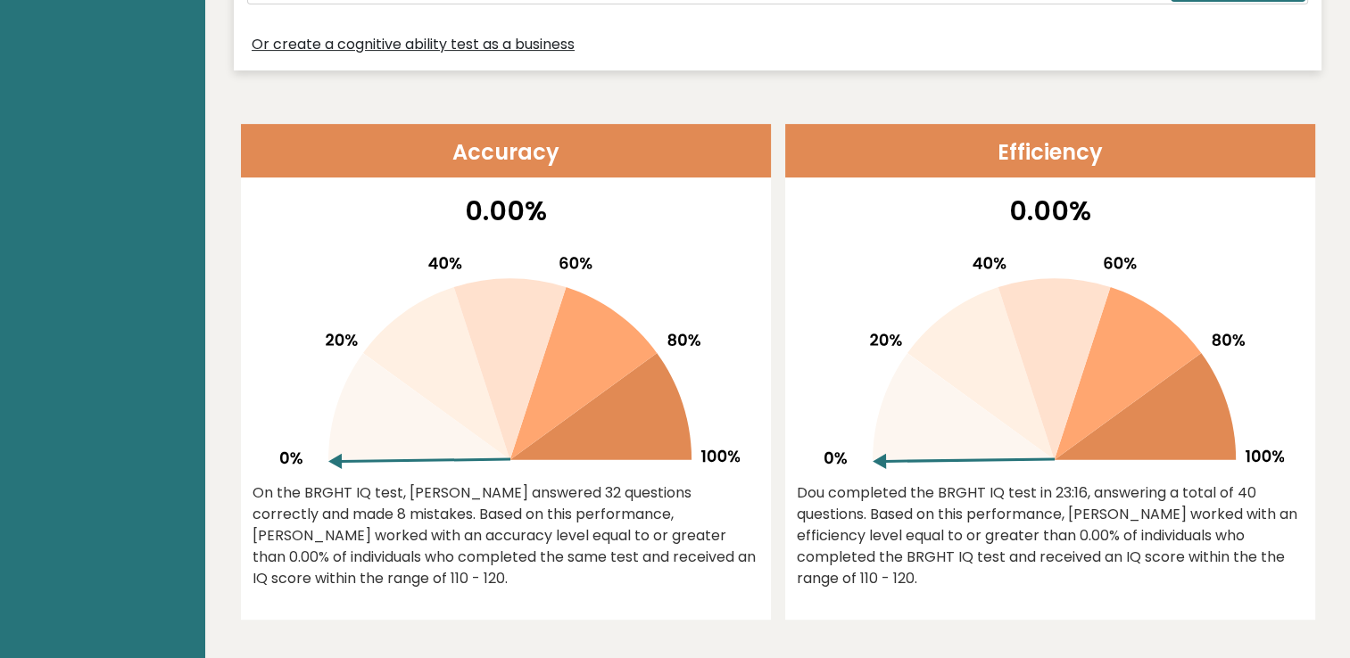
click at [458, 310] on icon at bounding box center [436, 373] width 147 height 173
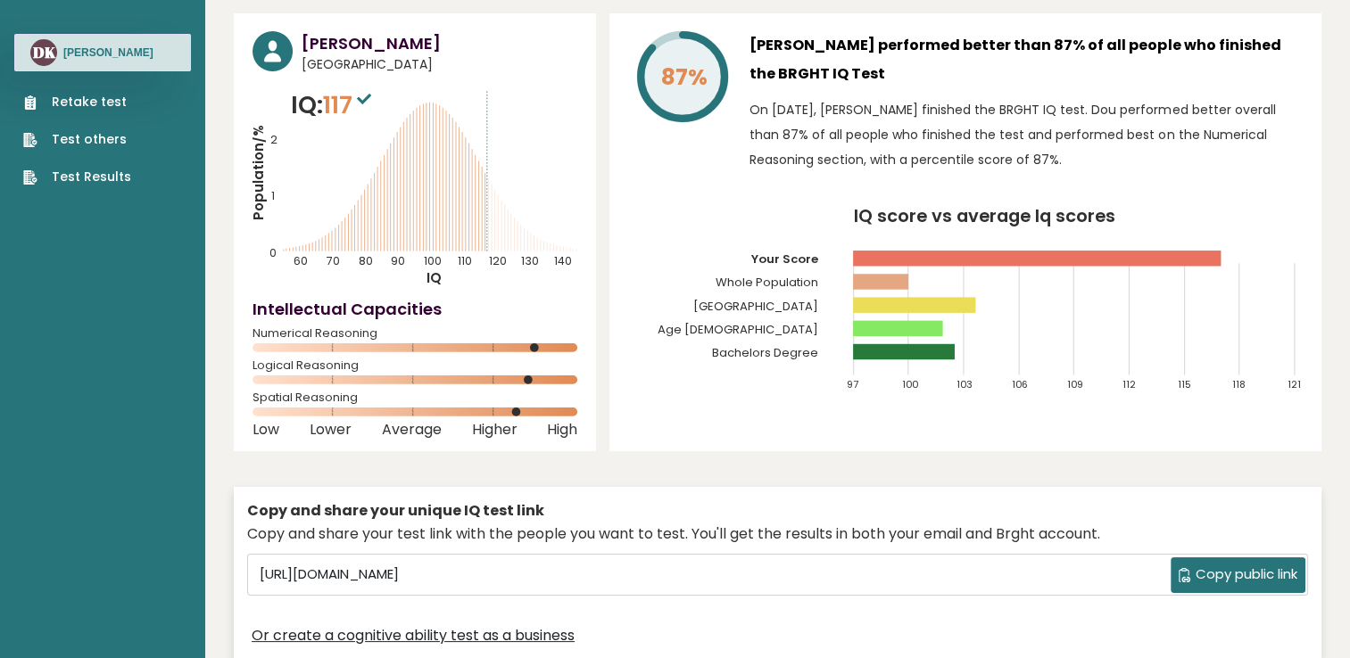
scroll to position [0, 0]
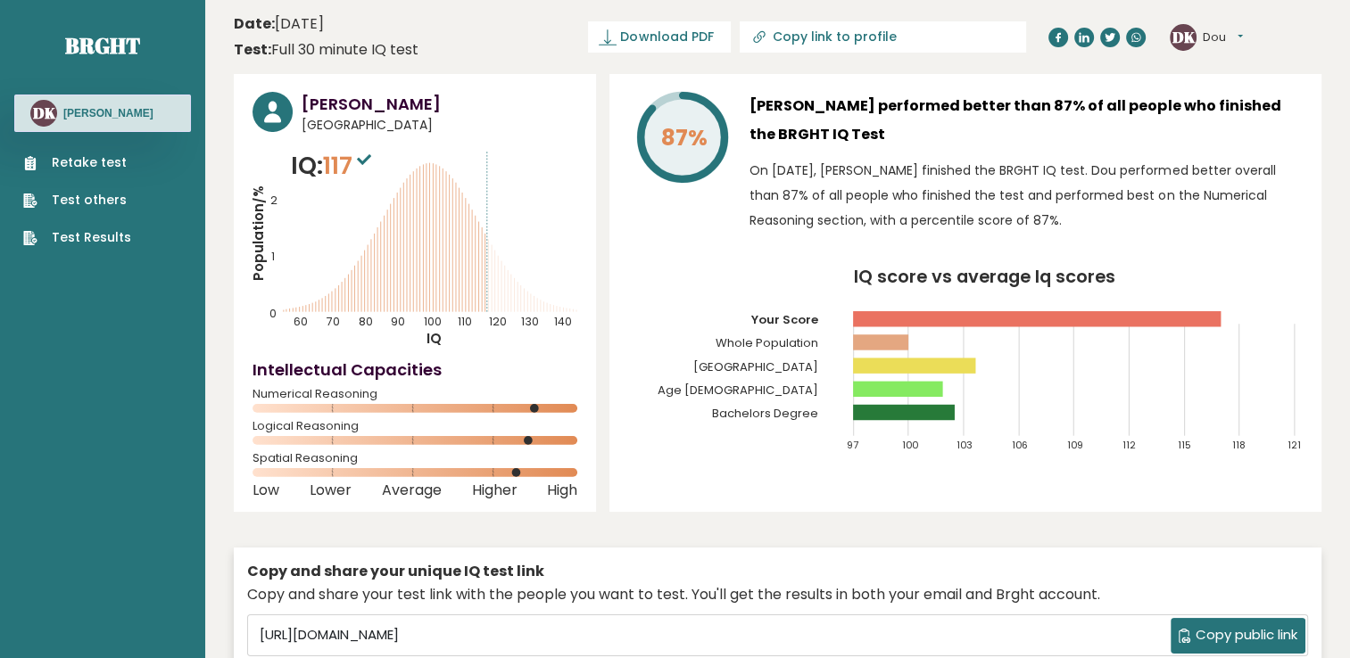
click at [485, 287] on icon "Population/% IQ 0 1 2 60 70 80 90 100 110 120 130 140" at bounding box center [414, 248] width 325 height 201
click at [485, 286] on icon "Population/% IQ 0 1 2 60 70 80 90 100 110 120 130 140" at bounding box center [414, 248] width 325 height 201
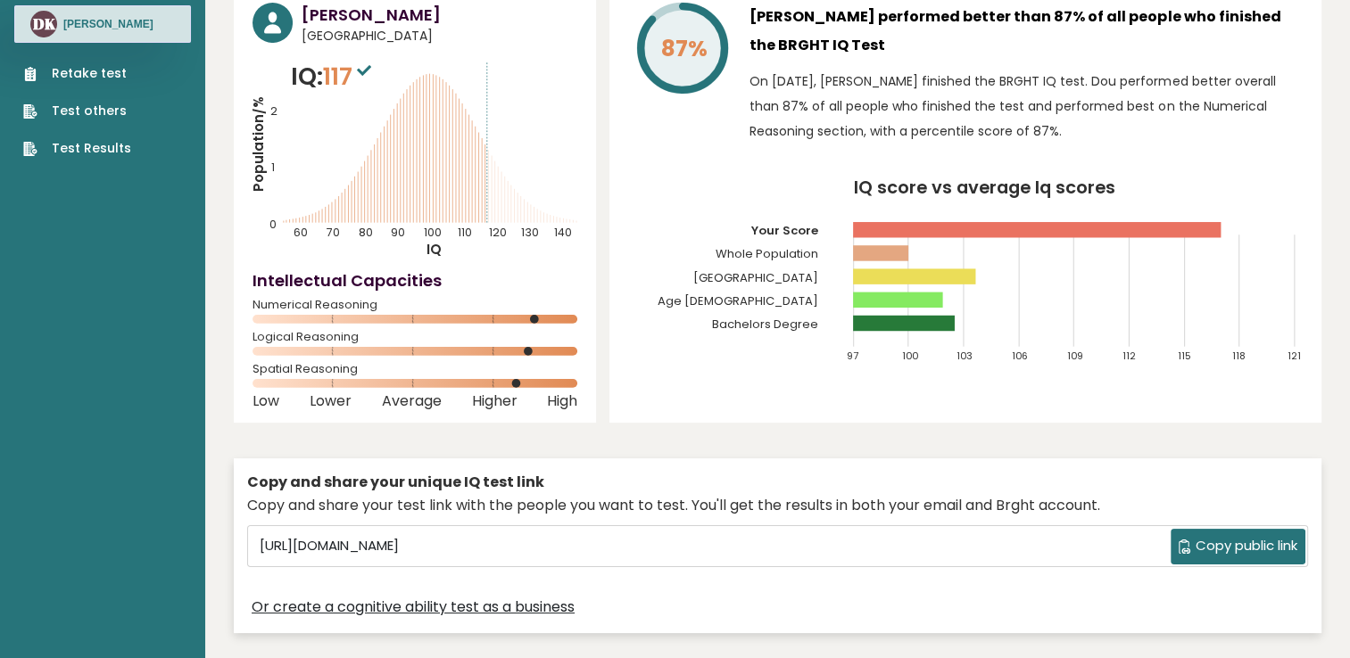
click at [549, 237] on text "130" at bounding box center [402, 143] width 300 height 193
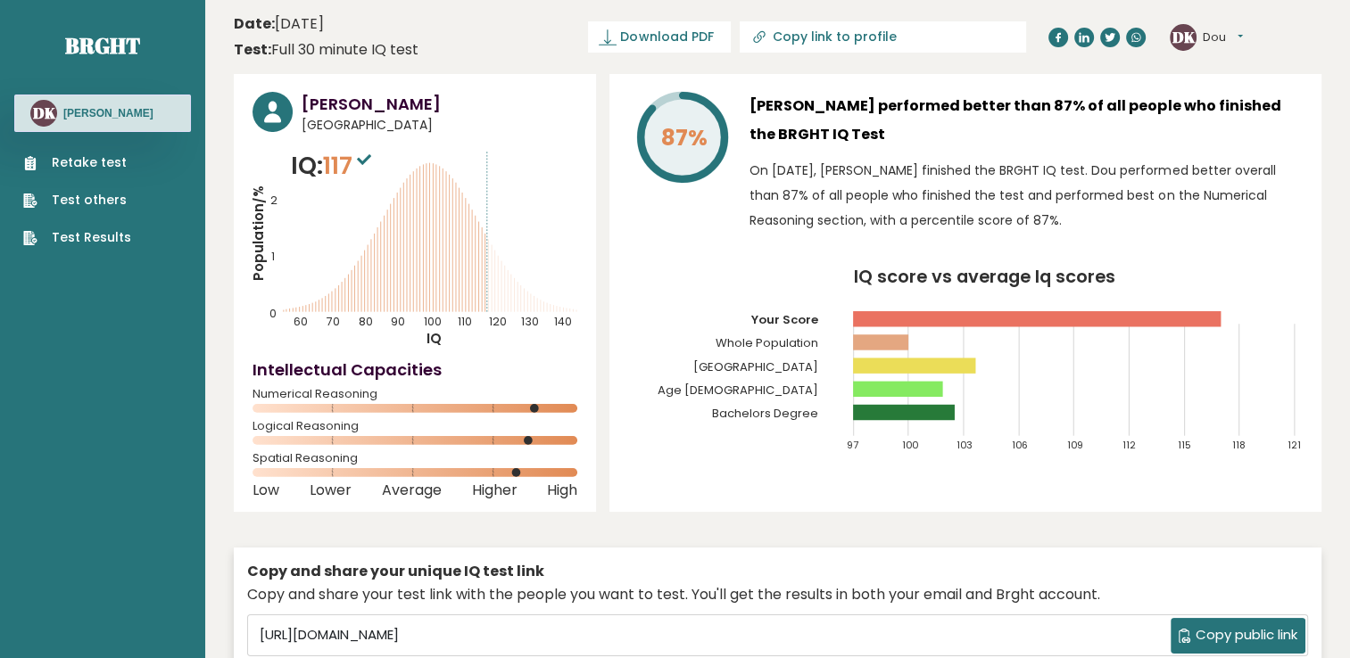
drag, startPoint x: 1254, startPoint y: 43, endPoint x: 1245, endPoint y: 42, distance: 9.0
click at [1247, 43] on div "DK Dou Dashboard Profile Settings Logout" at bounding box center [1245, 38] width 152 height 36
click at [1232, 37] on button "Dou" at bounding box center [1222, 38] width 40 height 18
click at [1244, 70] on link "Dashboard" at bounding box center [1248, 66] width 91 height 24
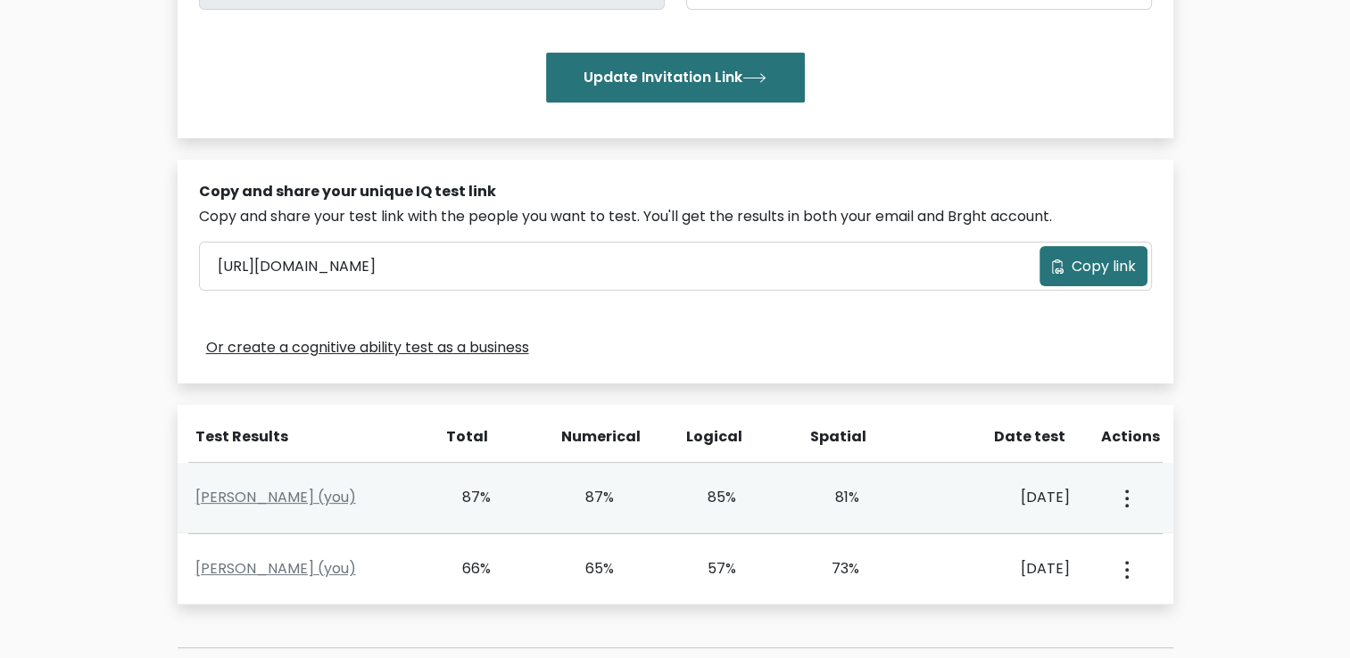
scroll to position [446, 0]
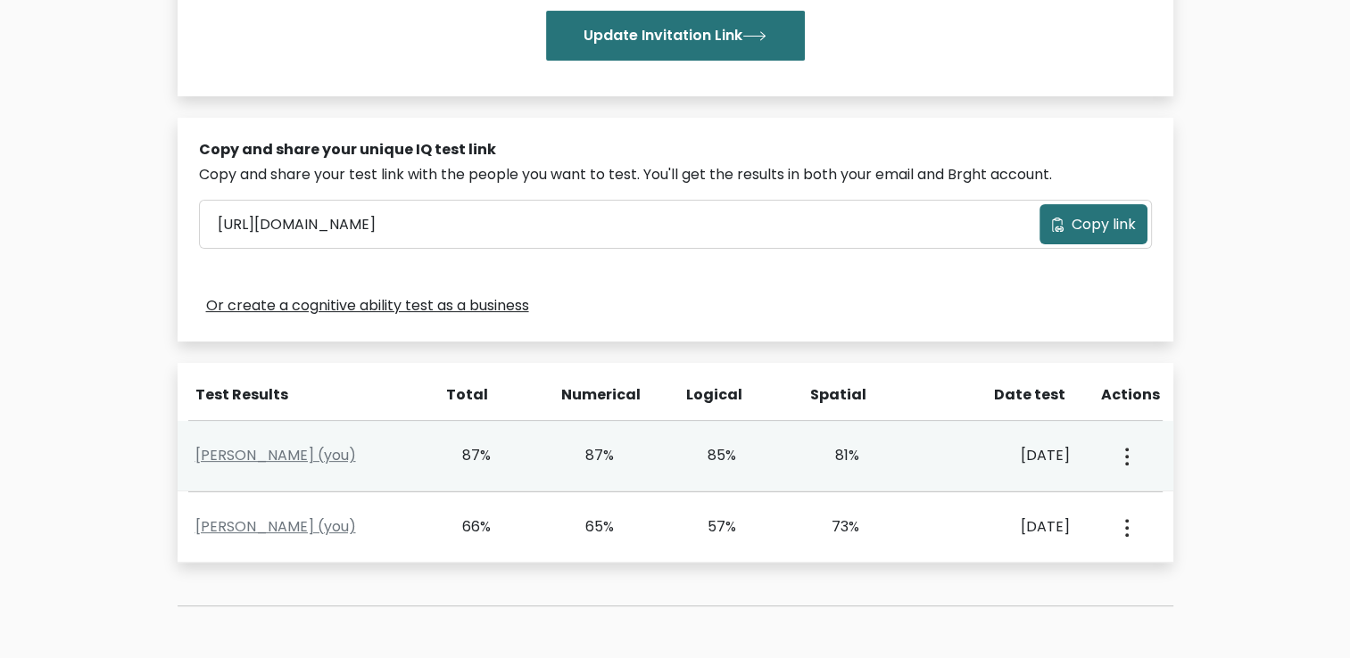
click at [1125, 459] on icon "button" at bounding box center [1127, 457] width 4 height 18
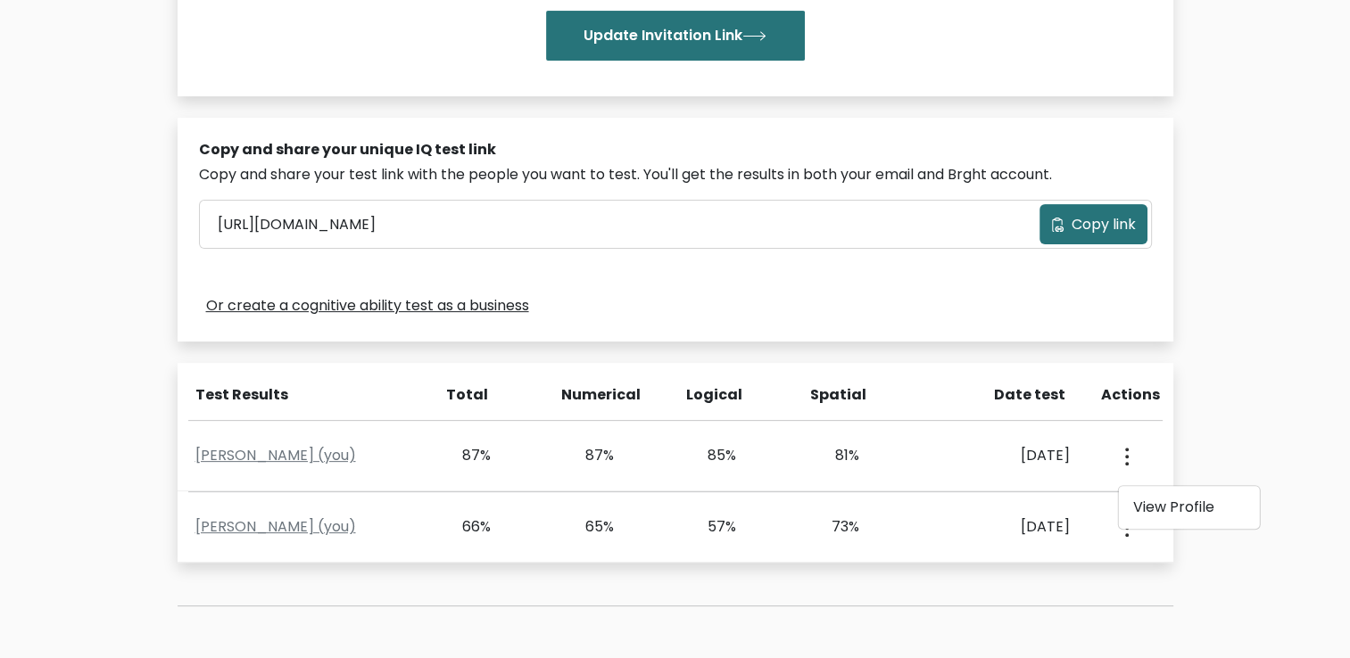
click at [1217, 355] on div "Test the IQ of other people 40 questions 30 minutes English Create your unique …" at bounding box center [675, 193] width 1350 height 1083
